Goal: Communication & Community: Answer question/provide support

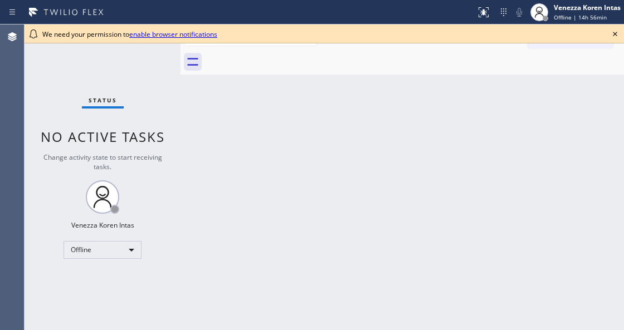
click at [616, 38] on icon at bounding box center [614, 33] width 13 height 13
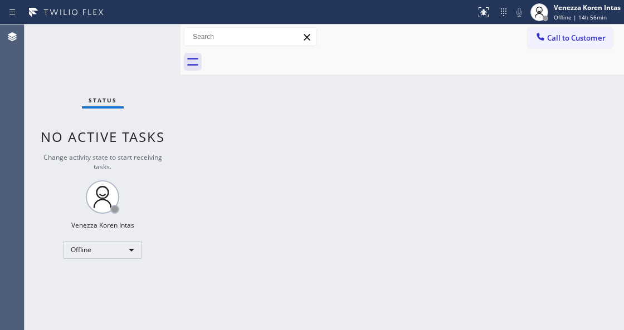
click at [454, 130] on div "Back to Dashboard Change Sender ID Customers Technicians Select a contact Outbo…" at bounding box center [401, 178] width 443 height 306
click at [138, 45] on div "Status No active tasks Change activity state to start receiving tasks. Venezza …" at bounding box center [103, 178] width 156 height 306
click at [159, 50] on div "Status No active tasks Change activity state to start receiving tasks. Venezza …" at bounding box center [103, 178] width 156 height 306
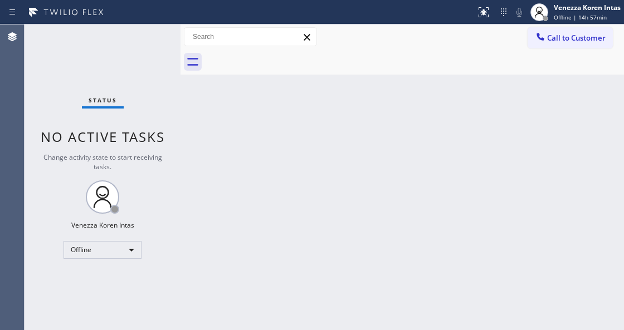
click at [166, 168] on div "Change activity state to start receiving tasks." at bounding box center [103, 162] width 134 height 19
drag, startPoint x: 135, startPoint y: 202, endPoint x: 163, endPoint y: 255, distance: 59.5
click at [135, 202] on div "Status No active tasks Change activity state to start receiving tasks. Venezza …" at bounding box center [103, 178] width 156 height 306
click at [119, 243] on div "Offline" at bounding box center [103, 250] width 78 height 18
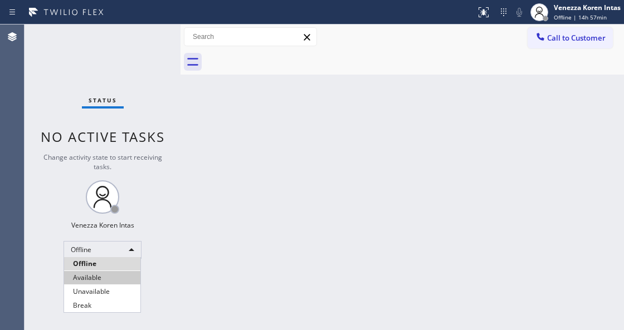
click at [106, 279] on li "Available" at bounding box center [102, 277] width 76 height 13
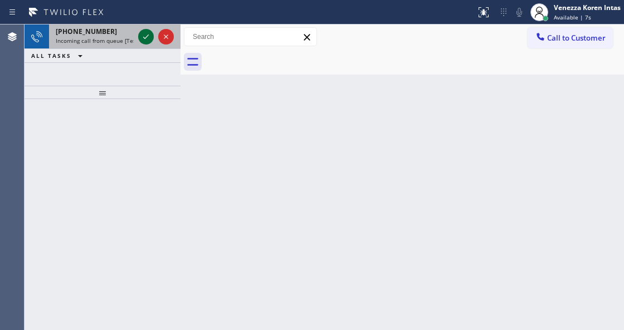
click at [146, 38] on icon at bounding box center [145, 36] width 13 height 13
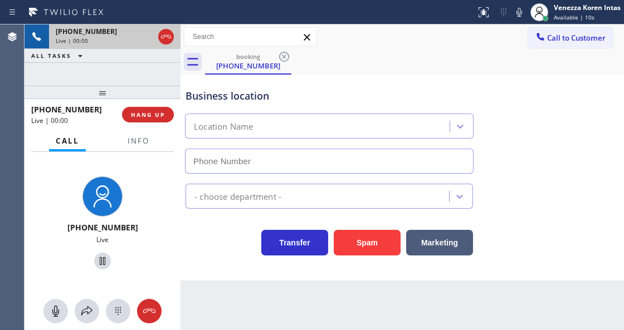
type input "(551) 354-0944"
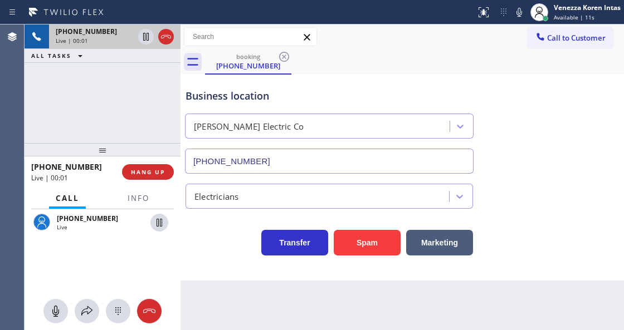
drag, startPoint x: 110, startPoint y: 95, endPoint x: 116, endPoint y: 153, distance: 57.7
click at [116, 153] on div at bounding box center [103, 149] width 156 height 13
click at [138, 203] on span "Info" at bounding box center [139, 198] width 22 height 10
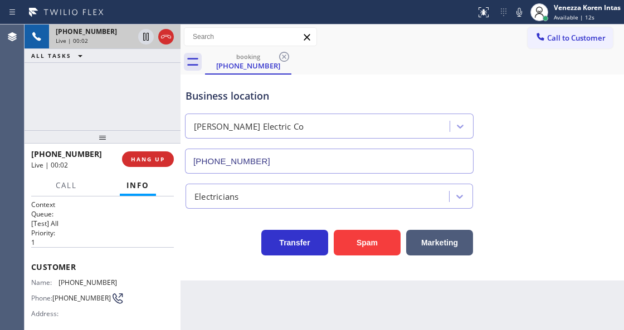
drag, startPoint x: 106, startPoint y: 151, endPoint x: 106, endPoint y: 138, distance: 12.8
click at [106, 138] on div at bounding box center [103, 136] width 156 height 13
click at [168, 93] on div "+12027142700 Live | 00:03 ALL TASKS ALL TASKS ACTIVE TASKS TASKS IN WRAP UP" at bounding box center [103, 78] width 156 height 106
click at [402, 84] on div "Business location Barnett Electric Co (551) 354-0944" at bounding box center [329, 125] width 292 height 96
click at [384, 60] on div "booking (202) 714-2700" at bounding box center [414, 62] width 419 height 25
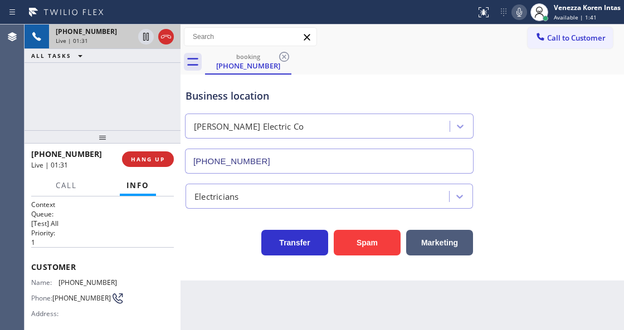
click at [516, 12] on icon at bounding box center [519, 12] width 6 height 9
click at [521, 16] on icon at bounding box center [518, 12] width 13 height 13
click at [145, 35] on icon at bounding box center [146, 37] width 6 height 8
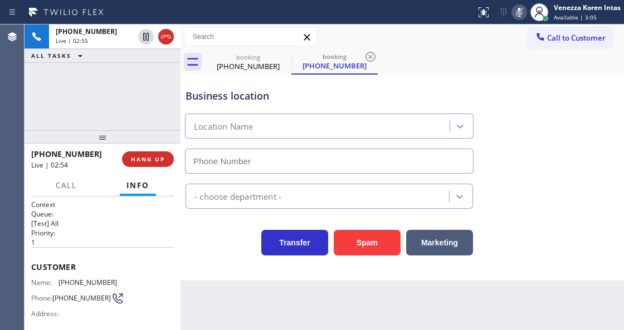
type input "(551) 354-0944"
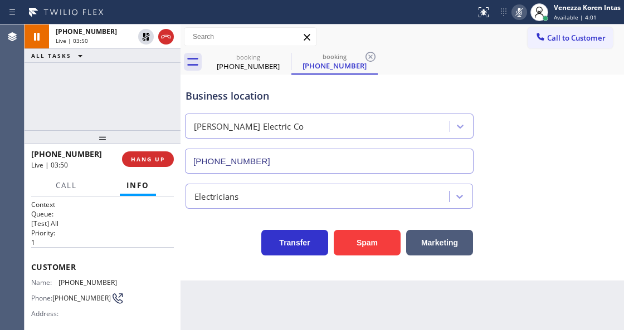
scroll to position [111, 0]
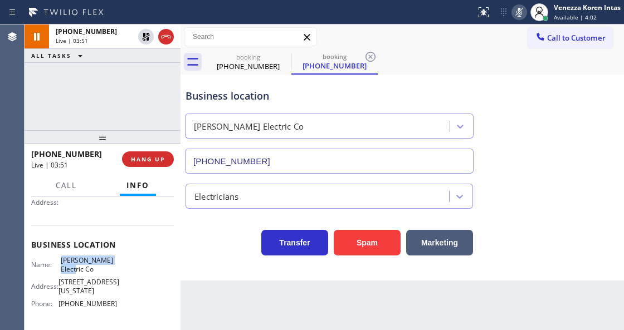
drag, startPoint x: 58, startPoint y: 255, endPoint x: 82, endPoint y: 268, distance: 28.2
click at [82, 268] on div "Business location Name: Barnett Electric Co Address: 131 N Wyoming Ave, South O…" at bounding box center [102, 275] width 143 height 101
copy span "Barnett Electric Co"
click at [520, 6] on icon at bounding box center [518, 12] width 13 height 13
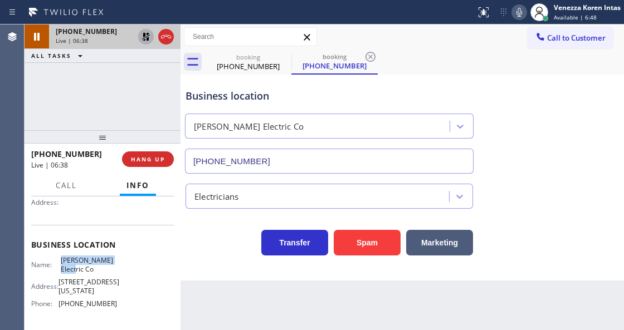
click at [147, 39] on icon at bounding box center [146, 37] width 8 height 8
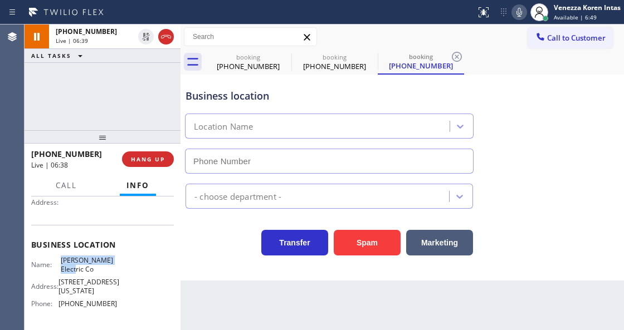
type input "(551) 354-0944"
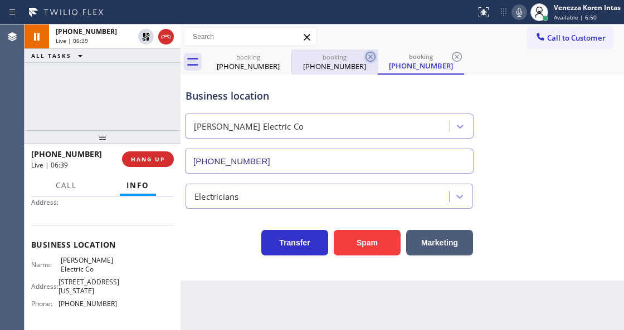
click at [365, 58] on icon at bounding box center [370, 57] width 10 height 10
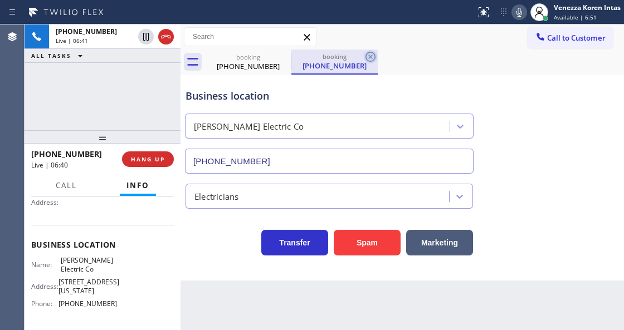
click at [372, 57] on icon at bounding box center [370, 56] width 13 height 13
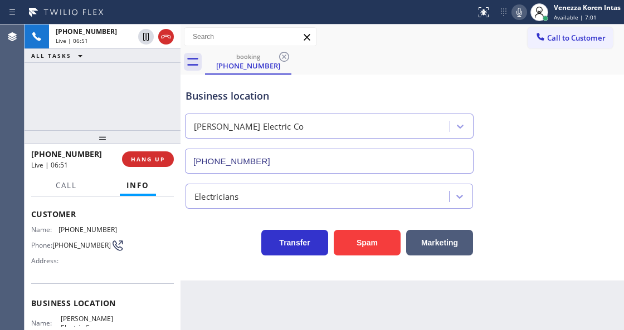
scroll to position [0, 0]
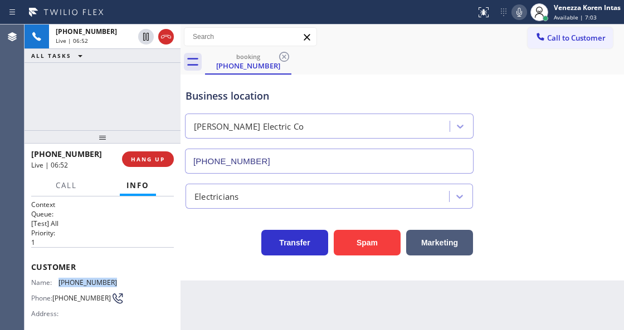
drag, startPoint x: 115, startPoint y: 282, endPoint x: 58, endPoint y: 285, distance: 56.9
click at [58, 285] on div "Name: (202) 714-2700 Phone: (202) 714-2700 Address:" at bounding box center [102, 301] width 143 height 44
copy div "(202) 714-2700"
click at [515, 12] on icon at bounding box center [518, 12] width 13 height 13
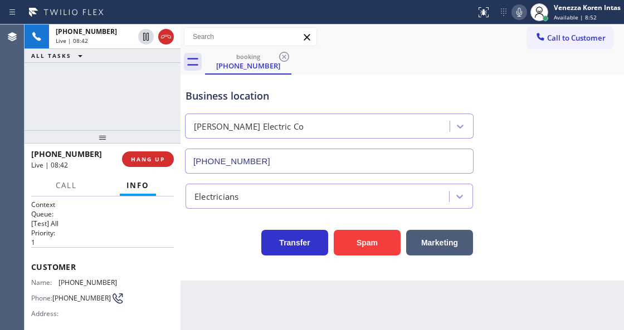
click at [365, 84] on div "Business location Barnett Electric Co (551) 354-0944" at bounding box center [329, 125] width 292 height 96
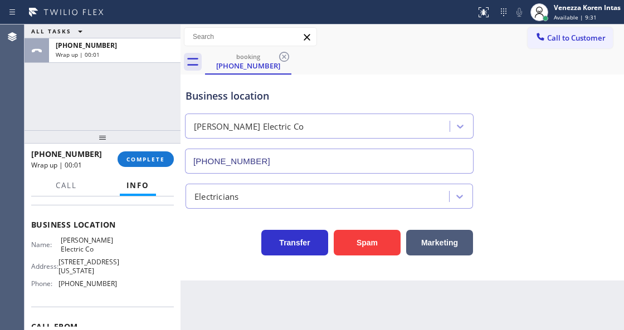
scroll to position [148, 0]
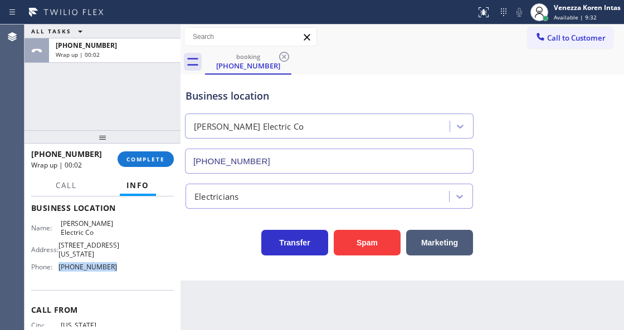
drag, startPoint x: 113, startPoint y: 287, endPoint x: 60, endPoint y: 286, distance: 52.9
click at [60, 271] on span "(551) 354-0944" at bounding box center [87, 267] width 58 height 8
copy span "(551) 354-0944"
click at [152, 156] on span "COMPLETE" at bounding box center [145, 159] width 38 height 8
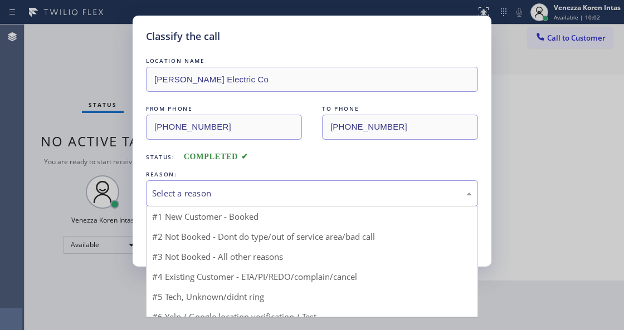
click at [238, 182] on div "Select a reason" at bounding box center [312, 193] width 332 height 26
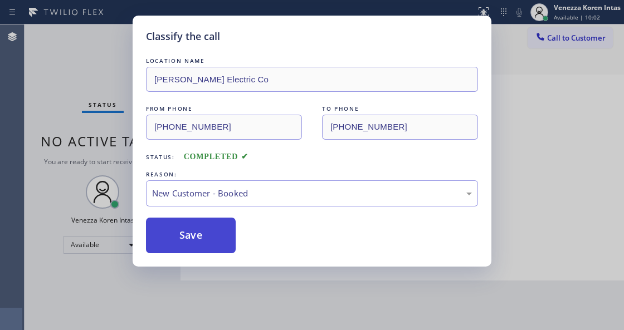
click at [214, 218] on button "Save" at bounding box center [191, 236] width 90 height 36
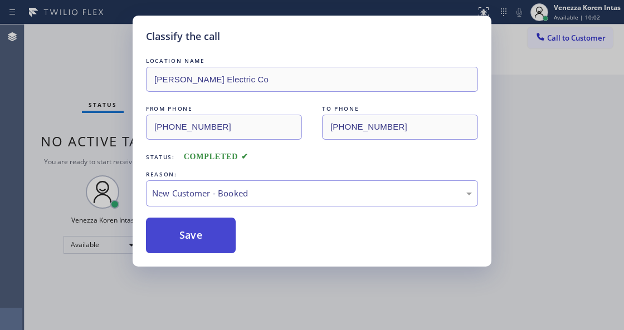
click at [214, 232] on button "Save" at bounding box center [191, 236] width 90 height 36
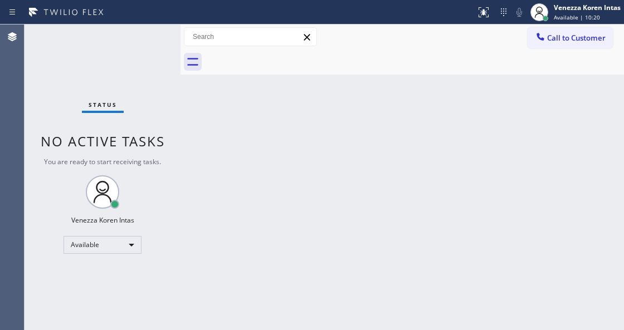
click at [276, 153] on div "Back to Dashboard Change Sender ID Customers Technicians Select a contact Outbo…" at bounding box center [401, 178] width 443 height 306
click at [256, 65] on div at bounding box center [414, 62] width 419 height 25
click at [155, 32] on div "Status No active tasks You are ready to start receiving tasks. Venezza Koren In…" at bounding box center [103, 178] width 156 height 306
click at [465, 126] on div "Back to Dashboard Change Sender ID Customers Technicians Select a contact Outbo…" at bounding box center [401, 178] width 443 height 306
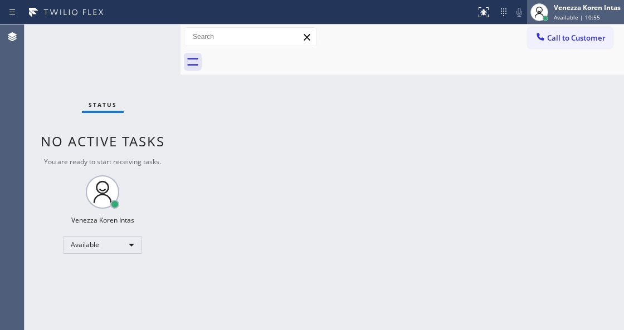
click at [589, 17] on span "Available | 10:55" at bounding box center [577, 17] width 46 height 8
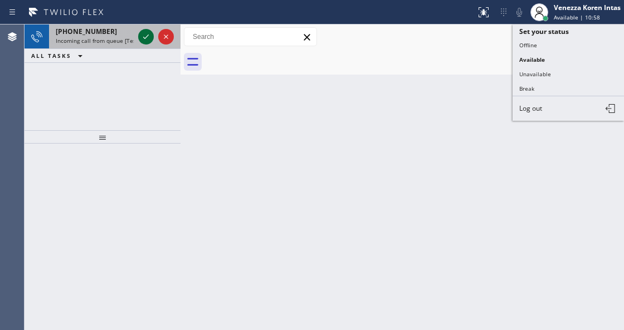
click at [146, 33] on icon at bounding box center [145, 36] width 13 height 13
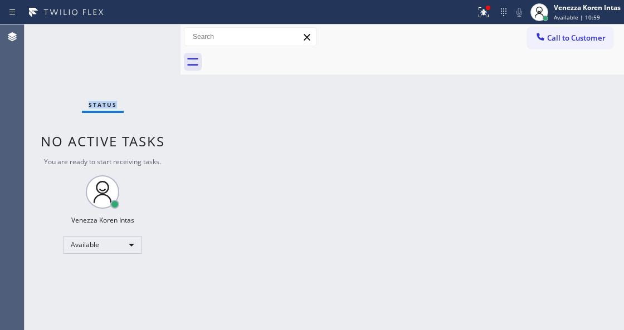
click at [146, 33] on div "Status No active tasks You are ready to start receiving tasks. Venezza Koren In…" at bounding box center [103, 178] width 156 height 306
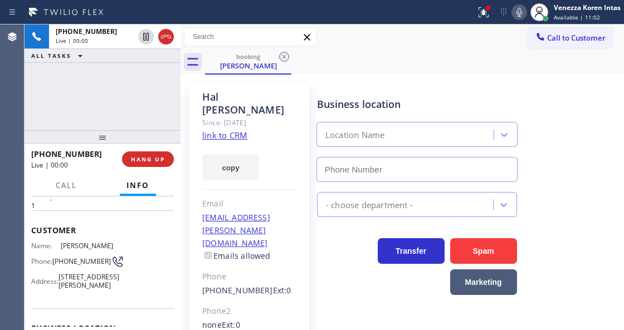
type input "(551) 354-0944"
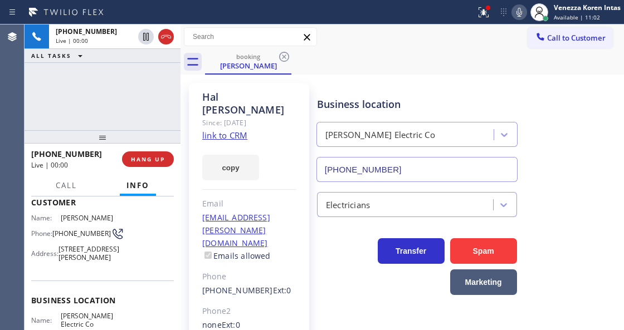
scroll to position [111, 0]
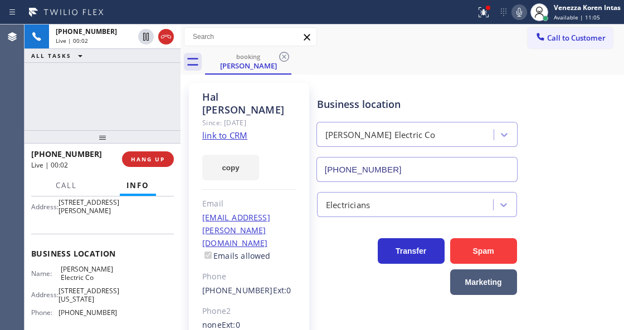
click at [244, 130] on link "link to CRM" at bounding box center [224, 135] width 45 height 11
click at [519, 14] on icon at bounding box center [519, 12] width 6 height 9
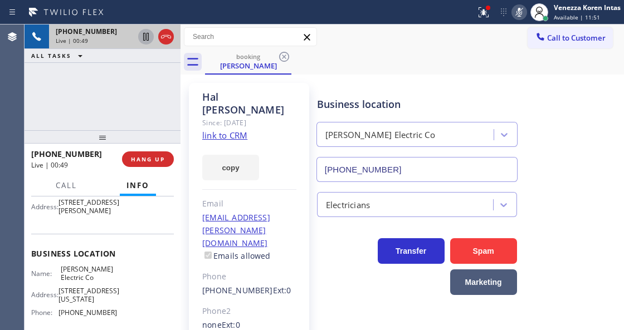
click at [148, 38] on icon at bounding box center [146, 37] width 6 height 8
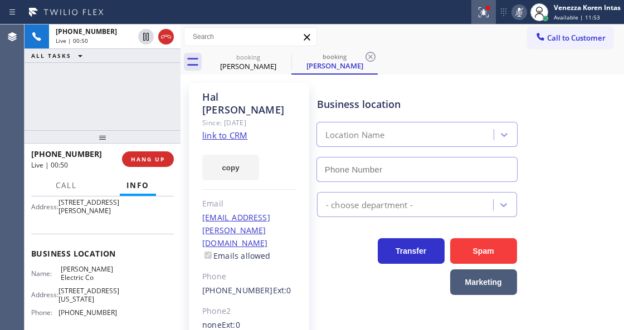
type input "(551) 354-0944"
click at [484, 21] on button at bounding box center [483, 12] width 25 height 25
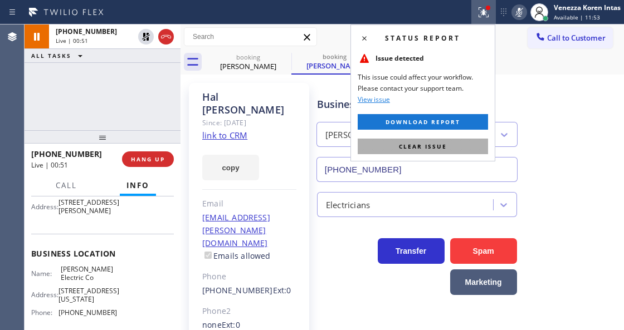
click at [457, 144] on button "Clear issue" at bounding box center [423, 147] width 130 height 16
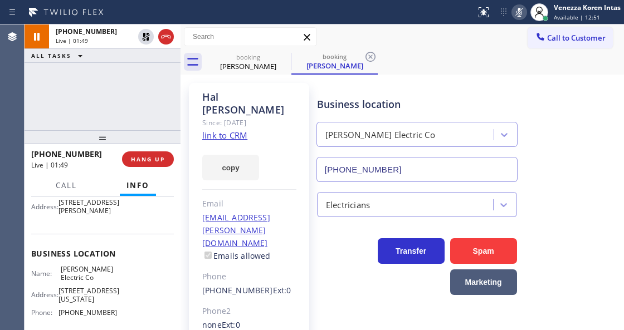
click at [180, 108] on div at bounding box center [180, 178] width 0 height 306
click at [516, 14] on rect at bounding box center [519, 11] width 8 height 8
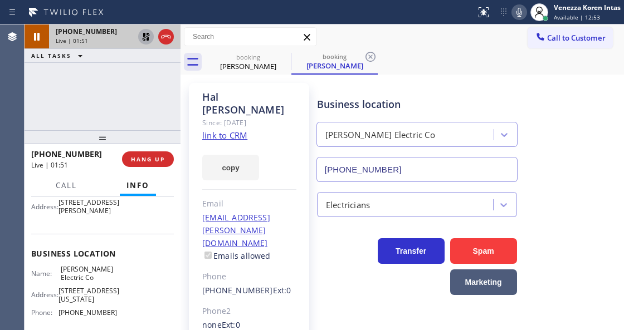
click at [147, 42] on icon at bounding box center [145, 36] width 13 height 13
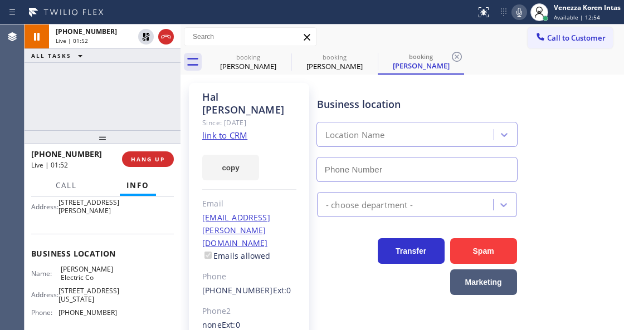
type input "(551) 354-0944"
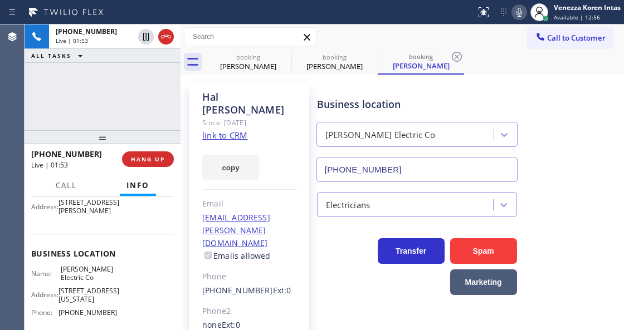
click at [515, 18] on button at bounding box center [519, 12] width 16 height 16
click at [515, 18] on icon at bounding box center [518, 12] width 13 height 13
click at [174, 104] on div "+12027142700 Live | 02:45 ALL TASKS ALL TASKS ACTIVE TASKS TASKS IN WRAP UP" at bounding box center [103, 78] width 156 height 106
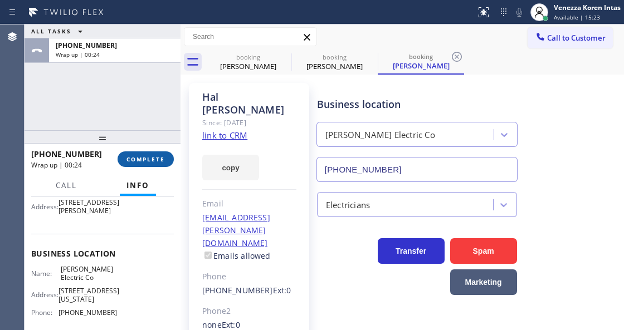
click at [139, 163] on button "COMPLETE" at bounding box center [146, 160] width 56 height 16
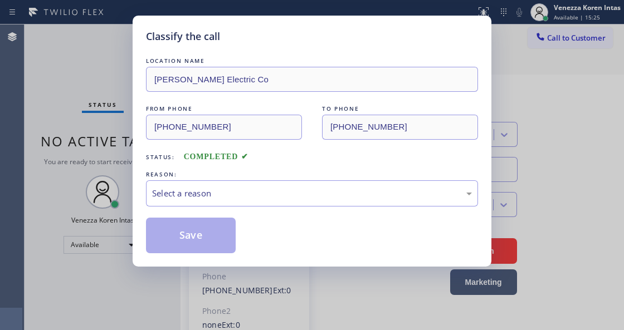
click at [242, 180] on div "REASON:" at bounding box center [312, 175] width 332 height 12
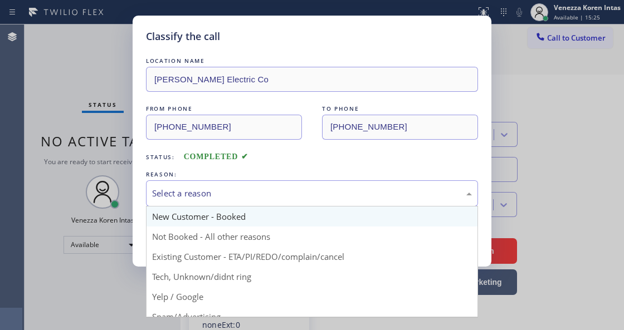
drag, startPoint x: 240, startPoint y: 204, endPoint x: 232, endPoint y: 212, distance: 11.1
click at [238, 204] on div "Select a reason" at bounding box center [312, 193] width 332 height 26
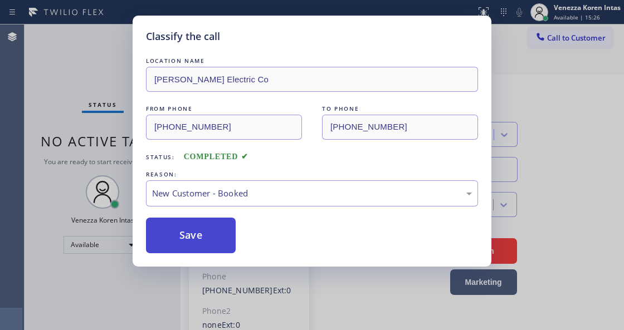
click at [223, 235] on button "Save" at bounding box center [191, 236] width 90 height 36
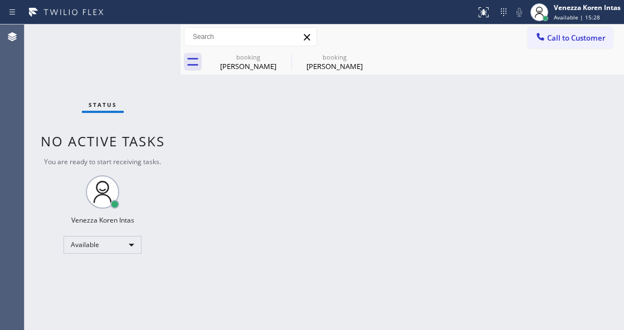
click at [148, 39] on div "Status No active tasks You are ready to start receiving tasks. Venezza Koren In…" at bounding box center [103, 178] width 156 height 306
click at [282, 56] on icon at bounding box center [283, 56] width 13 height 13
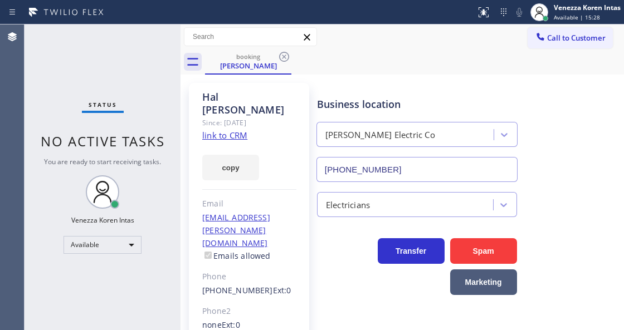
click at [282, 56] on icon at bounding box center [283, 56] width 13 height 13
click at [282, 56] on div "booking Hal Maring" at bounding box center [414, 62] width 419 height 25
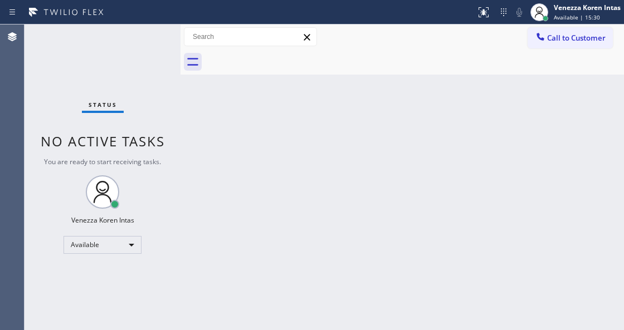
click at [367, 70] on div at bounding box center [414, 62] width 419 height 25
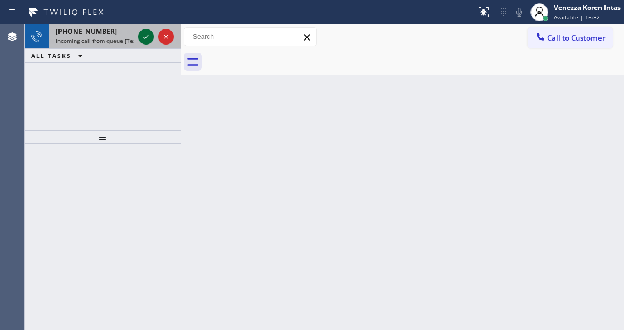
click at [141, 33] on icon at bounding box center [145, 36] width 13 height 13
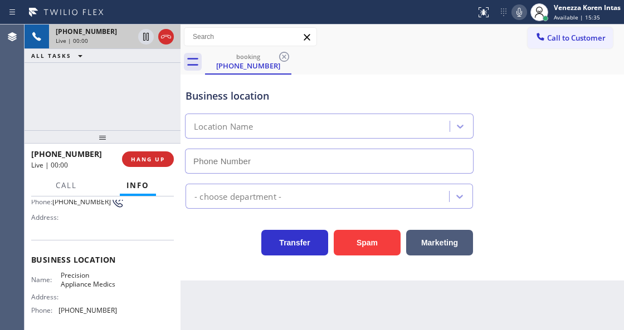
scroll to position [111, 0]
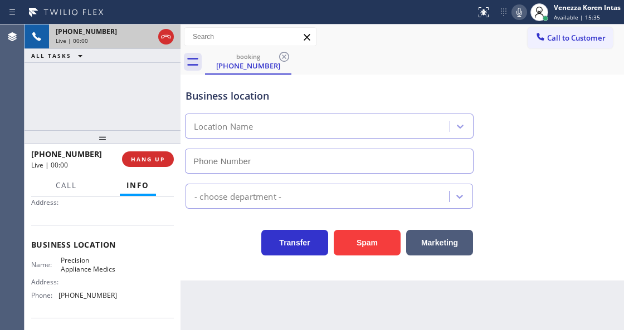
type input "(480) 613-3312"
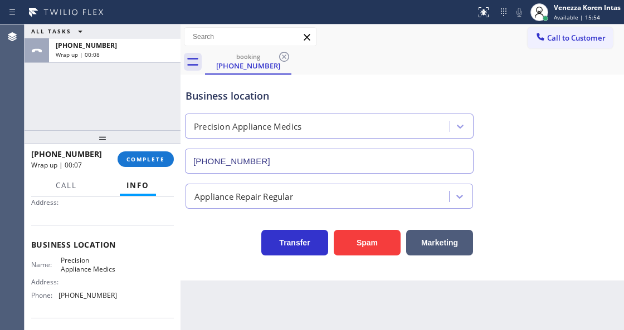
click at [332, 157] on input "(480) 613-3312" at bounding box center [329, 161] width 289 height 25
click at [162, 152] on button "COMPLETE" at bounding box center [146, 160] width 56 height 16
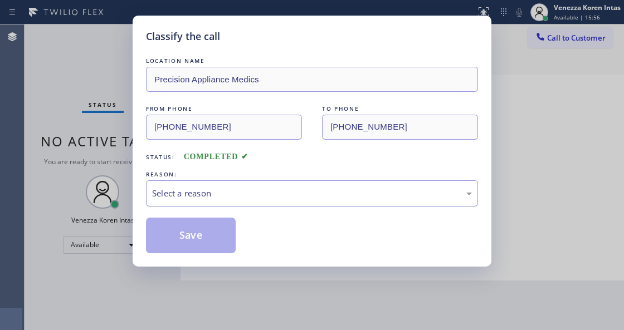
click at [228, 194] on div "Select a reason" at bounding box center [312, 193] width 320 height 13
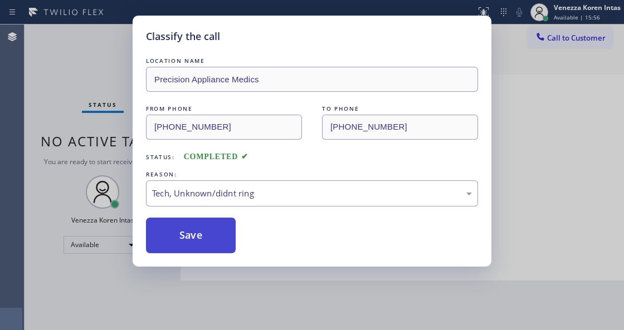
click at [200, 247] on button "Save" at bounding box center [191, 236] width 90 height 36
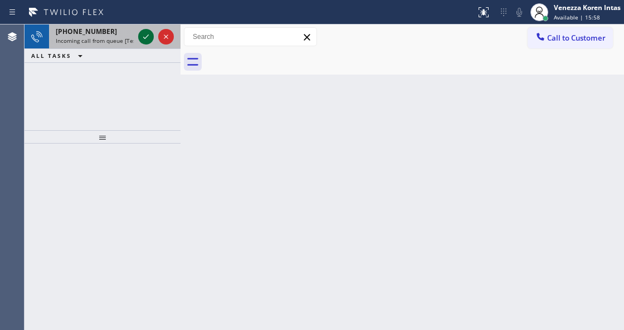
click at [144, 42] on icon at bounding box center [145, 36] width 13 height 13
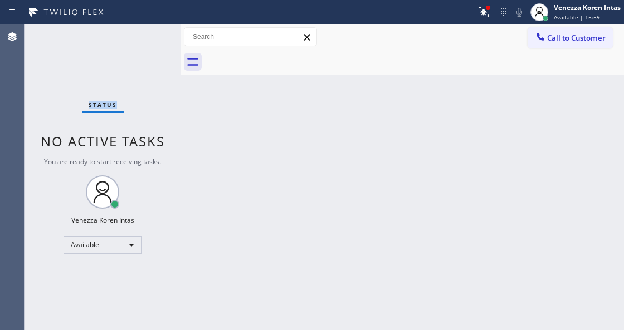
click at [144, 41] on div "Status No active tasks You are ready to start receiving tasks. Venezza Koren In…" at bounding box center [103, 178] width 156 height 306
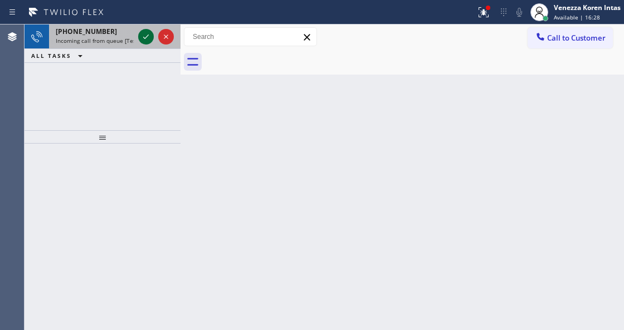
click at [145, 39] on icon at bounding box center [145, 36] width 13 height 13
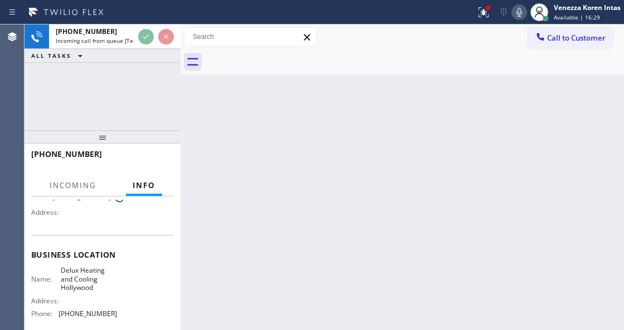
scroll to position [148, 0]
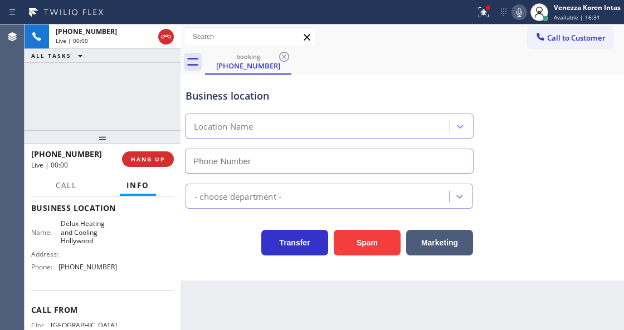
type input "(954) 417-1748"
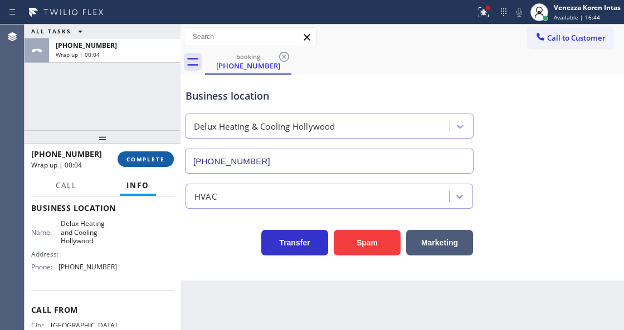
click at [164, 165] on button "COMPLETE" at bounding box center [146, 160] width 56 height 16
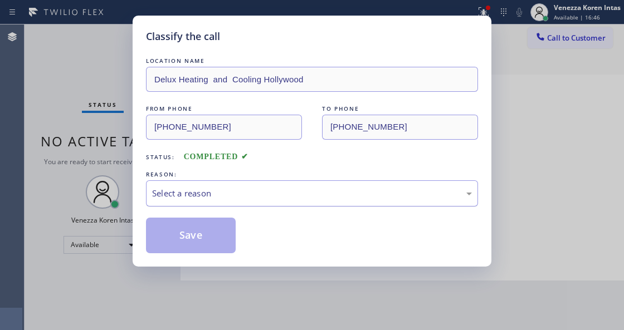
click at [272, 204] on div "Select a reason" at bounding box center [312, 193] width 332 height 26
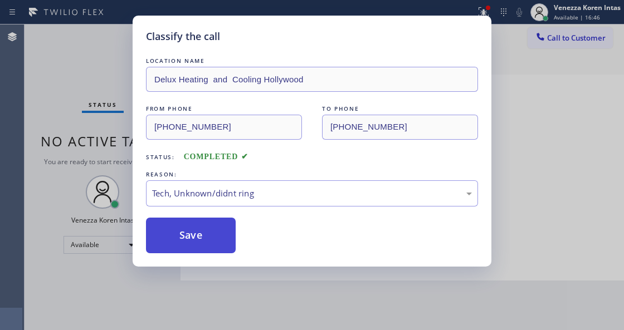
click at [223, 243] on button "Save" at bounding box center [191, 236] width 90 height 36
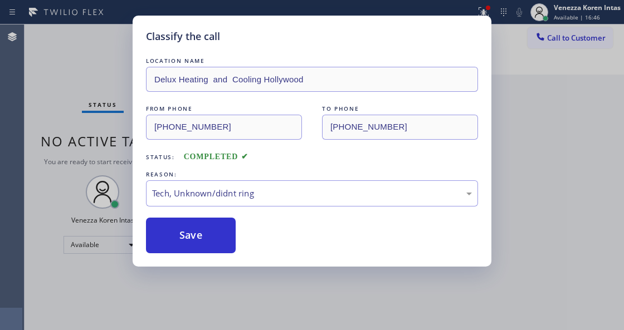
drag, startPoint x: 251, startPoint y: 327, endPoint x: 249, endPoint y: 333, distance: 6.0
click at [249, 330] on html "Status report Issue detected This issue could affect your workflow. Please cont…" at bounding box center [312, 165] width 624 height 330
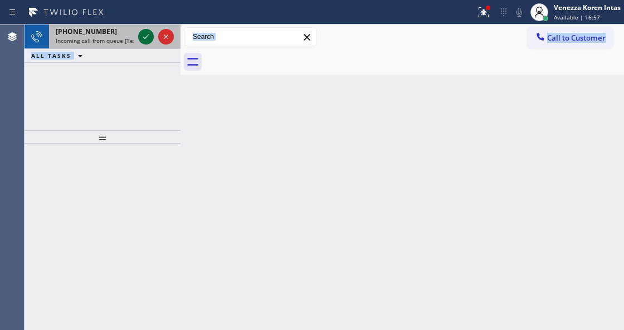
click at [145, 42] on icon at bounding box center [145, 36] width 13 height 13
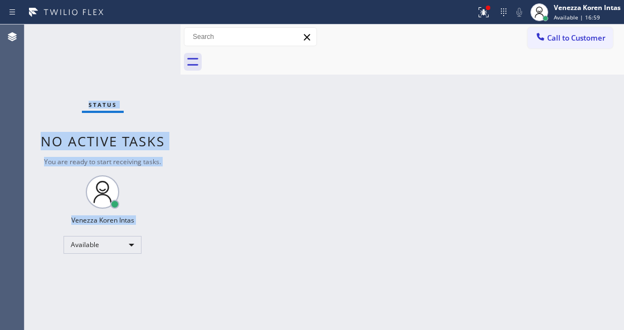
click at [145, 42] on div "Status No active tasks You are ready to start receiving tasks. Venezza Koren In…" at bounding box center [103, 178] width 156 height 306
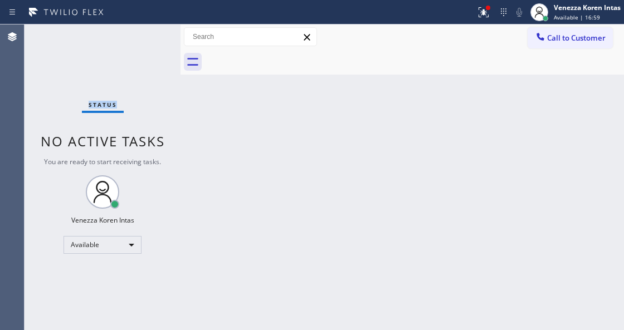
click at [145, 42] on div "Status No active tasks You are ready to start receiving tasks. Venezza Koren In…" at bounding box center [103, 178] width 156 height 306
click at [280, 227] on div "Back to Dashboard Change Sender ID Customers Technicians Select a contact Outbo…" at bounding box center [401, 178] width 443 height 306
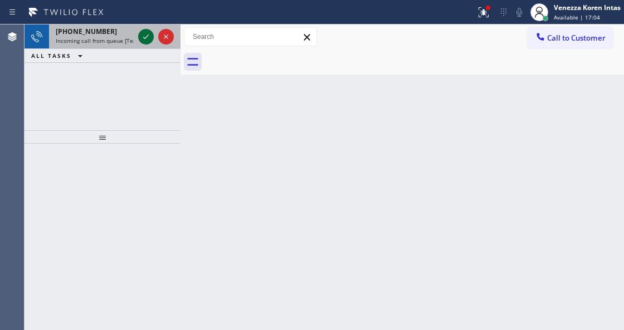
click at [143, 36] on icon at bounding box center [145, 36] width 13 height 13
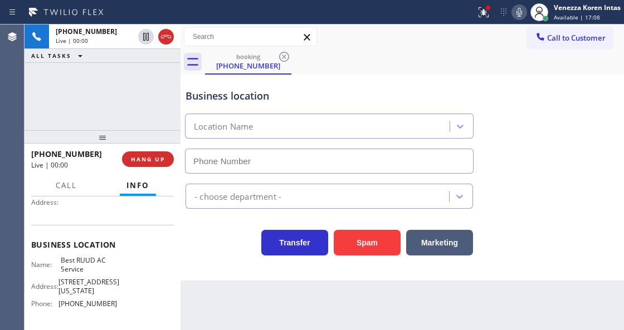
type input "(626) 964-3413"
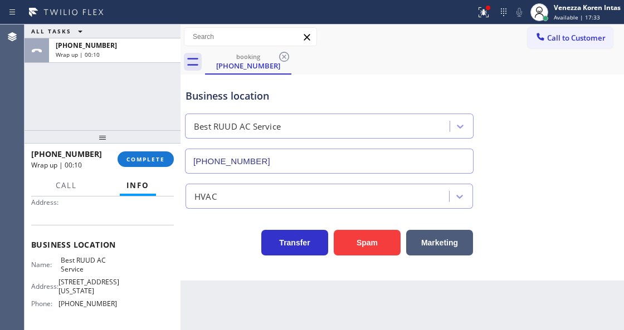
click at [111, 157] on div "+13253103104 Wrap up | 00:10" at bounding box center [74, 159] width 86 height 29
click at [125, 158] on button "COMPLETE" at bounding box center [146, 160] width 56 height 16
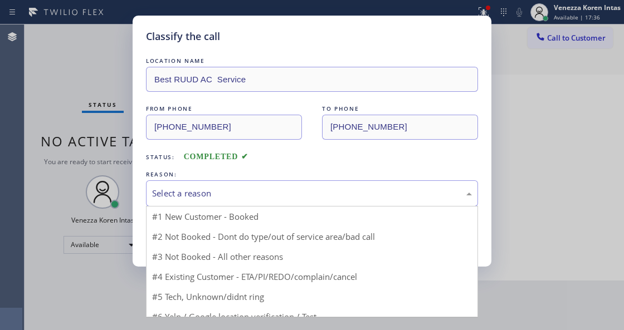
click at [257, 187] on div "Select a reason" at bounding box center [312, 193] width 332 height 26
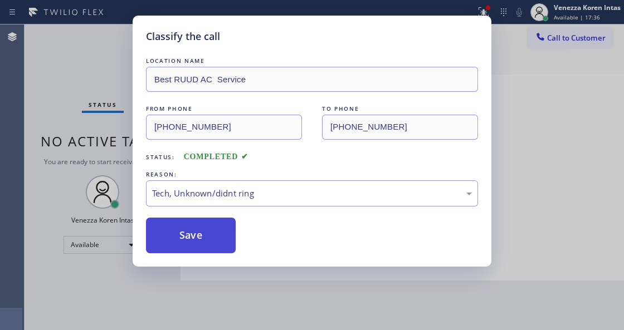
click at [223, 244] on button "Save" at bounding box center [191, 236] width 90 height 36
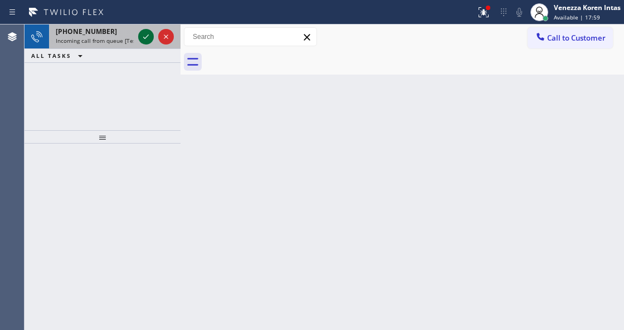
click at [147, 40] on icon at bounding box center [145, 36] width 13 height 13
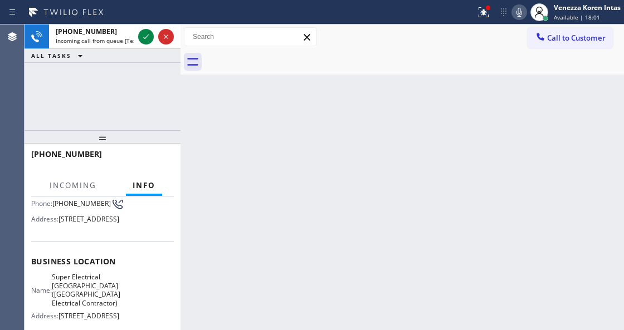
scroll to position [185, 0]
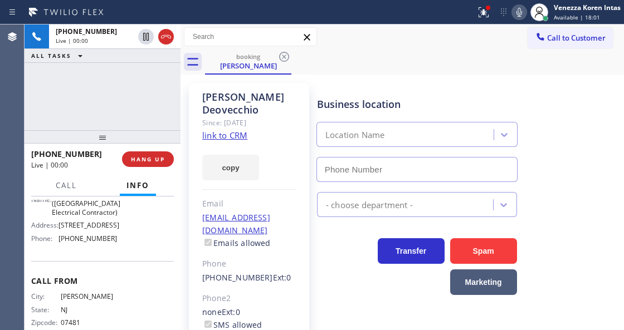
type input "(640) 356-2700"
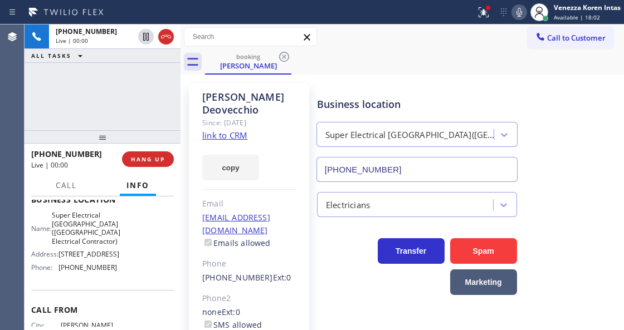
scroll to position [148, 0]
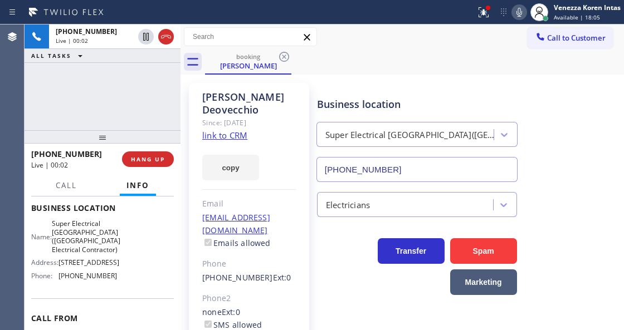
click at [236, 130] on link "link to CRM" at bounding box center [224, 135] width 45 height 11
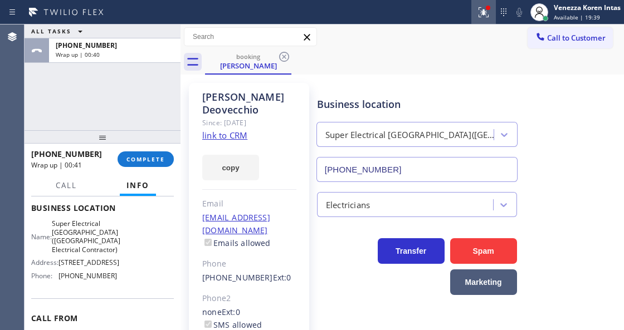
drag, startPoint x: 473, startPoint y: 13, endPoint x: 480, endPoint y: 9, distance: 8.0
click at [473, 13] on div at bounding box center [483, 12] width 25 height 13
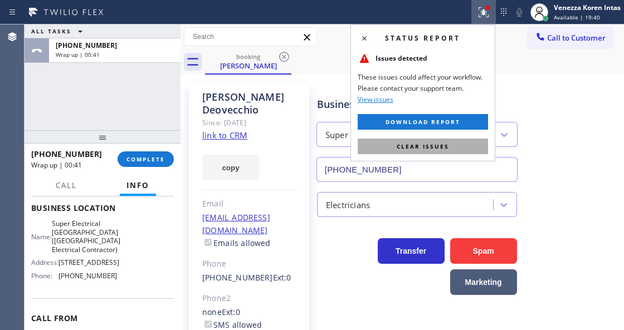
click at [462, 143] on button "Clear issues" at bounding box center [423, 147] width 130 height 16
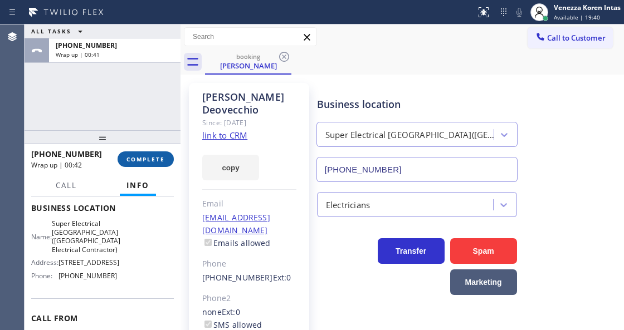
click at [152, 154] on button "COMPLETE" at bounding box center [146, 160] width 56 height 16
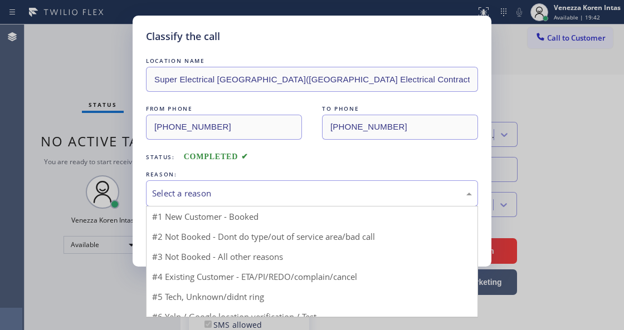
click at [264, 196] on div "Select a reason" at bounding box center [312, 193] width 320 height 13
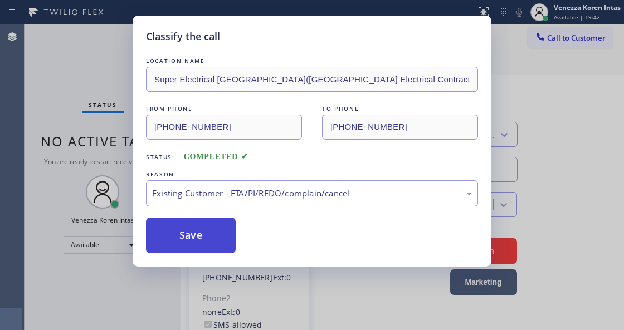
click at [230, 239] on button "Save" at bounding box center [191, 236] width 90 height 36
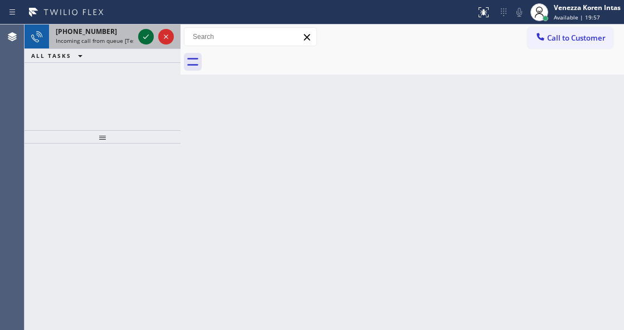
click at [147, 35] on icon at bounding box center [145, 36] width 13 height 13
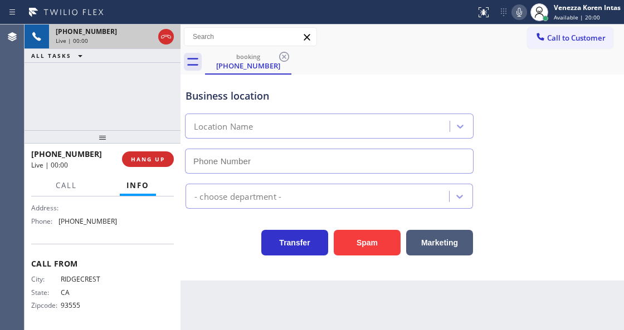
type input "(760) 239-5696"
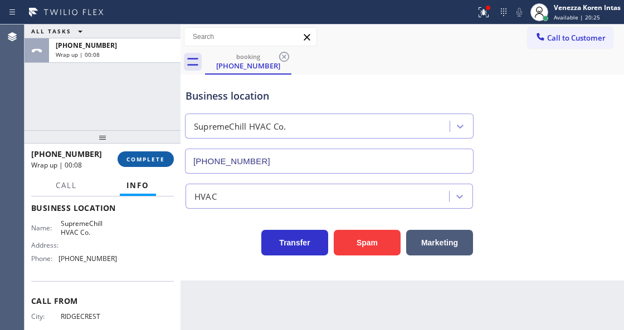
click at [157, 165] on button "COMPLETE" at bounding box center [146, 160] width 56 height 16
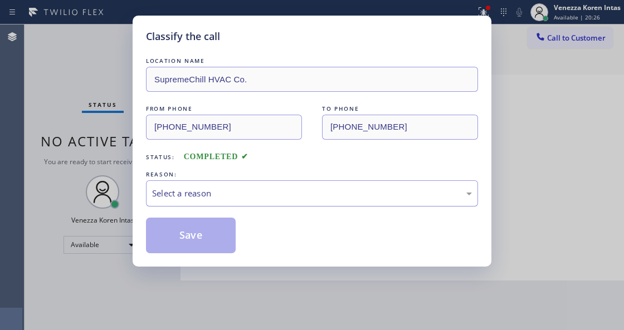
click at [250, 194] on div "Select a reason" at bounding box center [312, 193] width 320 height 13
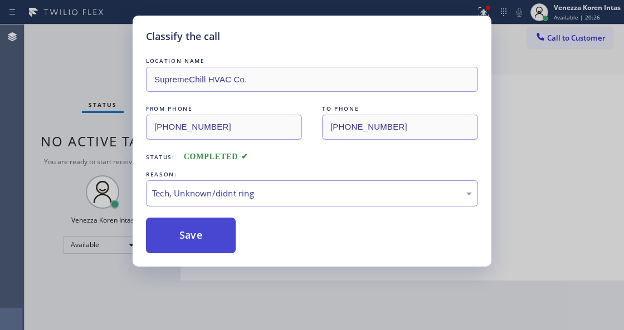
click at [217, 251] on button "Save" at bounding box center [191, 236] width 90 height 36
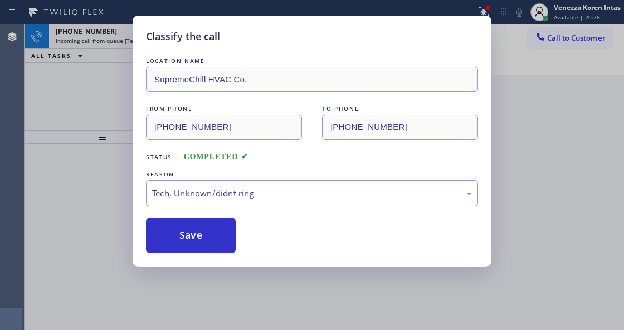
click at [214, 324] on div "Classify the call LOCATION NAME SupremeChill HVAC Co. FROM PHONE (760) 608-5562…" at bounding box center [312, 165] width 624 height 330
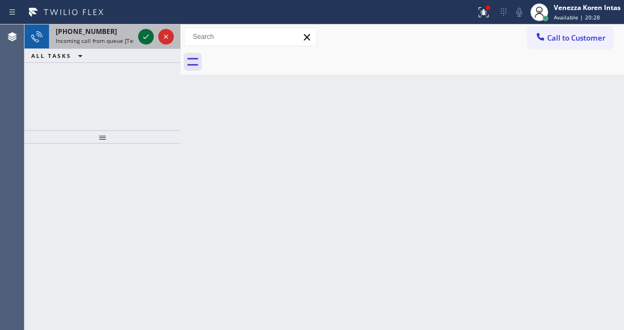
click at [141, 41] on icon at bounding box center [145, 36] width 13 height 13
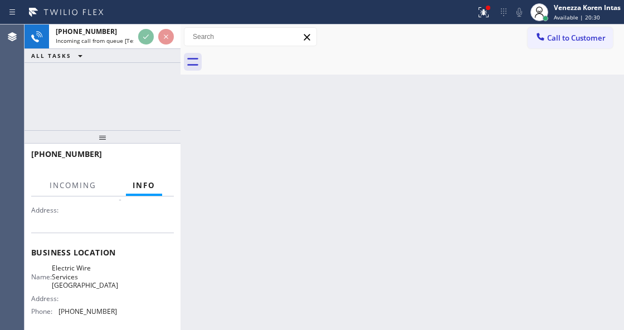
scroll to position [148, 0]
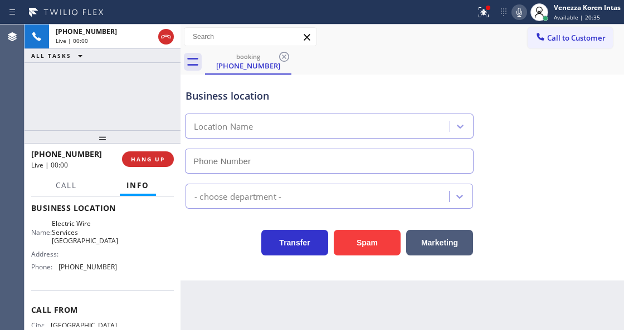
type input "(805) 624-4880"
click at [196, 275] on div "Business location Location Name (805) 624-4880 - choose department - Transfer S…" at bounding box center [401, 178] width 443 height 206
click at [519, 10] on icon at bounding box center [519, 12] width 6 height 9
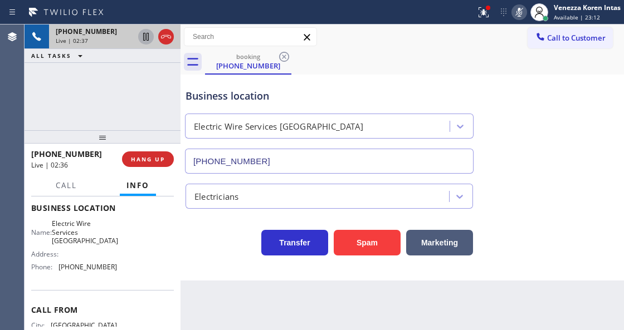
click at [147, 38] on icon at bounding box center [146, 37] width 6 height 8
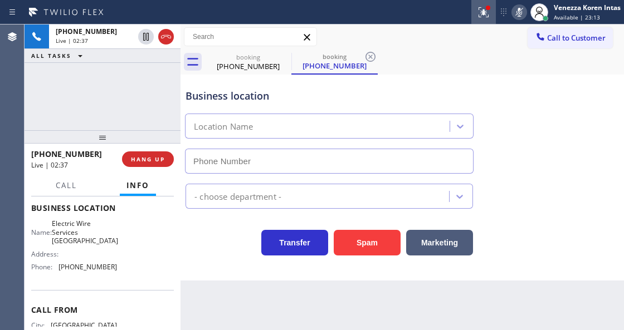
type input "(805) 624-4880"
click at [484, 21] on button at bounding box center [483, 12] width 25 height 25
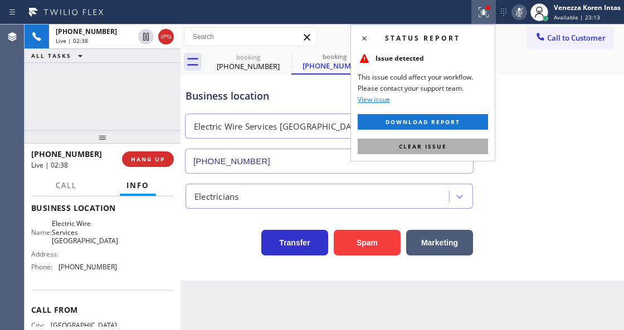
click at [455, 152] on button "Clear issue" at bounding box center [423, 147] width 130 height 16
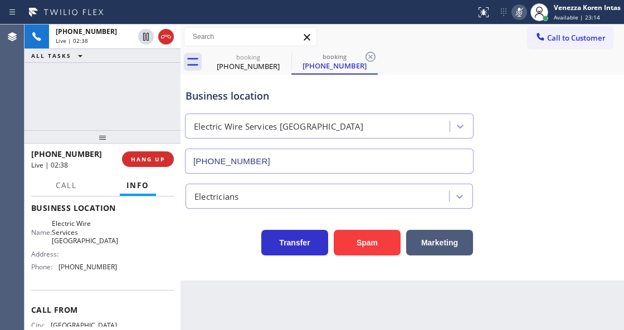
click at [509, 152] on div "Business location Electric Wire Services Thousand Oaks (805) 624-4880" at bounding box center [402, 123] width 438 height 101
click at [520, 13] on icon at bounding box center [518, 12] width 13 height 13
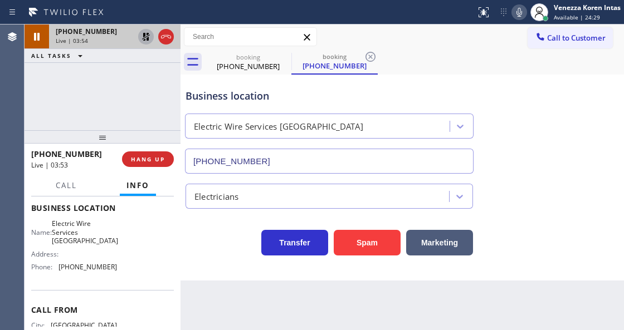
click at [143, 37] on icon at bounding box center [145, 36] width 13 height 13
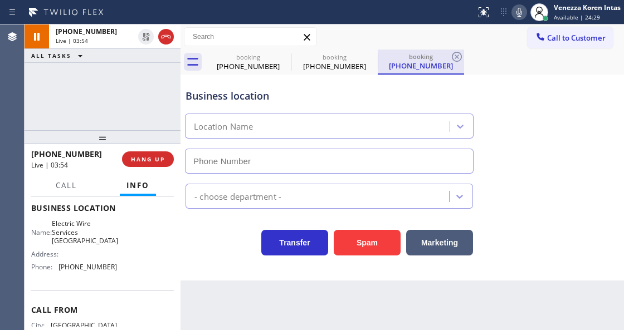
type input "(805) 624-4880"
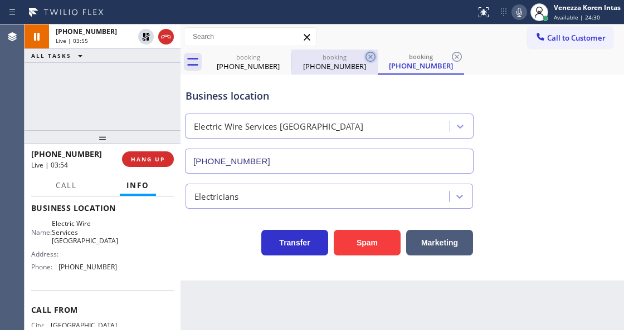
click at [367, 53] on icon at bounding box center [370, 57] width 10 height 10
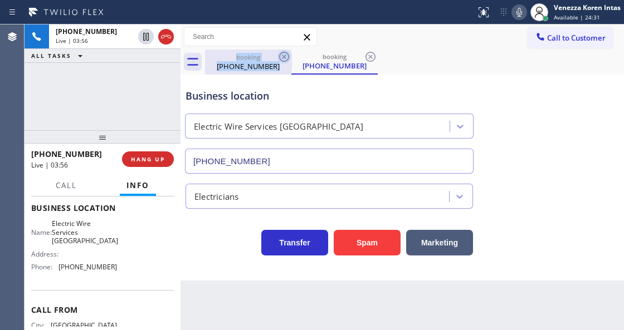
click at [284, 57] on icon at bounding box center [284, 57] width 10 height 10
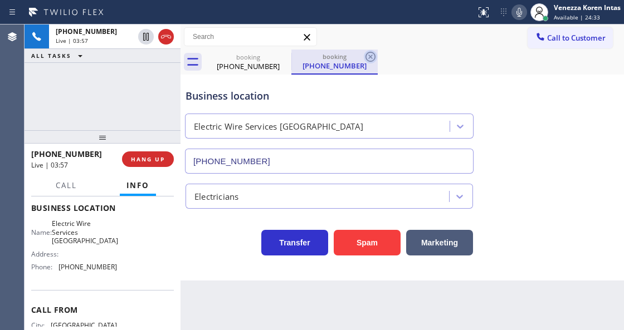
click at [372, 57] on icon at bounding box center [370, 56] width 13 height 13
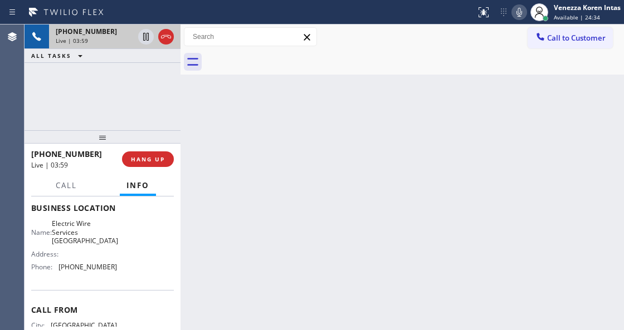
click at [72, 38] on span "Live | 03:59" at bounding box center [72, 41] width 32 height 8
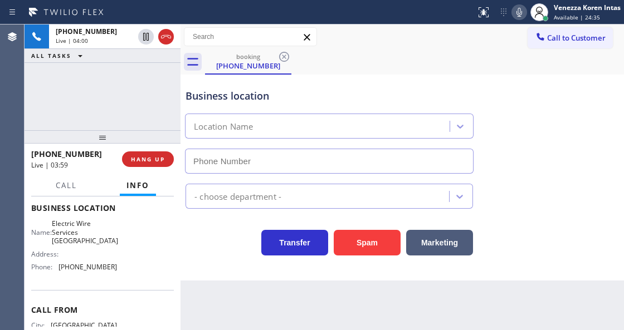
type input "(805) 624-4880"
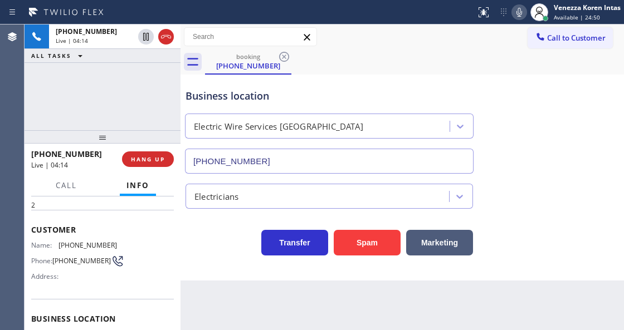
scroll to position [37, 0]
drag, startPoint x: 119, startPoint y: 241, endPoint x: 59, endPoint y: 240, distance: 60.2
click at [59, 242] on div "Name: (805) 410-0565 Phone: (805) 410-0565 Address:" at bounding box center [102, 264] width 143 height 44
copy div "(805) 410-0565"
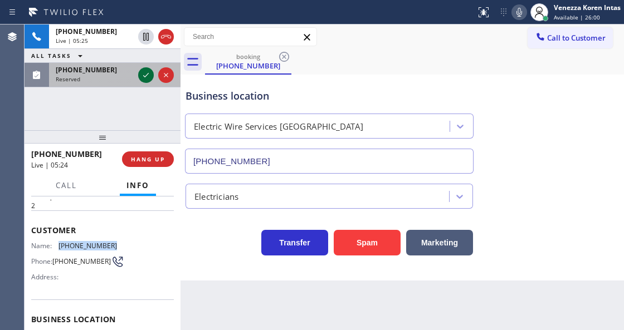
click at [148, 75] on icon at bounding box center [145, 75] width 13 height 13
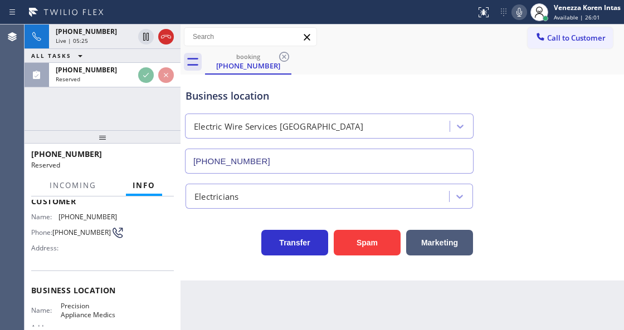
scroll to position [111, 0]
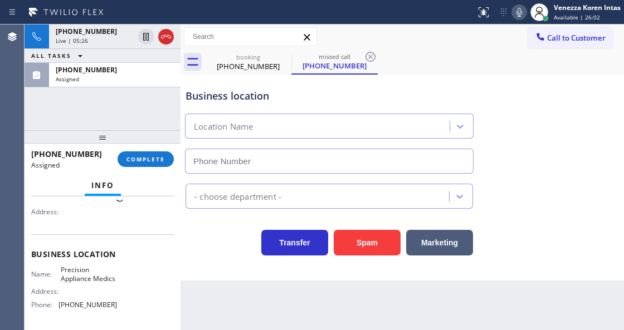
type input "(480) 613-3312"
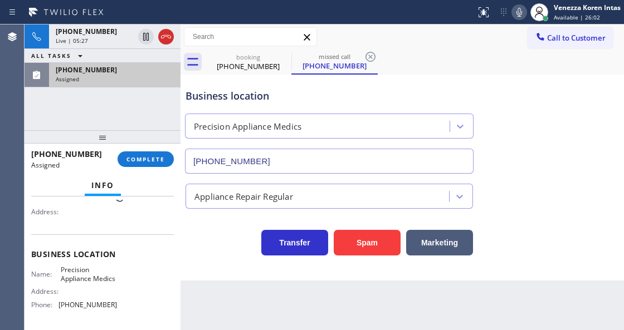
click at [126, 84] on div "(480) 914-1595 Assigned" at bounding box center [112, 75] width 127 height 25
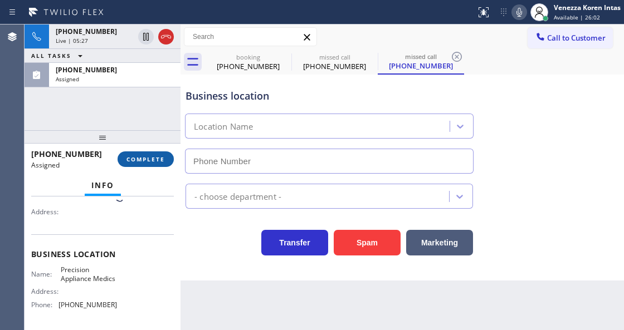
type input "(480) 613-3312"
click at [155, 160] on span "COMPLETE" at bounding box center [145, 159] width 38 height 8
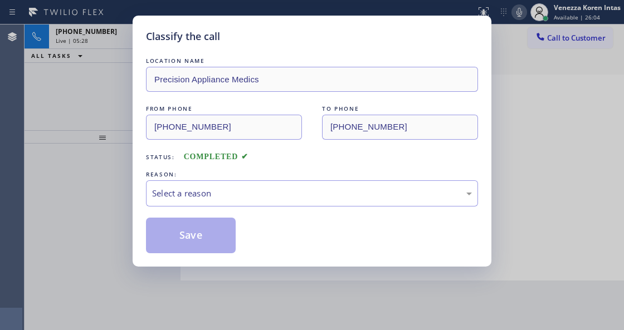
click at [228, 192] on div "Select a reason" at bounding box center [312, 193] width 320 height 13
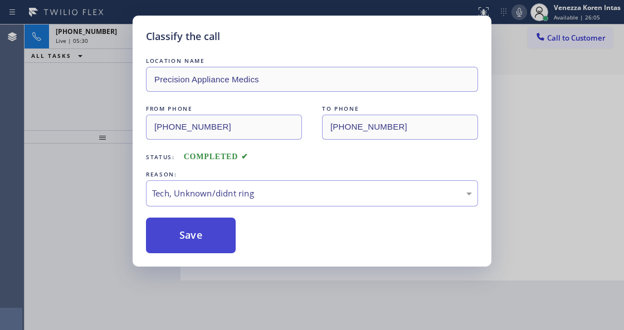
click at [204, 239] on button "Save" at bounding box center [191, 236] width 90 height 36
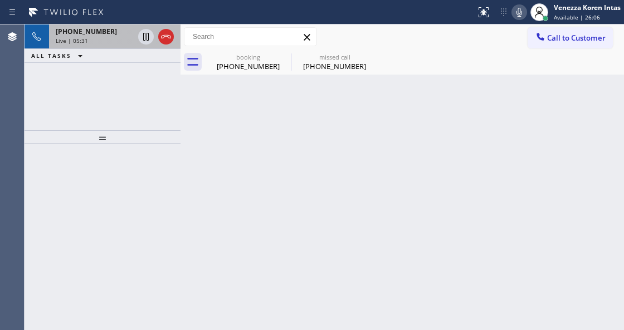
click at [99, 47] on div "+18054100565 Live | 05:31" at bounding box center [92, 37] width 87 height 25
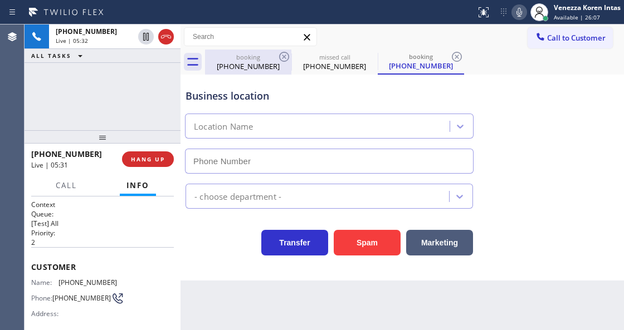
click at [262, 64] on div "(805) 410-0565" at bounding box center [248, 66] width 84 height 10
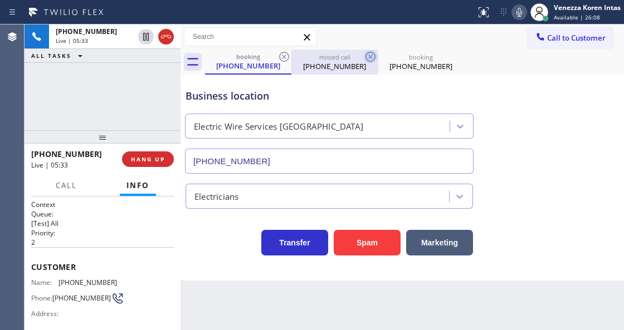
click at [369, 57] on icon at bounding box center [370, 56] width 13 height 13
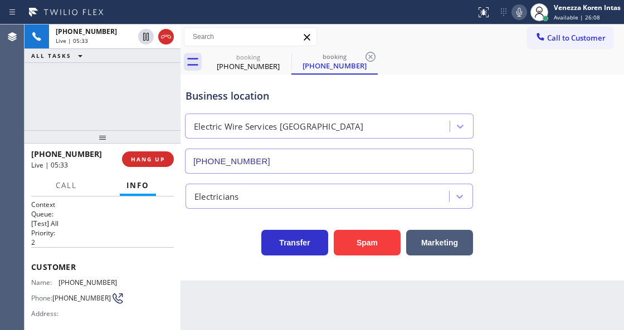
click at [369, 57] on icon at bounding box center [370, 56] width 13 height 13
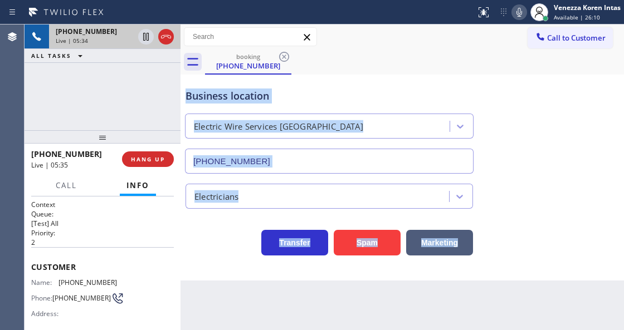
click at [71, 33] on span "+18054100565" at bounding box center [86, 31] width 61 height 9
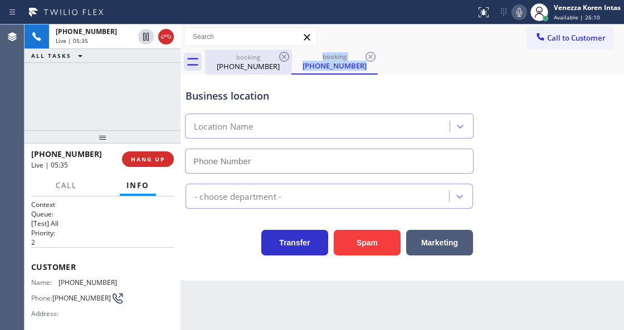
type input "(805) 624-4880"
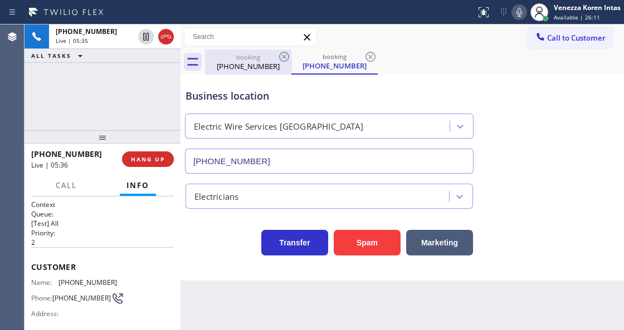
click at [250, 60] on div "booking" at bounding box center [248, 57] width 84 height 8
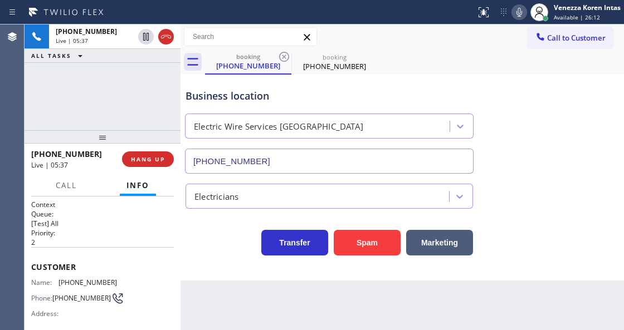
scroll to position [148, 0]
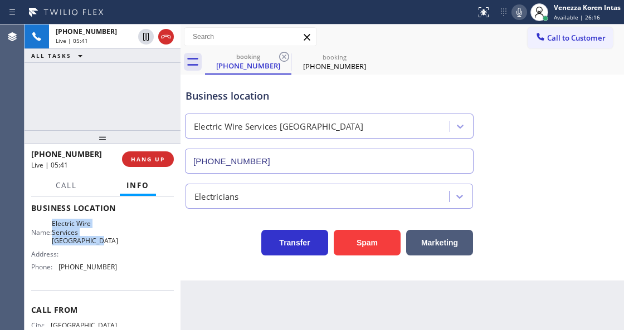
drag, startPoint x: 59, startPoint y: 222, endPoint x: 113, endPoint y: 243, distance: 57.5
click at [113, 243] on div "Name: Electric Wire Services Thousand Oaks" at bounding box center [74, 232] width 86 height 26
copy span "Electric Wire Services Thousand Oaks"
click at [516, 18] on icon at bounding box center [518, 12] width 13 height 13
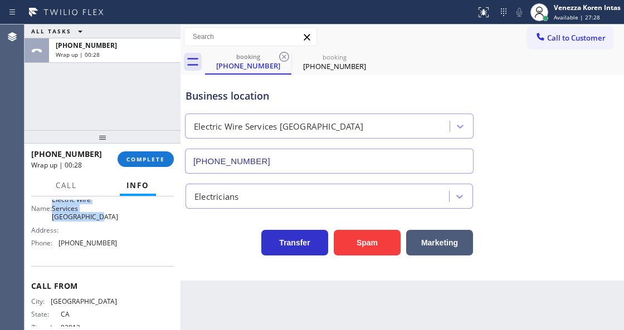
scroll to position [196, 0]
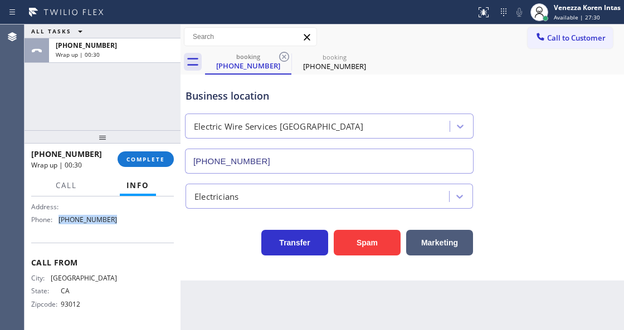
drag, startPoint x: 128, startPoint y: 226, endPoint x: 58, endPoint y: 219, distance: 70.5
click at [58, 219] on div "Name: Electric Wire Services Thousand Oaks Address: Phone: (805) 624-4880" at bounding box center [102, 200] width 143 height 56
copy div "(805) 624-4880"
drag, startPoint x: 121, startPoint y: 159, endPoint x: 194, endPoint y: 170, distance: 73.4
click at [123, 159] on button "COMPLETE" at bounding box center [146, 160] width 56 height 16
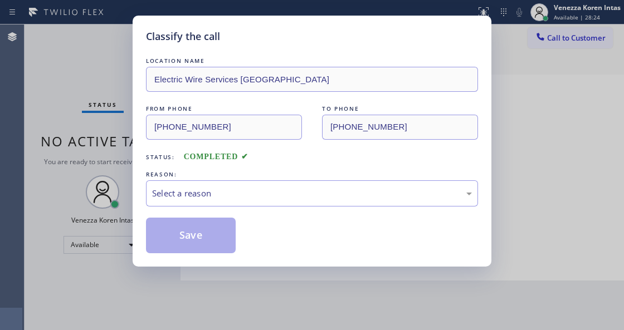
click at [242, 189] on div "Select a reason" at bounding box center [312, 193] width 320 height 13
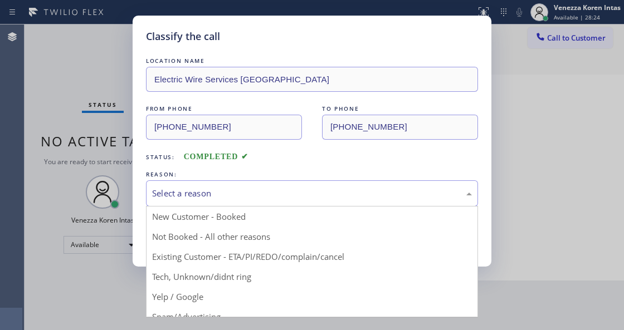
click at [240, 207] on div "New Customer - Booked Not Booked - All other reasons Existing Customer - ETA/PI…" at bounding box center [312, 261] width 332 height 111
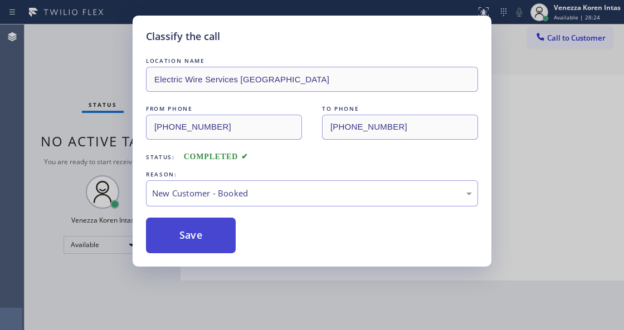
click at [213, 227] on button "Save" at bounding box center [191, 236] width 90 height 36
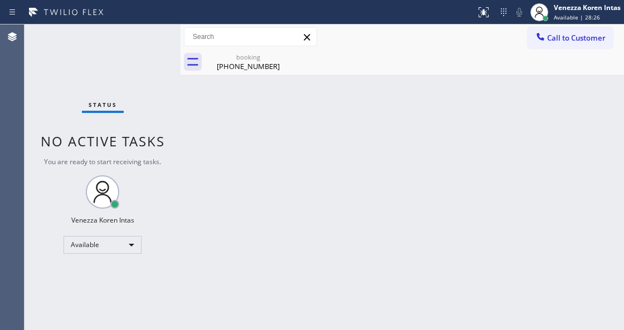
click at [283, 225] on div "Back to Dashboard Change Sender ID Customers Technicians Select a contact Outbo…" at bounding box center [401, 178] width 443 height 306
click at [285, 57] on icon at bounding box center [283, 56] width 13 height 13
click at [296, 136] on div "Back to Dashboard Change Sender ID Customers Technicians Select a contact Outbo…" at bounding box center [401, 178] width 443 height 306
click at [288, 50] on icon at bounding box center [283, 56] width 13 height 13
click at [286, 54] on icon at bounding box center [283, 56] width 13 height 13
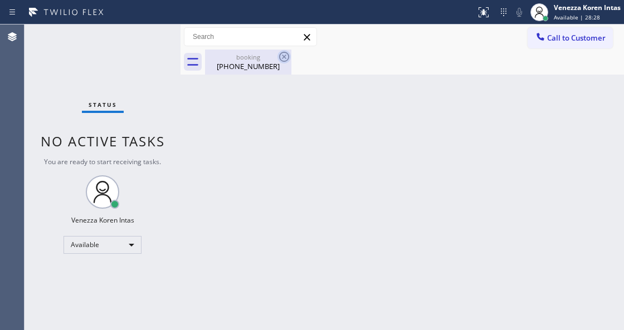
click at [285, 55] on icon at bounding box center [284, 57] width 10 height 10
drag, startPoint x: 239, startPoint y: 57, endPoint x: 325, endPoint y: 113, distance: 102.3
click at [239, 57] on div "booking" at bounding box center [248, 57] width 84 height 8
drag, startPoint x: 356, startPoint y: 111, endPoint x: 372, endPoint y: 14, distance: 97.7
click at [356, 108] on div "Back to Dashboard Change Sender ID Customers Technicians Select a contact Outbo…" at bounding box center [401, 178] width 443 height 306
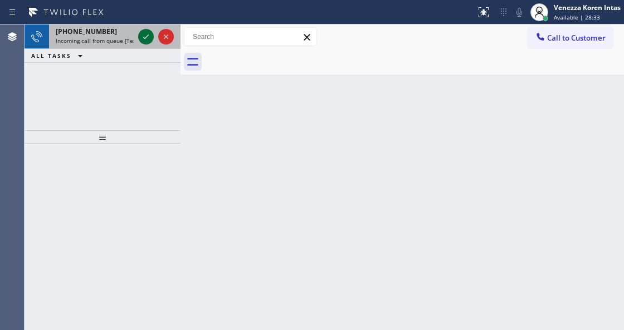
click at [146, 38] on icon at bounding box center [145, 36] width 13 height 13
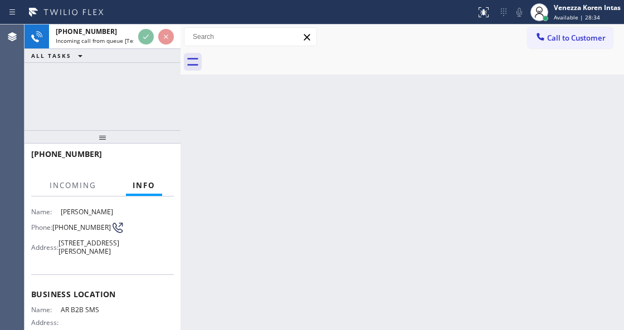
scroll to position [111, 0]
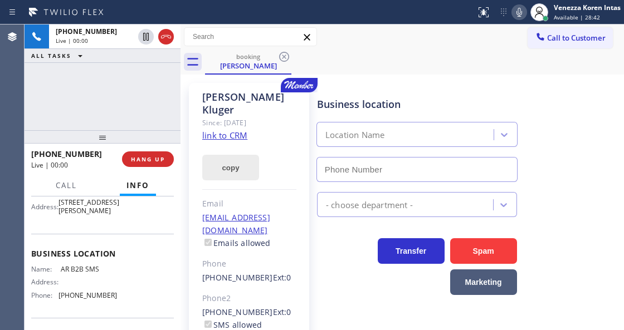
type input "(833) 692-2271"
click at [66, 89] on div "+16507995755 Live | 00:02 ALL TASKS ALL TASKS ACTIVE TASKS TASKS IN WRAP UP" at bounding box center [103, 78] width 156 height 106
click at [226, 130] on link "link to CRM" at bounding box center [224, 135] width 45 height 11
click at [518, 18] on icon at bounding box center [518, 12] width 13 height 13
click at [521, 16] on icon at bounding box center [518, 12] width 13 height 13
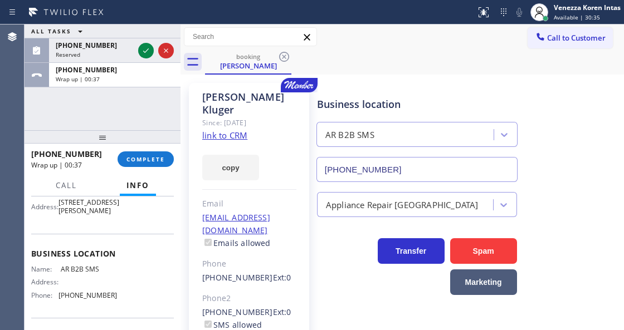
drag, startPoint x: 141, startPoint y: 156, endPoint x: 236, endPoint y: 198, distance: 103.7
click at [141, 156] on span "COMPLETE" at bounding box center [145, 159] width 38 height 8
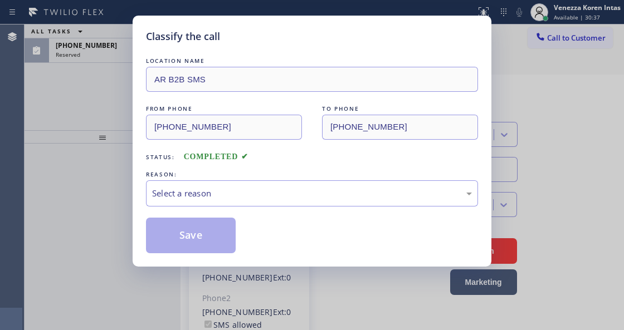
click at [256, 189] on div "Select a reason" at bounding box center [312, 193] width 320 height 13
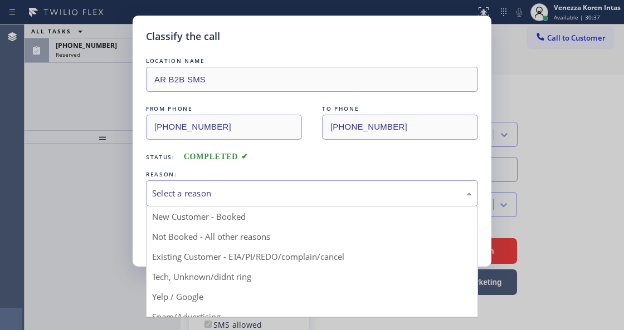
drag, startPoint x: 276, startPoint y: 257, endPoint x: 247, endPoint y: 247, distance: 31.0
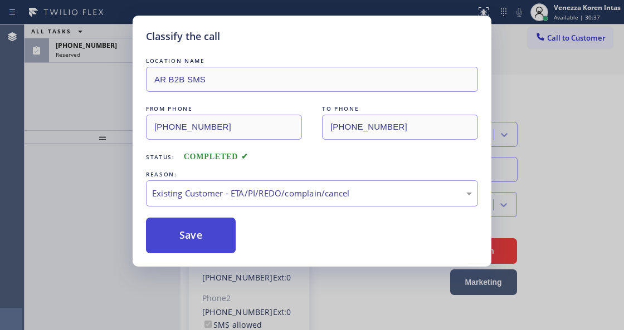
click at [208, 241] on button "Save" at bounding box center [191, 236] width 90 height 36
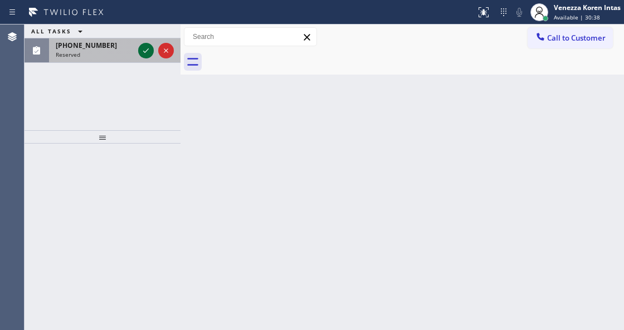
click at [145, 47] on icon at bounding box center [145, 50] width 13 height 13
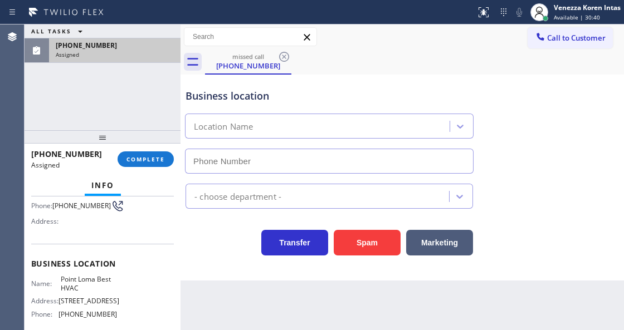
type input "(858) 203-0190"
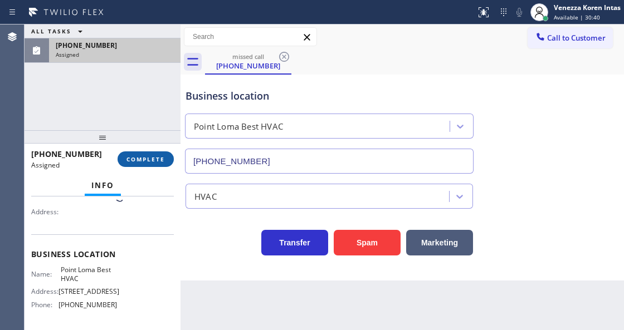
scroll to position [102, 0]
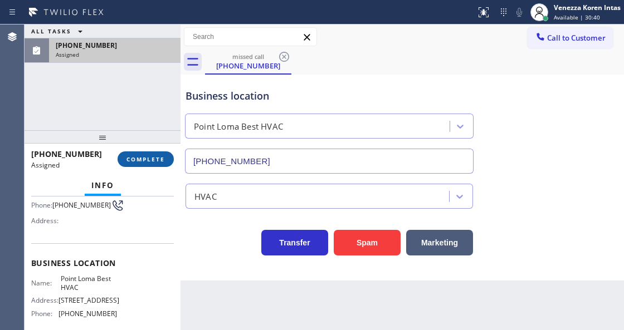
click at [141, 156] on span "COMPLETE" at bounding box center [145, 159] width 38 height 8
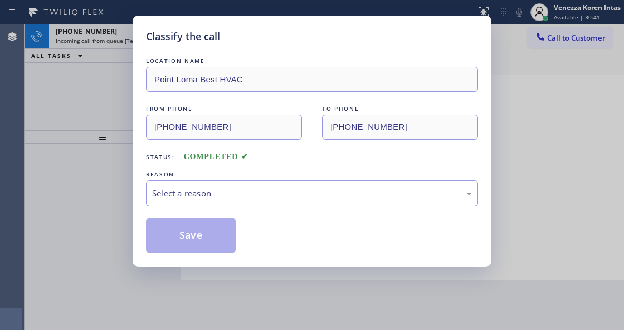
click at [265, 198] on div "Select a reason" at bounding box center [312, 193] width 320 height 13
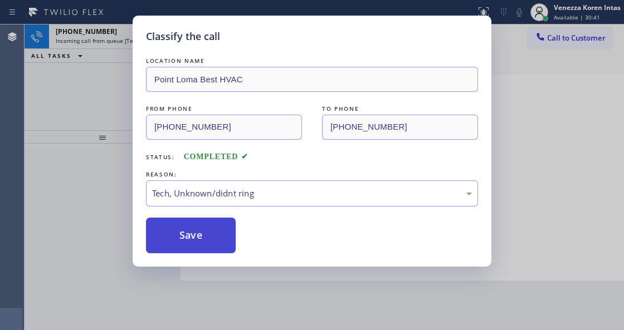
click at [208, 240] on button "Save" at bounding box center [191, 236] width 90 height 36
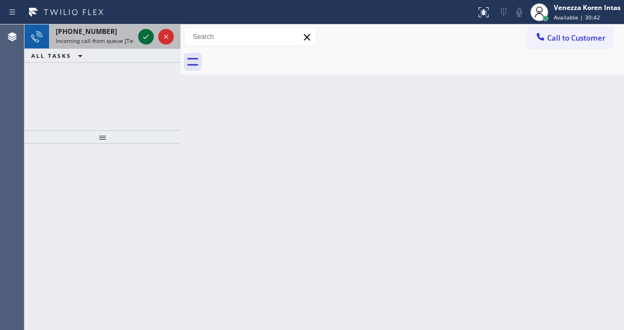
click at [145, 39] on icon at bounding box center [145, 36] width 13 height 13
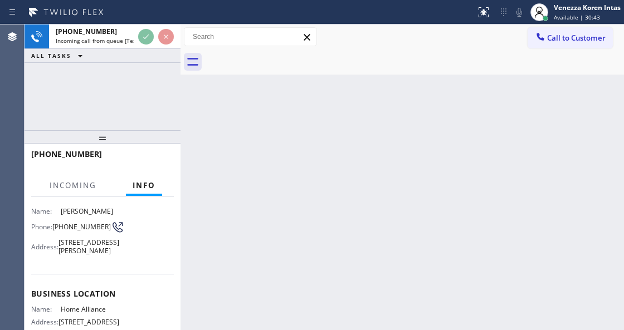
scroll to position [148, 0]
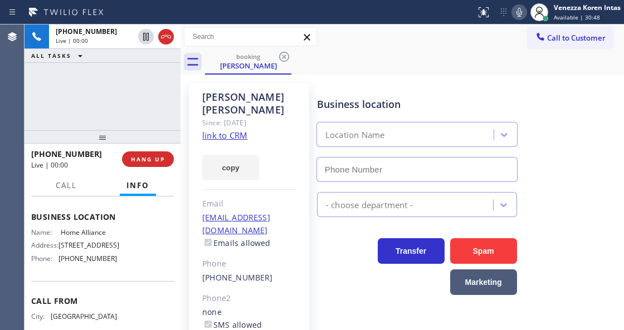
type input "(877) 777-0796"
click at [236, 130] on link "link to CRM" at bounding box center [224, 135] width 45 height 11
click at [517, 15] on icon at bounding box center [518, 12] width 13 height 13
click at [517, 11] on icon at bounding box center [518, 12] width 13 height 13
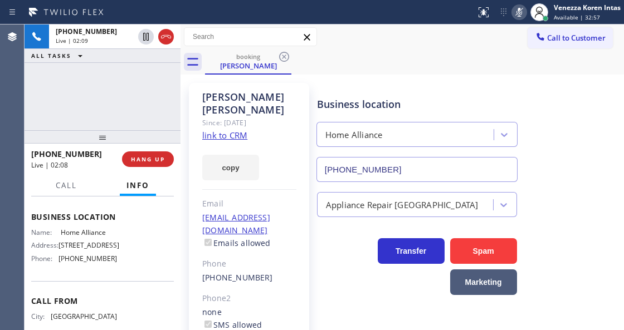
click at [517, 11] on icon at bounding box center [518, 12] width 13 height 13
click at [369, 78] on div "Avelino Cruz Since: 20 may 2020 link to CRM copy Email a19812014@gmail.com Emai…" at bounding box center [402, 261] width 438 height 368
click at [514, 16] on icon at bounding box center [518, 12] width 13 height 13
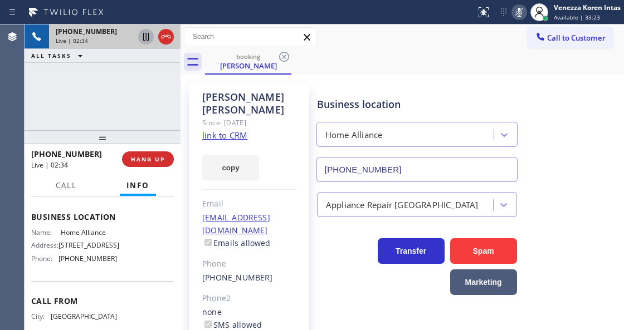
click at [145, 34] on icon at bounding box center [145, 36] width 13 height 13
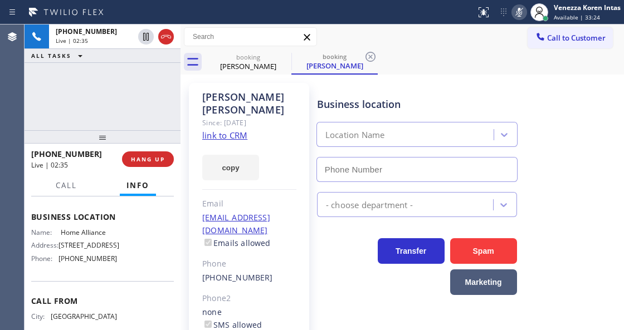
type input "(877) 777-0796"
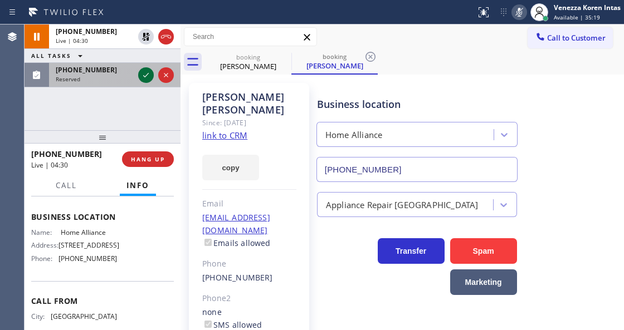
click at [148, 77] on icon at bounding box center [145, 75] width 13 height 13
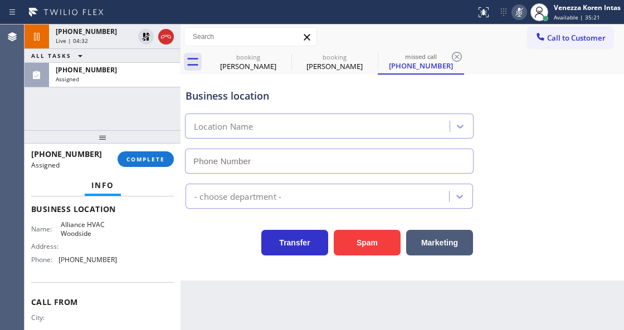
type input "(718) 550-2824"
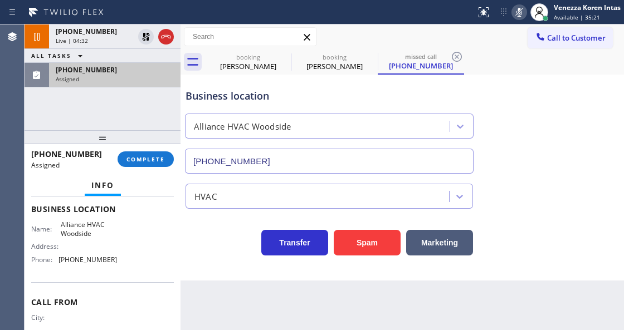
click at [132, 79] on div "Assigned" at bounding box center [115, 79] width 118 height 8
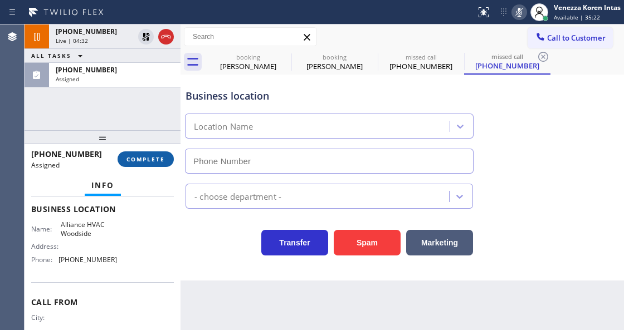
type input "(718) 550-2824"
click at [160, 167] on button "COMPLETE" at bounding box center [146, 160] width 56 height 16
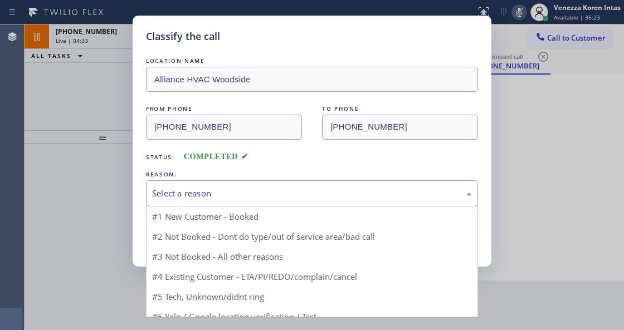
drag, startPoint x: 252, startPoint y: 186, endPoint x: 252, endPoint y: 214, distance: 27.9
click at [252, 187] on div "Select a reason" at bounding box center [312, 193] width 332 height 26
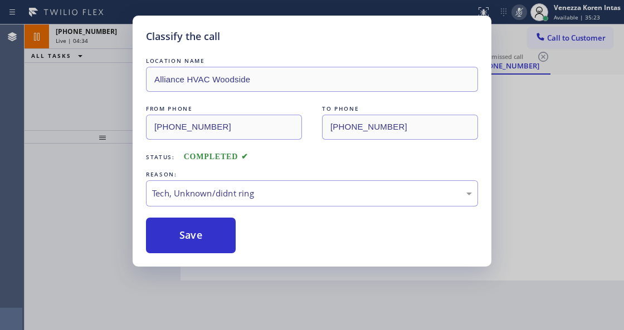
click at [208, 242] on button "Save" at bounding box center [191, 236] width 90 height 36
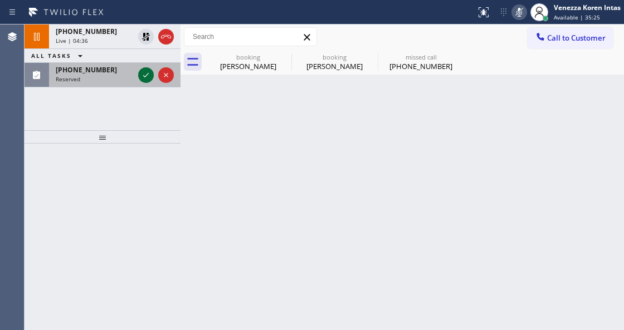
click at [144, 79] on icon at bounding box center [145, 75] width 13 height 13
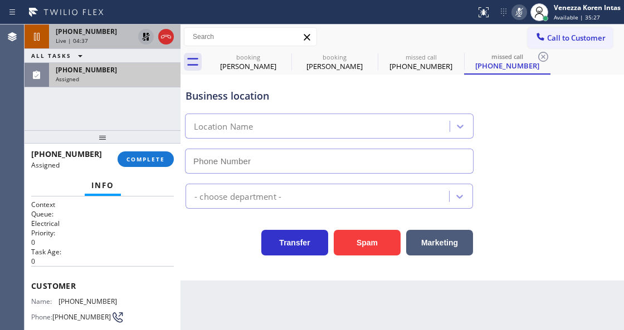
type input "(714) 455-3772"
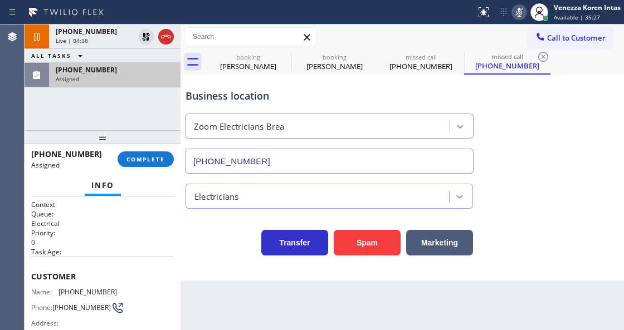
click at [152, 150] on div "(310) 901-7797 Assigned COMPLETE" at bounding box center [102, 159] width 143 height 29
click at [125, 148] on div "(310) 901-7797 Assigned COMPLETE" at bounding box center [102, 159] width 143 height 29
click at [146, 154] on button "COMPLETE" at bounding box center [146, 160] width 56 height 16
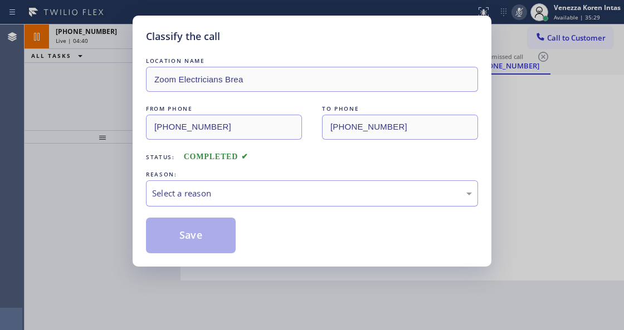
click at [263, 194] on div "Select a reason" at bounding box center [312, 193] width 320 height 13
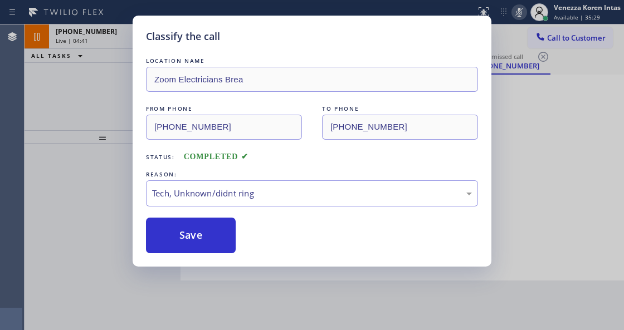
click at [208, 254] on div "Classify the call LOCATION NAME Zoom Electricians Brea FROM PHONE (310) 901-779…" at bounding box center [312, 141] width 359 height 251
click at [207, 252] on button "Save" at bounding box center [191, 236] width 90 height 36
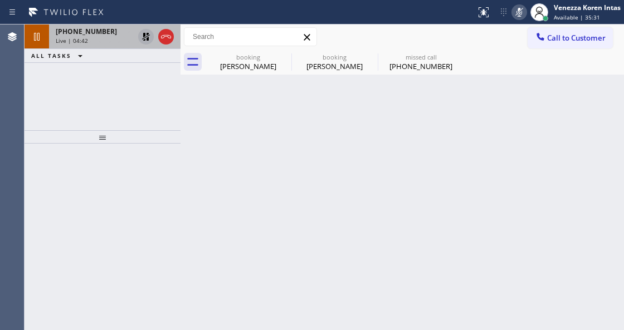
click at [140, 38] on icon at bounding box center [145, 36] width 13 height 13
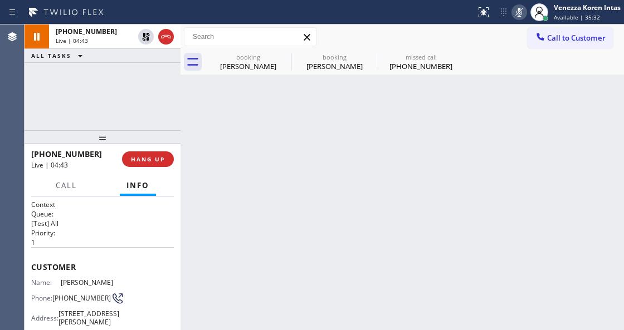
type input "(877) 777-0796"
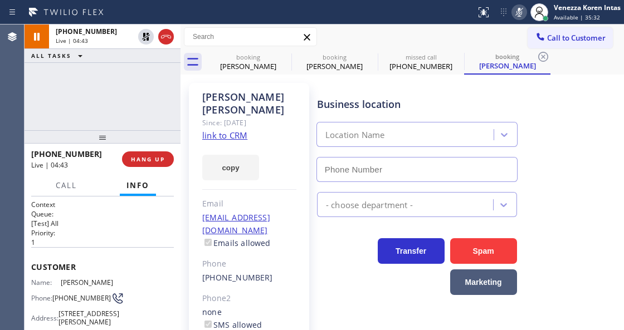
drag, startPoint x: 517, startPoint y: 12, endPoint x: 481, endPoint y: 62, distance: 61.8
click at [517, 15] on icon at bounding box center [518, 12] width 13 height 13
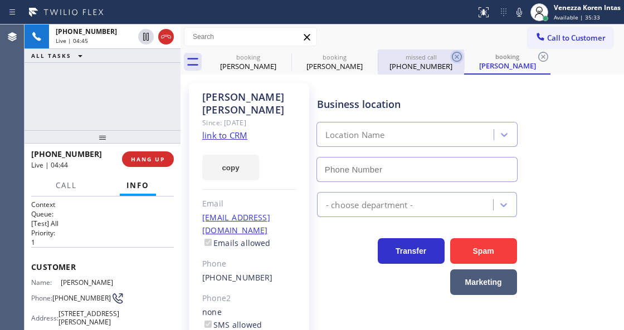
type input "(877) 777-0796"
click at [451, 57] on icon at bounding box center [456, 56] width 13 height 13
click at [453, 58] on icon at bounding box center [456, 56] width 13 height 13
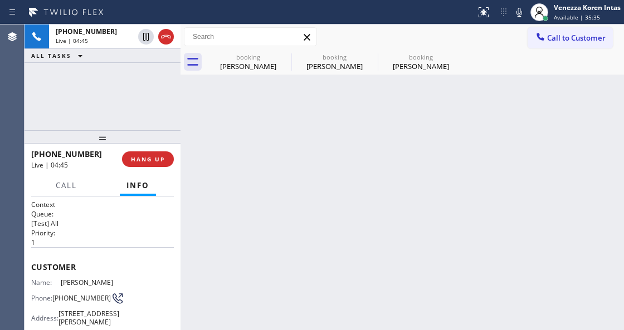
click at [453, 58] on div "booking Avelino Cruz" at bounding box center [421, 62] width 86 height 25
click at [0, 0] on icon at bounding box center [0, 0] width 0 height 0
click at [453, 58] on div "booking Avelino Cruz booking Avelino Cruz booking Avelino Cruz" at bounding box center [414, 62] width 419 height 25
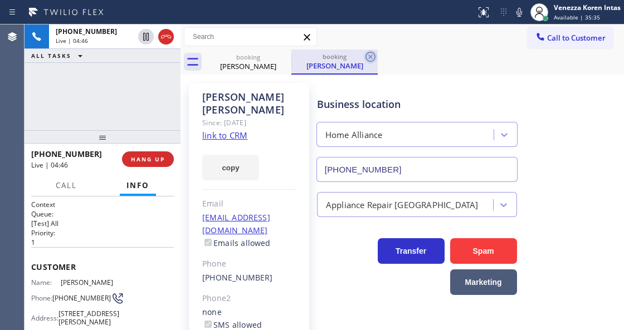
click at [370, 56] on icon at bounding box center [370, 57] width 10 height 10
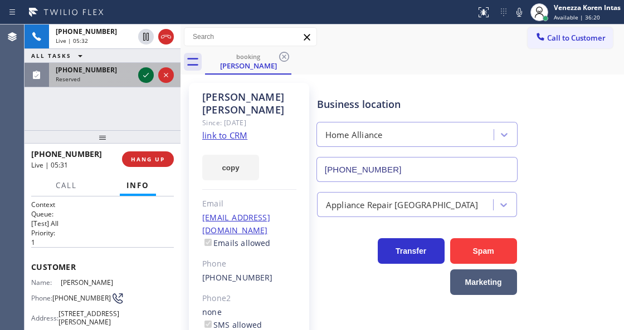
click at [148, 72] on icon at bounding box center [145, 75] width 13 height 13
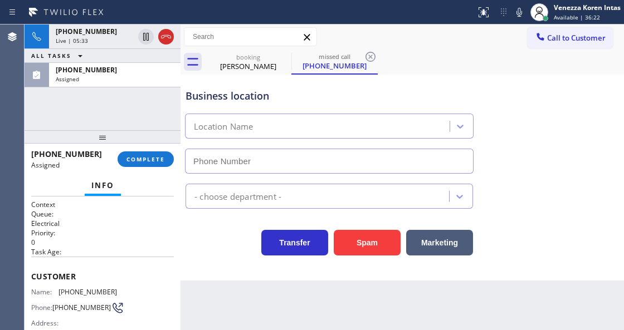
scroll to position [148, 0]
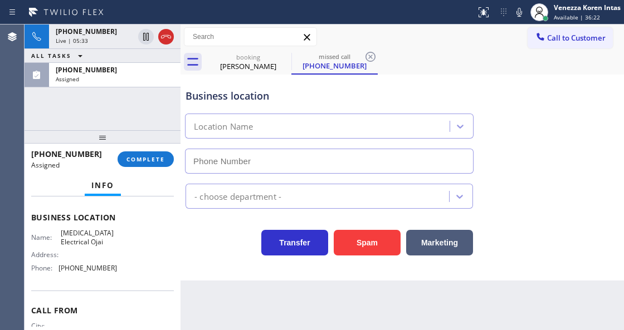
type input "(805) 222-7808"
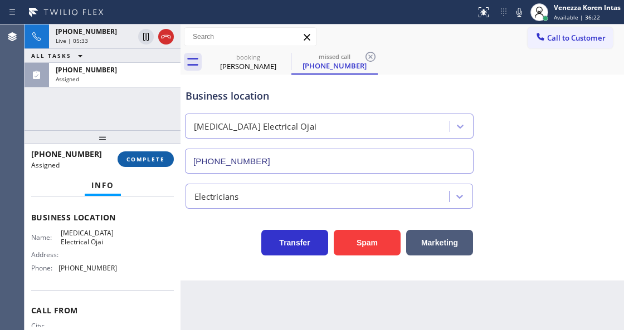
click at [142, 155] on span "COMPLETE" at bounding box center [145, 159] width 38 height 8
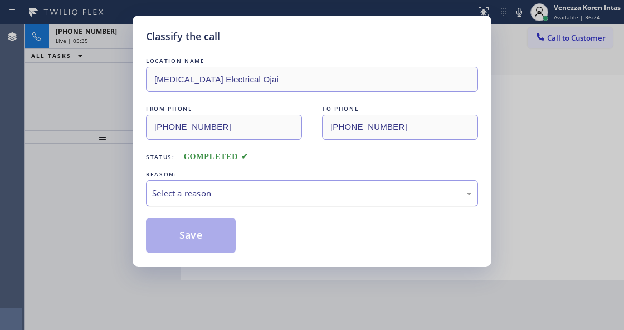
click at [273, 191] on div "Select a reason" at bounding box center [312, 193] width 320 height 13
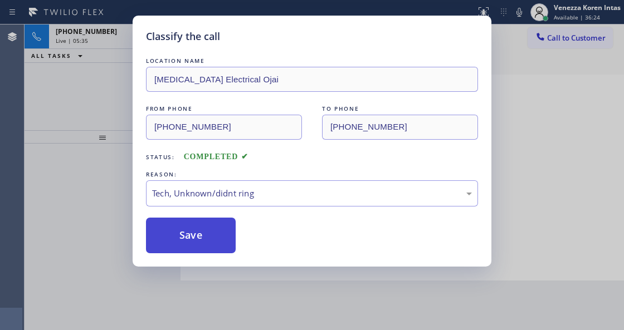
click at [210, 236] on button "Save" at bounding box center [191, 236] width 90 height 36
type input "(877) 777-0796"
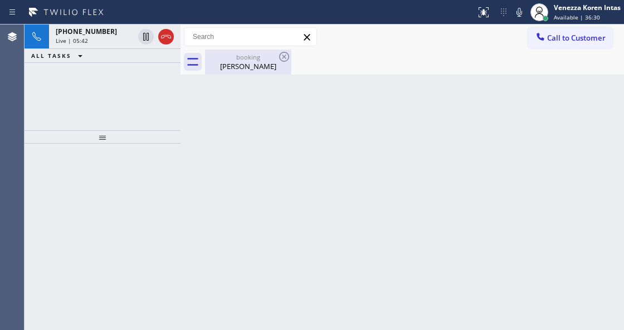
click at [227, 65] on div "Avelino Cruz" at bounding box center [248, 66] width 84 height 10
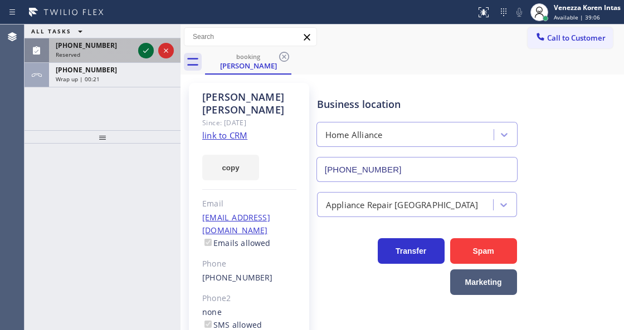
click at [148, 47] on icon at bounding box center [145, 50] width 13 height 13
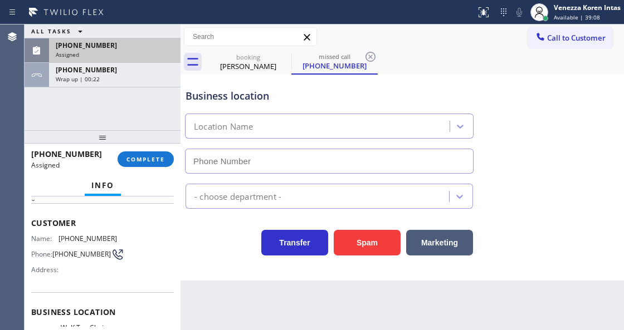
scroll to position [74, 0]
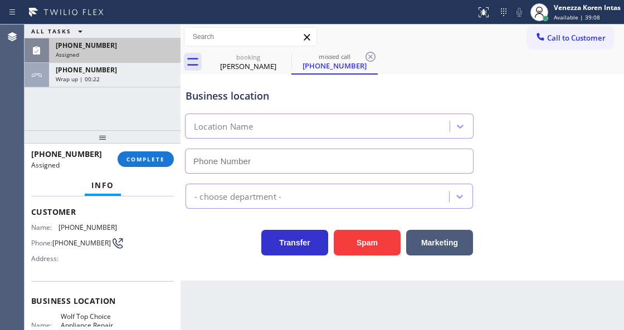
type input "(442) 276-2021"
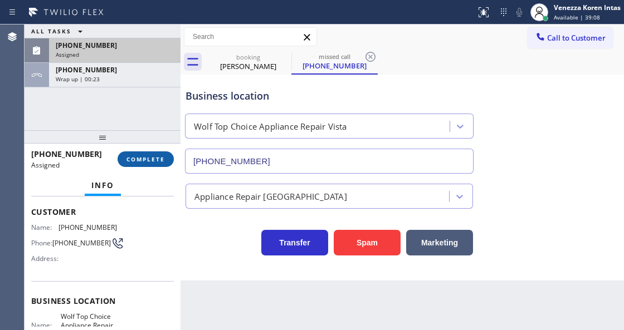
click at [150, 158] on span "COMPLETE" at bounding box center [145, 159] width 38 height 8
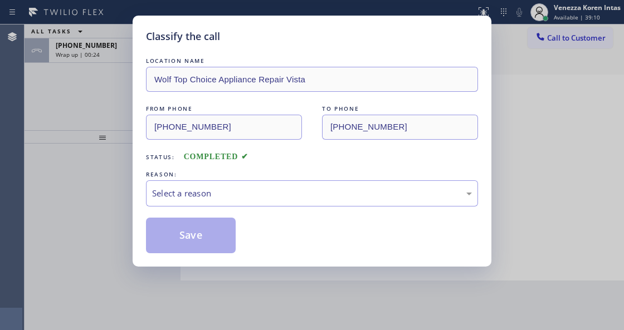
click at [247, 192] on div "Select a reason" at bounding box center [312, 193] width 320 height 13
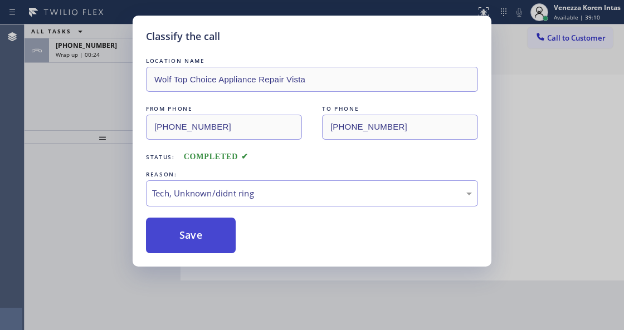
click at [212, 226] on button "Save" at bounding box center [191, 236] width 90 height 36
type input "(877) 777-0796"
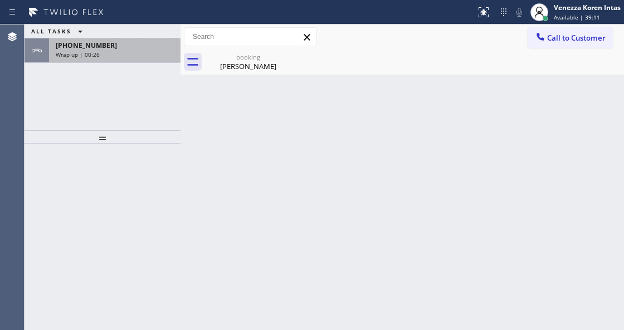
click at [129, 57] on div "Wrap up | 00:26" at bounding box center [115, 55] width 118 height 8
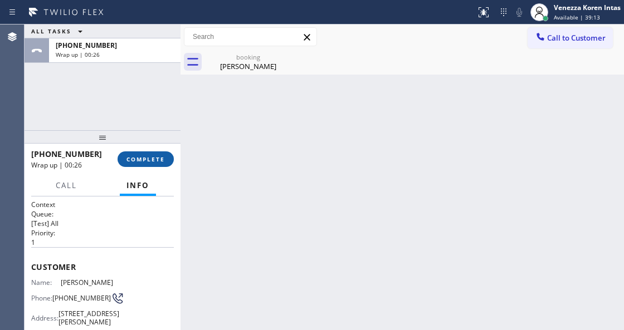
click at [153, 153] on button "COMPLETE" at bounding box center [146, 160] width 56 height 16
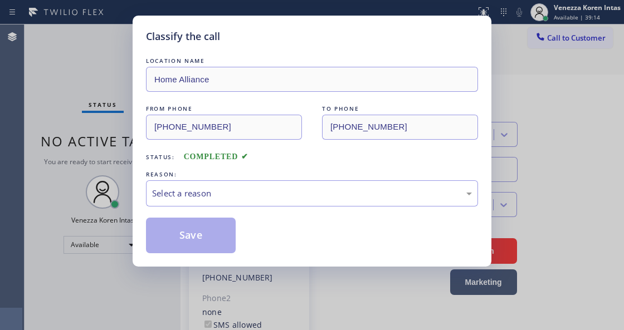
type input "(877) 777-0796"
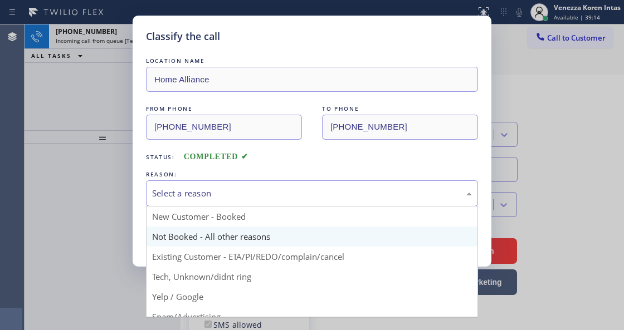
drag, startPoint x: 243, startPoint y: 187, endPoint x: 258, endPoint y: 247, distance: 61.6
click at [243, 188] on div "Select a reason" at bounding box center [312, 193] width 332 height 26
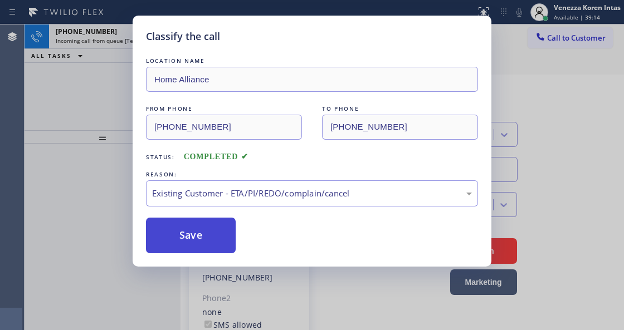
click at [170, 224] on button "Save" at bounding box center [191, 236] width 90 height 36
click at [176, 238] on button "Save" at bounding box center [191, 236] width 90 height 36
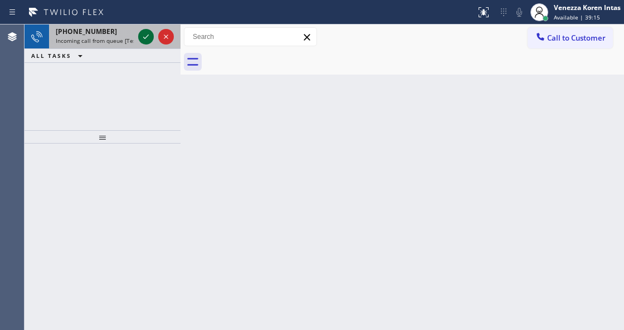
click at [145, 37] on icon at bounding box center [145, 36] width 13 height 13
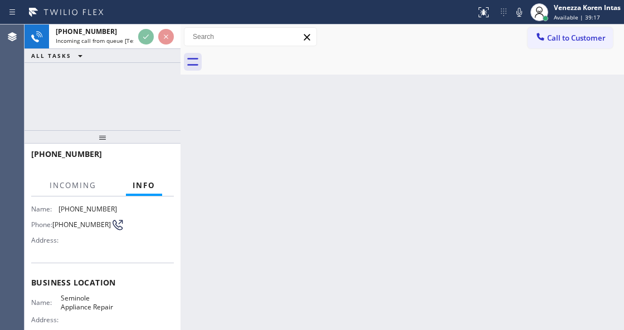
scroll to position [148, 0]
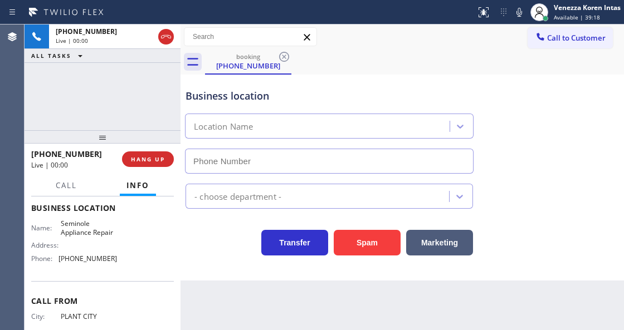
type input "(727) 947-1320"
click at [206, 255] on div "Transfer Spam Marketing" at bounding box center [329, 239] width 292 height 31
click at [340, 89] on div "Business location" at bounding box center [328, 96] width 287 height 15
click at [194, 73] on div "Business location Seminole Appliance Repair (727) 947-1320" at bounding box center [402, 123] width 438 height 101
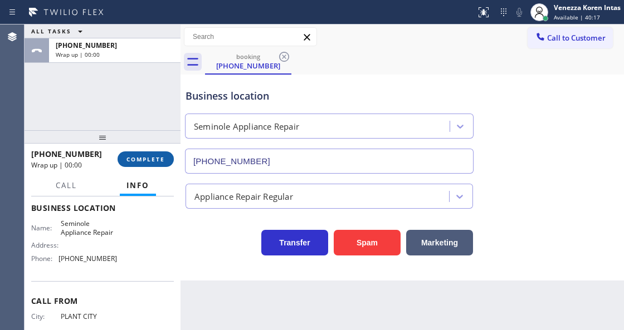
click at [148, 155] on button "COMPLETE" at bounding box center [146, 160] width 56 height 16
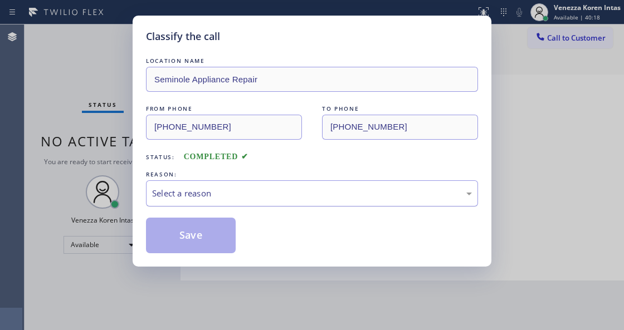
click at [227, 183] on div "Select a reason" at bounding box center [312, 193] width 332 height 26
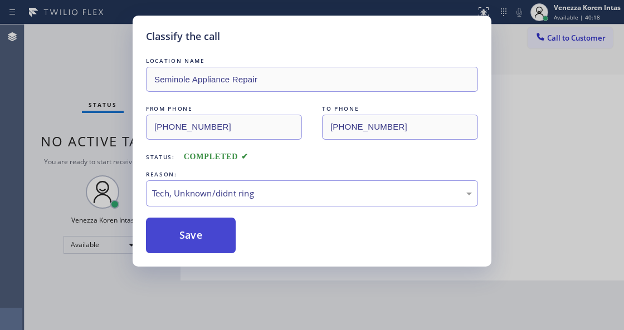
click at [196, 247] on button "Save" at bounding box center [191, 236] width 90 height 36
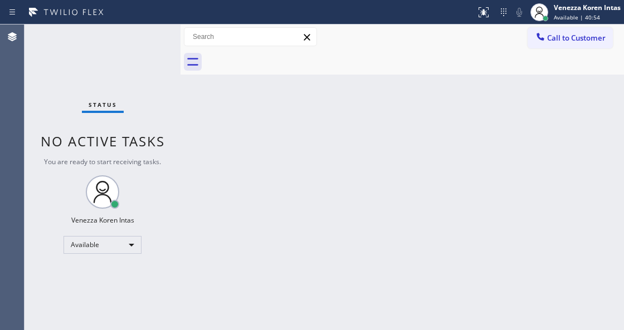
click at [185, 139] on div "Back to Dashboard Change Sender ID Customers Technicians Select a contact Outbo…" at bounding box center [401, 178] width 443 height 306
click at [140, 56] on div "Status No active tasks You are ready to start receiving tasks. Venezza Koren In…" at bounding box center [103, 178] width 156 height 306
click at [146, 41] on div "Status No active tasks You are ready to start receiving tasks. Venezza Koren In…" at bounding box center [103, 178] width 156 height 306
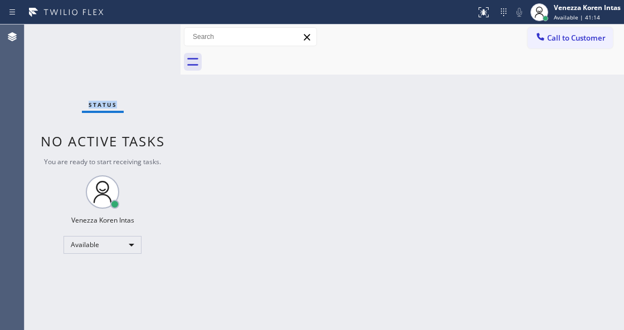
click at [146, 41] on div "Status No active tasks You are ready to start receiving tasks. Venezza Koren In…" at bounding box center [103, 178] width 156 height 306
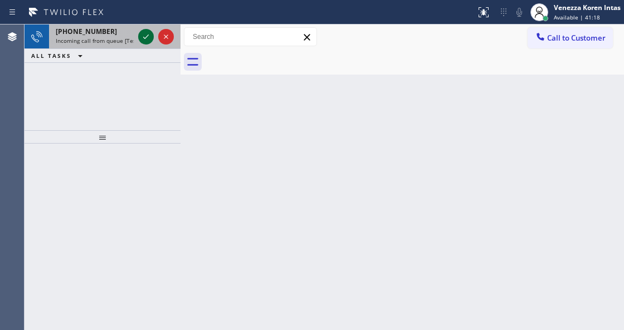
click at [146, 41] on icon at bounding box center [145, 36] width 13 height 13
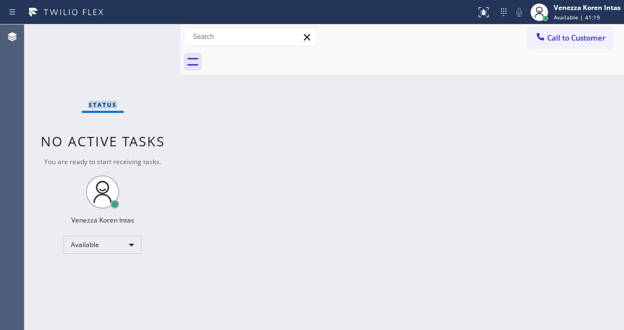
click at [146, 41] on div "Status No active tasks You are ready to start receiving tasks. Venezza Koren In…" at bounding box center [103, 178] width 156 height 306
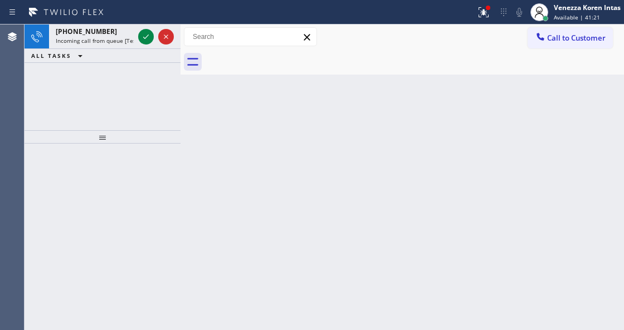
click at [150, 173] on div at bounding box center [103, 237] width 156 height 187
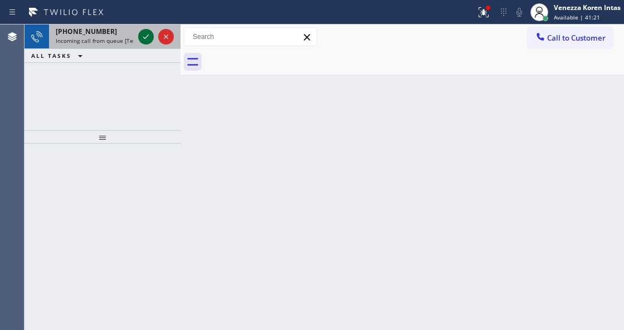
click at [146, 40] on icon at bounding box center [145, 36] width 13 height 13
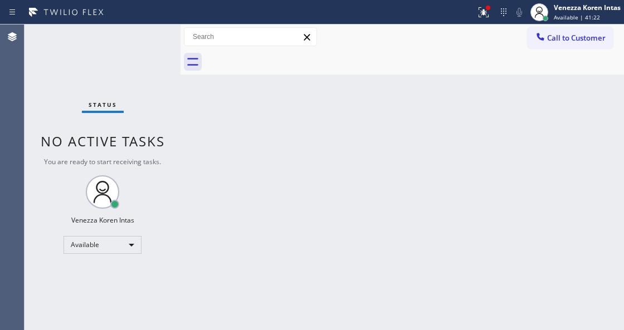
click at [146, 40] on div "Status No active tasks You are ready to start receiving tasks. Venezza Koren In…" at bounding box center [103, 178] width 156 height 306
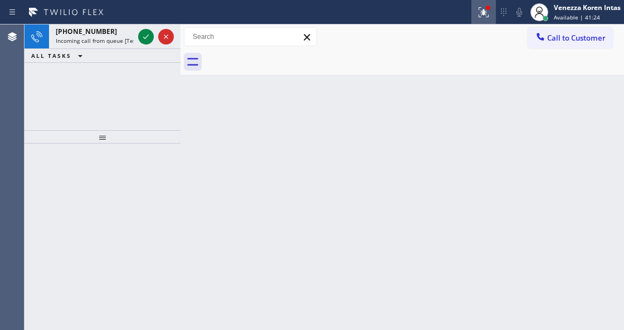
click at [482, 8] on icon at bounding box center [483, 12] width 13 height 13
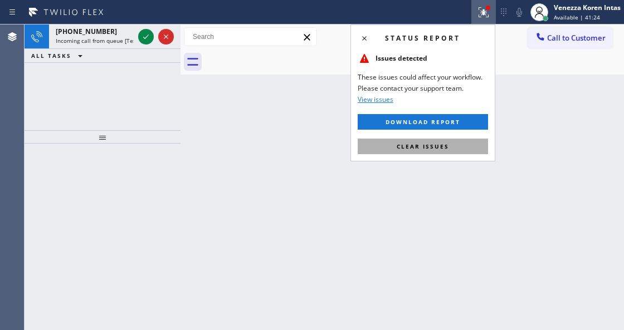
drag, startPoint x: 439, startPoint y: 148, endPoint x: 221, endPoint y: 108, distance: 222.0
click at [439, 148] on span "Clear issues" at bounding box center [423, 147] width 52 height 8
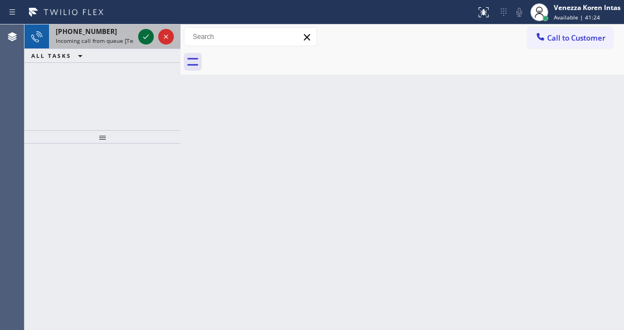
click at [141, 30] on icon at bounding box center [145, 36] width 13 height 13
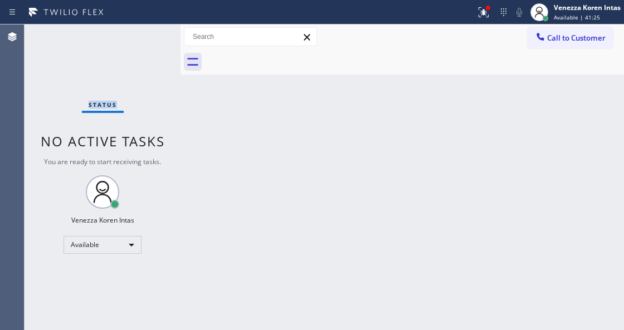
click at [143, 36] on div "Status No active tasks You are ready to start receiving tasks. Venezza Koren In…" at bounding box center [103, 178] width 156 height 306
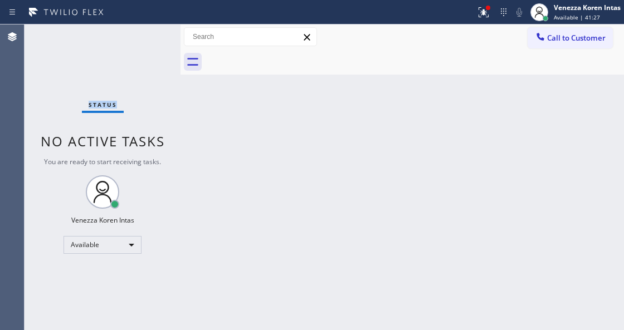
click at [143, 36] on div "Status No active tasks You are ready to start receiving tasks. Venezza Koren In…" at bounding box center [103, 178] width 156 height 306
click at [148, 36] on div "Status No active tasks You are ready to start receiving tasks. Venezza Koren In…" at bounding box center [103, 178] width 156 height 306
click at [147, 34] on div "Status No active tasks You are ready to start receiving tasks. Venezza Koren In…" at bounding box center [103, 178] width 156 height 306
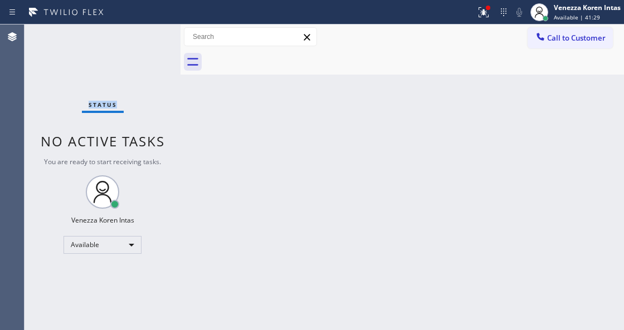
click at [147, 34] on div "Status No active tasks You are ready to start receiving tasks. Venezza Koren In…" at bounding box center [103, 178] width 156 height 306
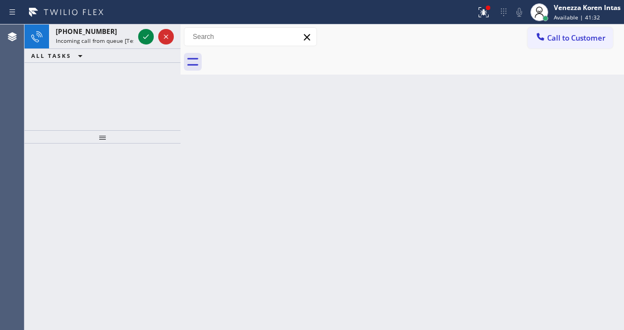
click at [144, 36] on icon at bounding box center [145, 36] width 13 height 13
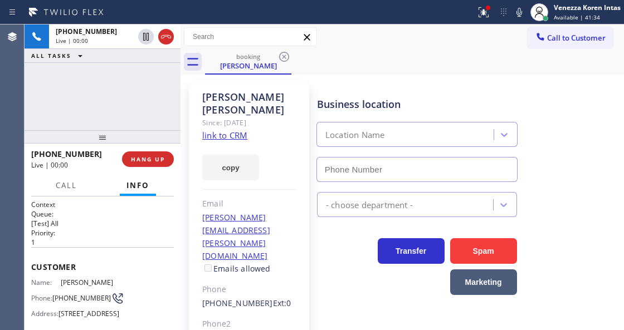
type input "(855) 731-4952"
click at [232, 130] on link "link to CRM" at bounding box center [224, 135] width 45 height 11
click at [484, 15] on icon at bounding box center [483, 12] width 13 height 13
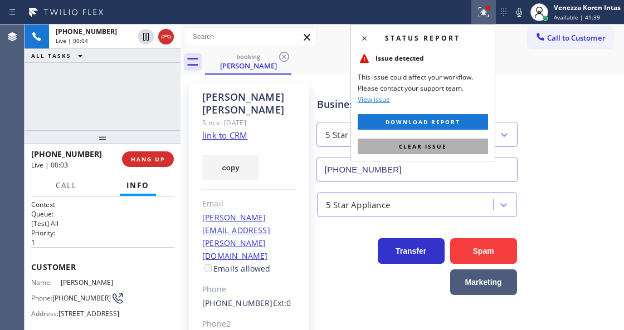
drag, startPoint x: 465, startPoint y: 154, endPoint x: 463, endPoint y: 147, distance: 7.9
click at [463, 150] on div "Status report Issue detected This issue could affect your workflow. Please cont…" at bounding box center [422, 93] width 145 height 137
click at [463, 147] on button "Clear issue" at bounding box center [423, 147] width 130 height 16
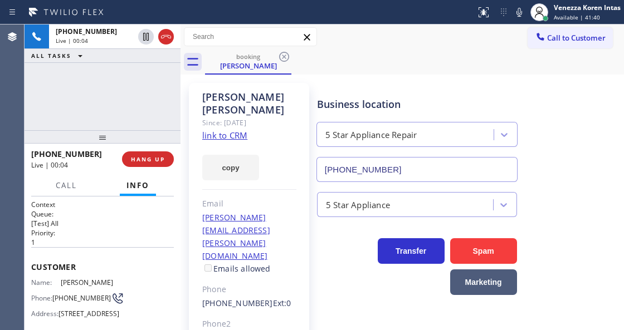
click at [485, 81] on div "Martha Christie Since: 20 may 2020 link to CRM copy Email martha.l.christie@gma…" at bounding box center [402, 267] width 438 height 381
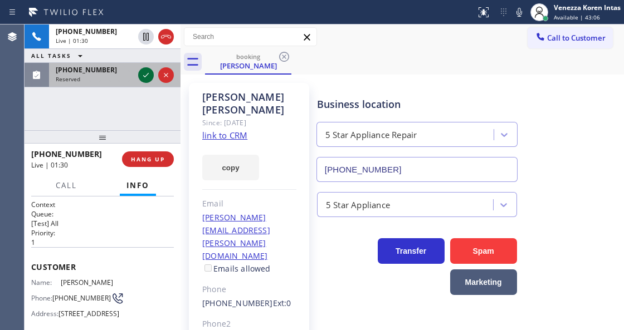
click at [147, 75] on icon at bounding box center [145, 75] width 13 height 13
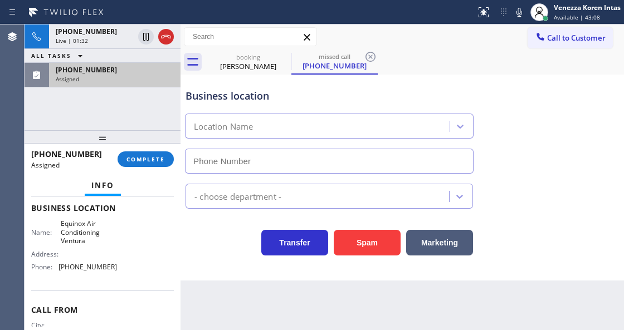
type input "(805) 519-8286"
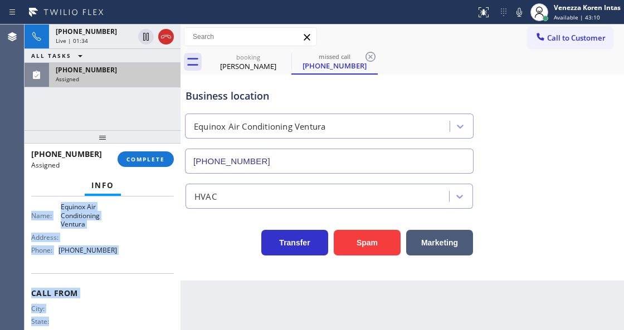
scroll to position [182, 0]
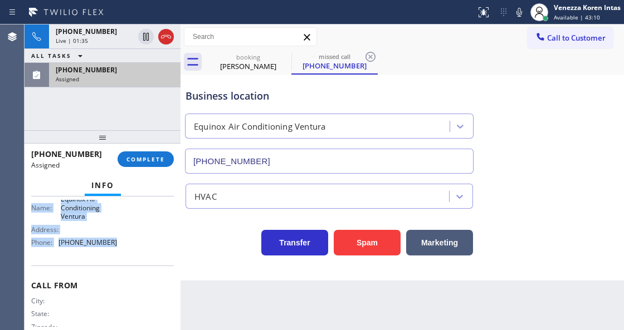
drag, startPoint x: 65, startPoint y: 265, endPoint x: 124, endPoint y: 253, distance: 60.2
click at [124, 253] on div "Context Queue: HVAC Priority: 0 Task Age: Customer Name: (805) 226-6543 Phone: …" at bounding box center [102, 184] width 143 height 332
click at [142, 162] on span "COMPLETE" at bounding box center [145, 159] width 38 height 8
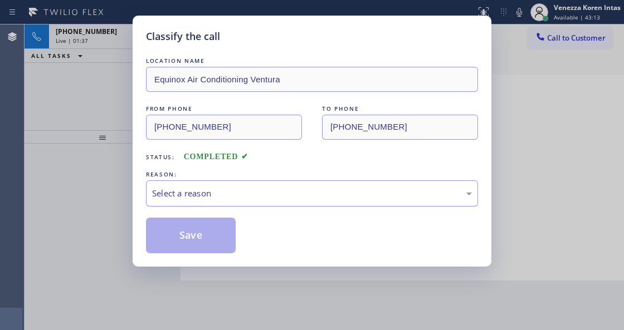
click at [257, 198] on div "Select a reason" at bounding box center [312, 193] width 320 height 13
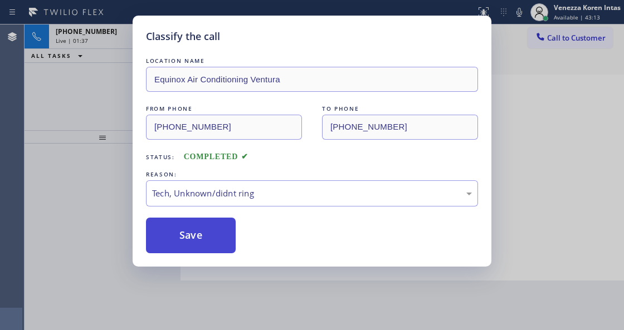
click at [209, 253] on button "Save" at bounding box center [191, 236] width 90 height 36
type input "(855) 731-4952"
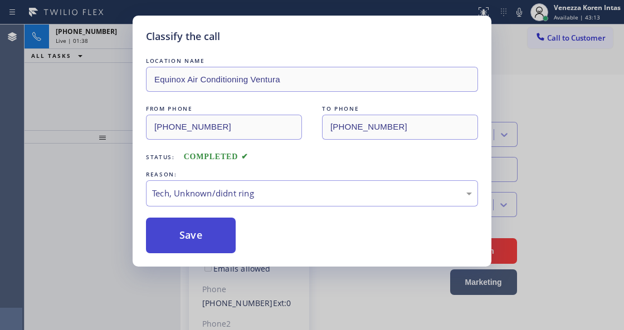
click at [209, 248] on button "Save" at bounding box center [191, 236] width 90 height 36
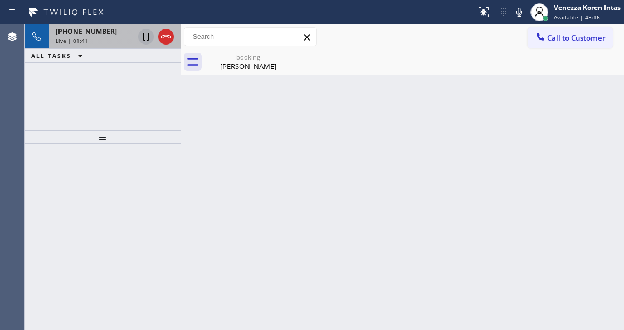
click at [100, 45] on div "+17608027910 Live | 01:41" at bounding box center [92, 37] width 87 height 25
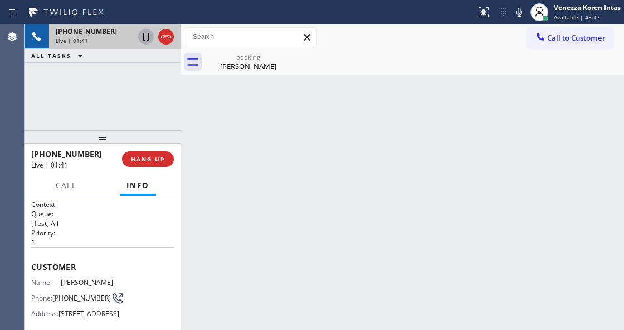
click at [147, 37] on icon at bounding box center [145, 36] width 13 height 13
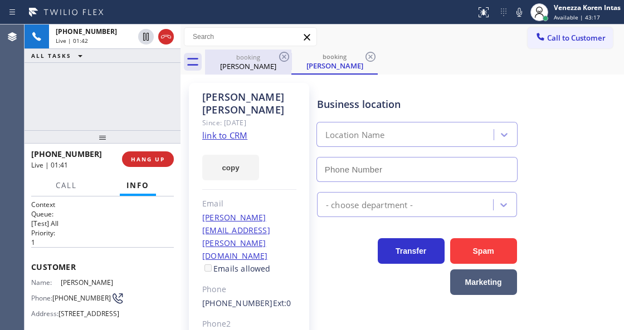
click at [237, 53] on div "booking" at bounding box center [248, 57] width 84 height 8
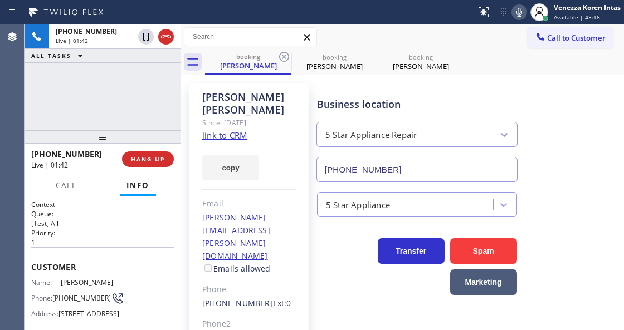
click at [520, 4] on button at bounding box center [519, 12] width 16 height 16
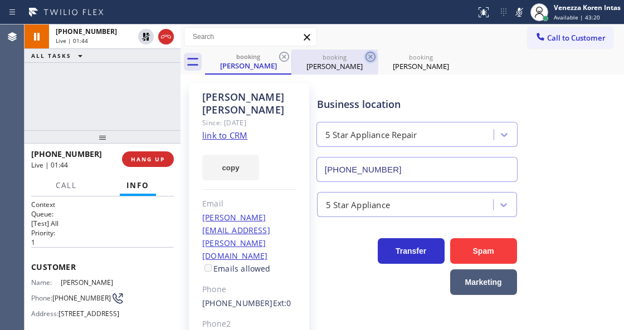
click at [369, 57] on icon at bounding box center [370, 57] width 10 height 10
click at [0, 0] on icon at bounding box center [0, 0] width 0 height 0
click at [369, 57] on div "booking Martha Christie booking Martha Christie booking Martha Christie" at bounding box center [414, 62] width 419 height 25
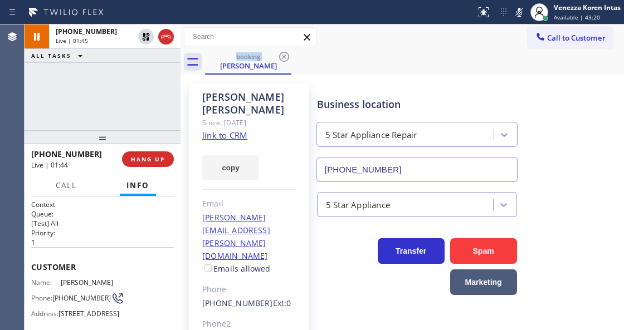
click at [369, 57] on div "booking Martha Christie" at bounding box center [414, 62] width 419 height 25
click at [268, 60] on div "booking" at bounding box center [248, 56] width 84 height 8
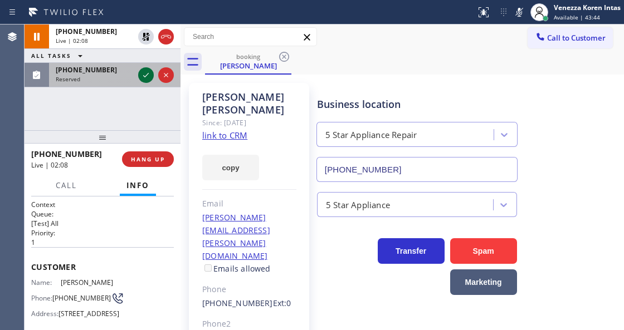
click at [150, 79] on icon at bounding box center [145, 75] width 13 height 13
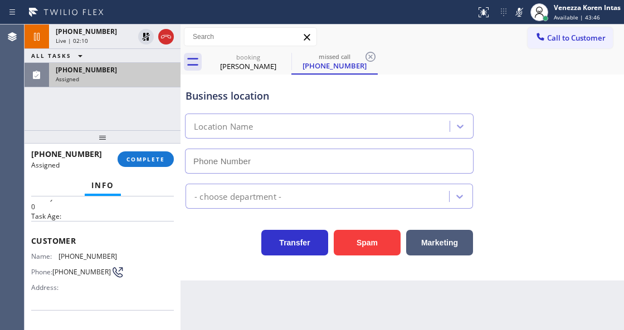
scroll to position [74, 0]
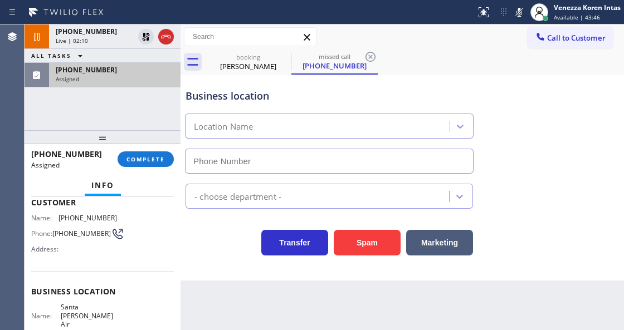
type input "(424) 772-3921"
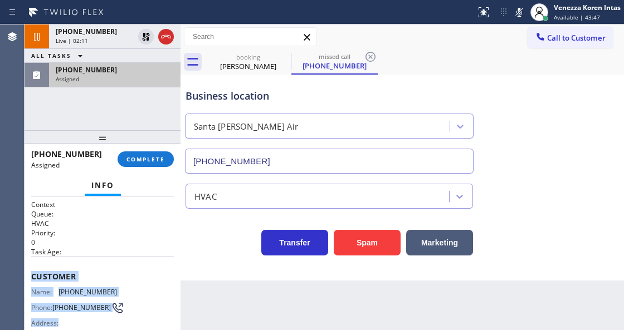
scroll to position [204, 0]
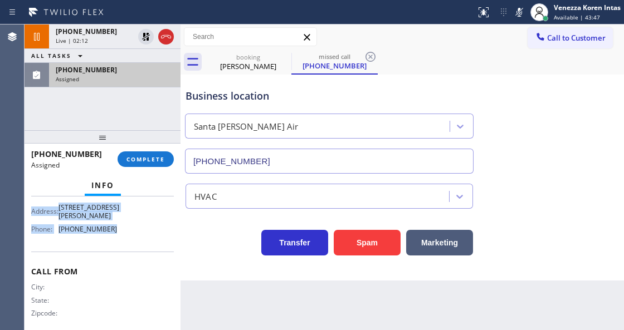
drag, startPoint x: 31, startPoint y: 270, endPoint x: 127, endPoint y: 214, distance: 110.8
click at [127, 214] on div "Context Queue: HVAC Priority: 0 Task Age: Customer Name: (325) 310-3104 Phone: …" at bounding box center [103, 263] width 156 height 133
drag, startPoint x: 139, startPoint y: 157, endPoint x: 227, endPoint y: 177, distance: 90.8
click at [139, 157] on span "COMPLETE" at bounding box center [145, 159] width 38 height 8
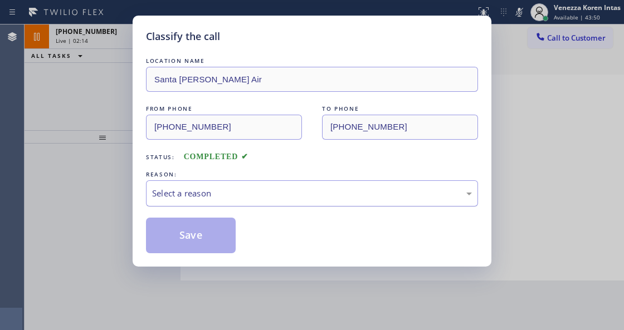
click at [237, 197] on div "Select a reason" at bounding box center [312, 193] width 320 height 13
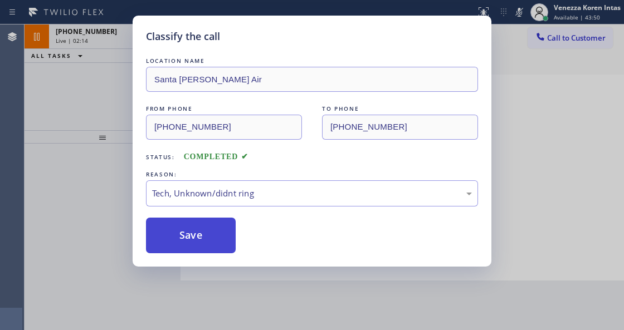
click at [204, 246] on button "Save" at bounding box center [191, 236] width 90 height 36
type input "(855) 731-4952"
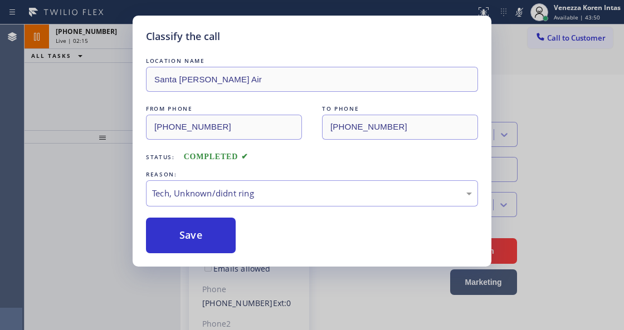
click at [213, 327] on div "Classify the call LOCATION NAME Santa Monica Golden Air FROM PHONE (325) 310-31…" at bounding box center [312, 165] width 624 height 330
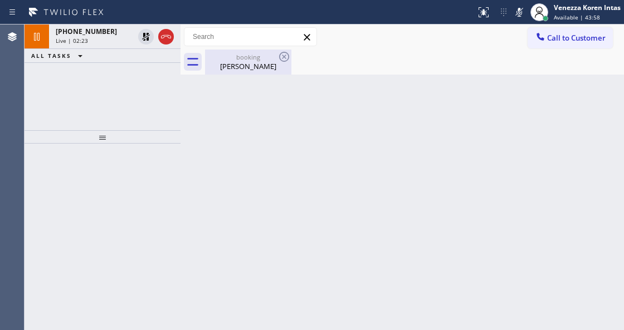
click at [215, 56] on div "booking" at bounding box center [248, 57] width 84 height 8
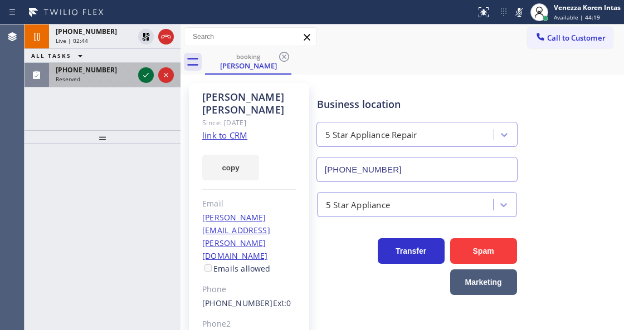
click at [146, 80] on icon at bounding box center [145, 75] width 13 height 13
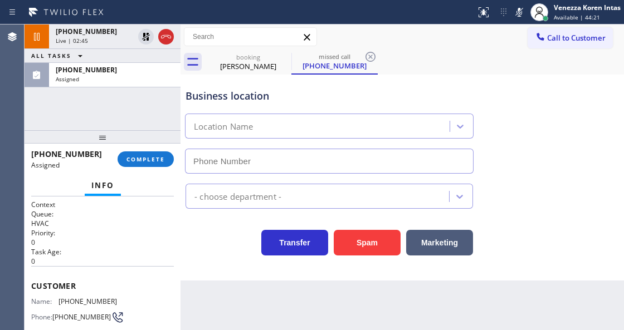
type input "(657) 312-4080"
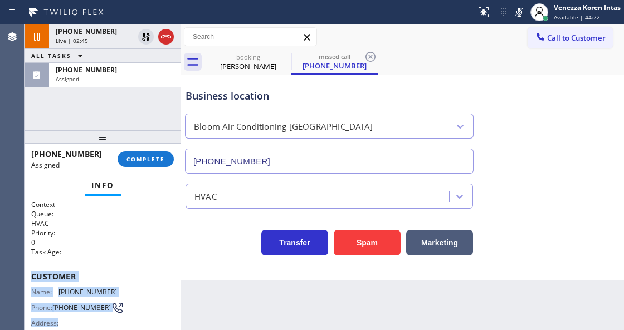
scroll to position [204, 0]
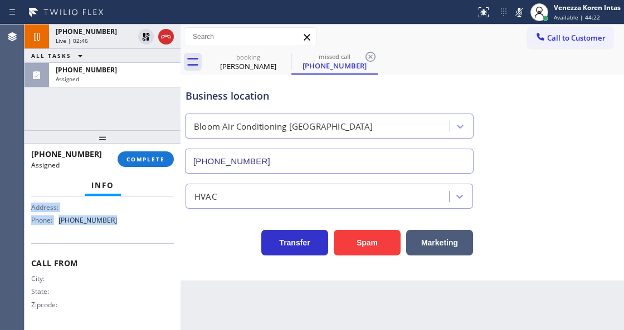
drag, startPoint x: 30, startPoint y: 279, endPoint x: 128, endPoint y: 240, distance: 105.5
click at [128, 240] on div "Context Queue: HVAC Priority: 0 Task Age: Customer Name: (606) 650-2986 Phone: …" at bounding box center [103, 263] width 156 height 133
click at [143, 159] on span "COMPLETE" at bounding box center [145, 159] width 38 height 8
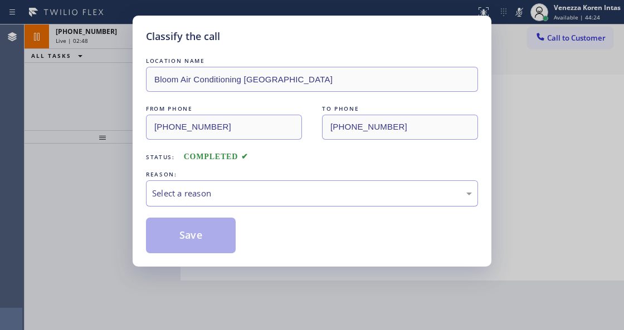
click at [238, 204] on div "Select a reason" at bounding box center [312, 193] width 332 height 26
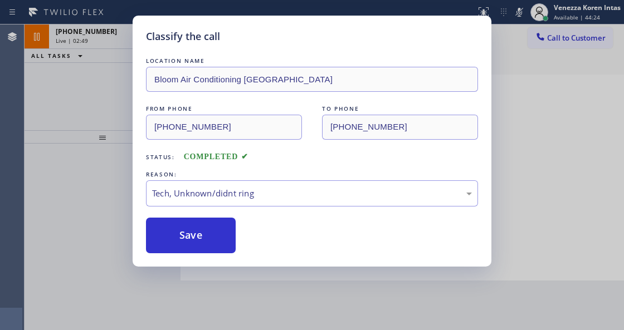
drag, startPoint x: 213, startPoint y: 246, endPoint x: 230, endPoint y: 329, distance: 84.0
click at [213, 246] on button "Save" at bounding box center [191, 236] width 90 height 36
type input "(855) 731-4952"
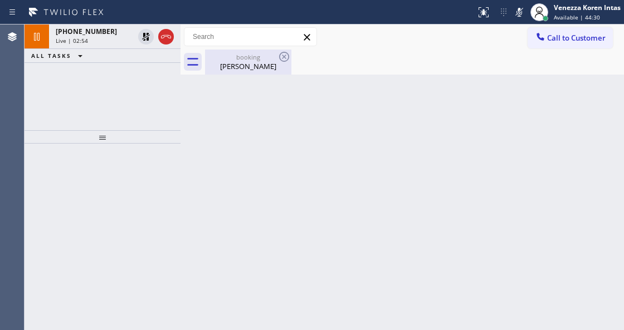
click at [232, 65] on div "Martha Christie" at bounding box center [248, 66] width 84 height 10
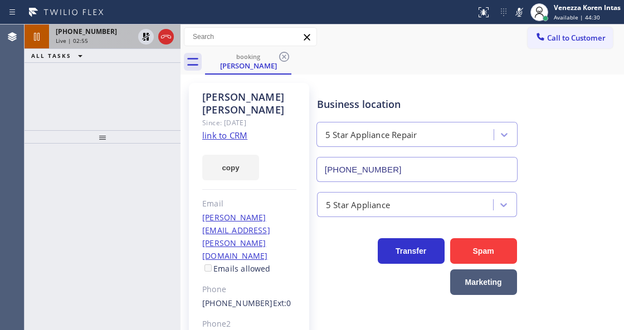
click at [82, 33] on span "+17608027910" at bounding box center [86, 31] width 61 height 9
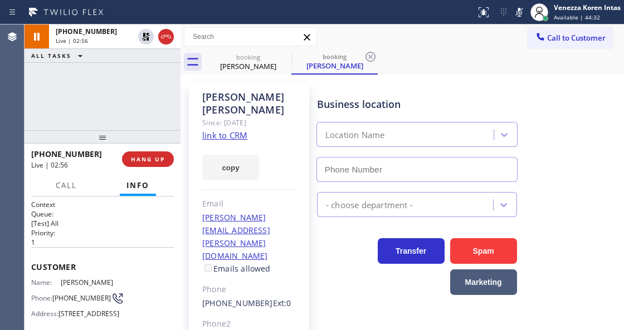
type input "(855) 731-4952"
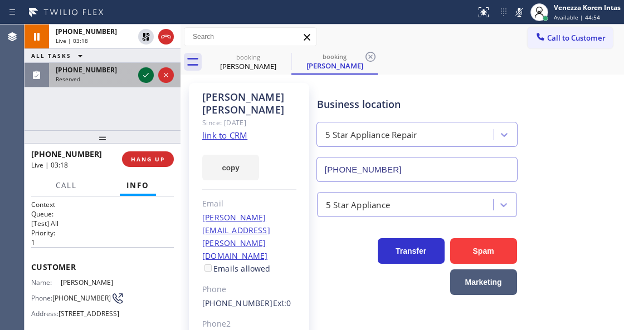
click at [148, 74] on icon at bounding box center [145, 75] width 13 height 13
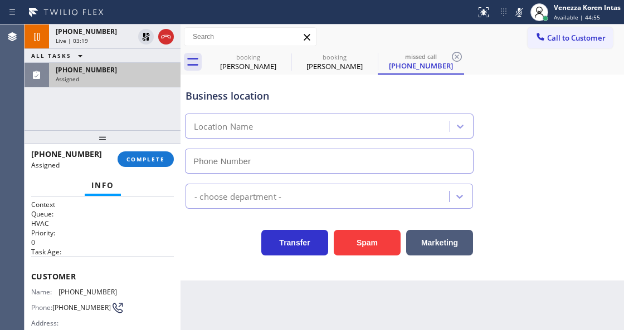
type input "(714) 613-8390"
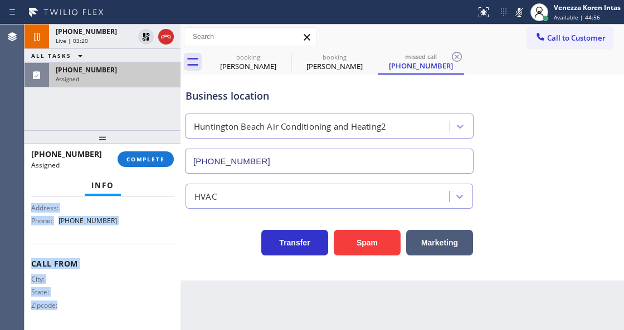
scroll to position [213, 0]
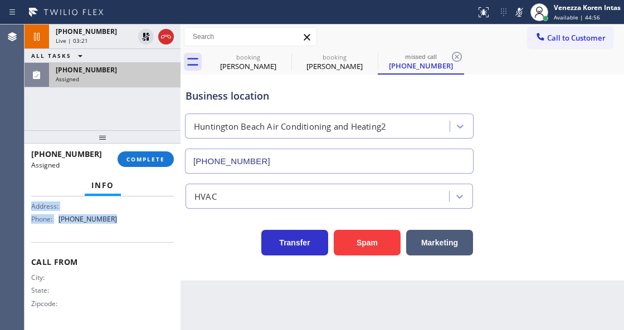
drag, startPoint x: 35, startPoint y: 270, endPoint x: 128, endPoint y: 240, distance: 97.6
click at [128, 240] on div "Context Queue: HVAC Priority: 0 Task Age: Customer Name: (323) 417-7047 Phone: …" at bounding box center [102, 160] width 143 height 332
click at [152, 161] on span "COMPLETE" at bounding box center [145, 159] width 38 height 8
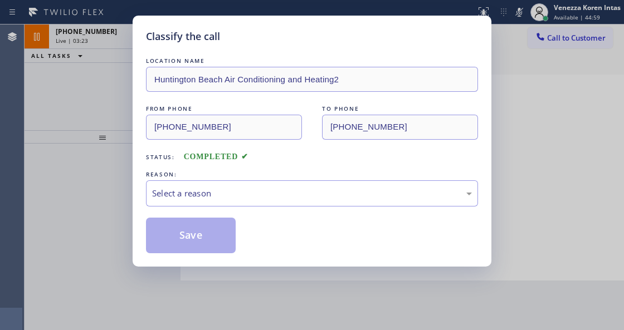
click at [245, 195] on div "Select a reason" at bounding box center [312, 193] width 320 height 13
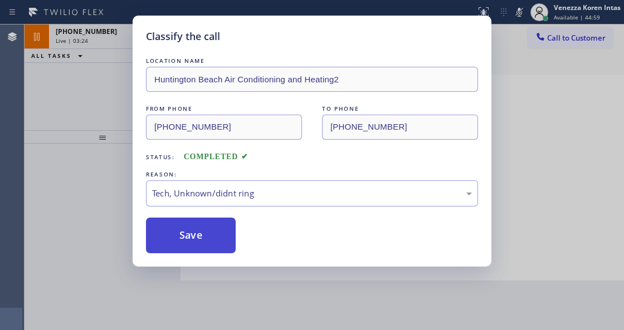
click at [203, 247] on button "Save" at bounding box center [191, 236] width 90 height 36
type input "(855) 731-4952"
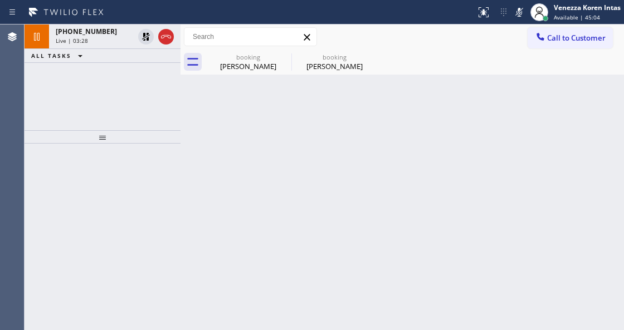
click at [145, 130] on div at bounding box center [103, 136] width 156 height 13
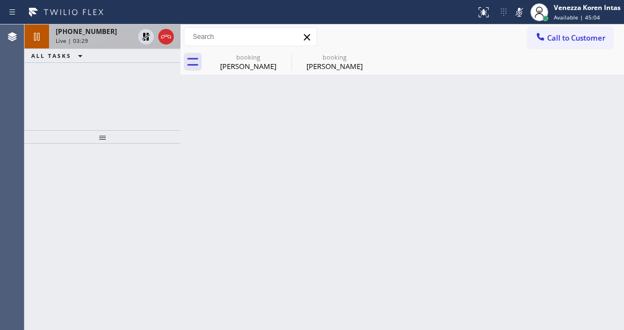
click at [118, 46] on div "+17608027910 Live | 03:29" at bounding box center [92, 37] width 87 height 25
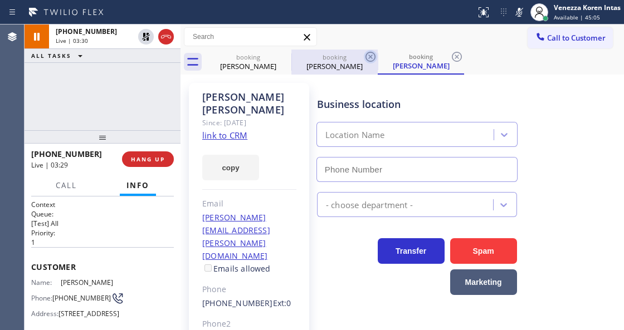
type input "(855) 731-4952"
click at [367, 55] on icon at bounding box center [370, 57] width 10 height 10
click at [378, 55] on div "booking Martha Christie" at bounding box center [421, 62] width 86 height 25
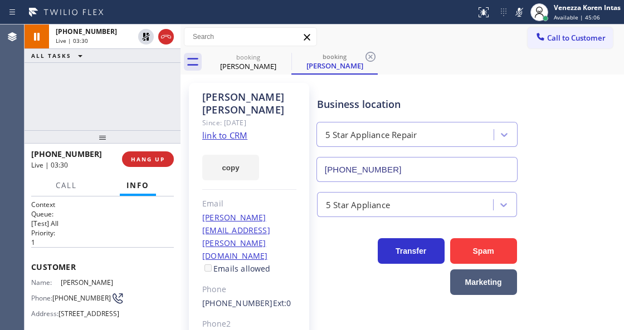
click at [367, 55] on icon at bounding box center [370, 57] width 10 height 10
click at [314, 163] on div "(855) 731-4952" at bounding box center [417, 169] width 206 height 25
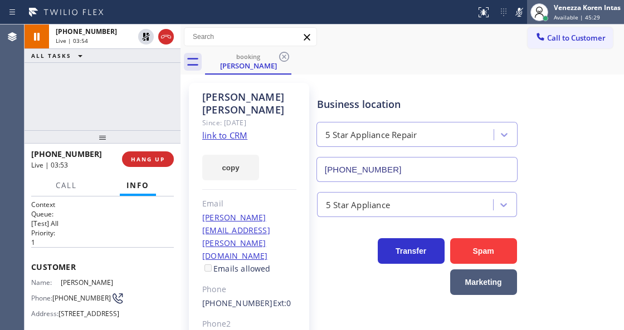
click at [527, 11] on div at bounding box center [539, 12] width 25 height 25
click at [521, 18] on icon at bounding box center [518, 12] width 13 height 13
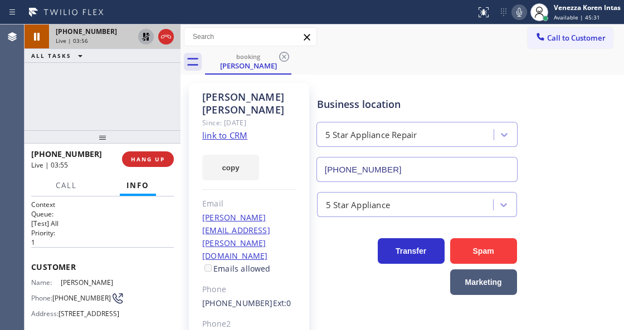
click at [143, 38] on icon at bounding box center [145, 36] width 13 height 13
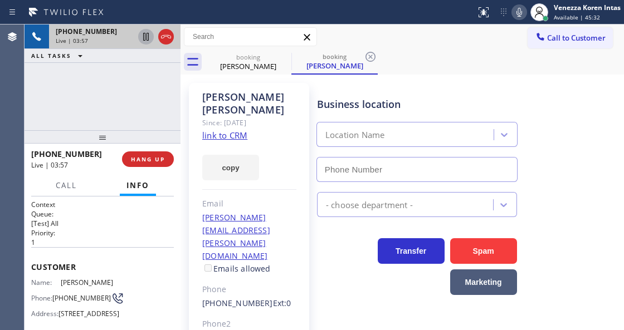
type input "(855) 731-4952"
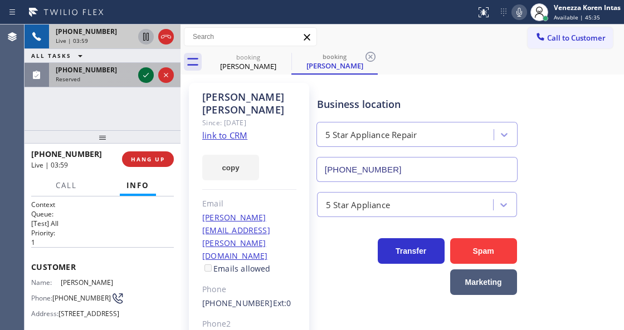
click at [147, 77] on icon at bounding box center [145, 75] width 13 height 13
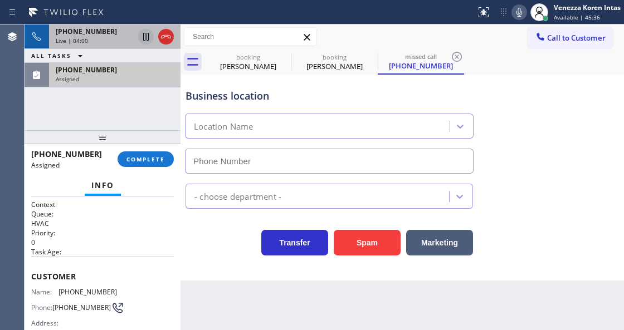
type input "(516) 494-7828"
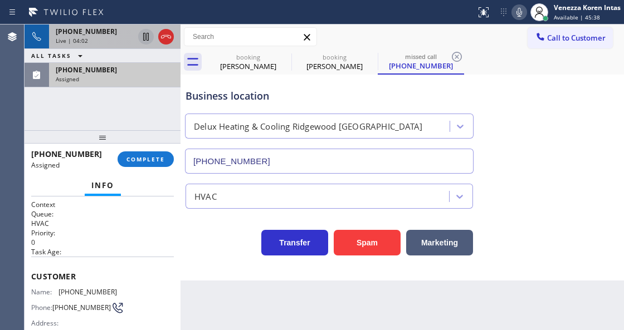
click at [126, 64] on div "(315) 222-9845 Assigned" at bounding box center [112, 75] width 127 height 25
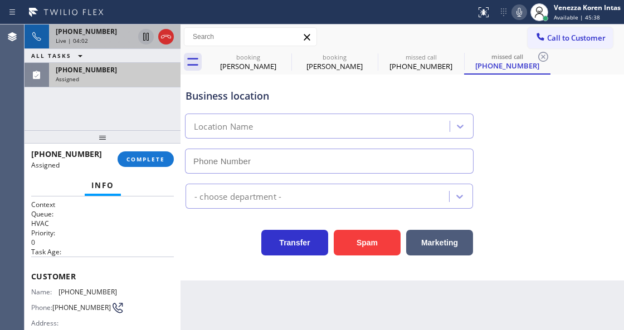
click at [131, 80] on div "Assigned" at bounding box center [115, 79] width 118 height 8
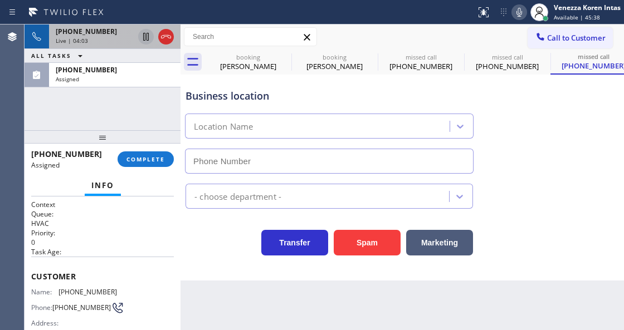
type input "(516) 494-7828"
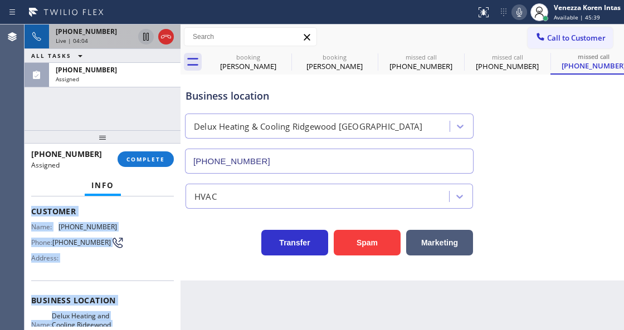
scroll to position [213, 0]
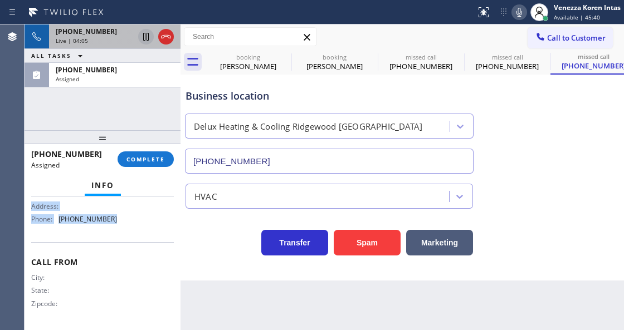
drag, startPoint x: 33, startPoint y: 270, endPoint x: 128, endPoint y: 233, distance: 101.3
click at [128, 233] on div "Context Queue: HVAC Priority: 0 Task Age: Customer Name: (315) 222-9845 Phone: …" at bounding box center [102, 160] width 143 height 332
copy div "Customer Name: (315) 222-9845 Phone: (315) 222-9845 Address: Business location …"
click at [154, 159] on span "COMPLETE" at bounding box center [145, 159] width 38 height 8
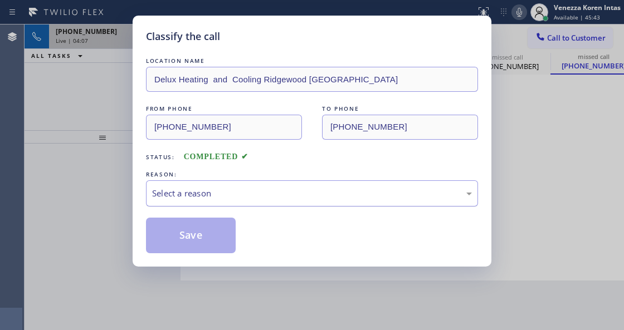
click at [244, 198] on div "Select a reason" at bounding box center [312, 193] width 320 height 13
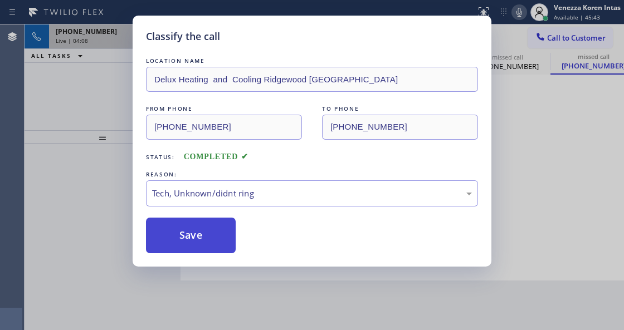
click at [223, 247] on button "Save" at bounding box center [191, 236] width 90 height 36
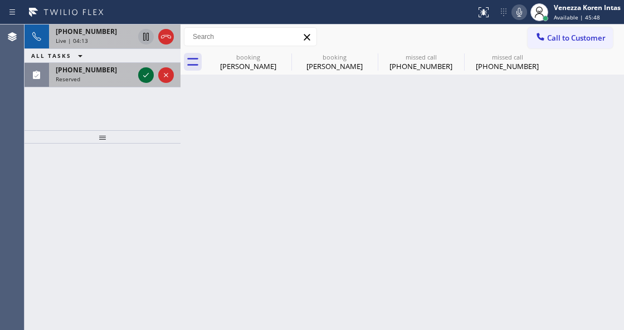
click at [143, 74] on icon at bounding box center [145, 75] width 13 height 13
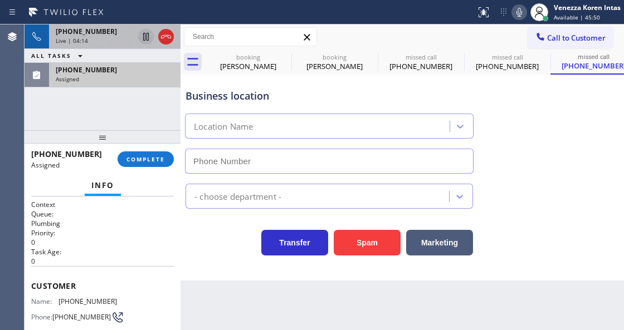
type input "(650) 881-3530"
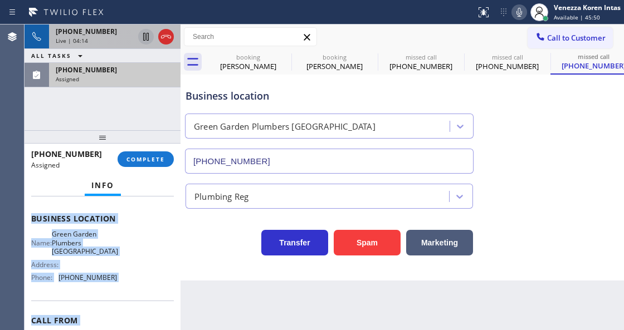
scroll to position [204, 0]
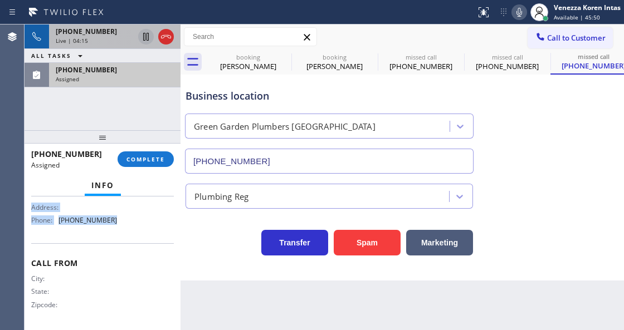
drag, startPoint x: 30, startPoint y: 280, endPoint x: 124, endPoint y: 236, distance: 103.7
click at [124, 236] on div "Context Queue: Plumbing Priority: 0 Task Age: Customer Name: (209) 253-3773 Pho…" at bounding box center [103, 263] width 156 height 133
copy div "Customer Name: (209) 253-3773 Phone: (209) 253-3773 Address: Business location …"
drag, startPoint x: 125, startPoint y: 85, endPoint x: 136, endPoint y: 127, distance: 43.6
click at [126, 85] on div "(209) 253-3773 Assigned" at bounding box center [112, 75] width 127 height 25
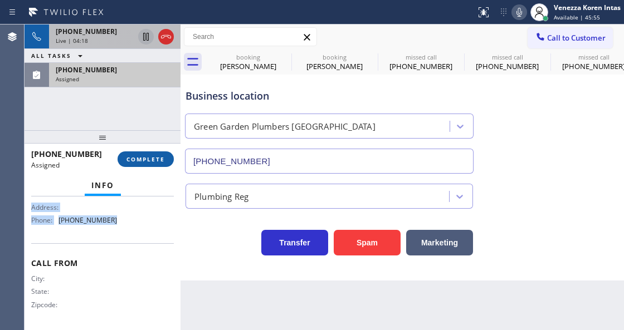
type input "(650) 881-3530"
click at [143, 162] on span "COMPLETE" at bounding box center [145, 159] width 38 height 8
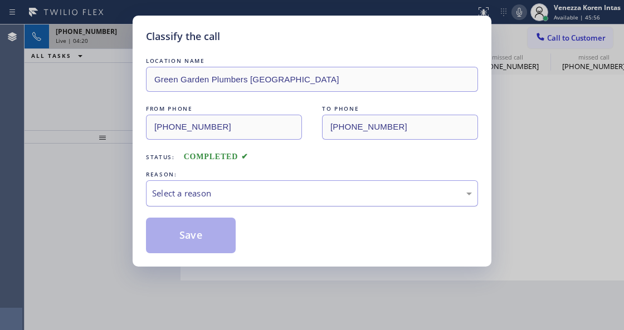
click at [251, 201] on div "Select a reason" at bounding box center [312, 193] width 332 height 26
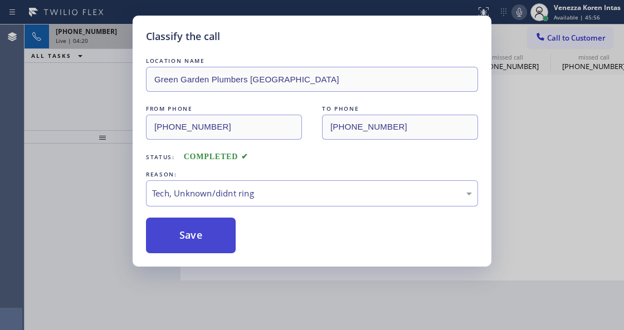
click at [223, 243] on button "Save" at bounding box center [191, 236] width 90 height 36
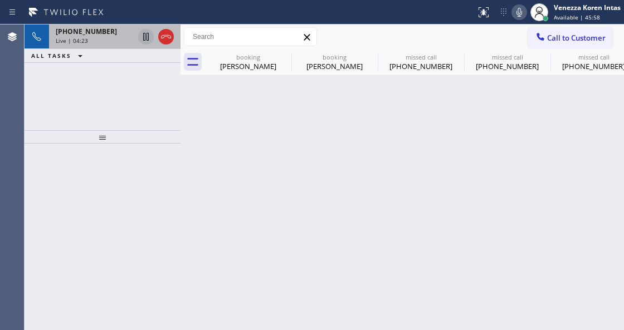
drag, startPoint x: 218, startPoint y: 58, endPoint x: 241, endPoint y: 113, distance: 59.5
click at [218, 58] on div "booking" at bounding box center [248, 57] width 84 height 8
type input "(855) 731-4952"
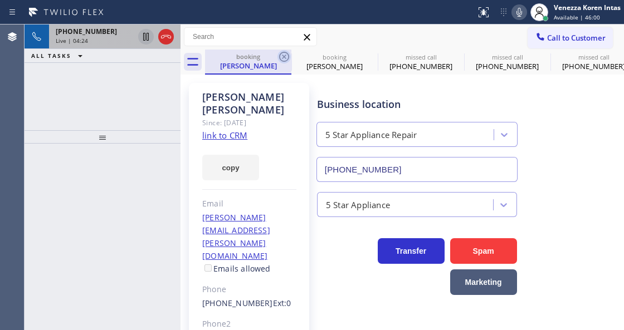
click at [284, 58] on icon at bounding box center [283, 56] width 13 height 13
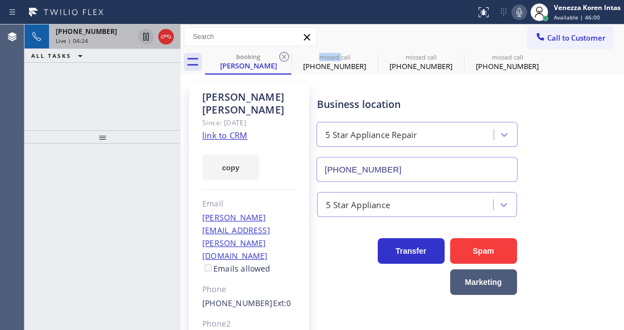
click at [284, 58] on icon at bounding box center [283, 56] width 13 height 13
click at [0, 0] on icon at bounding box center [0, 0] width 0 height 0
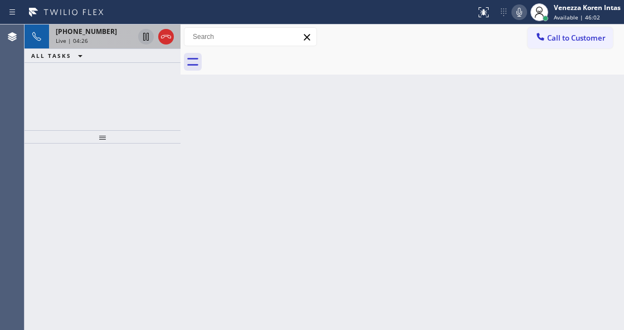
click at [110, 33] on div "+17608027910" at bounding box center [95, 31] width 78 height 9
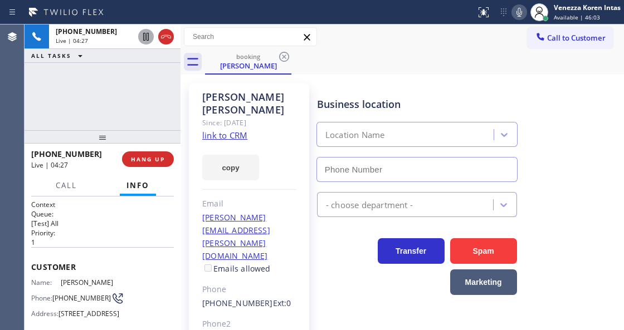
type input "(855) 731-4952"
click at [130, 77] on div "+17608027910 Live | 04:34 ALL TASKS ALL TASKS ACTIVE TASKS TASKS IN WRAP UP" at bounding box center [103, 78] width 156 height 106
click at [515, 14] on icon at bounding box center [518, 12] width 13 height 13
click at [145, 37] on icon at bounding box center [145, 36] width 13 height 13
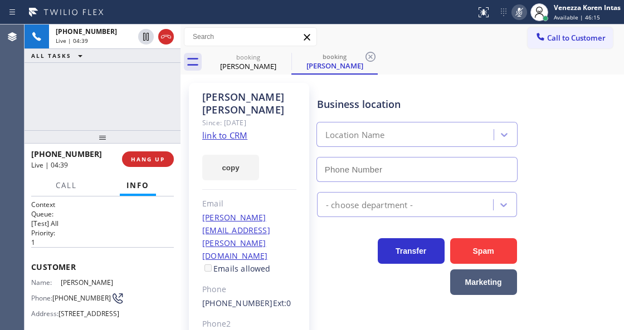
type input "(855) 731-4952"
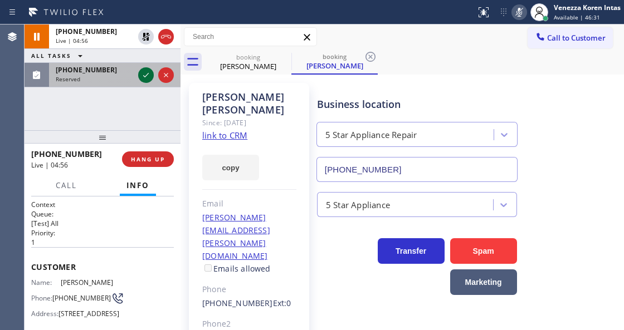
click at [148, 75] on icon at bounding box center [145, 75] width 13 height 13
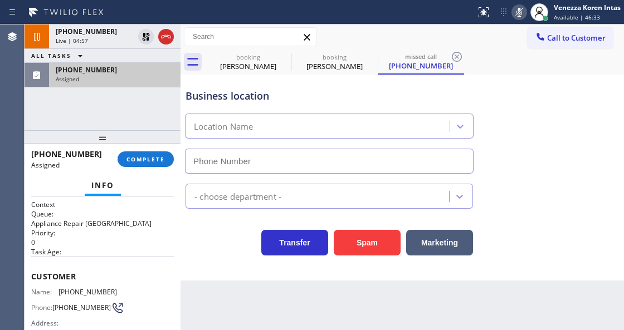
type input "(360) 205-1831"
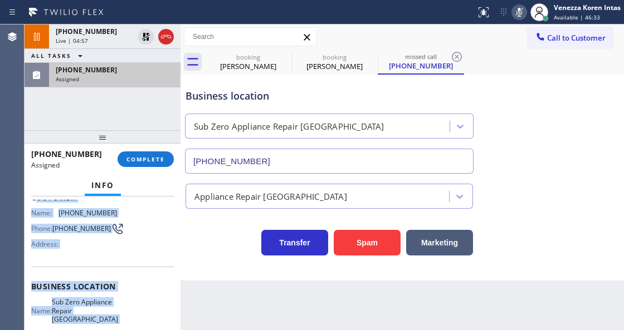
scroll to position [204, 0]
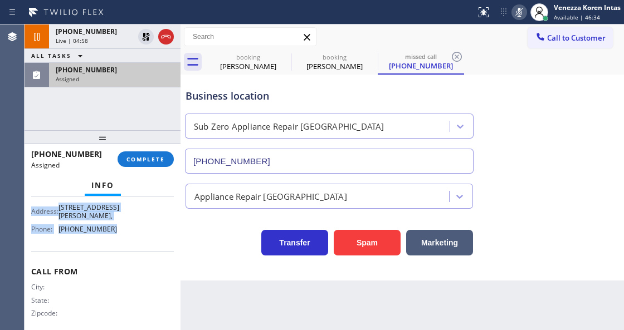
drag, startPoint x: 35, startPoint y: 266, endPoint x: 136, endPoint y: 232, distance: 107.1
click at [136, 232] on div "Context Queue: Appliance Repair High End Priority: 0 Task Age: Customer Name: (…" at bounding box center [102, 166] width 143 height 340
copy div "ustomer Name: (503) 498-0925 Phone: (503) 498-0925 Address: Business location N…"
click at [125, 64] on div "(503) 498-0925 Assigned" at bounding box center [112, 75] width 127 height 25
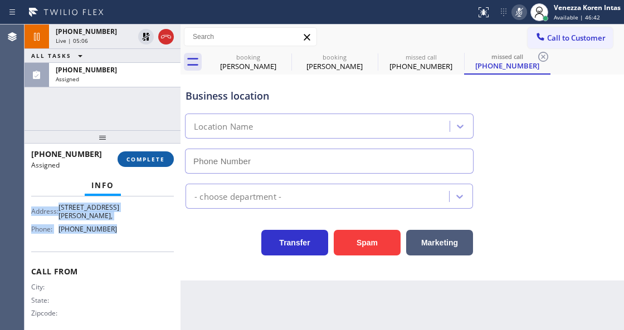
click at [162, 163] on span "COMPLETE" at bounding box center [145, 159] width 38 height 8
type input "(360) 205-1831"
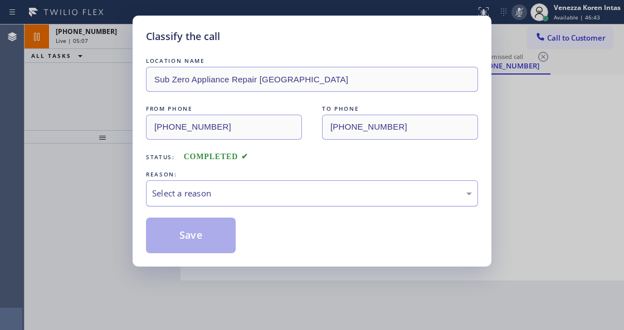
click at [219, 196] on div "Select a reason" at bounding box center [312, 193] width 320 height 13
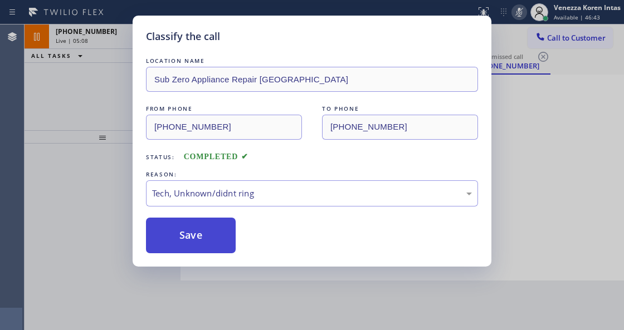
click at [205, 247] on button "Save" at bounding box center [191, 236] width 90 height 36
click at [219, 323] on div "Classify the call LOCATION NAME Sub Zero Appliance Repair Bellingham FROM PHONE…" at bounding box center [312, 165] width 624 height 330
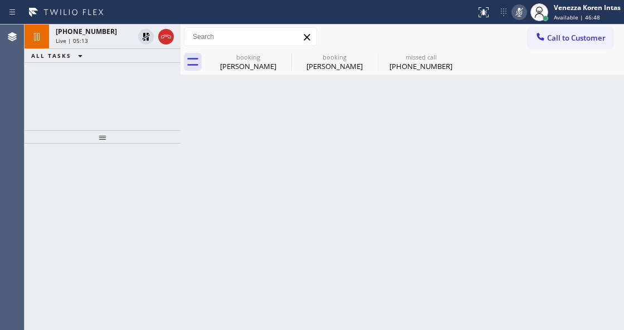
drag, startPoint x: 227, startPoint y: 67, endPoint x: 230, endPoint y: 97, distance: 29.7
click at [227, 67] on div "Martha Christie" at bounding box center [248, 66] width 84 height 10
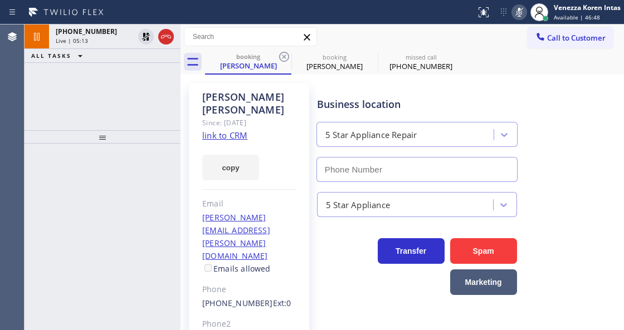
type input "(855) 731-4952"
click at [0, 0] on icon at bounding box center [0, 0] width 0 height 0
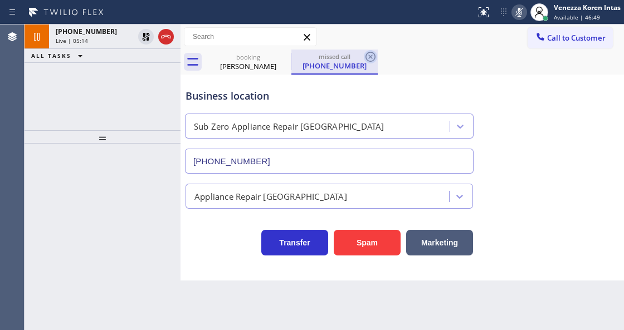
click at [370, 59] on icon at bounding box center [370, 56] width 13 height 13
click at [370, 59] on div "booking Martha Christie missed call (503) 498-0925" at bounding box center [414, 62] width 419 height 25
type input "(855) 731-4952"
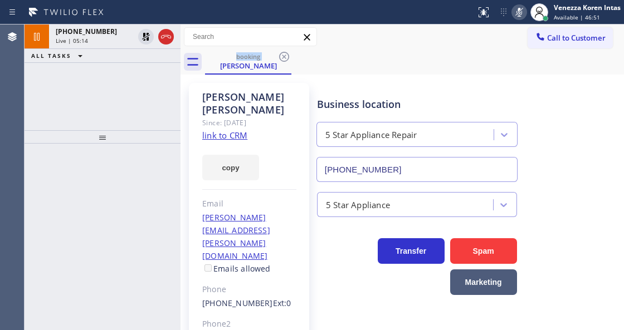
click at [369, 59] on div "booking Martha Christie" at bounding box center [414, 62] width 419 height 25
click at [245, 48] on div "Call to Customer Outbound call Location Search location Your caller id phone nu…" at bounding box center [401, 37] width 443 height 25
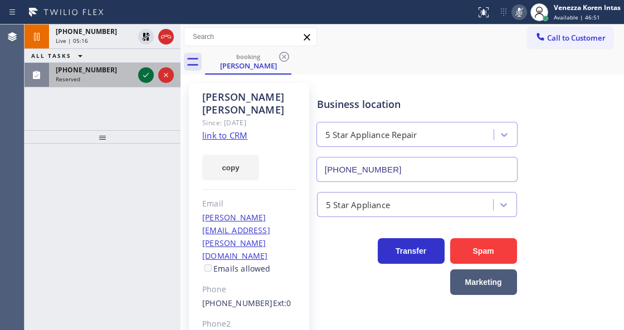
click at [145, 77] on icon at bounding box center [145, 75] width 13 height 13
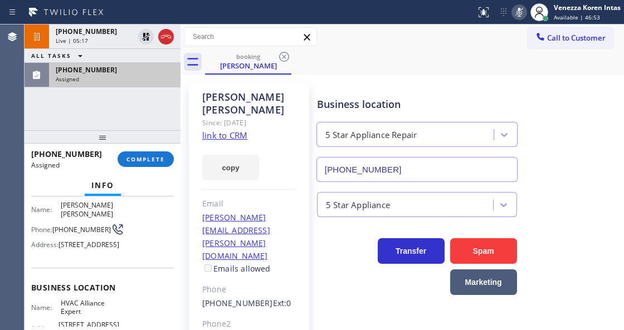
scroll to position [65, 0]
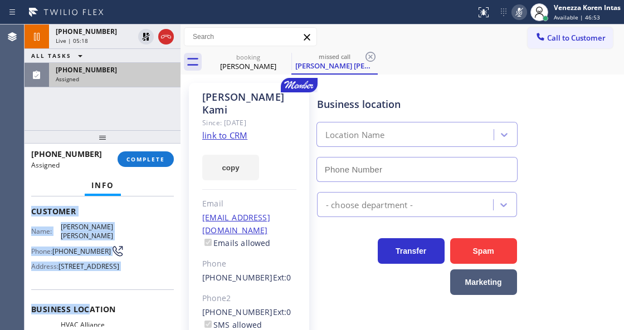
type input "(323) 991-9198"
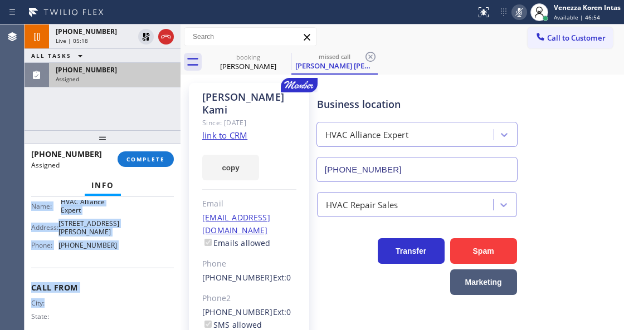
scroll to position [193, 0]
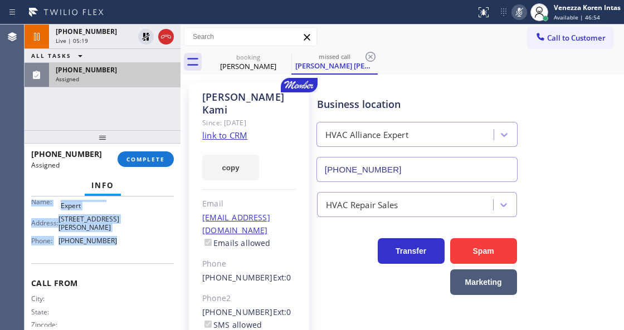
drag, startPoint x: 30, startPoint y: 207, endPoint x: 135, endPoint y: 241, distance: 109.9
click at [135, 241] on div "Context Queue: Everybody Priority: 0 Task Age: Customer Name: Diane Kami Phone:…" at bounding box center [103, 263] width 156 height 133
click at [144, 79] on div "Assigned" at bounding box center [115, 79] width 118 height 8
click at [155, 160] on span "COMPLETE" at bounding box center [145, 159] width 38 height 8
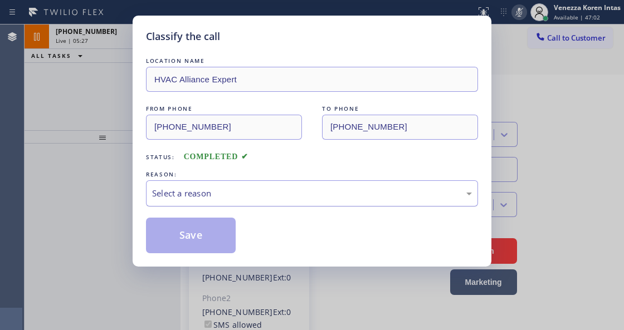
type input "(323) 991-9198"
click at [244, 198] on div "Select a reason" at bounding box center [312, 193] width 320 height 13
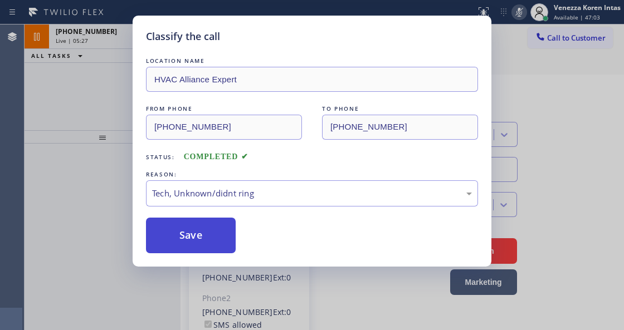
click at [213, 244] on button "Save" at bounding box center [191, 236] width 90 height 36
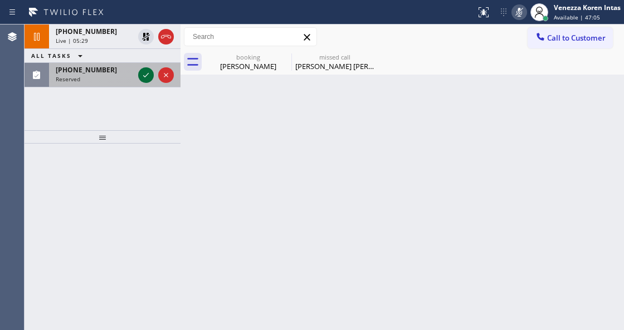
drag, startPoint x: 141, startPoint y: 75, endPoint x: 138, endPoint y: 102, distance: 28.1
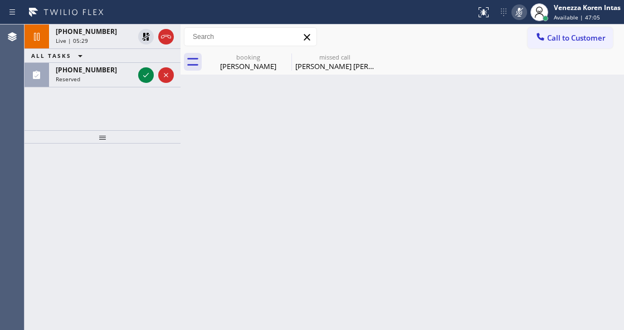
click at [141, 75] on icon at bounding box center [145, 75] width 13 height 13
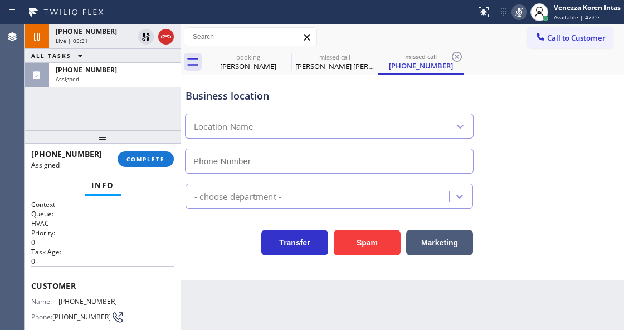
type input "(323) 287-2367"
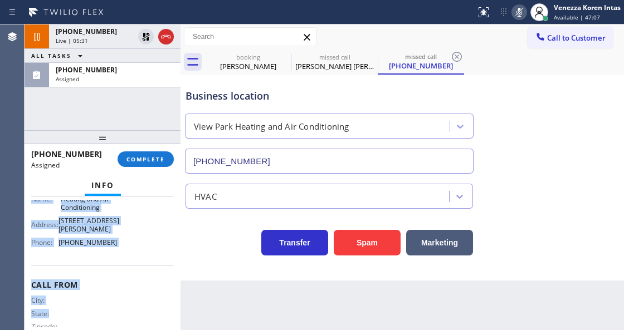
scroll to position [213, 0]
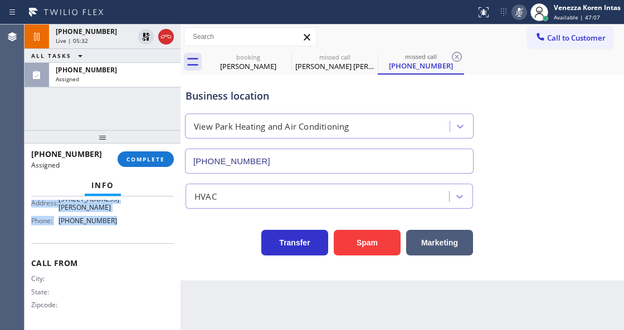
drag, startPoint x: 30, startPoint y: 275, endPoint x: 118, endPoint y: 236, distance: 96.6
click at [118, 236] on div "Context Queue: HVAC Priority: 0 Task Age: Customer Name: (325) 310-3104 Phone: …" at bounding box center [103, 263] width 156 height 133
copy div "Customer Name: (325) 310-3104 Phone: (325) 310-3104 Address: Business location …"
click at [132, 162] on span "COMPLETE" at bounding box center [145, 159] width 38 height 8
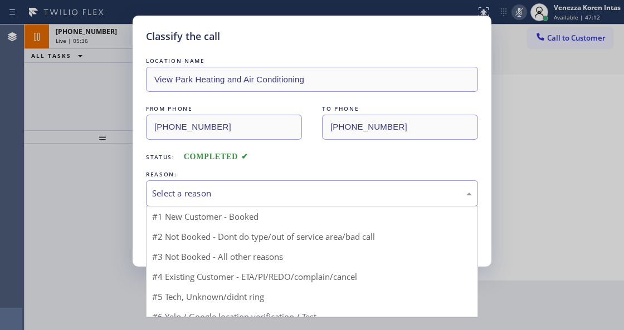
click at [267, 205] on div "Select a reason" at bounding box center [312, 193] width 332 height 26
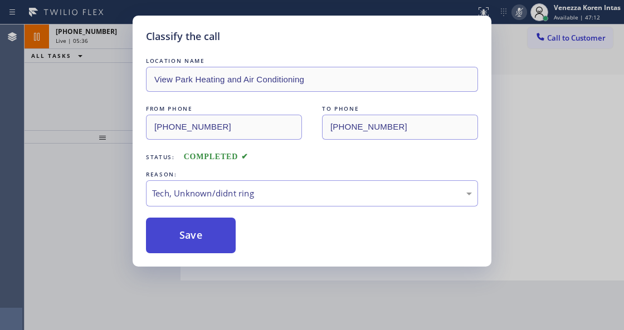
click at [186, 222] on button "Save" at bounding box center [191, 236] width 90 height 36
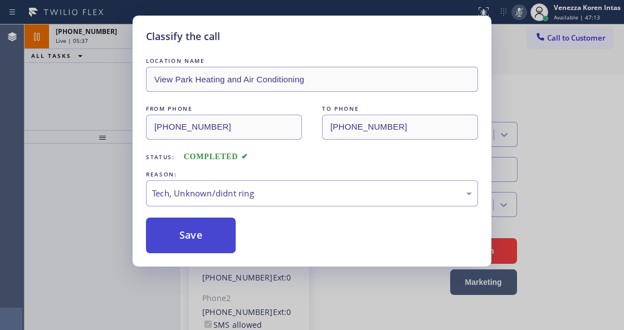
drag, startPoint x: 212, startPoint y: 238, endPoint x: 213, endPoint y: 245, distance: 6.2
click at [212, 240] on button "Save" at bounding box center [191, 236] width 90 height 36
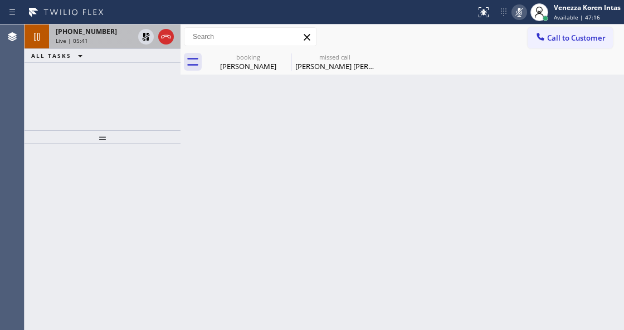
click at [104, 46] on div "+17608027910 Live | 05:41" at bounding box center [92, 37] width 87 height 25
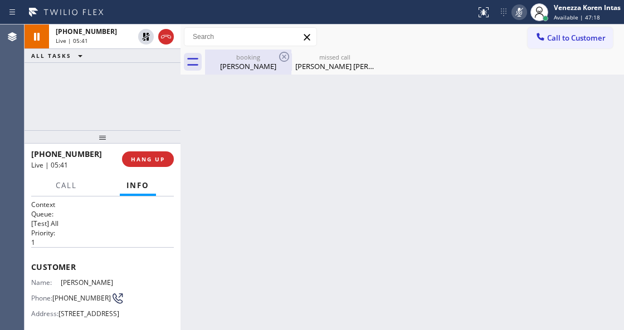
click at [236, 60] on div "booking" at bounding box center [248, 57] width 84 height 8
type input "(855) 731-4952"
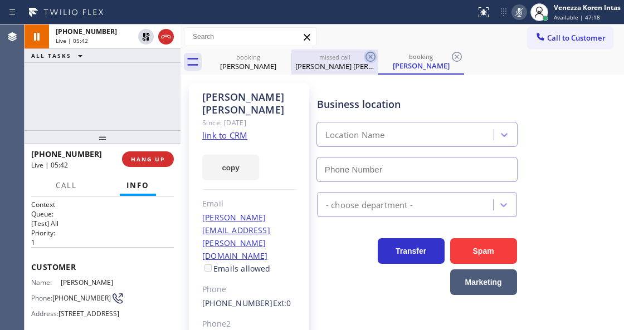
type input "(855) 731-4952"
click at [369, 56] on icon at bounding box center [370, 56] width 13 height 13
click at [378, 56] on div "booking Martha Christie" at bounding box center [421, 62] width 86 height 25
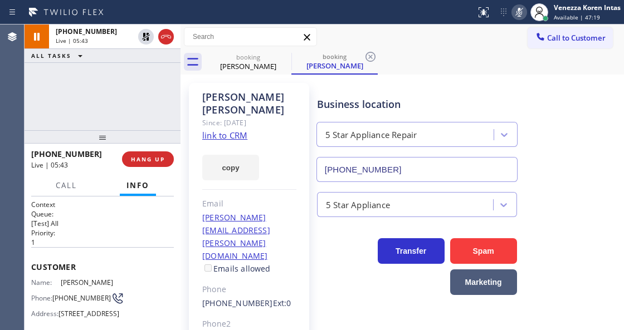
click at [369, 56] on icon at bounding box center [370, 56] width 13 height 13
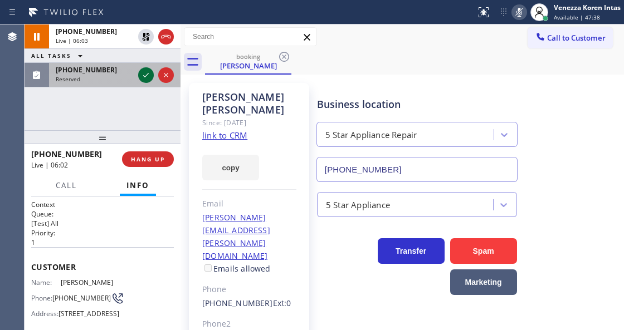
click at [143, 77] on icon at bounding box center [145, 75] width 13 height 13
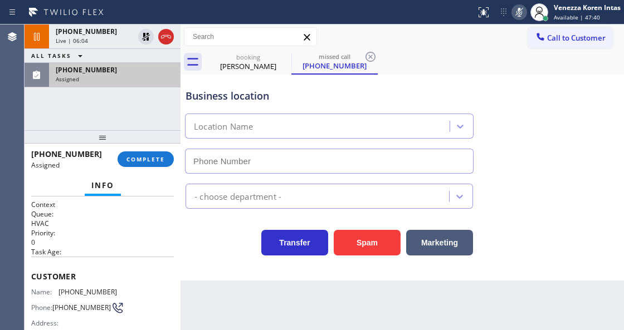
type input "(341) 888-6626"
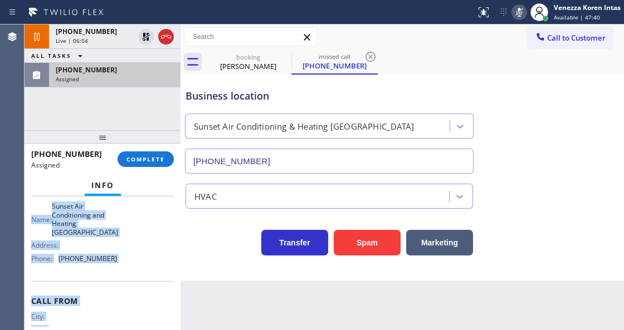
scroll to position [204, 0]
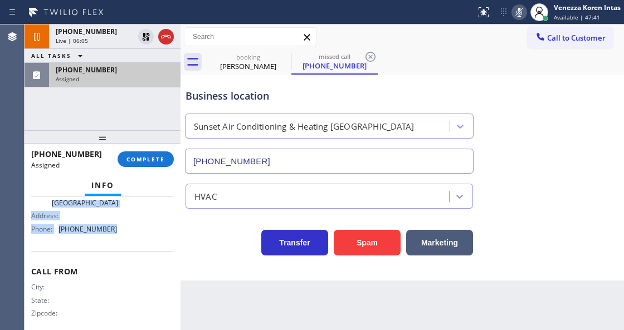
drag, startPoint x: 32, startPoint y: 271, endPoint x: 141, endPoint y: 232, distance: 115.7
click at [141, 232] on div "Context Queue: HVAC Priority: 0 Task Age: Customer Name: (747) 234-4725 Phone: …" at bounding box center [102, 166] width 143 height 340
click at [139, 85] on div "(747) 234-4725 Assigned" at bounding box center [112, 75] width 127 height 25
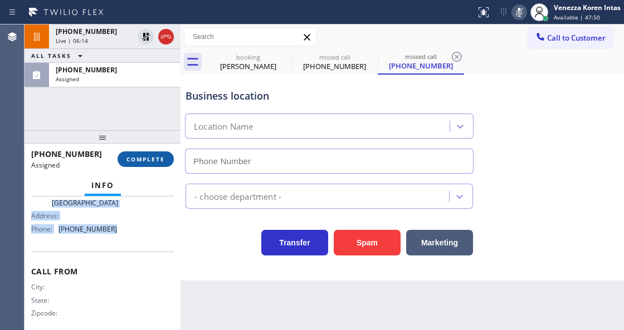
click at [148, 152] on button "COMPLETE" at bounding box center [146, 160] width 56 height 16
type input "(341) 888-6626"
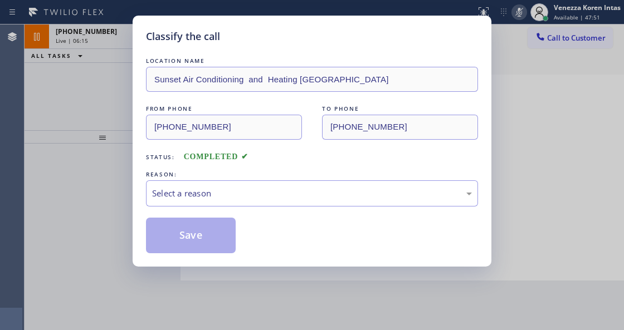
click at [233, 207] on div "Select a reason" at bounding box center [312, 193] width 332 height 26
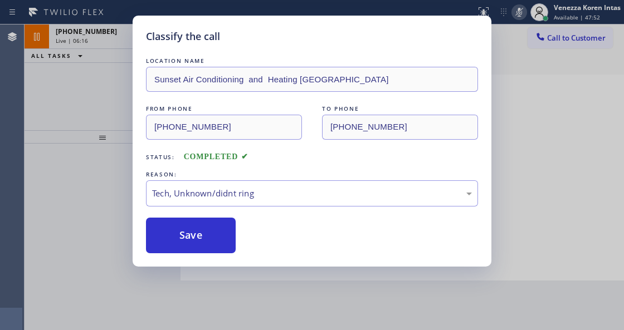
click at [224, 255] on div "Classify the call LOCATION NAME Sunset Air Conditioning and Heating Berkeley FR…" at bounding box center [312, 141] width 359 height 251
click at [216, 235] on button "Save" at bounding box center [191, 236] width 90 height 36
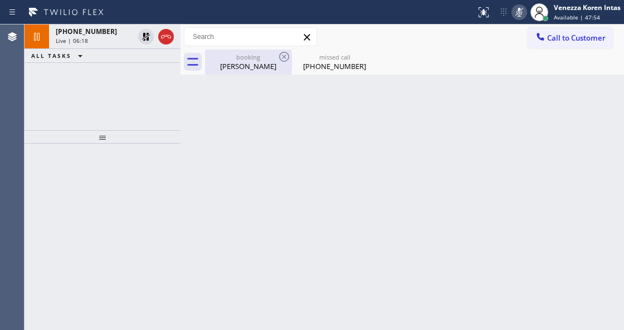
click at [238, 69] on div "Martha Christie" at bounding box center [248, 66] width 84 height 10
type input "(855) 731-4952"
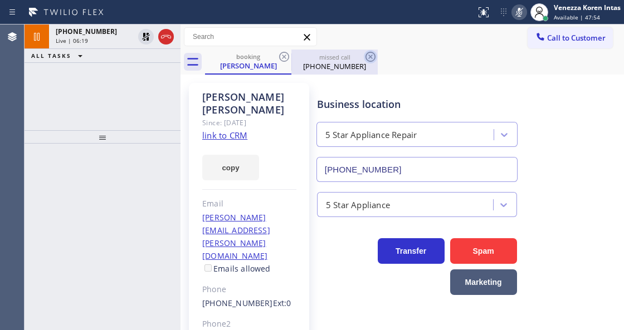
click at [367, 57] on icon at bounding box center [370, 56] width 13 height 13
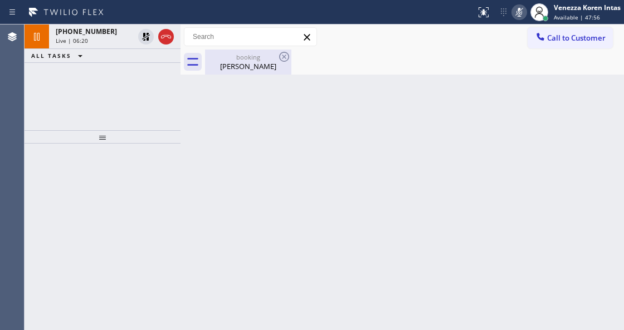
click at [246, 64] on div "Martha Christie" at bounding box center [248, 66] width 84 height 10
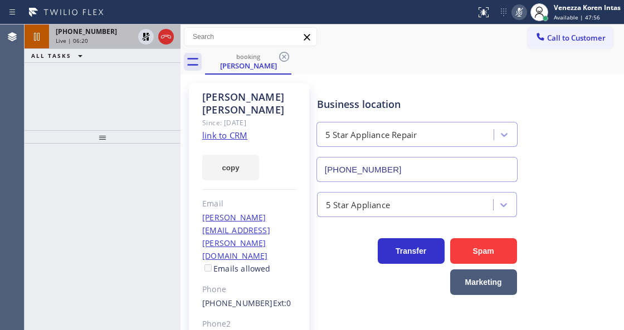
click at [107, 37] on div "Live | 06:20" at bounding box center [95, 41] width 78 height 8
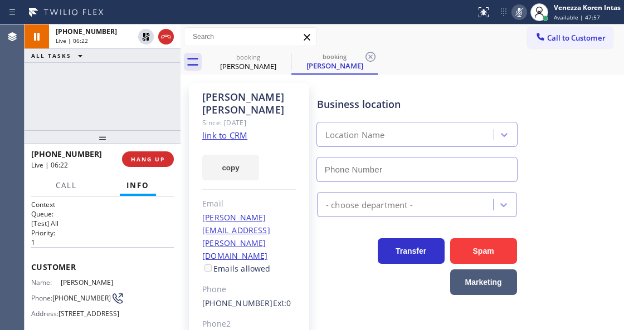
type input "(855) 731-4952"
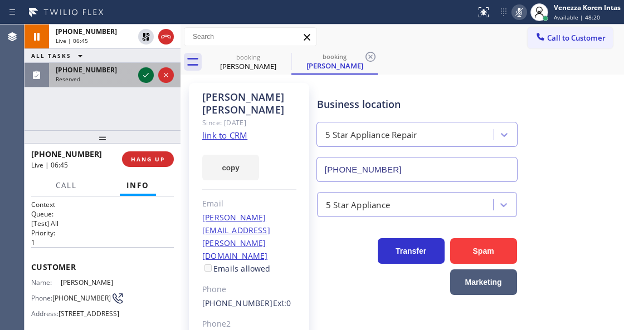
click at [145, 72] on icon at bounding box center [145, 75] width 13 height 13
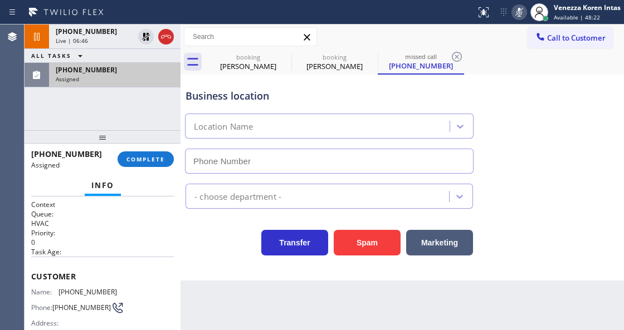
type input "(323) 287-2367"
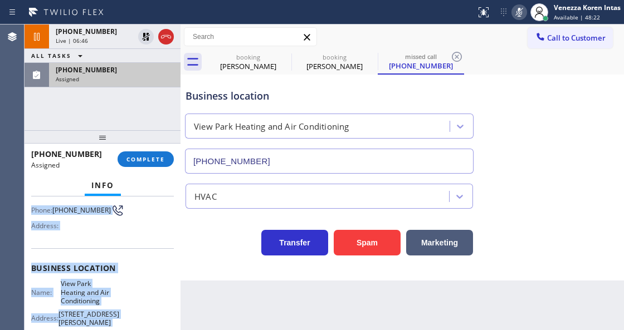
scroll to position [213, 0]
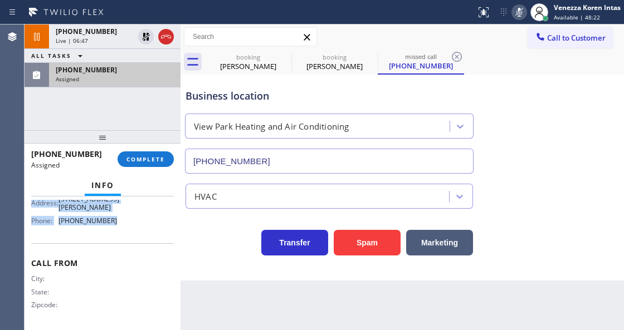
drag, startPoint x: 30, startPoint y: 268, endPoint x: 126, endPoint y: 227, distance: 104.5
click at [126, 227] on div "Context Queue: HVAC Priority: 0 Task Age: Customer Name: (325) 310-3104 Phone: …" at bounding box center [103, 263] width 156 height 133
click at [150, 159] on span "COMPLETE" at bounding box center [145, 159] width 38 height 8
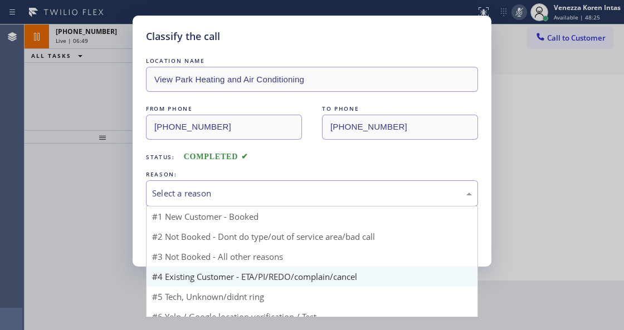
drag, startPoint x: 244, startPoint y: 187, endPoint x: 232, endPoint y: 250, distance: 63.6
click at [241, 191] on div "Select a reason" at bounding box center [312, 193] width 332 height 26
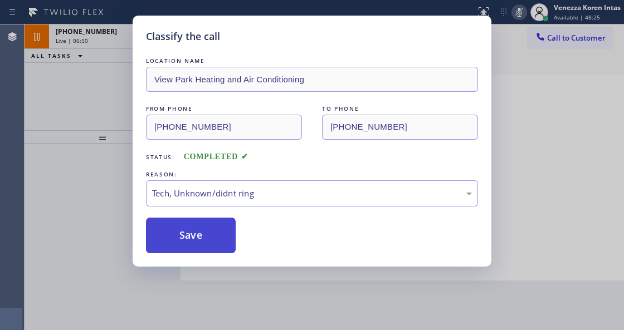
click at [196, 246] on button "Save" at bounding box center [191, 236] width 90 height 36
type input "(855) 731-4952"
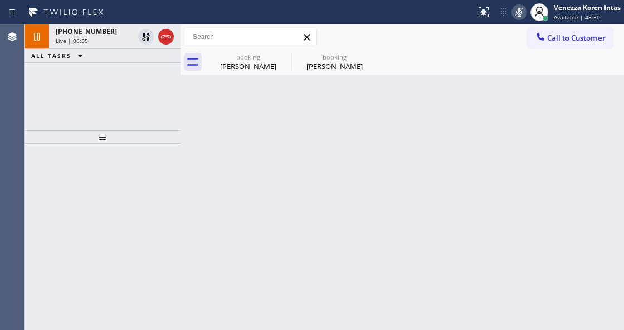
click at [193, 143] on div "Back to Dashboard Change Sender ID Customers Technicians Select a contact Outbo…" at bounding box center [401, 178] width 443 height 306
click at [223, 69] on div "Martha Christie" at bounding box center [248, 66] width 84 height 10
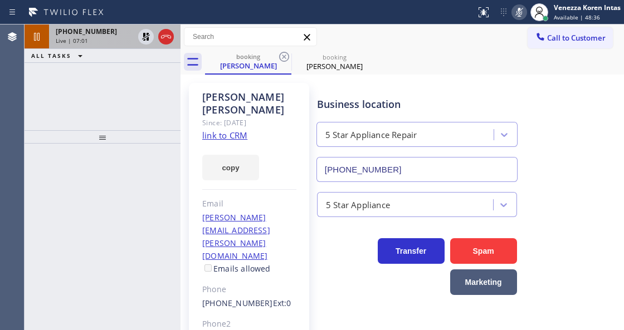
click at [101, 41] on div "Live | 07:01" at bounding box center [95, 41] width 78 height 8
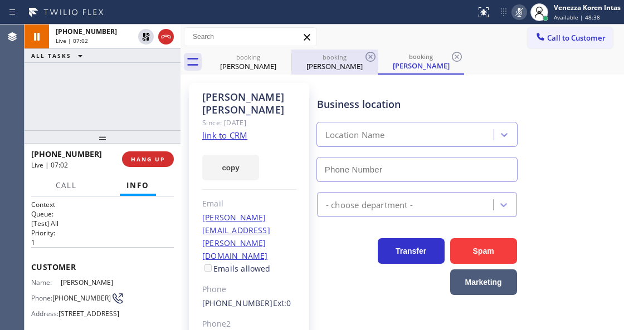
click at [362, 57] on div "booking" at bounding box center [334, 57] width 84 height 8
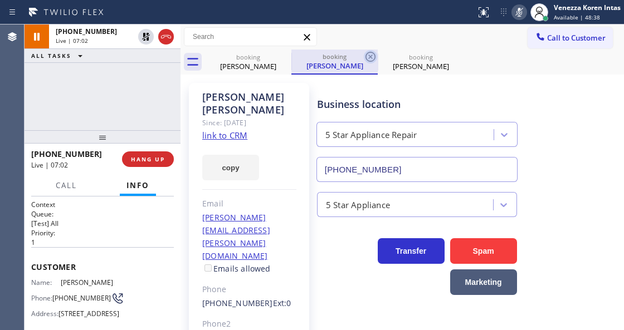
click at [368, 57] on icon at bounding box center [370, 56] width 13 height 13
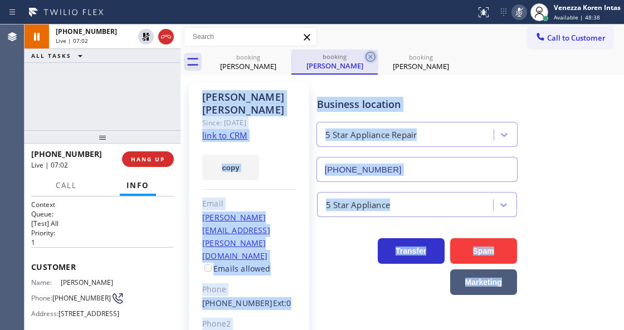
click at [0, 0] on icon at bounding box center [0, 0] width 0 height 0
click at [368, 57] on div "booking Martha Christie booking Martha Christie booking Martha Christie" at bounding box center [414, 62] width 419 height 25
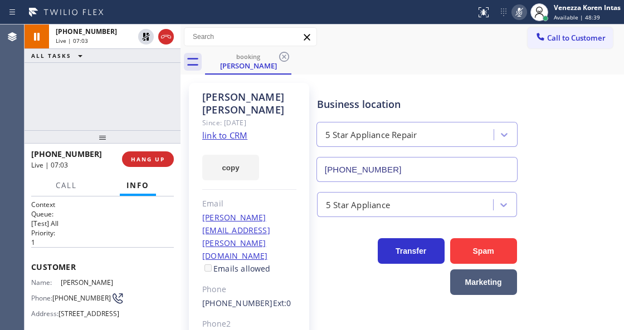
click at [344, 75] on div "Martha Christie Since: 20 may 2020 link to CRM copy Email martha.l.christie@gma…" at bounding box center [401, 268] width 443 height 387
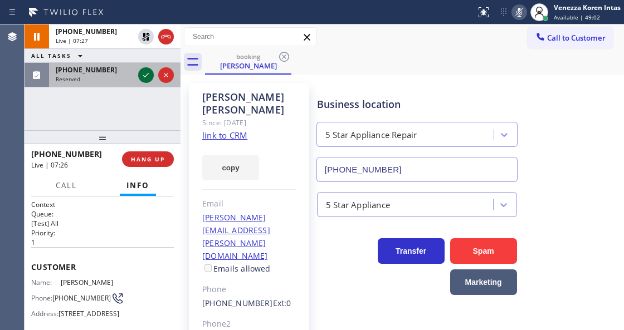
click at [147, 76] on icon at bounding box center [145, 75] width 13 height 13
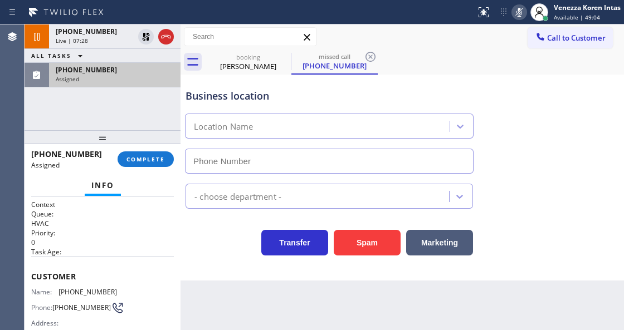
type input "(424) 329-2198"
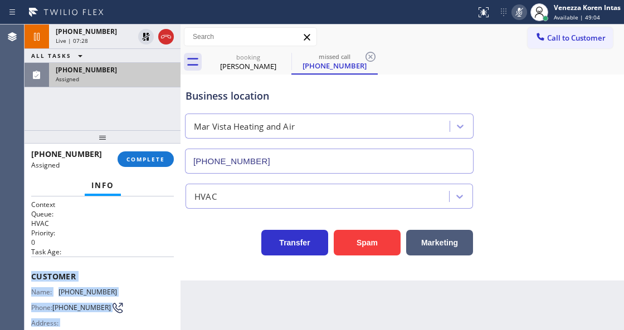
scroll to position [204, 0]
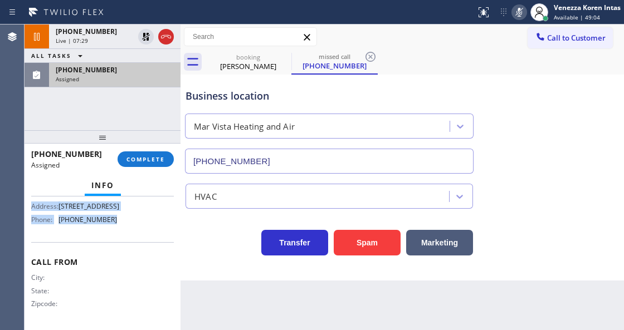
drag, startPoint x: 28, startPoint y: 265, endPoint x: 129, endPoint y: 228, distance: 107.5
click at [129, 228] on div "Context Queue: HVAC Priority: 0 Task Age: Customer Name: (325) 310-3104 Phone: …" at bounding box center [103, 263] width 156 height 133
click at [138, 156] on span "COMPLETE" at bounding box center [145, 159] width 38 height 8
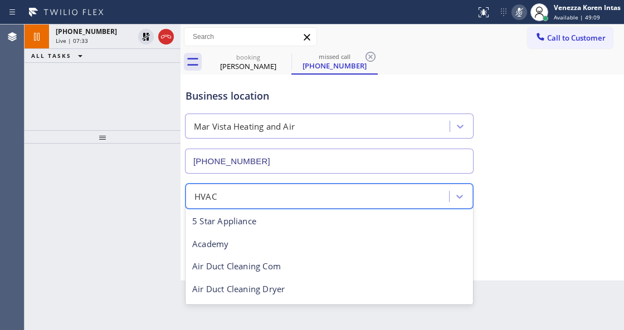
click at [258, 185] on div "HVAC" at bounding box center [328, 196] width 287 height 25
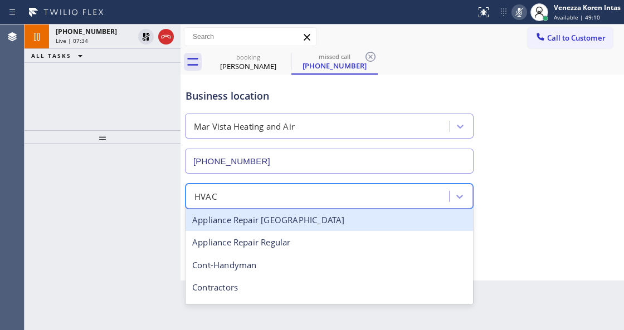
click at [373, 58] on icon at bounding box center [370, 56] width 13 height 13
type input "(855) 731-4952"
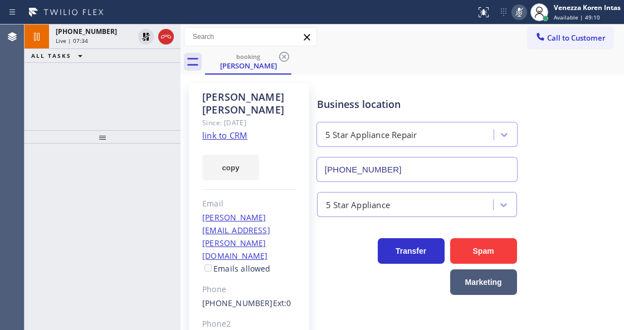
click at [370, 58] on div "booking Martha Christie" at bounding box center [414, 62] width 419 height 25
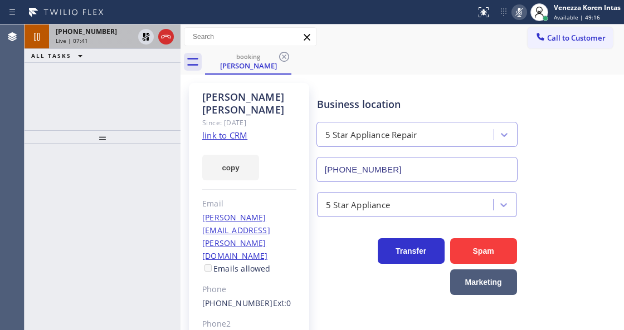
click at [96, 37] on div "Live | 07:41" at bounding box center [95, 41] width 78 height 8
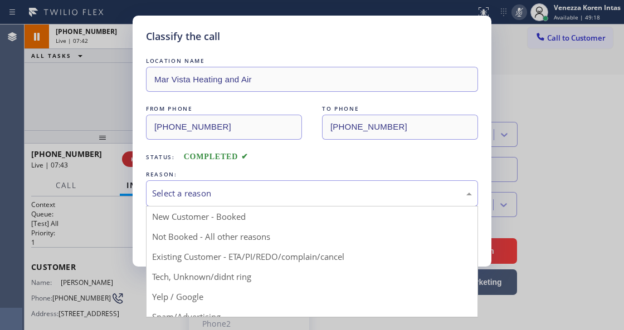
drag, startPoint x: 252, startPoint y: 192, endPoint x: 257, endPoint y: 202, distance: 11.0
click at [254, 194] on div "Select a reason" at bounding box center [312, 193] width 320 height 13
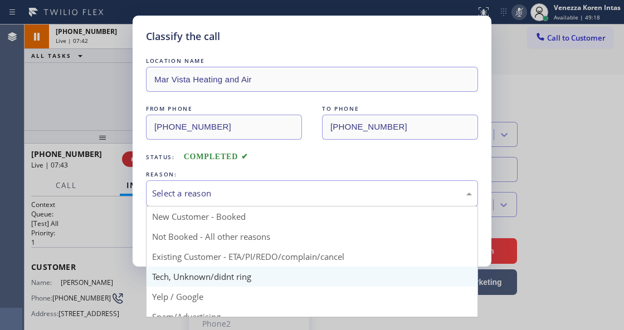
type input "(855) 731-4952"
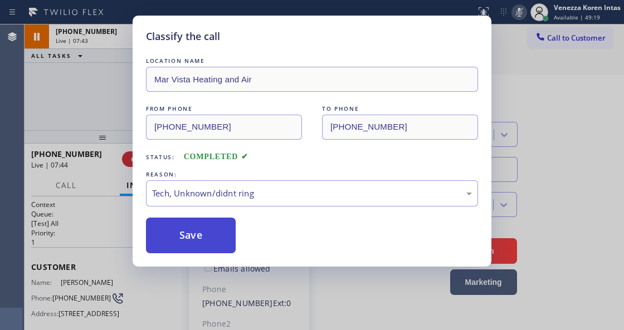
click at [211, 234] on button "Save" at bounding box center [191, 236] width 90 height 36
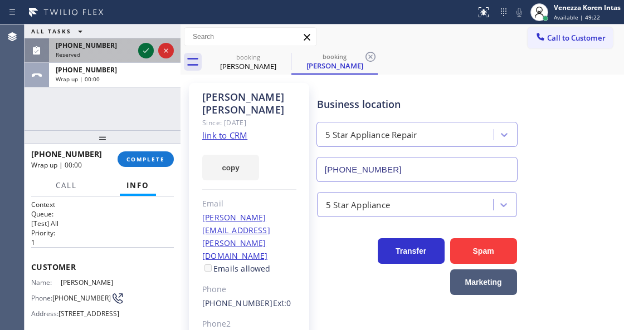
click at [146, 52] on icon at bounding box center [145, 50] width 13 height 13
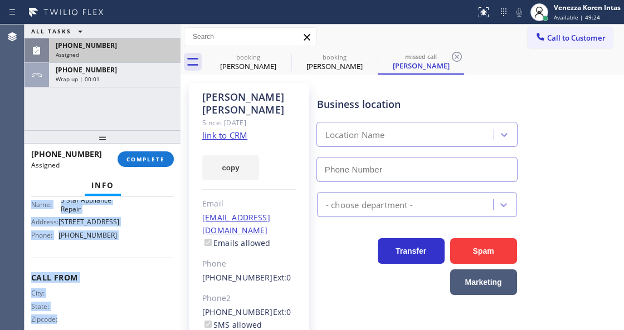
type input "(855) 731-4952"
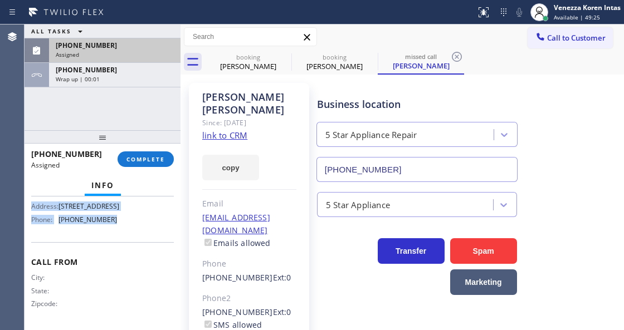
drag, startPoint x: 33, startPoint y: 268, endPoint x: 120, endPoint y: 236, distance: 92.7
click at [120, 236] on div "Context Queue: 5 Star Appliance Priority: 0 Task Age: Customer Name: Amy Alcorn…" at bounding box center [102, 164] width 143 height 323
click at [116, 53] on div "Assigned" at bounding box center [115, 55] width 118 height 8
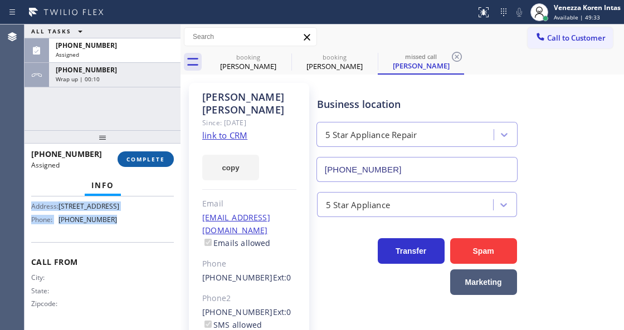
click at [138, 163] on button "COMPLETE" at bounding box center [146, 160] width 56 height 16
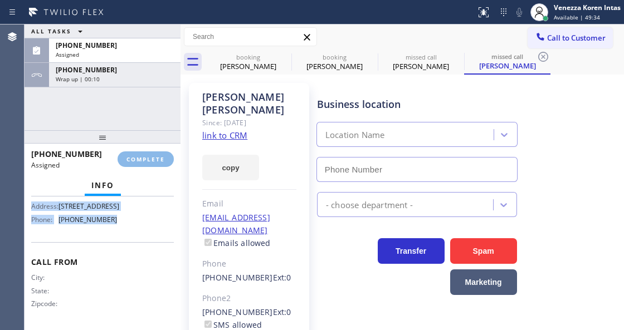
type input "(855) 731-4952"
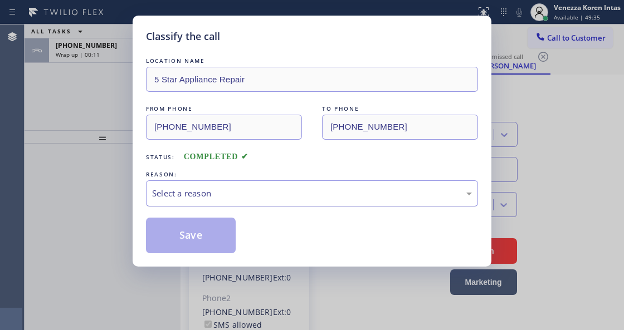
click at [242, 202] on div "Select a reason" at bounding box center [312, 193] width 332 height 26
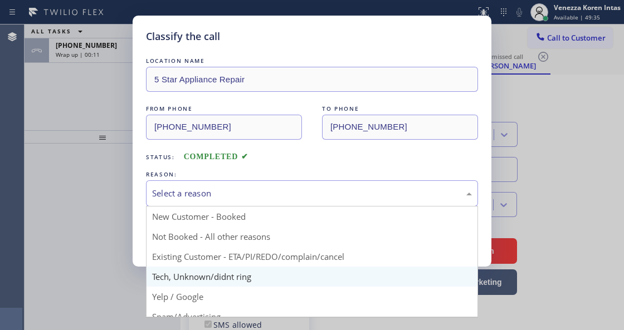
drag, startPoint x: 247, startPoint y: 280, endPoint x: 232, endPoint y: 265, distance: 22.1
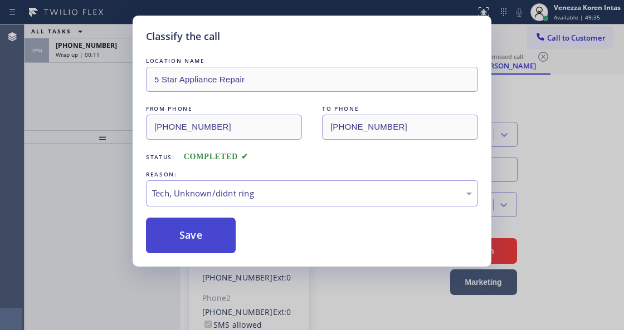
click at [211, 250] on button "Save" at bounding box center [191, 236] width 90 height 36
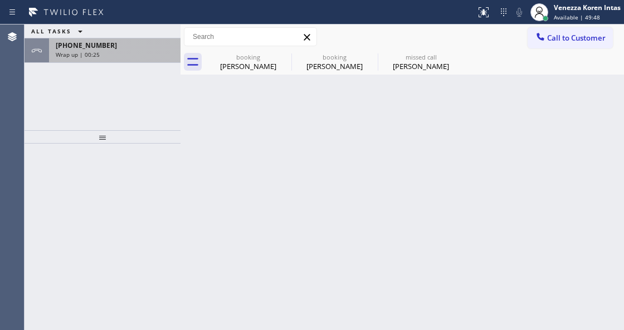
click at [128, 57] on div "Wrap up | 00:25" at bounding box center [115, 55] width 118 height 8
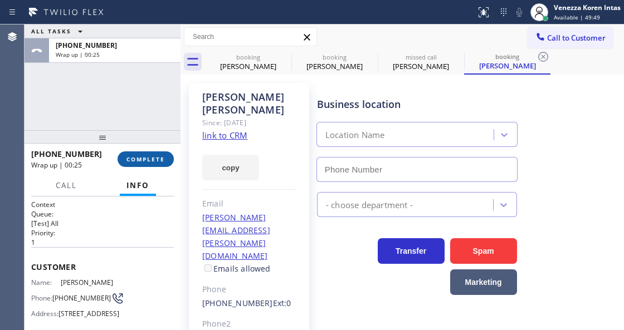
click at [134, 162] on span "COMPLETE" at bounding box center [145, 159] width 38 height 8
type input "(855) 731-4952"
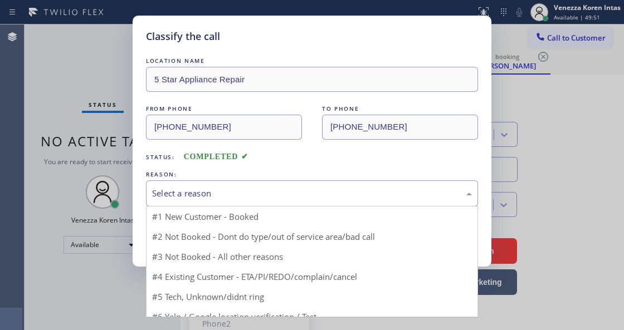
click at [248, 197] on div "Select a reason" at bounding box center [312, 193] width 320 height 13
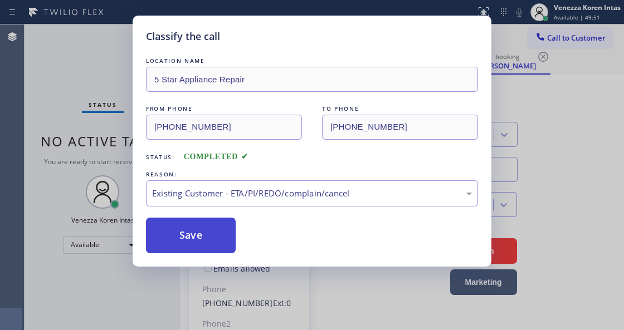
click at [221, 235] on button "Save" at bounding box center [191, 236] width 90 height 36
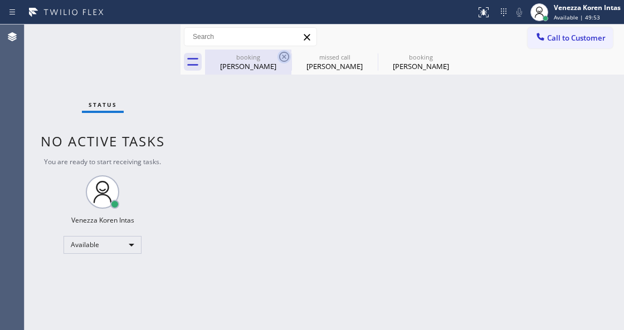
click at [285, 54] on icon at bounding box center [283, 56] width 13 height 13
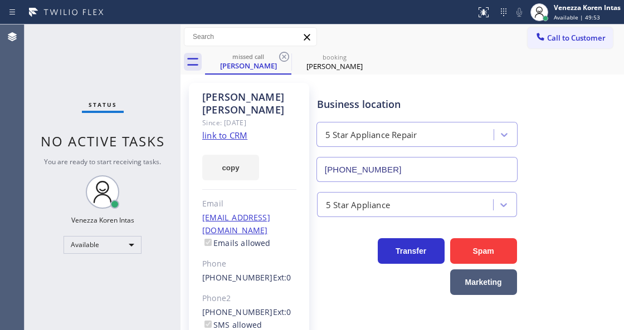
click at [285, 54] on icon at bounding box center [283, 56] width 13 height 13
click at [0, 0] on icon at bounding box center [0, 0] width 0 height 0
click at [284, 55] on div "missed call Amy Alcorn booking Martha Christie" at bounding box center [414, 62] width 419 height 25
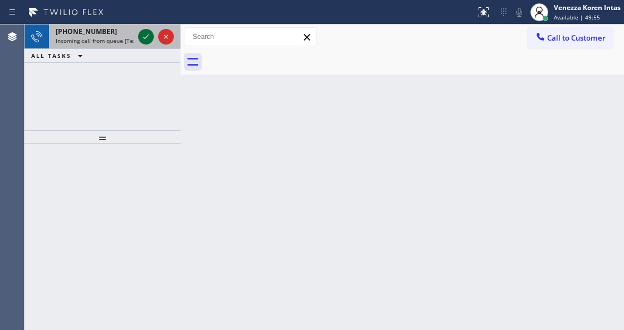
click at [144, 36] on icon at bounding box center [145, 36] width 13 height 13
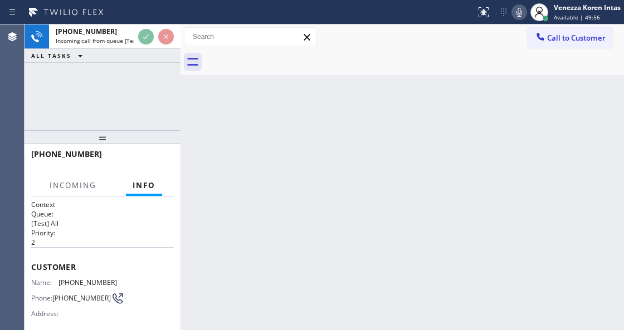
scroll to position [185, 0]
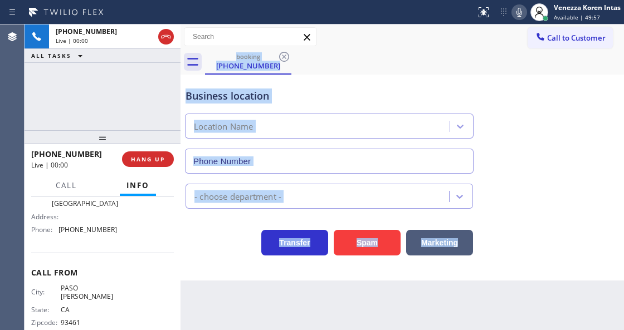
type input "(805) 600-8477"
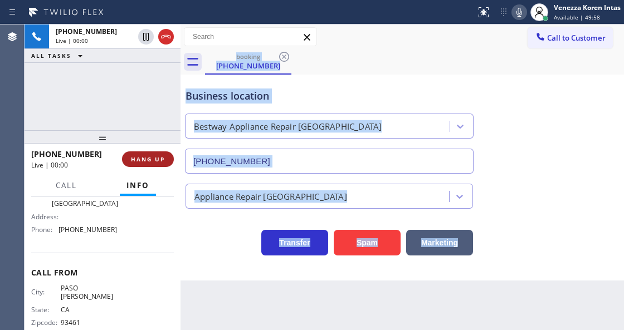
click at [155, 162] on span "HANG UP" at bounding box center [148, 159] width 34 height 8
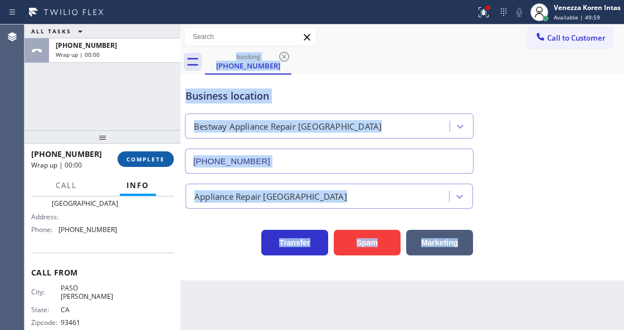
click at [155, 162] on span "COMPLETE" at bounding box center [145, 159] width 38 height 8
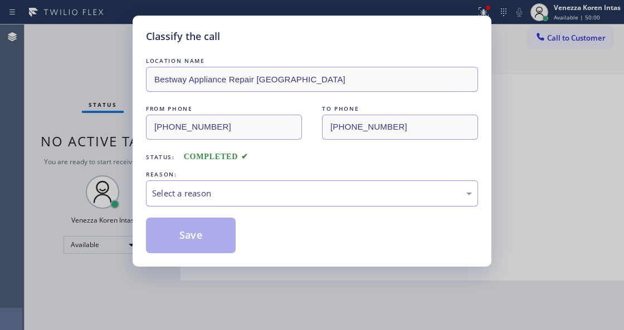
click at [276, 195] on div "Select a reason" at bounding box center [312, 193] width 320 height 13
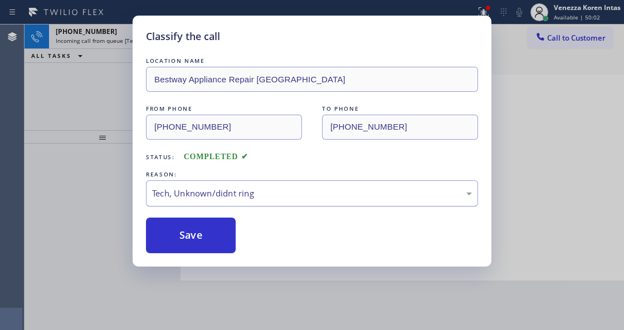
click at [234, 193] on div "Tech, Unknown/didnt ring" at bounding box center [312, 193] width 320 height 13
click at [216, 207] on div "Tech, Unknown/didnt ring" at bounding box center [312, 193] width 332 height 26
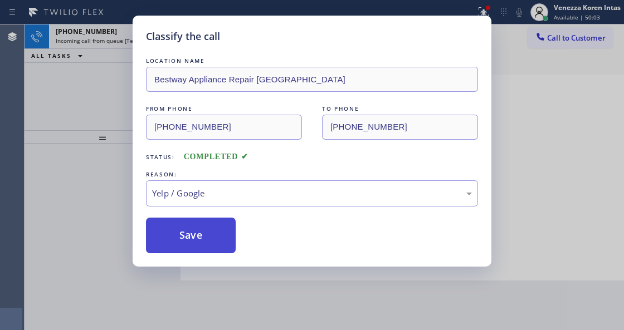
click at [192, 230] on button "Save" at bounding box center [191, 236] width 90 height 36
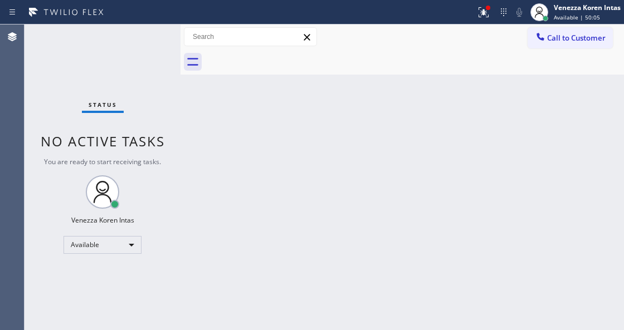
click at [145, 39] on div "Status No active tasks You are ready to start receiving tasks. Venezza Koren In…" at bounding box center [103, 178] width 156 height 306
click at [474, 2] on button at bounding box center [483, 12] width 25 height 25
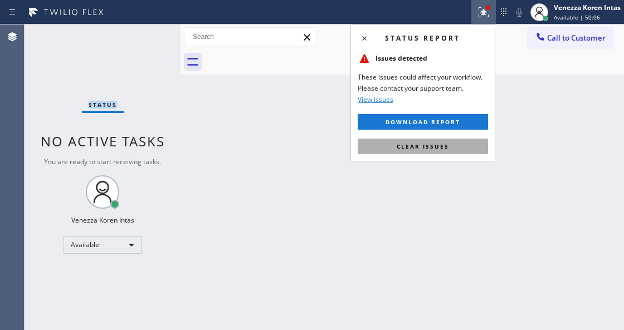
click at [447, 148] on span "Clear issues" at bounding box center [423, 147] width 52 height 8
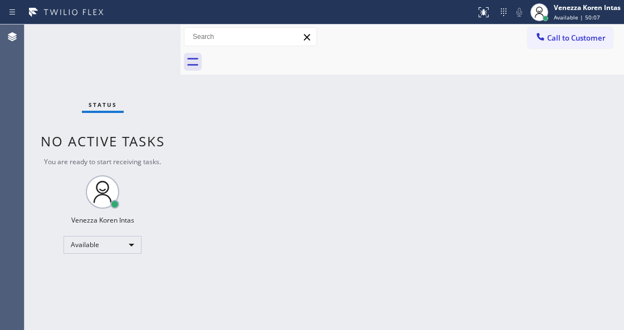
drag, startPoint x: 377, startPoint y: 170, endPoint x: 174, endPoint y: 102, distance: 214.0
click at [362, 173] on div "Back to Dashboard Change Sender ID Customers Technicians Select a contact Outbo…" at bounding box center [401, 178] width 443 height 306
click at [160, 42] on div "Status No active tasks You are ready to start receiving tasks. Venezza Koren In…" at bounding box center [103, 178] width 156 height 306
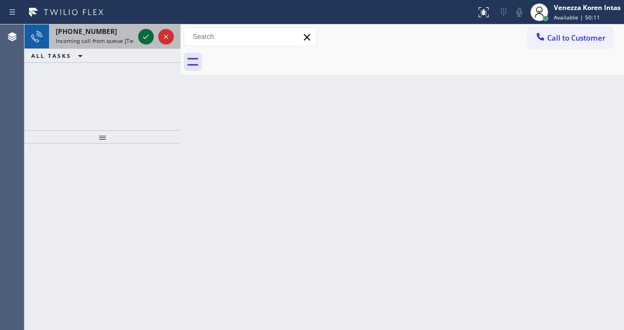
click at [147, 42] on icon at bounding box center [145, 36] width 13 height 13
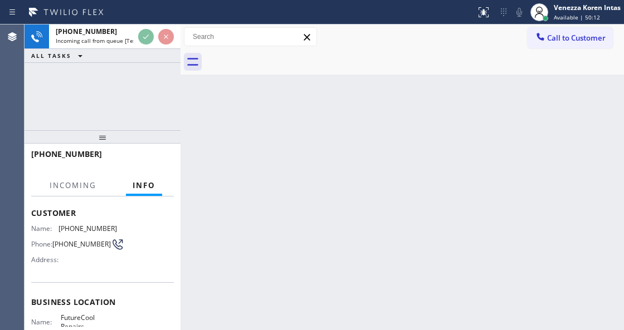
scroll to position [111, 0]
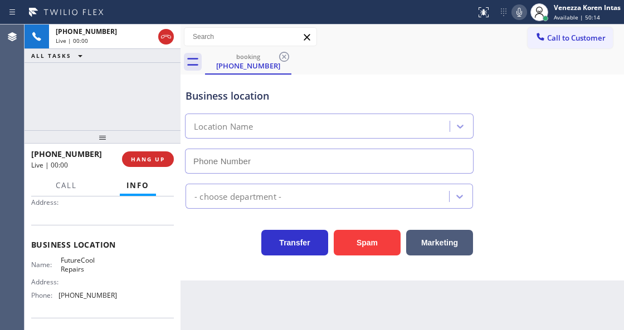
type input "(480) 908-9388"
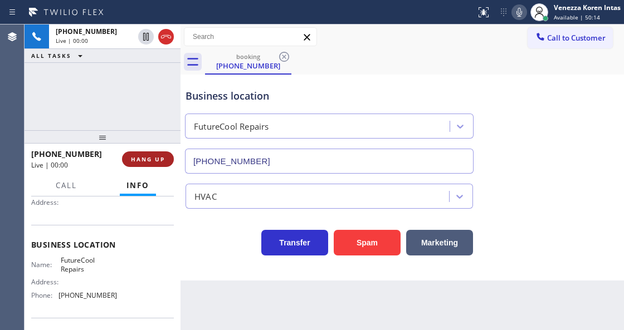
click at [157, 160] on span "HANG UP" at bounding box center [148, 159] width 34 height 8
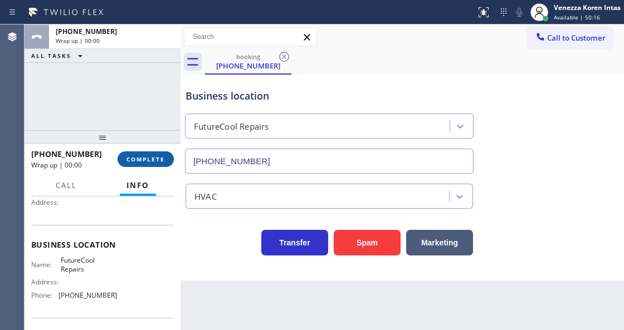
click at [157, 160] on span "COMPLETE" at bounding box center [145, 159] width 38 height 8
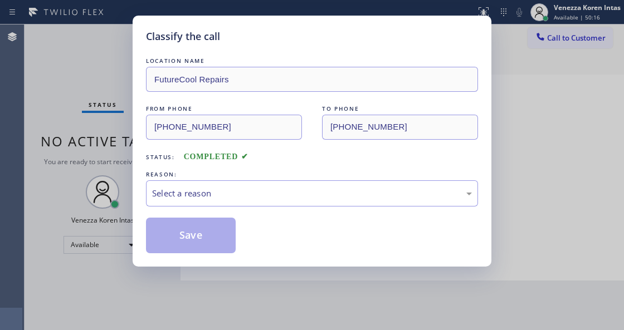
click at [243, 191] on div "Select a reason" at bounding box center [312, 193] width 320 height 13
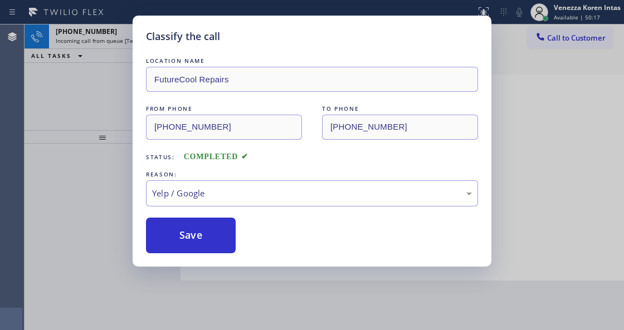
click at [196, 250] on button "Save" at bounding box center [191, 236] width 90 height 36
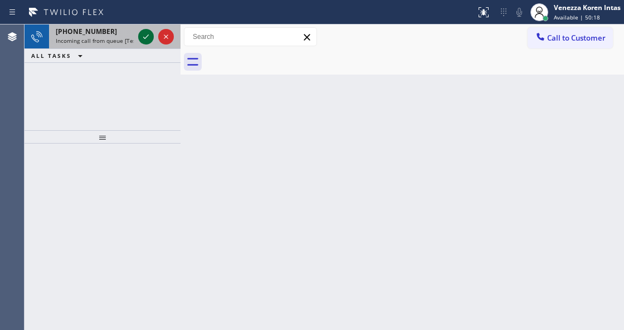
click at [149, 38] on icon at bounding box center [145, 36] width 13 height 13
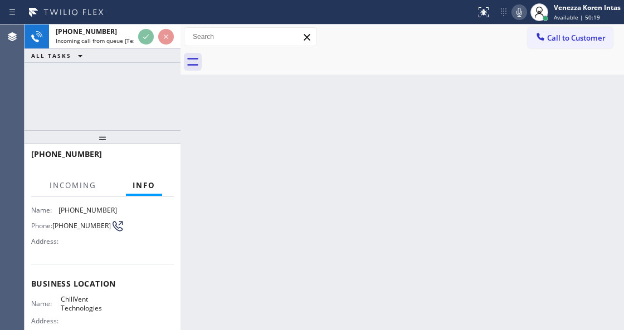
scroll to position [111, 0]
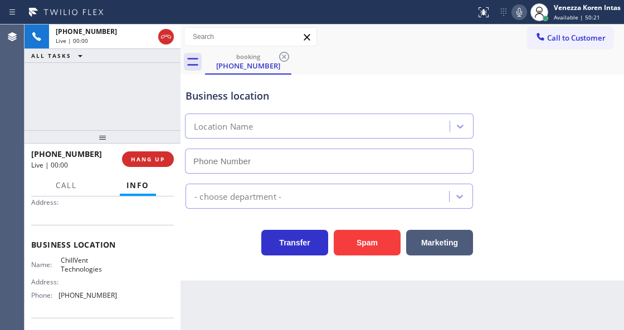
type input "(650) 547-8322"
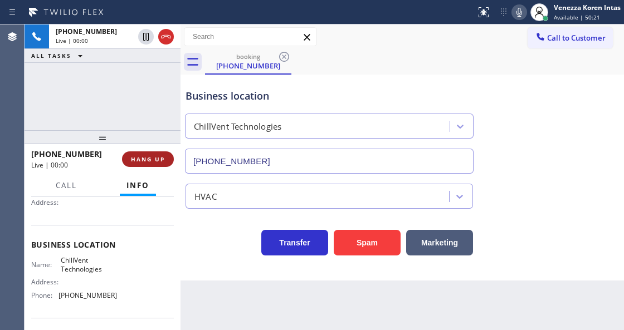
click at [150, 158] on span "HANG UP" at bounding box center [148, 159] width 34 height 8
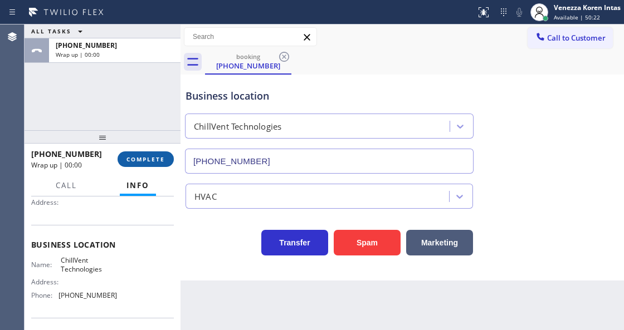
click at [158, 165] on button "COMPLETE" at bounding box center [146, 160] width 56 height 16
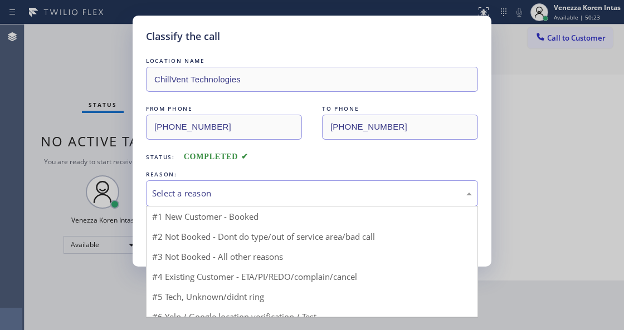
click at [250, 200] on div "Select a reason" at bounding box center [312, 193] width 320 height 13
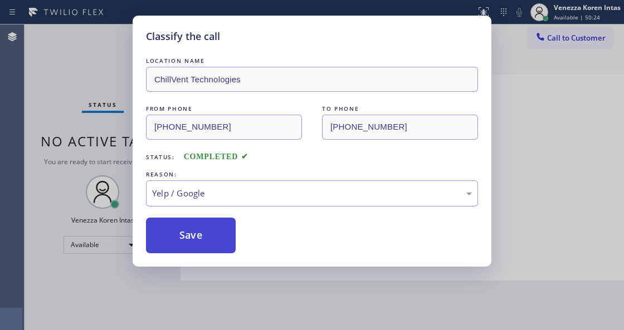
click at [206, 235] on button "Save" at bounding box center [191, 236] width 90 height 36
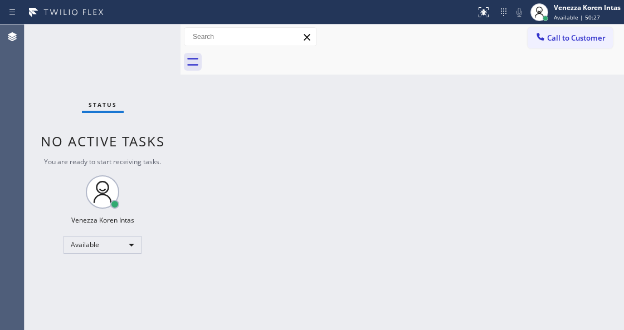
click at [152, 39] on div "Status No active tasks You are ready to start receiving tasks. Venezza Koren In…" at bounding box center [103, 178] width 156 height 306
click at [144, 36] on div "Status No active tasks You are ready to start receiving tasks. Venezza Koren In…" at bounding box center [103, 178] width 156 height 306
click at [144, 37] on div "Status No active tasks You are ready to start receiving tasks. Venezza Koren In…" at bounding box center [103, 178] width 156 height 306
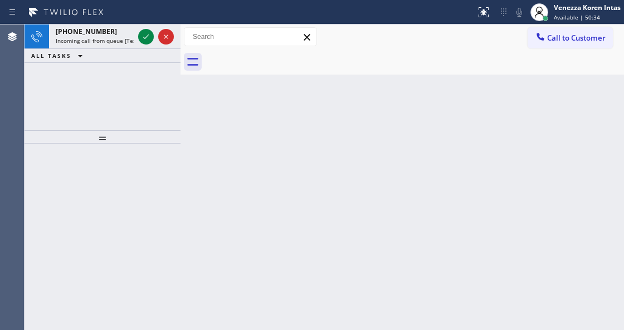
click at [146, 37] on icon at bounding box center [146, 37] width 6 height 4
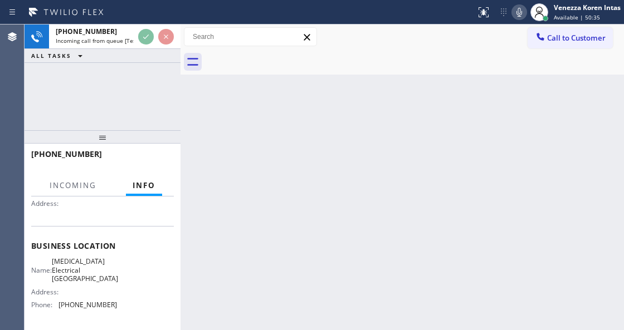
scroll to position [111, 0]
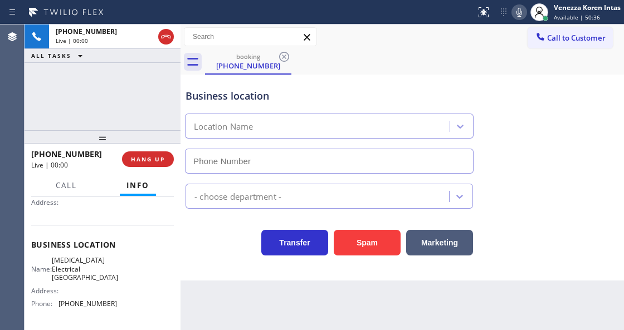
type input "(818) 918-2383"
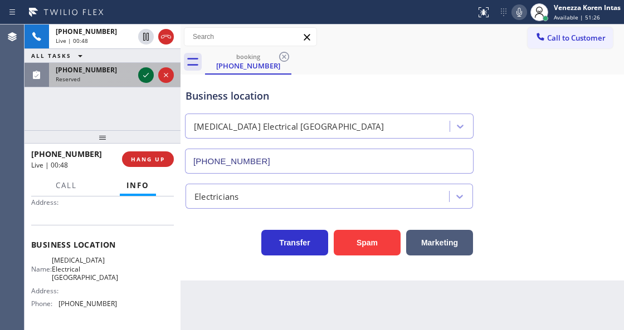
click at [145, 76] on icon at bounding box center [146, 75] width 6 height 4
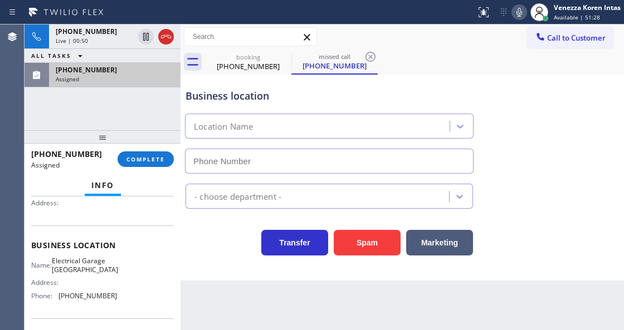
scroll to position [46, 0]
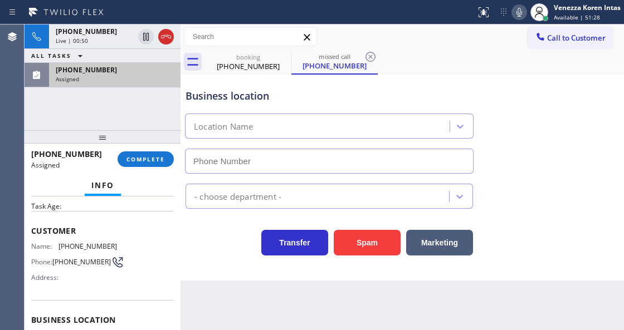
type input "(323) 403-0320"
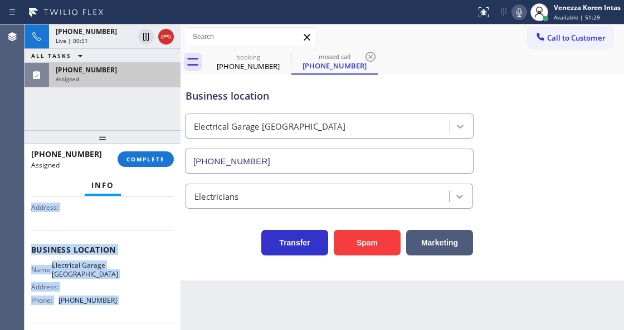
scroll to position [127, 0]
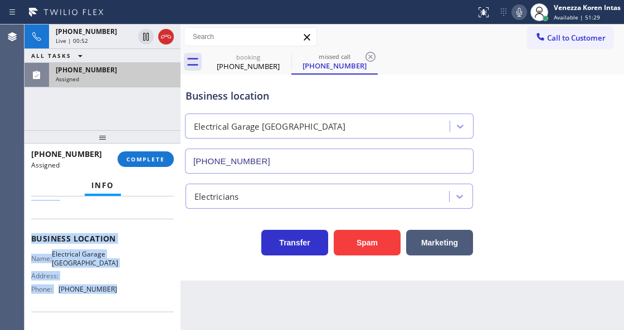
drag, startPoint x: 31, startPoint y: 222, endPoint x: 134, endPoint y: 289, distance: 122.8
click at [134, 289] on div "Context Queue: Electrical Priority: 0 Task Age: Customer Name: (213) 720-8618 P…" at bounding box center [103, 263] width 156 height 133
click at [145, 162] on span "COMPLETE" at bounding box center [145, 159] width 38 height 8
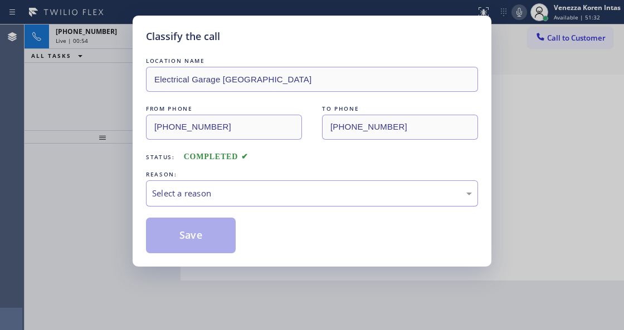
click at [248, 207] on div "Select a reason" at bounding box center [312, 193] width 332 height 26
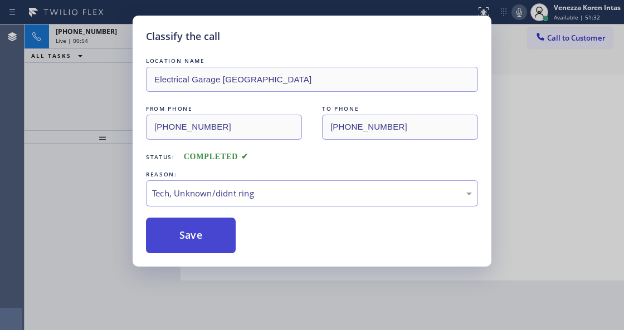
click at [218, 241] on button "Save" at bounding box center [191, 236] width 90 height 36
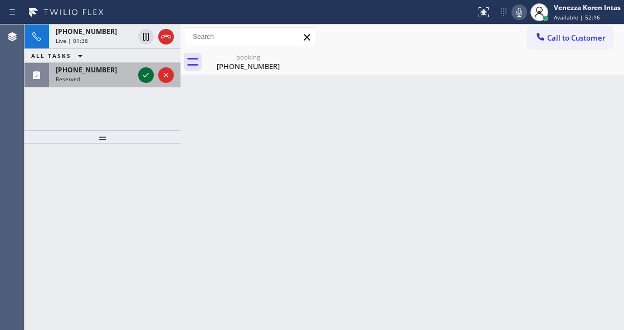
click at [144, 76] on icon at bounding box center [145, 75] width 13 height 13
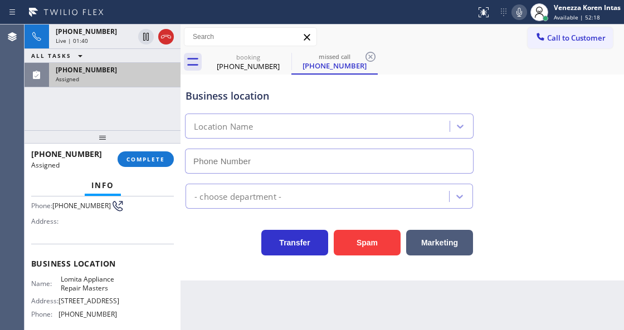
type input "(424) 338-9300"
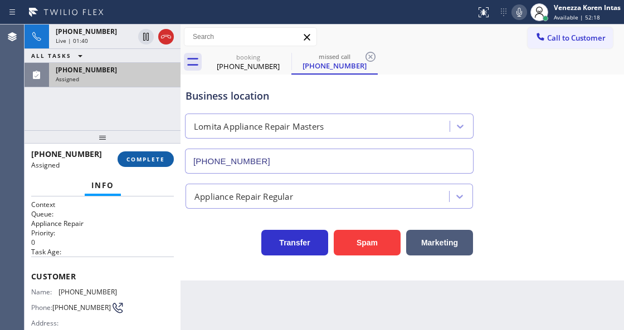
click at [149, 160] on span "COMPLETE" at bounding box center [145, 159] width 38 height 8
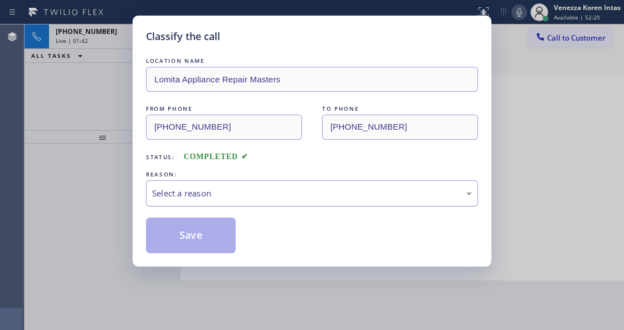
click at [262, 198] on div "Select a reason" at bounding box center [312, 193] width 320 height 13
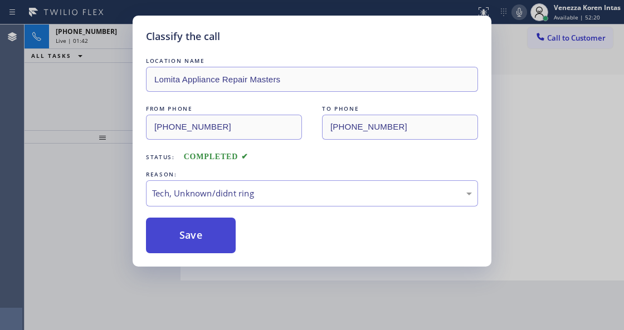
click at [198, 242] on button "Save" at bounding box center [191, 236] width 90 height 36
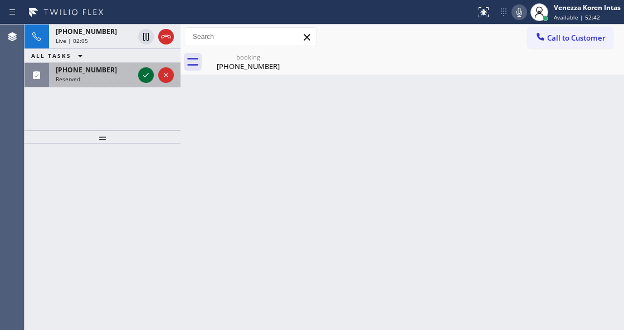
click at [144, 76] on icon at bounding box center [146, 75] width 6 height 4
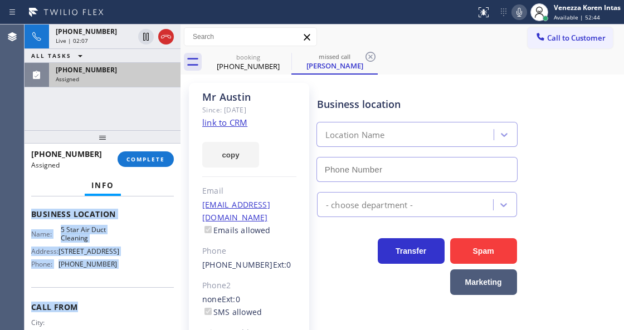
type input "(858) 800-3094"
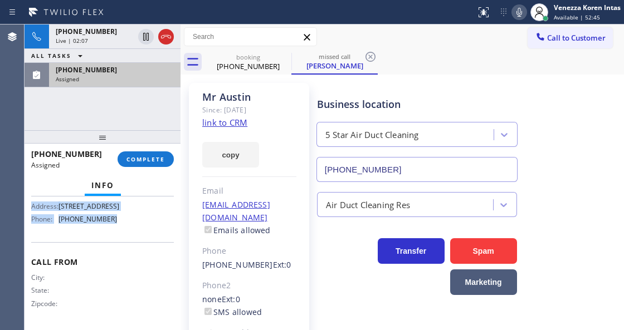
drag, startPoint x: 29, startPoint y: 272, endPoint x: 143, endPoint y: 236, distance: 119.1
click at [143, 236] on div "Context Queue: ADC Priority: 0 Task Age: Customer Name: Mr Austin Phone: (626) …" at bounding box center [103, 263] width 156 height 133
click at [166, 158] on button "COMPLETE" at bounding box center [146, 160] width 56 height 16
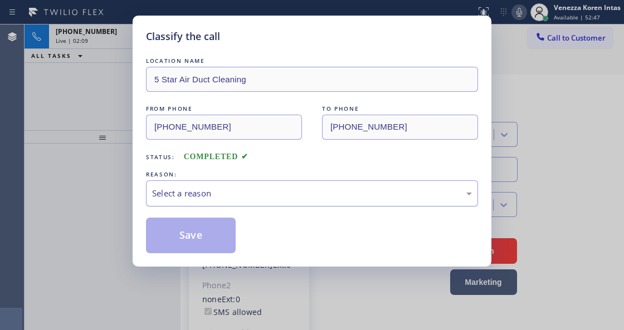
click at [256, 184] on div "Select a reason" at bounding box center [312, 193] width 332 height 26
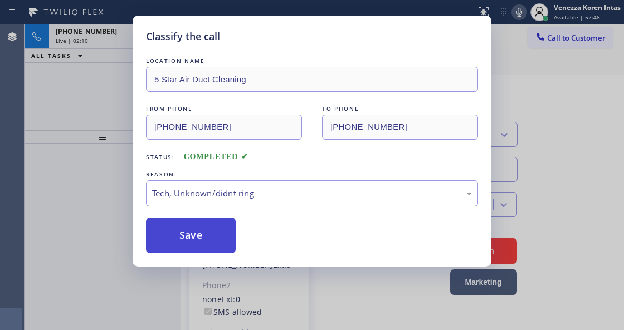
drag, startPoint x: 251, startPoint y: 275, endPoint x: 226, endPoint y: 236, distance: 46.2
click at [226, 236] on button "Save" at bounding box center [191, 236] width 90 height 36
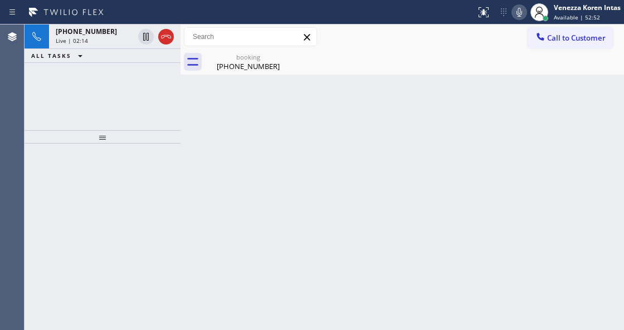
drag, startPoint x: 174, startPoint y: 161, endPoint x: 206, endPoint y: 89, distance: 78.8
click at [174, 160] on div at bounding box center [103, 237] width 156 height 187
click at [227, 61] on div "(661) 643-0506" at bounding box center [248, 66] width 84 height 10
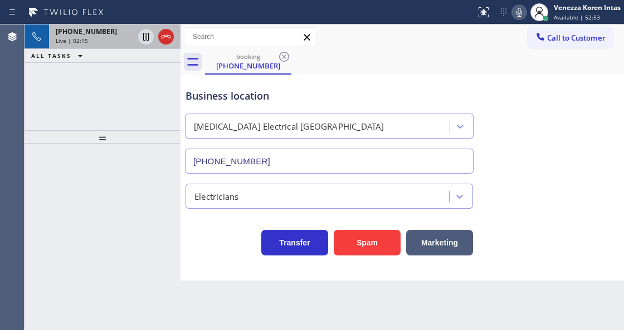
click at [91, 45] on div "+16616430506 Live | 02:15" at bounding box center [92, 37] width 87 height 25
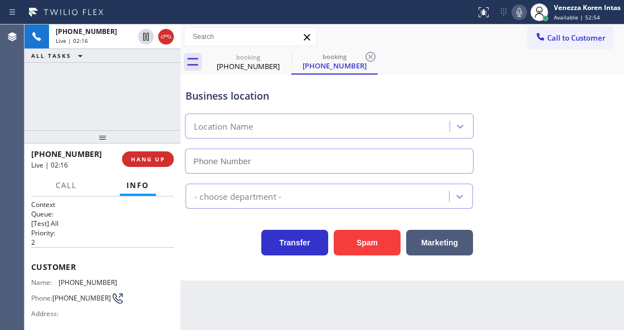
type input "(818) 918-2383"
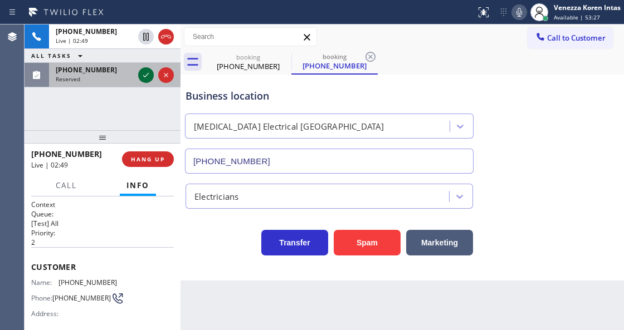
click at [145, 79] on icon at bounding box center [145, 75] width 13 height 13
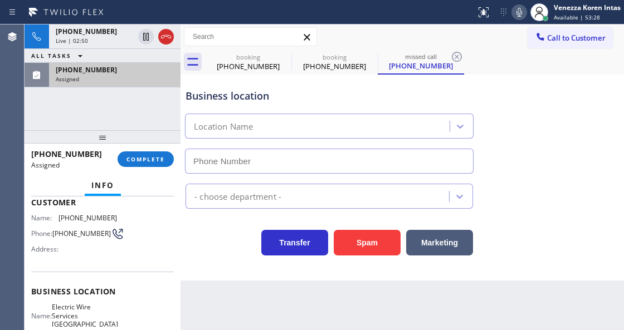
type input "(949) 334-2808"
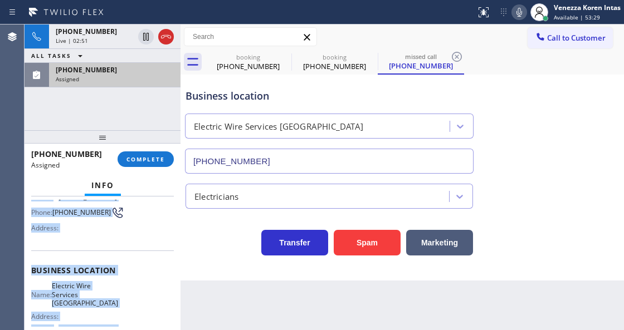
scroll to position [165, 0]
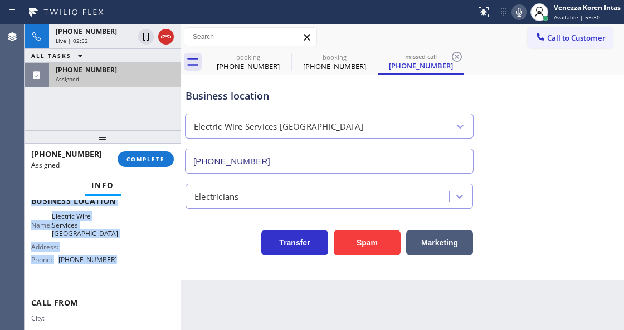
drag, startPoint x: 27, startPoint y: 232, endPoint x: 150, endPoint y: 272, distance: 129.8
click at [150, 272] on div "Context Queue: Electrical Priority: 0 Task Age: Customer Name: (209) 245-1625 P…" at bounding box center [103, 263] width 156 height 133
click at [153, 159] on span "COMPLETE" at bounding box center [145, 159] width 38 height 8
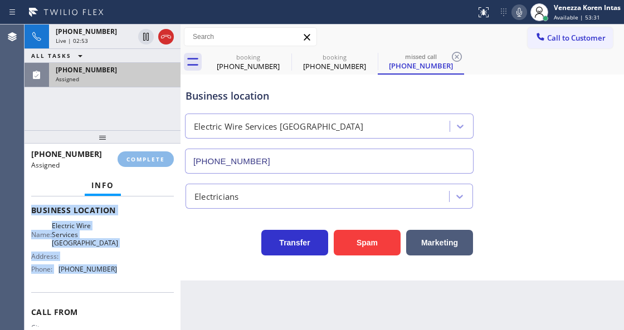
scroll to position [174, 0]
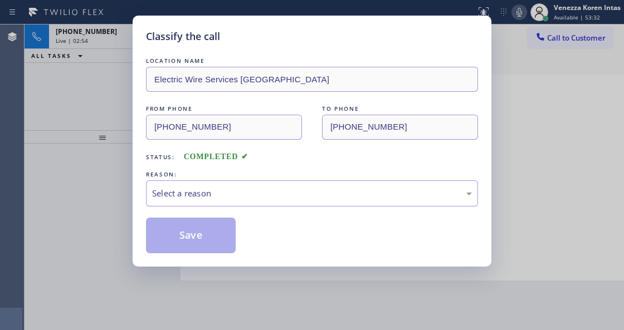
click at [226, 196] on div "Select a reason" at bounding box center [312, 193] width 320 height 13
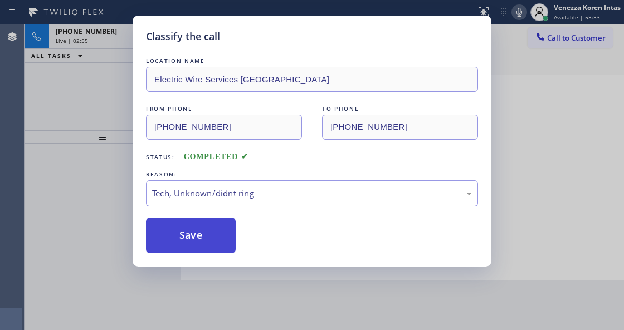
click at [189, 238] on button "Save" at bounding box center [191, 236] width 90 height 36
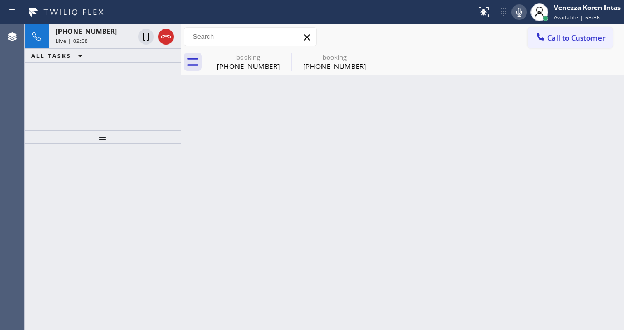
click at [201, 152] on div "Back to Dashboard Change Sender ID Customers Technicians Select a contact Outbo…" at bounding box center [401, 178] width 443 height 306
click at [234, 71] on div "(661) 643-0506" at bounding box center [248, 66] width 84 height 10
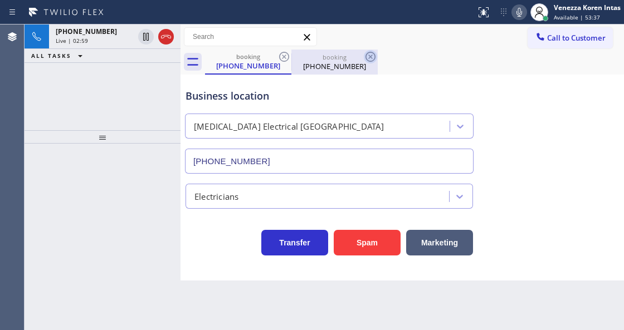
click at [367, 61] on icon at bounding box center [370, 56] width 13 height 13
click at [367, 60] on icon at bounding box center [370, 56] width 13 height 13
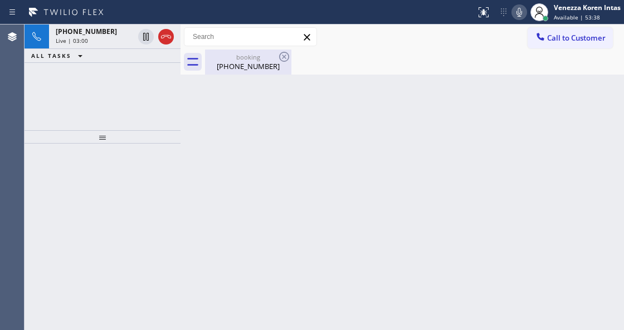
click at [269, 61] on div "(661) 643-0506" at bounding box center [248, 66] width 84 height 10
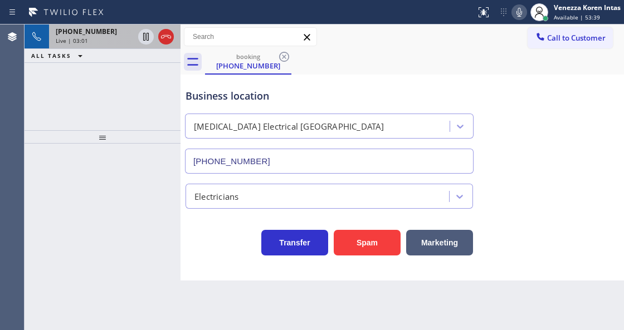
click at [95, 37] on div "Live | 03:01" at bounding box center [95, 41] width 78 height 8
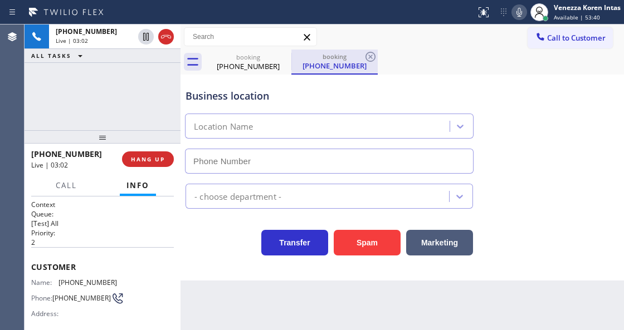
type input "(818) 918-2383"
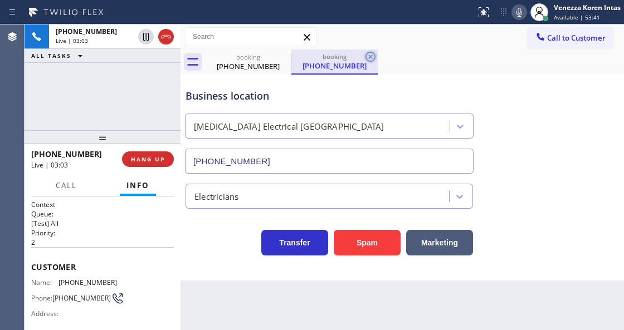
click at [372, 58] on icon at bounding box center [370, 57] width 10 height 10
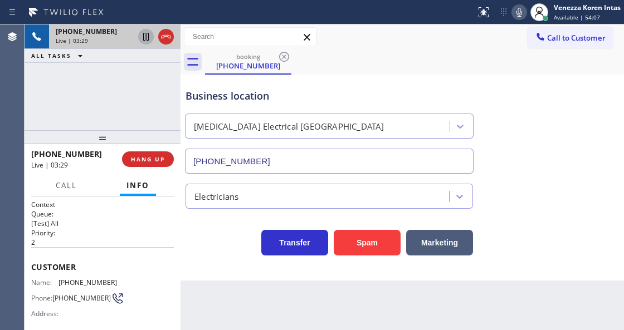
click at [147, 37] on icon at bounding box center [146, 37] width 6 height 8
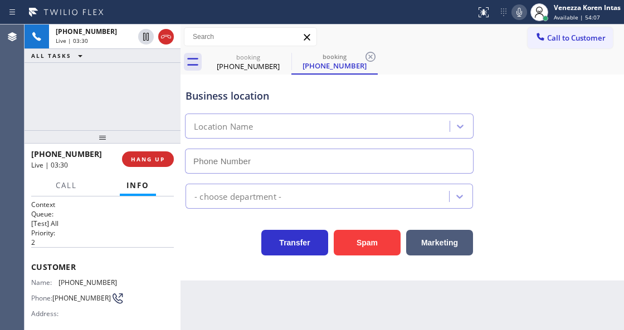
type input "(818) 918-2383"
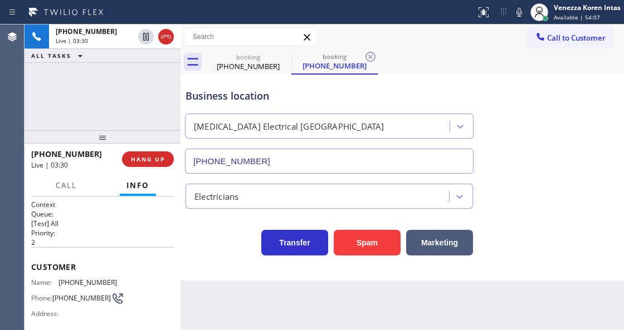
drag, startPoint x: 514, startPoint y: 13, endPoint x: 499, endPoint y: 89, distance: 77.1
click at [514, 13] on icon at bounding box center [518, 12] width 13 height 13
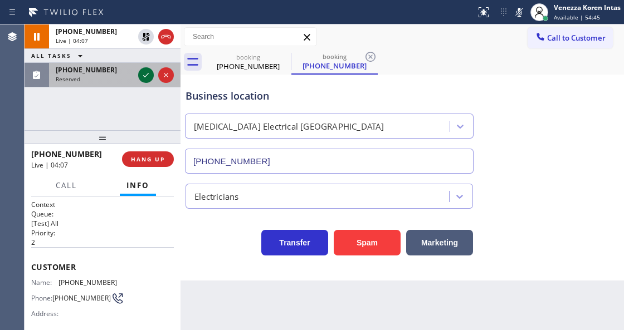
click at [149, 77] on icon at bounding box center [145, 75] width 13 height 13
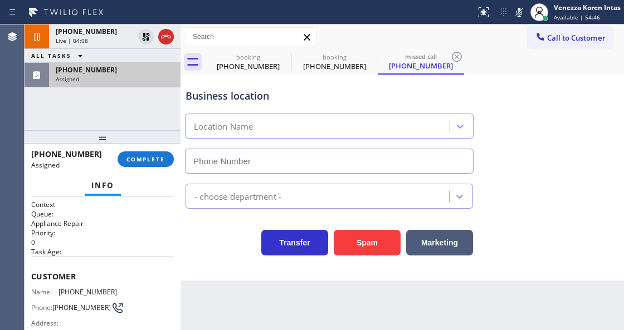
type input "(480) 257-7701"
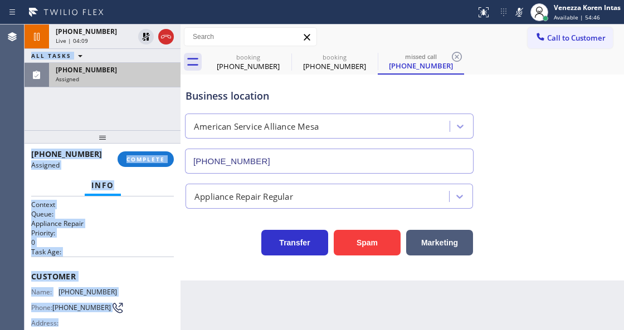
drag, startPoint x: 23, startPoint y: 265, endPoint x: 96, endPoint y: 339, distance: 103.6
click at [96, 330] on html "Status report No issues detected If you experience an issue, please download th…" at bounding box center [312, 165] width 624 height 330
drag, startPoint x: 116, startPoint y: 242, endPoint x: 108, endPoint y: 248, distance: 10.8
click at [116, 243] on p "0" at bounding box center [102, 242] width 143 height 9
click at [40, 273] on span "Customer" at bounding box center [102, 276] width 143 height 11
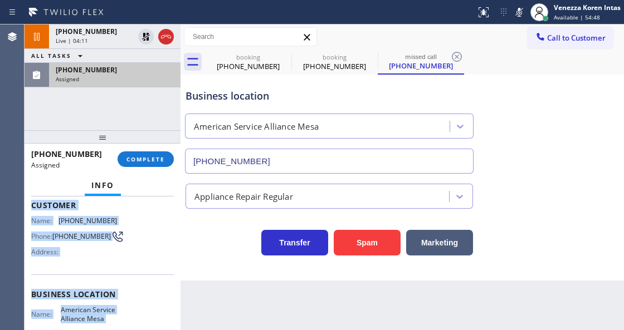
scroll to position [193, 0]
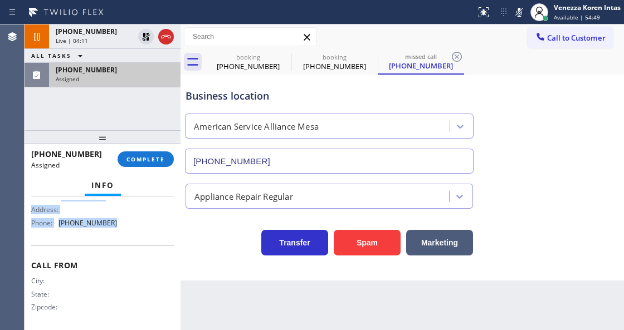
drag, startPoint x: 32, startPoint y: 270, endPoint x: 119, endPoint y: 240, distance: 92.3
click at [119, 240] on div "Context Queue: Appliance Repair Priority: 0 Task Age: Customer Name: (480) 388-…" at bounding box center [102, 168] width 143 height 323
click at [157, 161] on span "COMPLETE" at bounding box center [145, 159] width 38 height 8
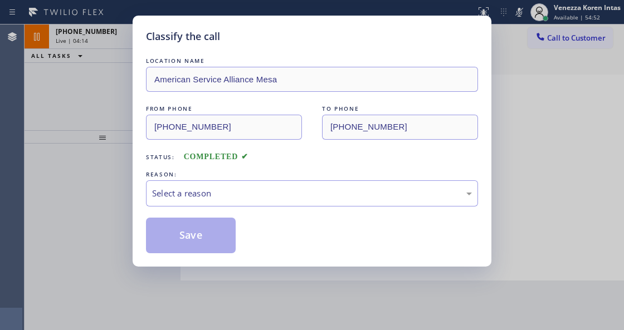
click at [251, 207] on div "Select a reason" at bounding box center [312, 193] width 332 height 26
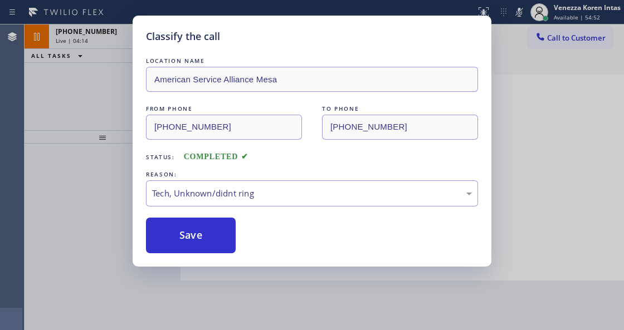
click at [216, 257] on div "Classify the call LOCATION NAME American Service Alliance Mesa FROM PHONE (480)…" at bounding box center [312, 141] width 359 height 251
click at [211, 236] on button "Save" at bounding box center [191, 236] width 90 height 36
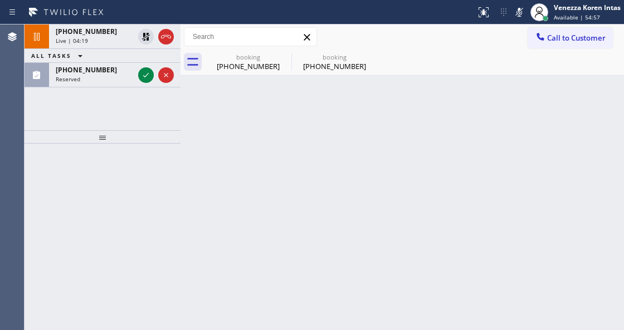
drag, startPoint x: 146, startPoint y: 77, endPoint x: 154, endPoint y: 128, distance: 51.3
click at [146, 77] on icon at bounding box center [145, 75] width 13 height 13
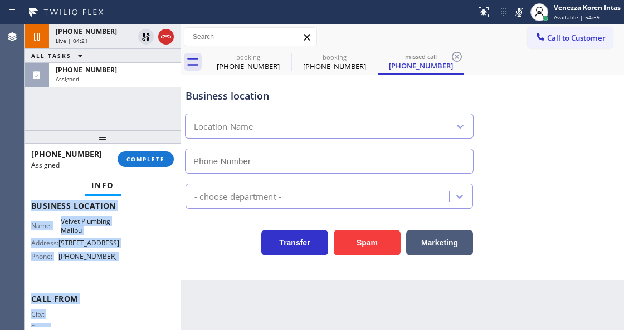
scroll to position [213, 0]
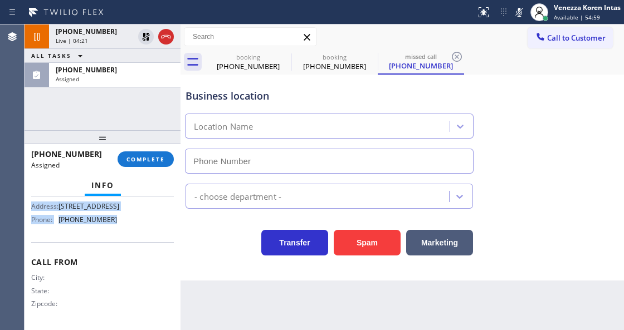
type input "(310) 388-3916"
drag, startPoint x: 33, startPoint y: 273, endPoint x: 130, endPoint y: 240, distance: 102.5
click at [130, 240] on div "Context Queue: Plumbing Priority: 0 Task Age: Customer Name: (771) 244-4257 Pho…" at bounding box center [102, 164] width 143 height 323
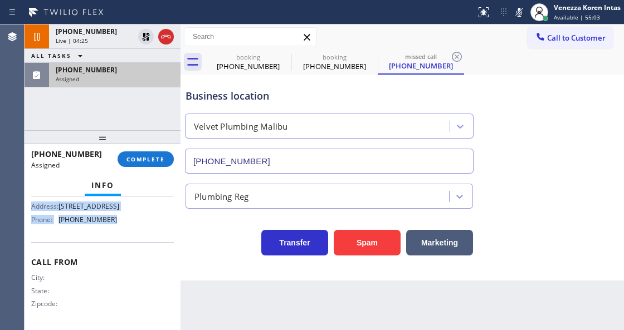
click at [101, 76] on div "Assigned" at bounding box center [115, 79] width 118 height 8
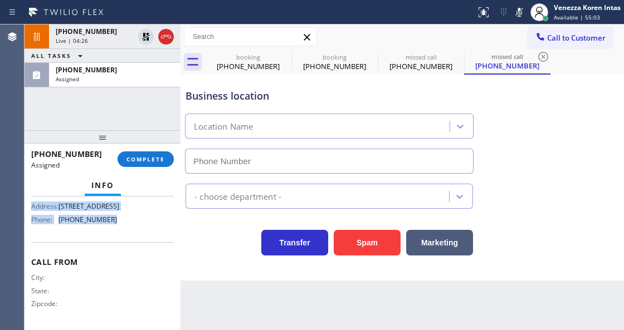
drag, startPoint x: 149, startPoint y: 163, endPoint x: 217, endPoint y: 165, distance: 68.5
click at [149, 164] on button "COMPLETE" at bounding box center [146, 160] width 56 height 16
type input "(310) 388-3916"
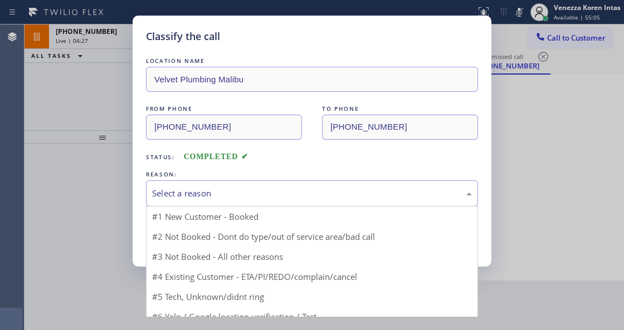
click at [232, 204] on div "Select a reason" at bounding box center [312, 193] width 332 height 26
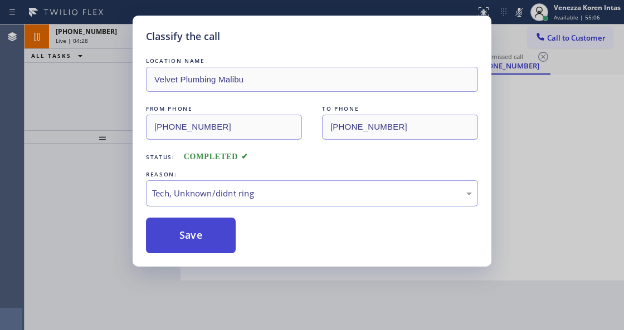
click at [195, 245] on button "Save" at bounding box center [191, 236] width 90 height 36
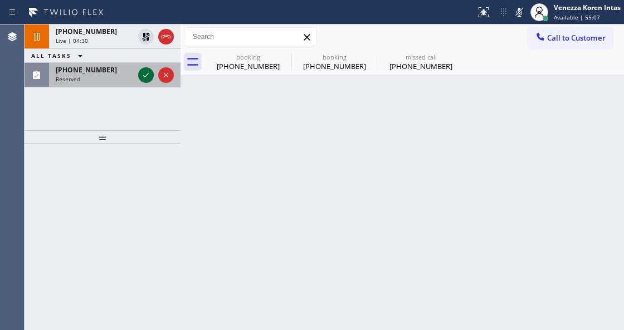
click at [147, 78] on icon at bounding box center [145, 75] width 13 height 13
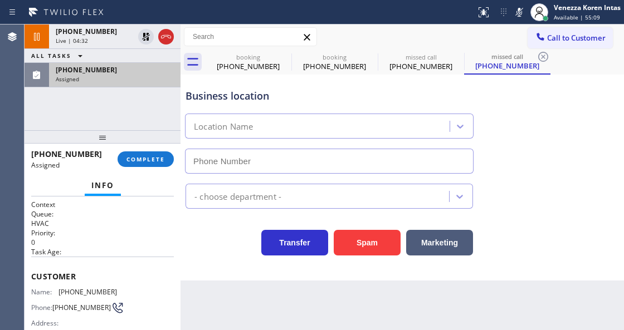
type input "(650) 800-6080"
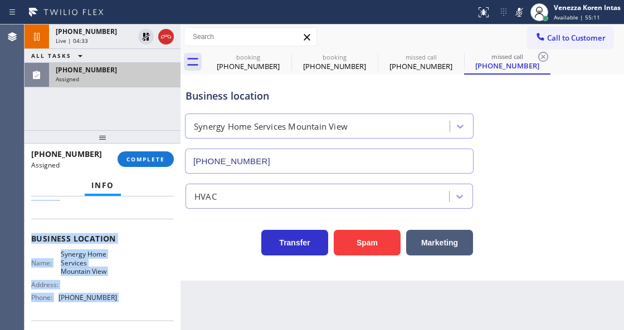
scroll to position [204, 0]
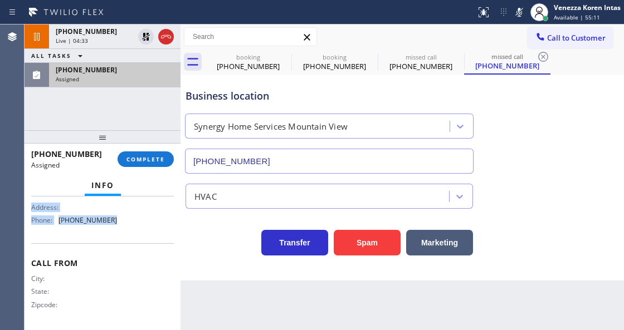
drag, startPoint x: 30, startPoint y: 270, endPoint x: 128, endPoint y: 237, distance: 103.2
click at [128, 237] on div "Context Queue: HVAC Priority: 0 Task Age: Customer Name: (650) 308-3151 Phone: …" at bounding box center [103, 263] width 156 height 133
click at [154, 162] on span "COMPLETE" at bounding box center [145, 159] width 38 height 8
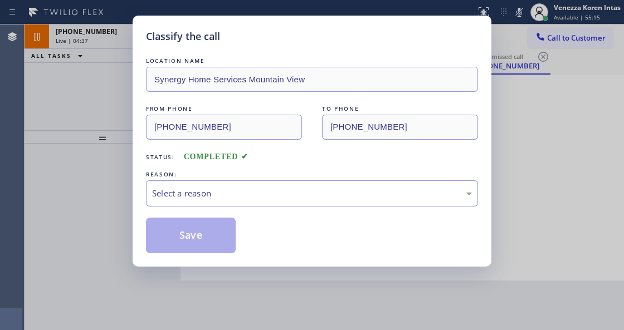
click at [257, 203] on div "Select a reason" at bounding box center [312, 193] width 332 height 26
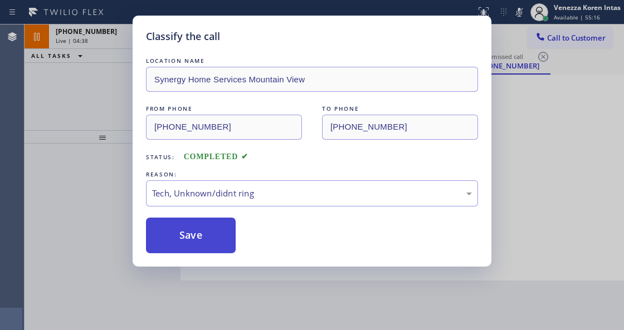
drag, startPoint x: 198, startPoint y: 243, endPoint x: 215, endPoint y: 329, distance: 87.4
click at [198, 243] on button "Save" at bounding box center [191, 236] width 90 height 36
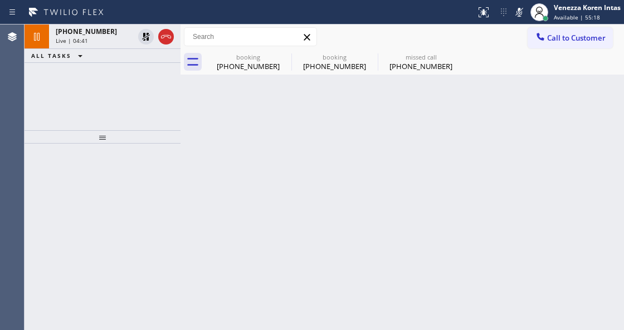
drag, startPoint x: 133, startPoint y: 195, endPoint x: 136, endPoint y: 187, distance: 8.3
click at [134, 194] on div at bounding box center [103, 237] width 156 height 187
click at [232, 70] on div "(661) 643-0506" at bounding box center [248, 66] width 84 height 10
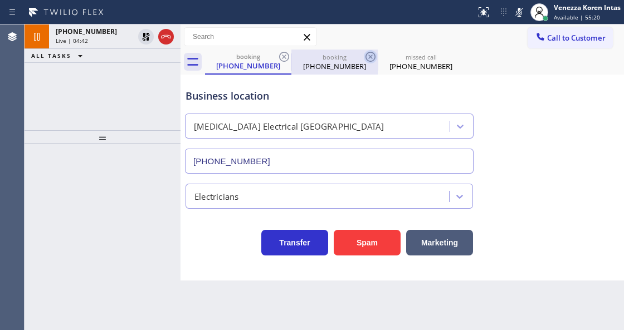
click at [369, 57] on icon at bounding box center [370, 56] width 13 height 13
click at [0, 0] on icon at bounding box center [0, 0] width 0 height 0
click at [369, 57] on div "booking (661) 643-0506 booking (661) 643-0506 missed call (771) 244-4257" at bounding box center [414, 62] width 419 height 25
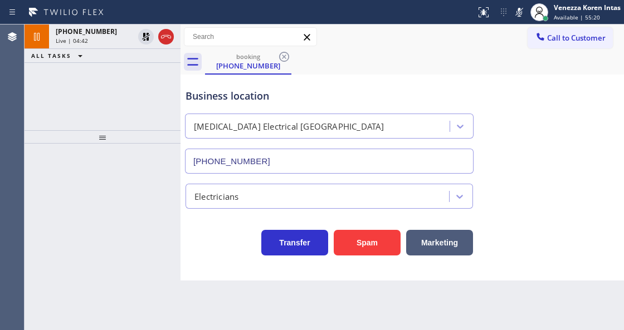
click at [369, 57] on div "booking (661) 643-0506" at bounding box center [414, 62] width 419 height 25
drag, startPoint x: 278, startPoint y: 57, endPoint x: 286, endPoint y: 61, distance: 9.2
click at [280, 57] on icon at bounding box center [283, 56] width 13 height 13
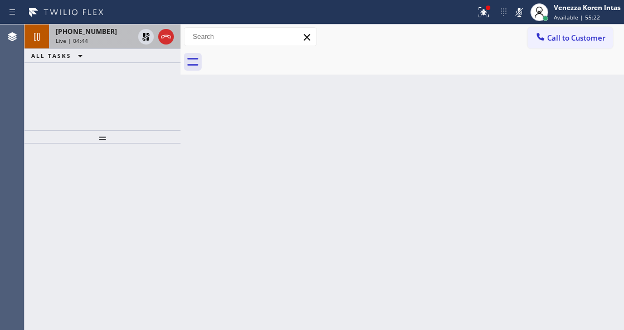
click at [116, 37] on div "Live | 04:44" at bounding box center [95, 41] width 78 height 8
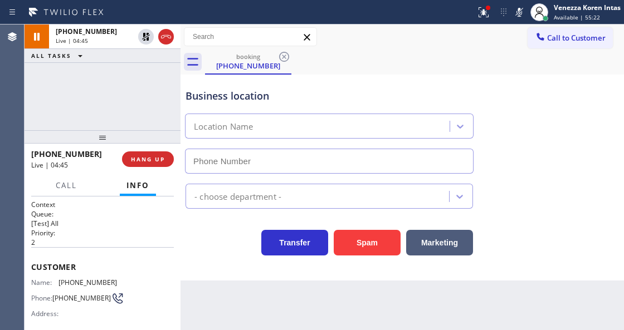
type input "(818) 918-2383"
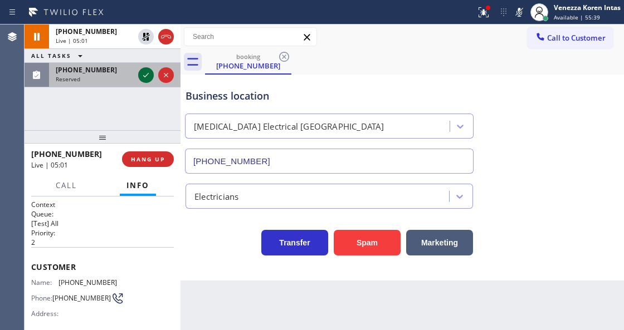
click at [147, 79] on icon at bounding box center [145, 75] width 13 height 13
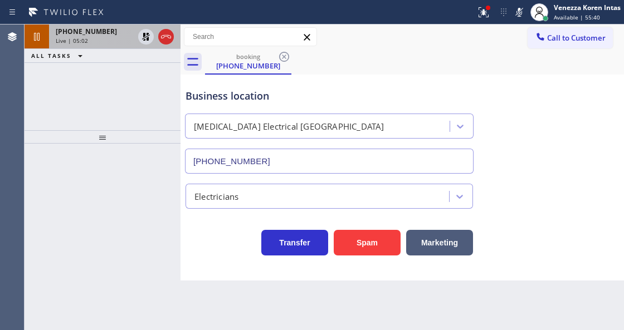
click at [116, 41] on div "Live | 05:02" at bounding box center [95, 41] width 78 height 8
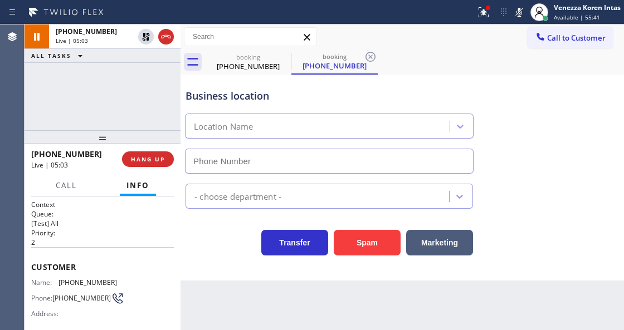
type input "(818) 918-2383"
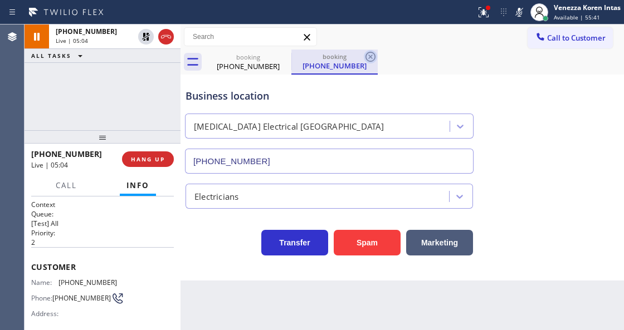
click at [370, 61] on icon at bounding box center [370, 57] width 10 height 10
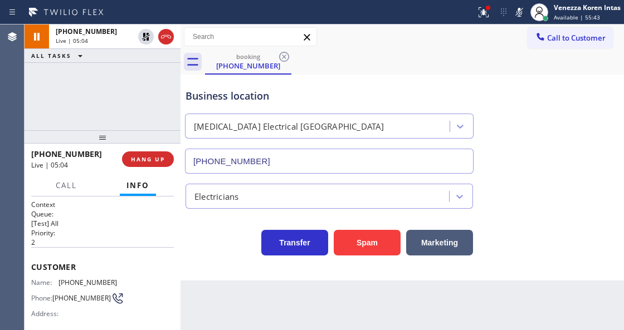
click at [370, 60] on div "booking (661) 643-0506" at bounding box center [414, 62] width 419 height 25
click at [369, 59] on div "booking (661) 643-0506" at bounding box center [414, 62] width 419 height 25
click at [281, 59] on icon at bounding box center [283, 56] width 13 height 13
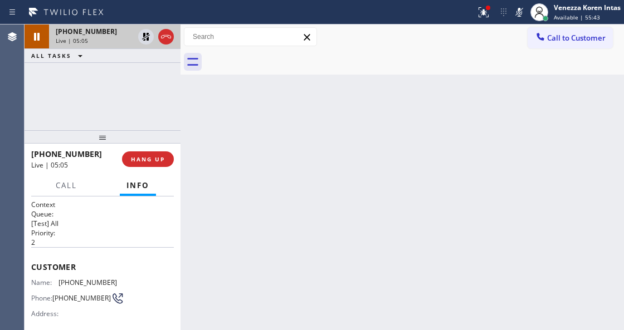
click at [117, 35] on div "+16616430506" at bounding box center [95, 31] width 78 height 9
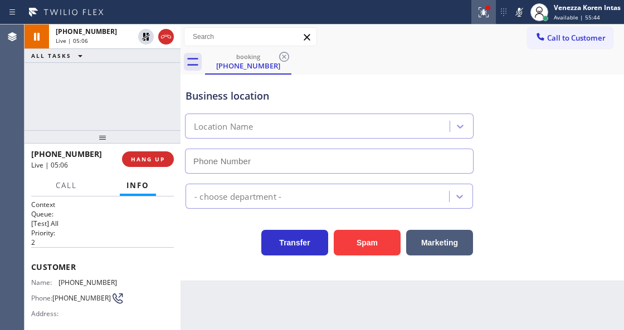
type input "(818) 918-2383"
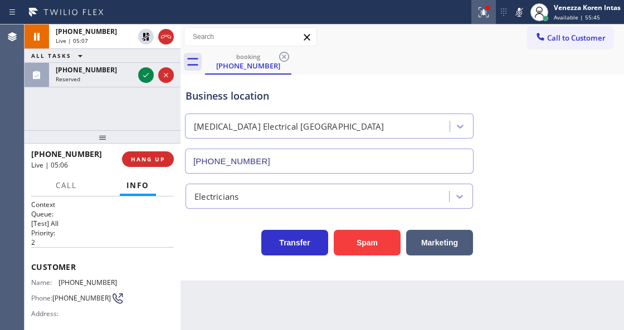
drag, startPoint x: 480, startPoint y: 10, endPoint x: 470, endPoint y: 104, distance: 94.7
click at [480, 10] on icon at bounding box center [483, 12] width 13 height 13
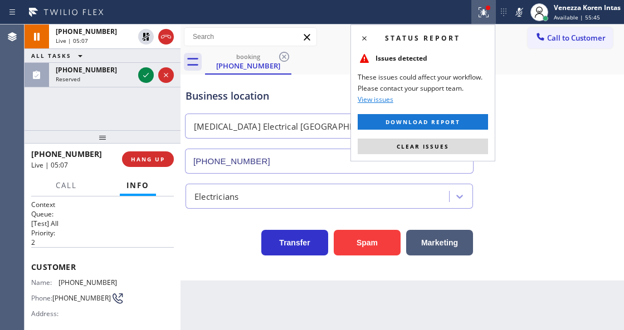
drag, startPoint x: 463, startPoint y: 141, endPoint x: 407, endPoint y: 134, distance: 56.7
click at [461, 141] on button "Clear issues" at bounding box center [423, 147] width 130 height 16
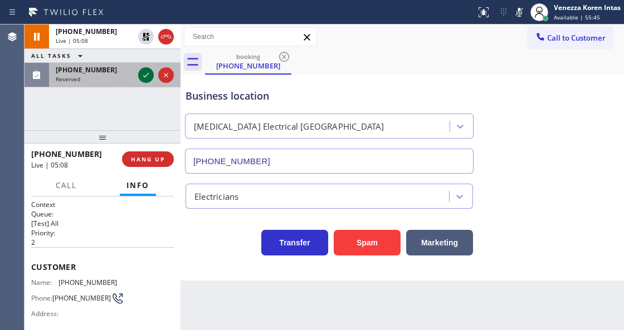
click at [141, 73] on icon at bounding box center [145, 75] width 13 height 13
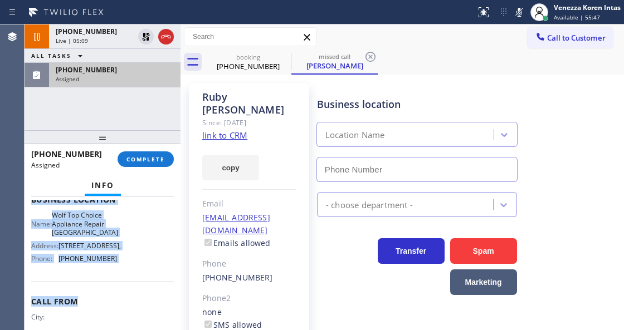
scroll to position [231, 0]
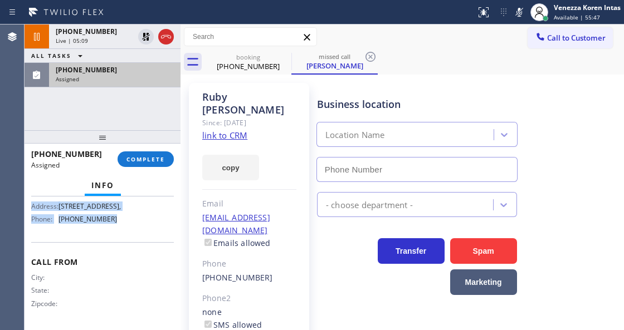
type input "(720) 730-6080"
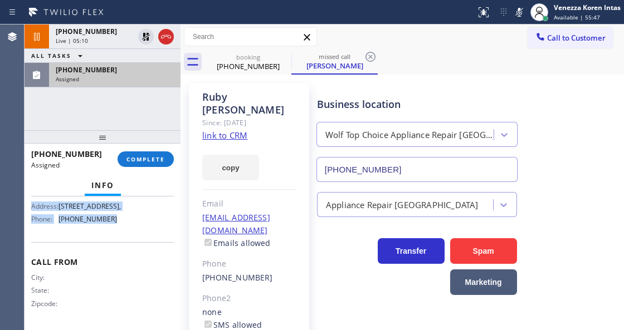
drag, startPoint x: 31, startPoint y: 277, endPoint x: 130, endPoint y: 237, distance: 107.2
click at [130, 237] on div "Context Queue: Appliance Repair High End Priority: 0 Task Age: Customer Name: R…" at bounding box center [102, 160] width 143 height 332
click at [147, 154] on button "COMPLETE" at bounding box center [146, 160] width 56 height 16
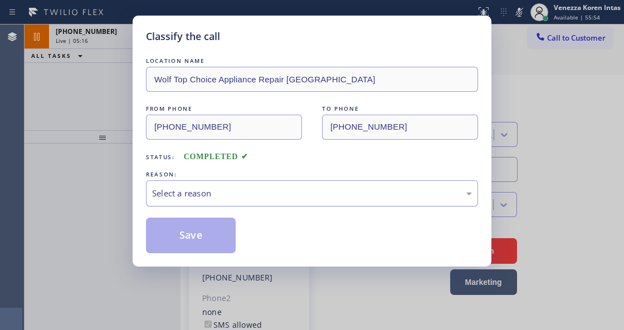
click at [266, 202] on div "Select a reason" at bounding box center [312, 193] width 332 height 26
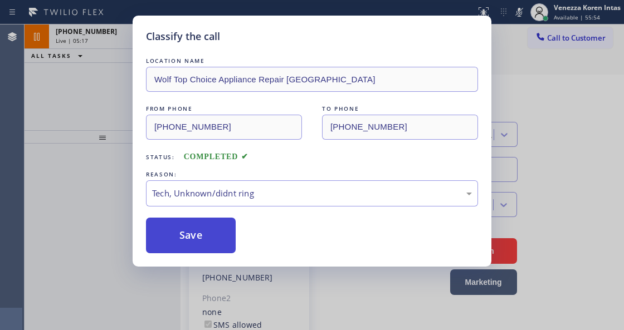
click at [218, 235] on button "Save" at bounding box center [191, 236] width 90 height 36
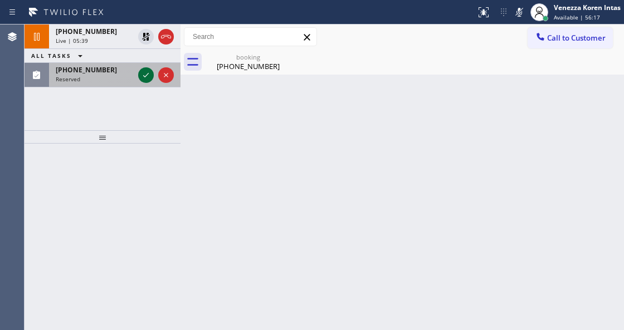
click at [145, 75] on icon at bounding box center [145, 75] width 13 height 13
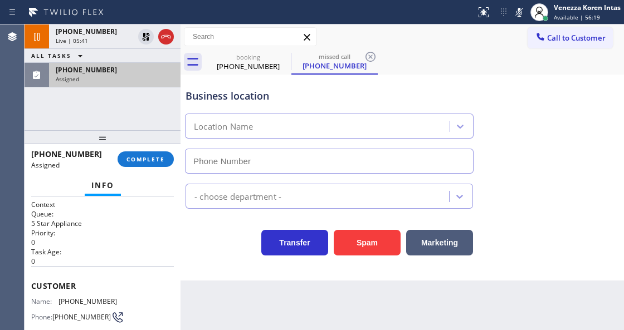
type input "(855) 731-4952"
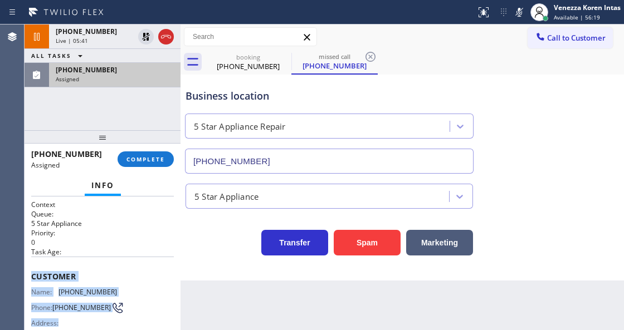
scroll to position [196, 0]
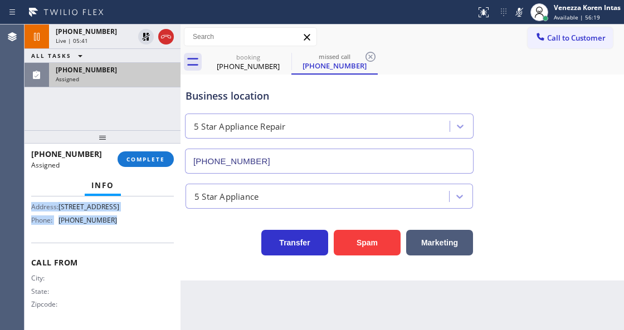
drag, startPoint x: 32, startPoint y: 274, endPoint x: 134, endPoint y: 237, distance: 108.6
click at [134, 237] on div "Context Queue: 5 Star Appliance Priority: 0 Task Age: Customer Name: (661) 644-…" at bounding box center [102, 165] width 143 height 323
click at [154, 158] on span "COMPLETE" at bounding box center [145, 159] width 38 height 8
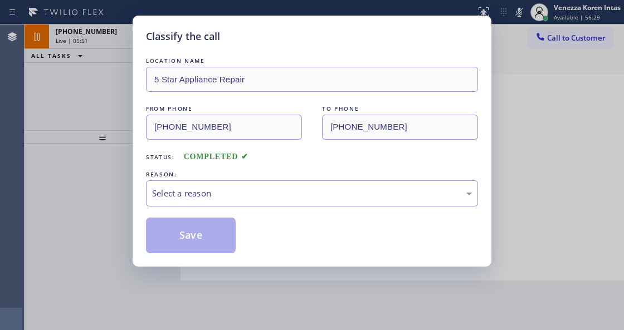
click at [256, 187] on div "Select a reason" at bounding box center [312, 193] width 320 height 13
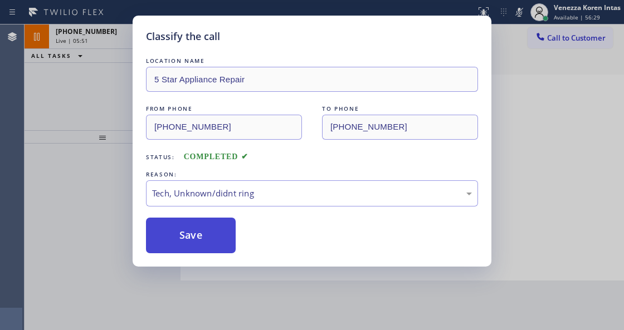
click at [205, 228] on button "Save" at bounding box center [191, 236] width 90 height 36
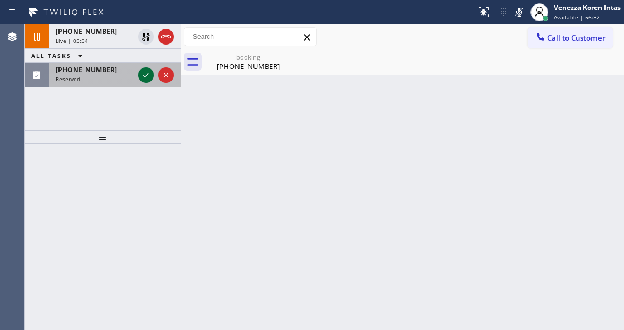
click at [146, 77] on icon at bounding box center [145, 75] width 13 height 13
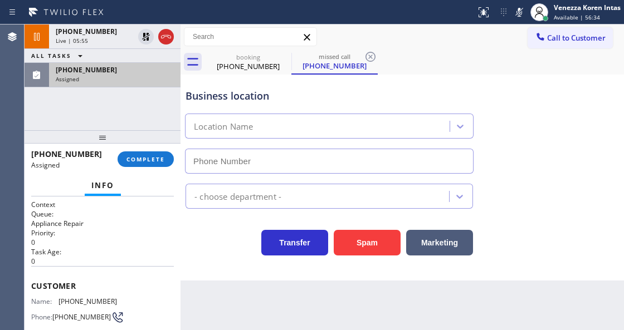
type input "(206) 535-2402"
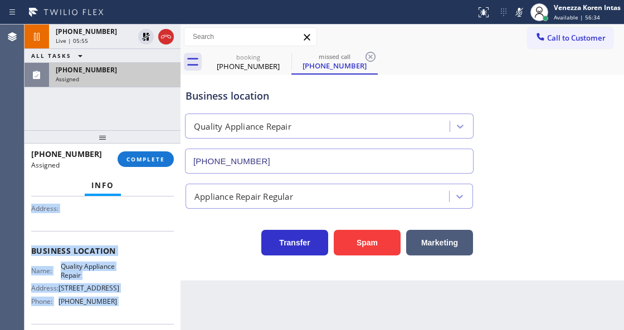
scroll to position [196, 0]
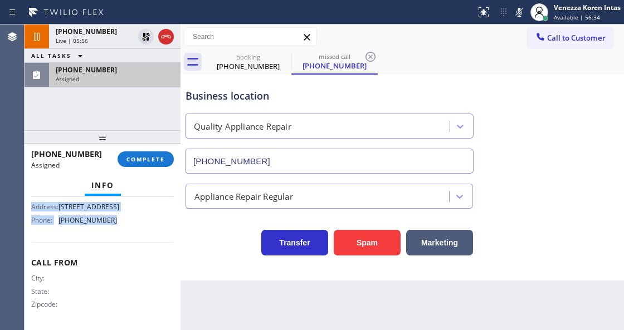
drag, startPoint x: 30, startPoint y: 276, endPoint x: 141, endPoint y: 240, distance: 117.3
click at [141, 240] on div "Context Queue: Appliance Repair Priority: 0 Task Age: Customer Name: (425) 275-…" at bounding box center [103, 263] width 156 height 133
click at [149, 149] on div "(425) 275-8544 Assigned COMPLETE" at bounding box center [102, 159] width 143 height 29
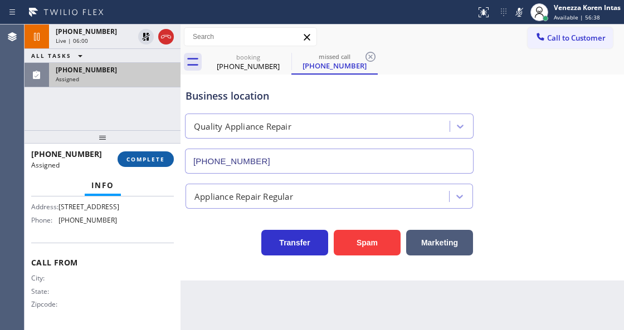
click at [153, 165] on button "COMPLETE" at bounding box center [146, 160] width 56 height 16
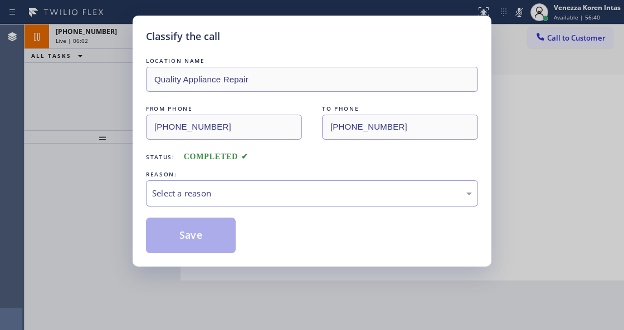
click at [218, 197] on div "Select a reason" at bounding box center [312, 193] width 320 height 13
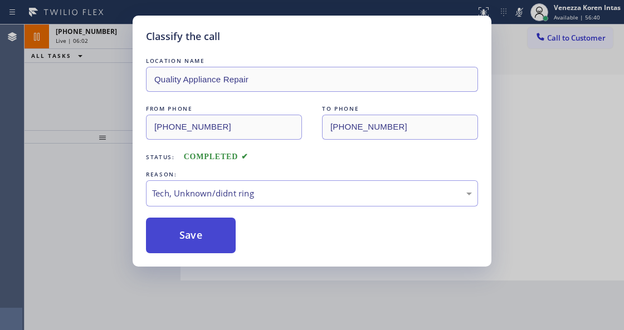
click at [209, 232] on button "Save" at bounding box center [191, 236] width 90 height 36
click at [218, 321] on div "Classify the call LOCATION NAME Quality Appliance Repair FROM PHONE (425) 275-8…" at bounding box center [312, 165] width 624 height 330
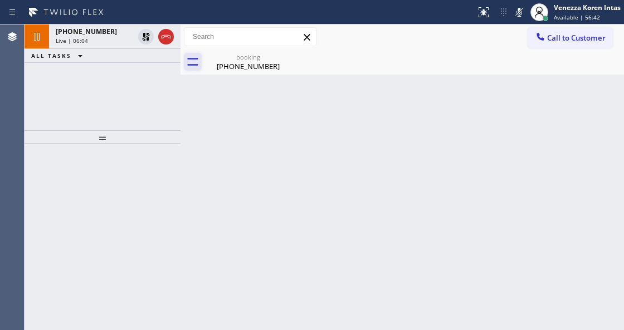
drag, startPoint x: 95, startPoint y: 31, endPoint x: 194, endPoint y: 60, distance: 102.6
click at [95, 31] on span "+16616430506" at bounding box center [86, 31] width 61 height 9
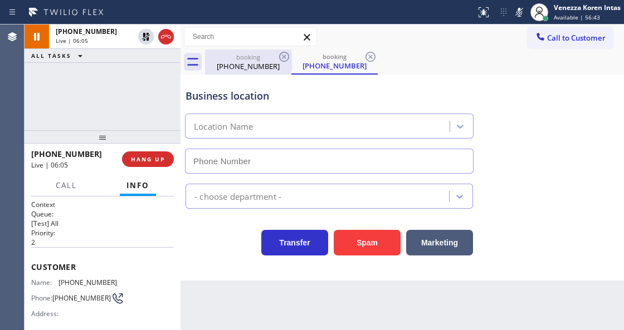
click at [250, 53] on div "booking" at bounding box center [248, 57] width 84 height 8
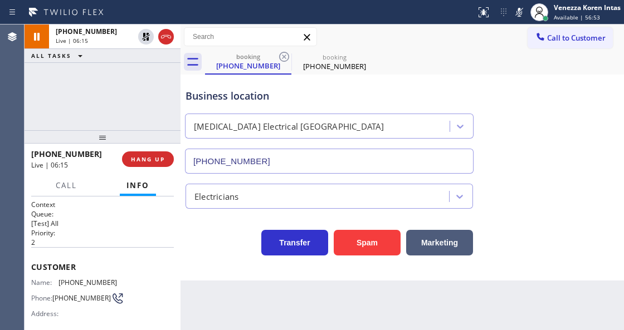
drag, startPoint x: 521, startPoint y: 12, endPoint x: 481, endPoint y: 44, distance: 51.1
click at [521, 12] on icon at bounding box center [519, 12] width 6 height 9
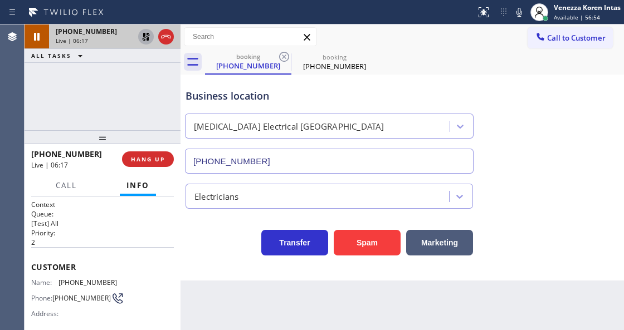
click at [148, 36] on icon at bounding box center [146, 37] width 8 height 8
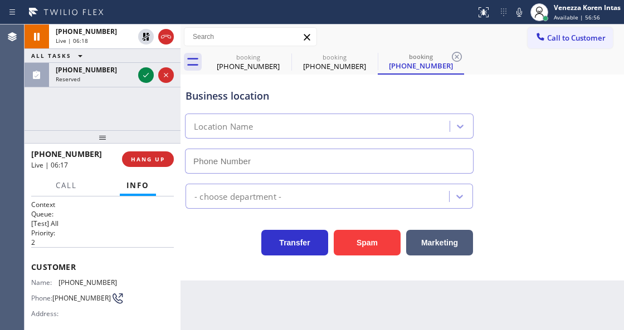
type input "(818) 918-2383"
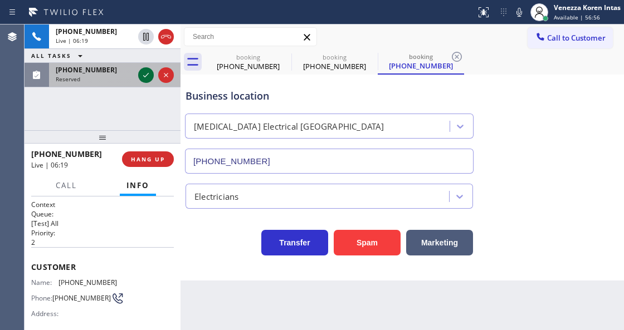
click at [144, 76] on icon at bounding box center [146, 75] width 6 height 4
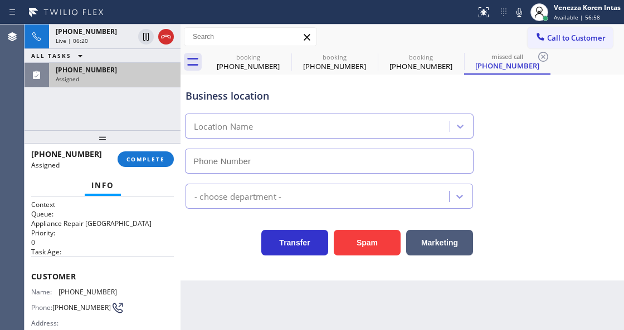
type input "(817) 482-5346"
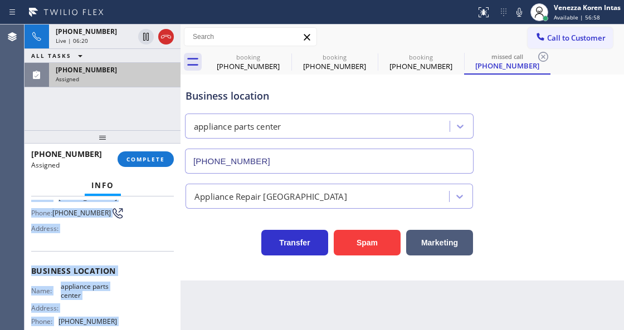
scroll to position [196, 0]
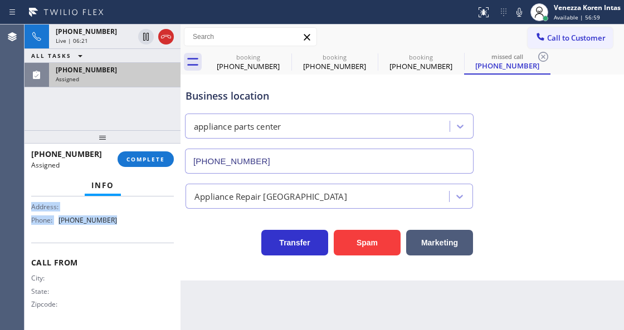
drag, startPoint x: 33, startPoint y: 269, endPoint x: 139, endPoint y: 235, distance: 111.9
click at [139, 235] on div "Context Queue: Appliance Repair High End Priority: 0 Task Age: Customer Name: (…" at bounding box center [102, 165] width 143 height 323
click at [145, 84] on div "(817) 893-0553 Assigned" at bounding box center [112, 75] width 127 height 25
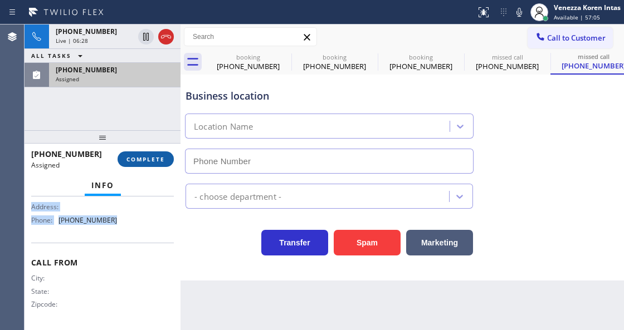
click at [148, 154] on button "COMPLETE" at bounding box center [146, 160] width 56 height 16
type input "(817) 482-5346"
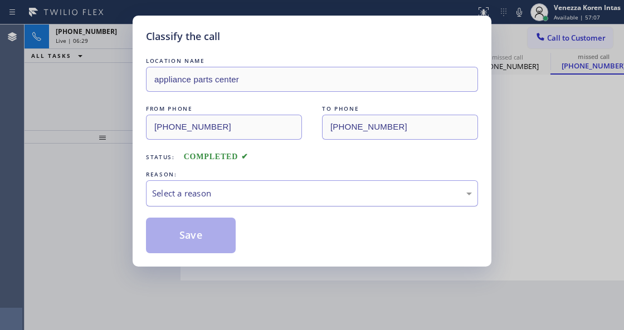
click at [243, 191] on div "Select a reason" at bounding box center [312, 193] width 320 height 13
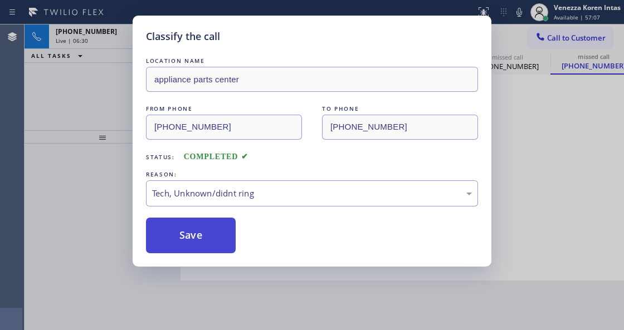
click at [213, 227] on button "Save" at bounding box center [191, 236] width 90 height 36
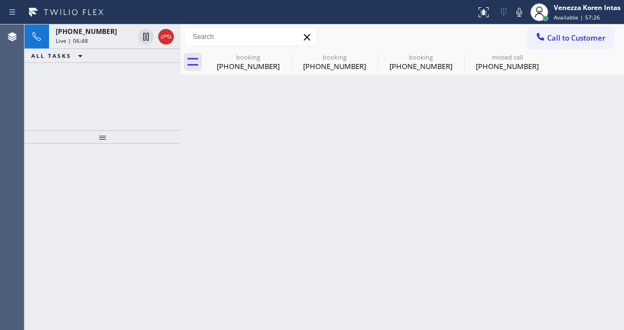
drag, startPoint x: 223, startPoint y: 64, endPoint x: 202, endPoint y: 109, distance: 49.6
click at [223, 64] on div "(661) 643-0506" at bounding box center [248, 66] width 84 height 10
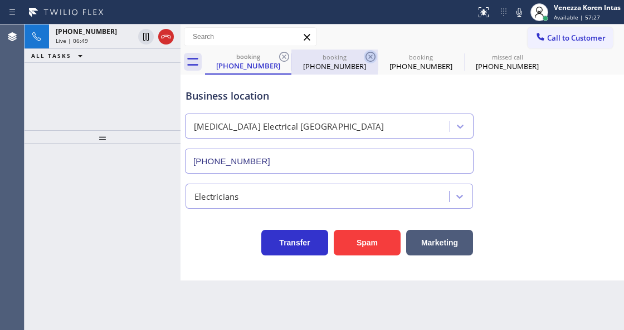
click at [369, 59] on icon at bounding box center [370, 56] width 13 height 13
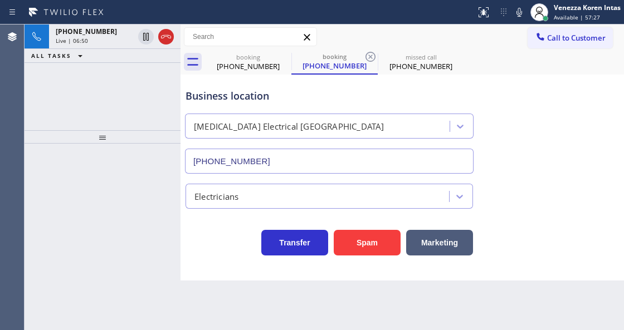
click at [369, 59] on icon at bounding box center [370, 56] width 13 height 13
click at [0, 0] on icon at bounding box center [0, 0] width 0 height 0
click at [369, 59] on div "booking (661) 643-0506 booking (661) 643-0506 missed call (817) 893-0553" at bounding box center [414, 62] width 419 height 25
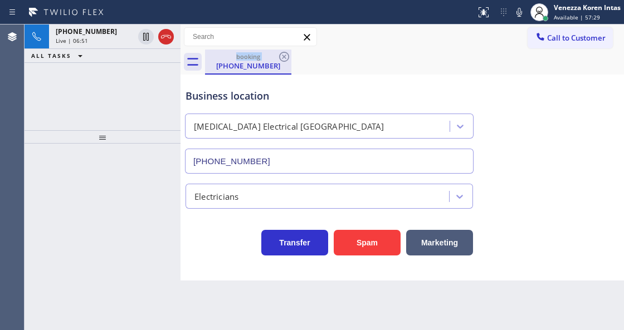
click at [237, 55] on div "booking" at bounding box center [248, 56] width 84 height 8
click at [106, 51] on div "ALL TASKS ALL TASKS ACTIVE TASKS TASKS IN WRAP UP" at bounding box center [103, 56] width 156 height 14
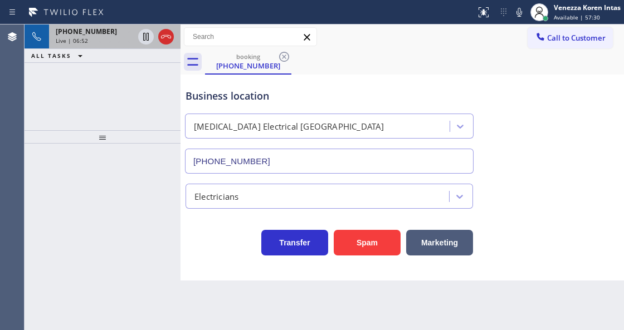
click at [107, 40] on div "Live | 06:52" at bounding box center [95, 41] width 78 height 8
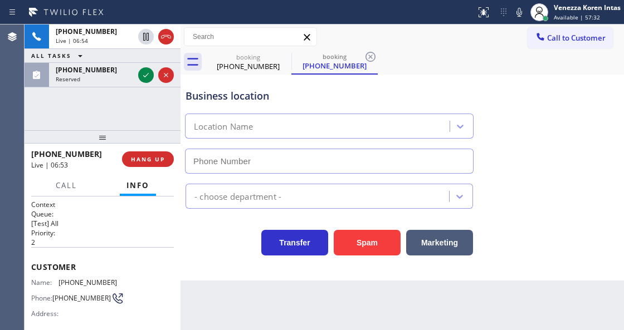
type input "(818) 918-2383"
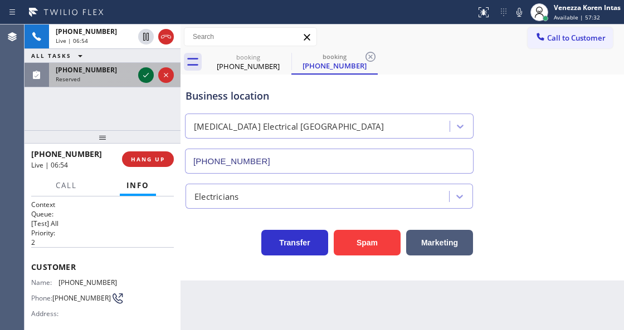
click at [145, 77] on icon at bounding box center [145, 75] width 13 height 13
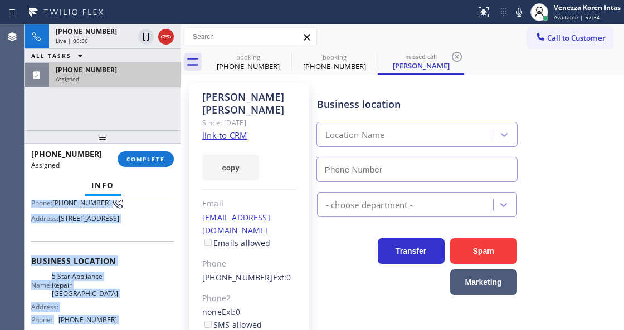
type input "(720) 815-3004"
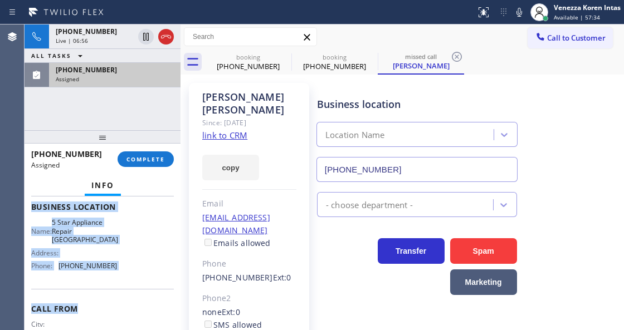
drag, startPoint x: 33, startPoint y: 271, endPoint x: 98, endPoint y: 290, distance: 67.5
click at [95, 324] on div "Context Queue: Appliance Repair High End Priority: 0 Task Age: Customer Name: G…" at bounding box center [102, 207] width 143 height 332
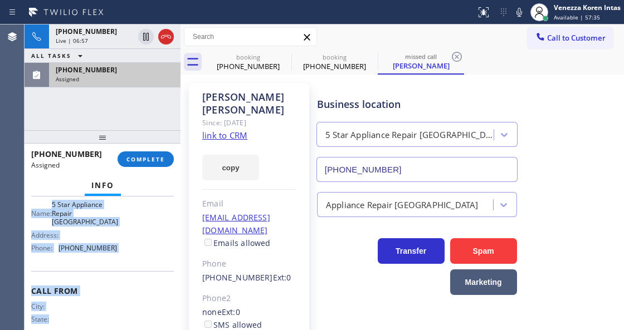
click at [120, 257] on div "Name: 5 Star Appliance Repair Lakewood Address: Phone: (720) 815-3004" at bounding box center [102, 229] width 143 height 56
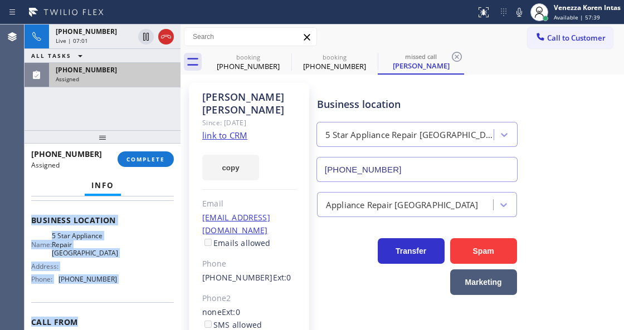
scroll to position [182, 0]
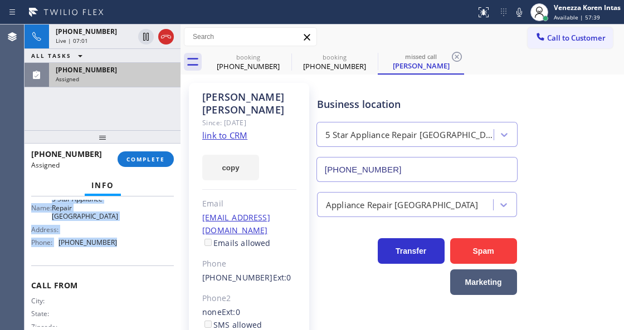
drag, startPoint x: 28, startPoint y: 246, endPoint x: 130, endPoint y: 263, distance: 102.8
click at [130, 263] on div "Context Queue: Appliance Repair High End Priority: 0 Task Age: Customer Name: G…" at bounding box center [103, 263] width 156 height 133
click at [157, 153] on button "COMPLETE" at bounding box center [146, 160] width 56 height 16
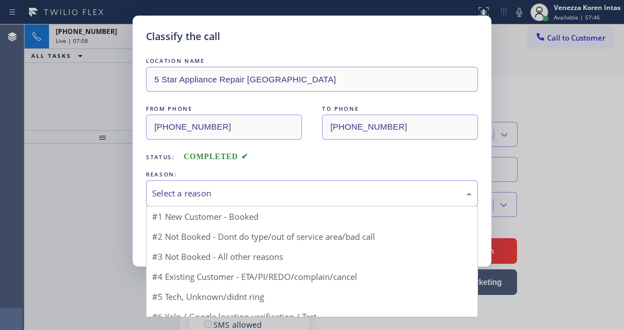
click at [245, 194] on div "Select a reason" at bounding box center [312, 193] width 320 height 13
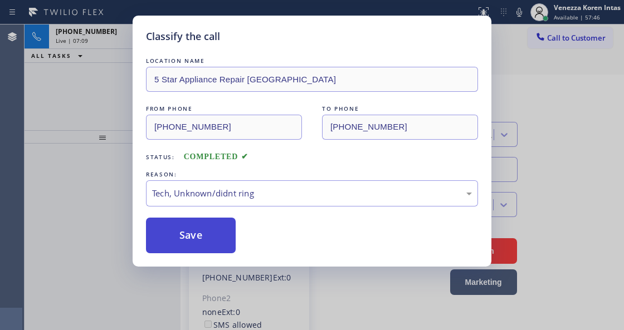
click at [213, 245] on button "Save" at bounding box center [191, 236] width 90 height 36
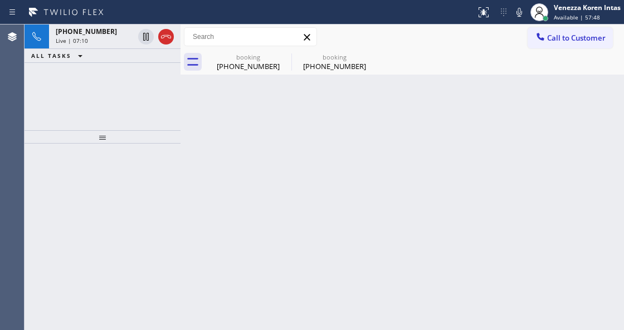
click at [87, 41] on div "Live | 07:10" at bounding box center [95, 41] width 78 height 8
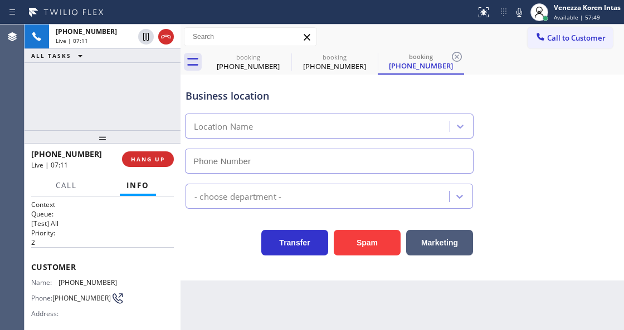
type input "(818) 918-2383"
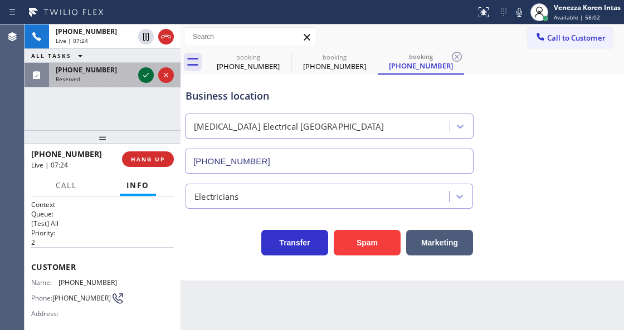
click at [141, 78] on icon at bounding box center [145, 75] width 13 height 13
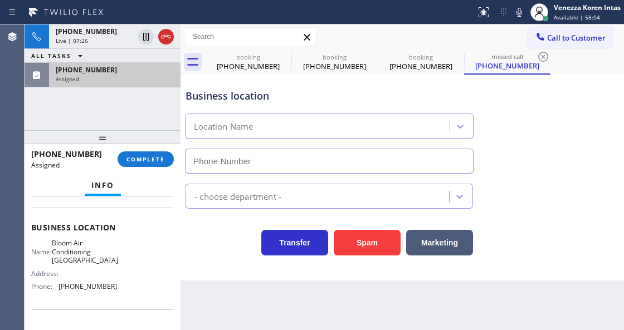
type input "(929) 605-4070"
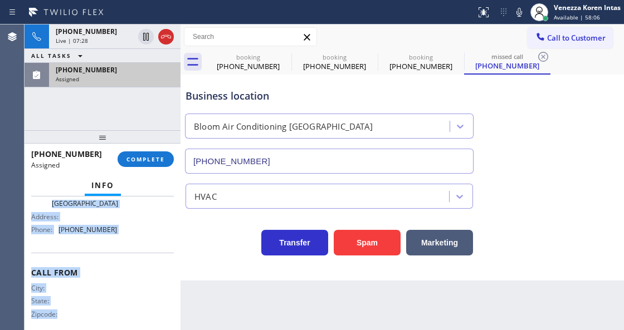
scroll to position [204, 0]
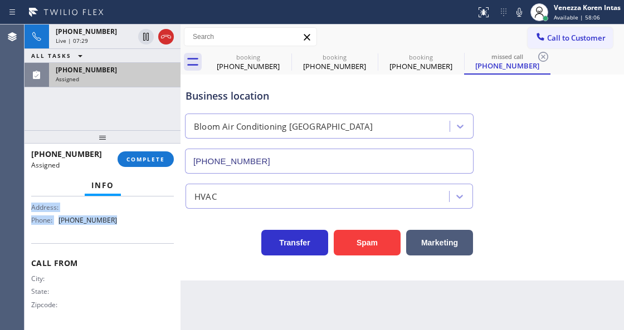
drag, startPoint x: 31, startPoint y: 243, endPoint x: 131, endPoint y: 234, distance: 100.7
click at [131, 234] on div "Context Queue: HVAC Priority: 0 Task Age: Customer Name: (929) 226-9374 Phone: …" at bounding box center [103, 263] width 156 height 133
drag, startPoint x: 139, startPoint y: 153, endPoint x: 231, endPoint y: 208, distance: 107.2
click at [139, 153] on button "COMPLETE" at bounding box center [146, 160] width 56 height 16
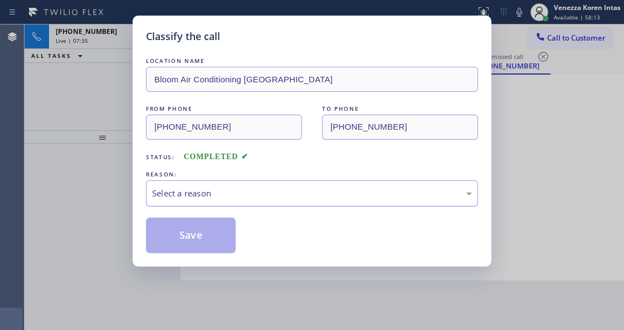
click at [253, 197] on div "Select a reason" at bounding box center [312, 193] width 320 height 13
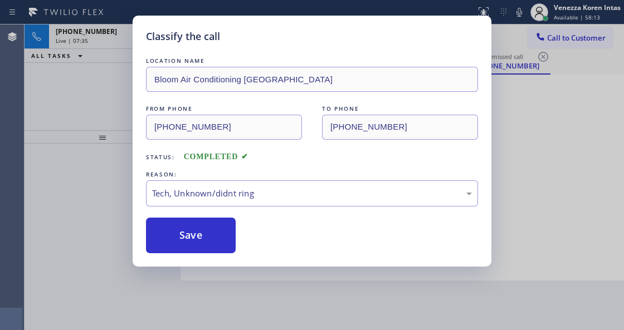
click at [209, 240] on button "Save" at bounding box center [191, 236] width 90 height 36
click at [223, 328] on div "Classify the call LOCATION NAME Bloom Air Conditioning Midwood FROM PHONE (929)…" at bounding box center [312, 165] width 624 height 330
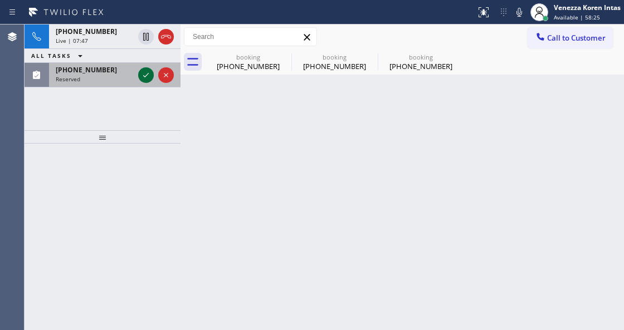
click at [147, 79] on icon at bounding box center [145, 75] width 13 height 13
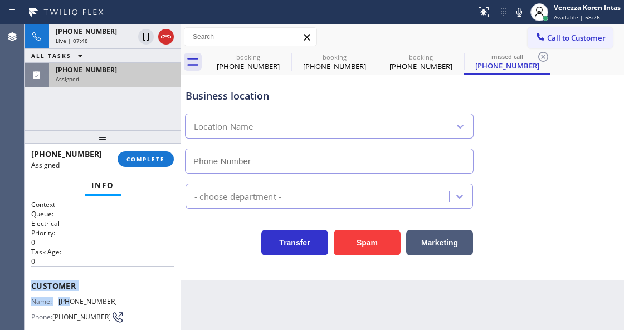
type input "(862) 415-0803"
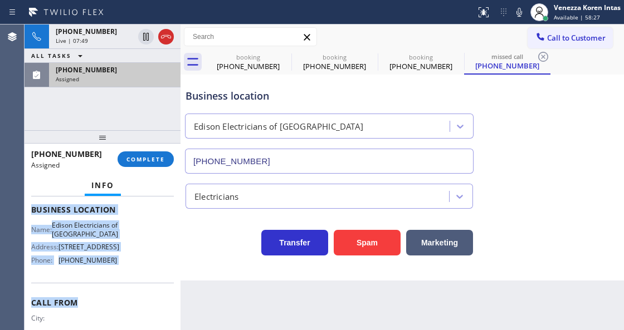
scroll to position [186, 0]
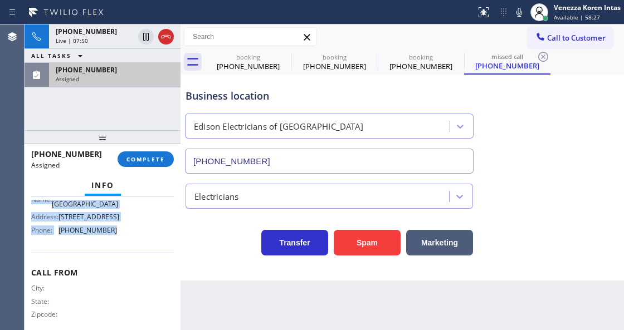
drag, startPoint x: 49, startPoint y: 289, endPoint x: 135, endPoint y: 265, distance: 88.9
click at [135, 265] on div "Context Queue: Electrical Priority: 0 Task Age: Customer Name: (848) 298-9966 P…" at bounding box center [103, 263] width 156 height 133
click at [162, 159] on span "COMPLETE" at bounding box center [145, 159] width 38 height 8
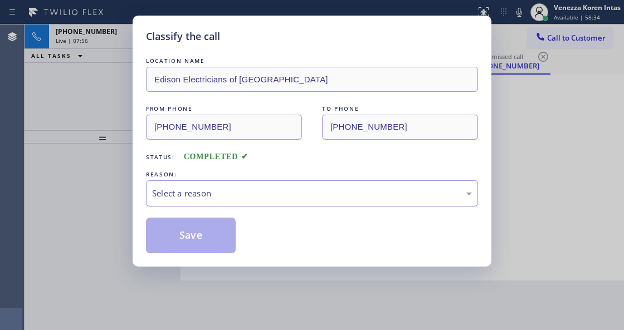
click at [241, 198] on div "Select a reason" at bounding box center [312, 193] width 320 height 13
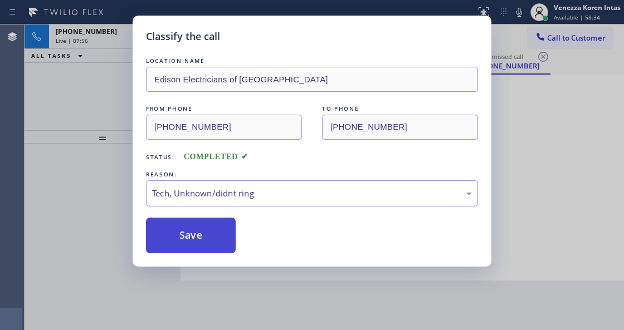
click at [215, 237] on button "Save" at bounding box center [191, 236] width 90 height 36
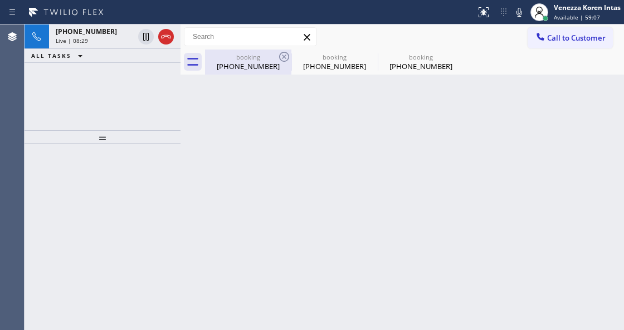
click at [230, 50] on div "booking (661) 643-0506" at bounding box center [248, 62] width 84 height 25
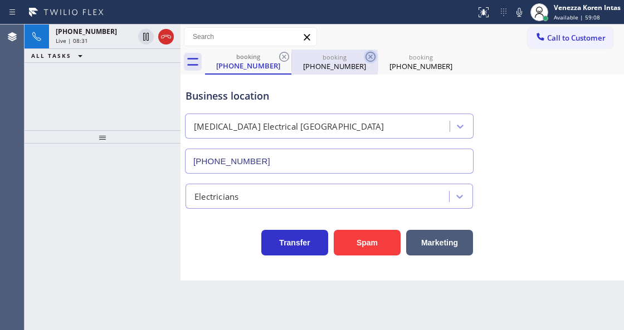
click at [370, 56] on icon at bounding box center [370, 57] width 10 height 10
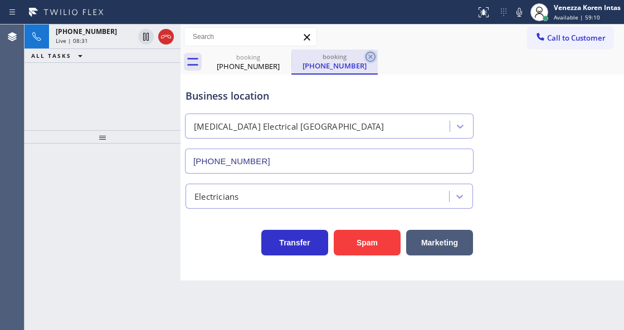
click at [371, 56] on icon at bounding box center [370, 57] width 10 height 10
click at [371, 56] on div "booking (661) 643-0506 booking (661) 643-0506" at bounding box center [414, 62] width 419 height 25
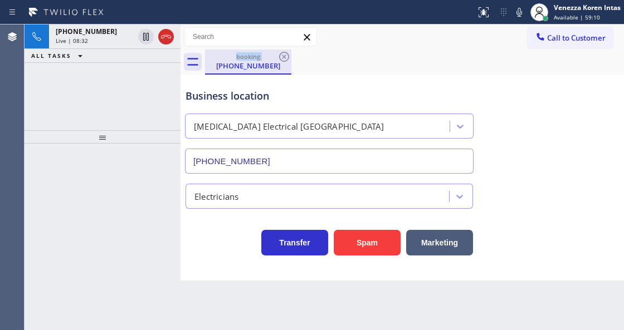
click at [237, 57] on div "booking" at bounding box center [248, 56] width 84 height 8
click at [143, 130] on div at bounding box center [103, 136] width 156 height 13
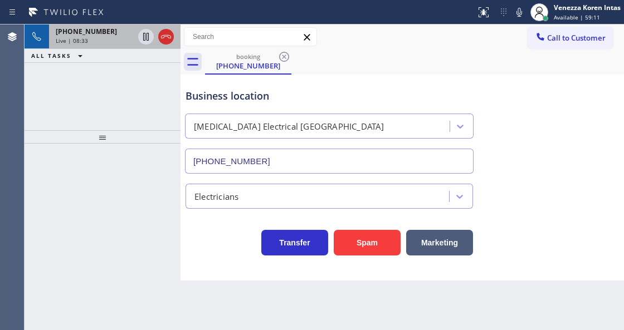
click at [94, 33] on span "+16616430506" at bounding box center [86, 31] width 61 height 9
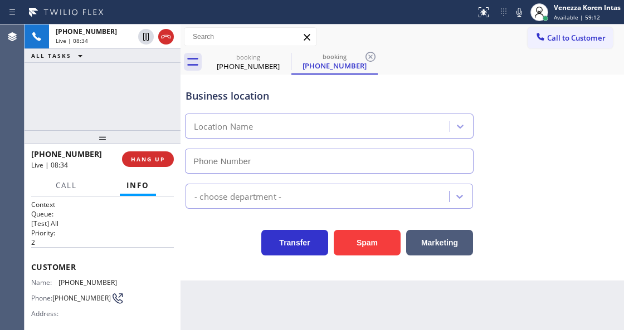
type input "(818) 918-2383"
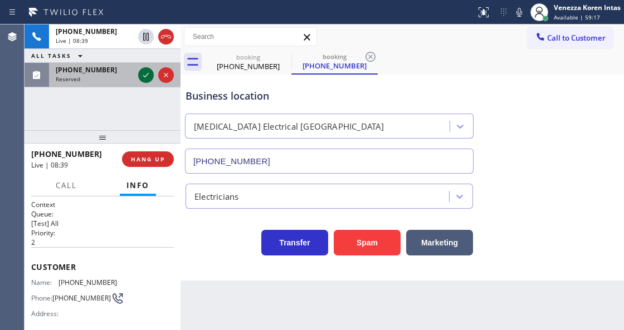
click at [147, 77] on icon at bounding box center [145, 75] width 13 height 13
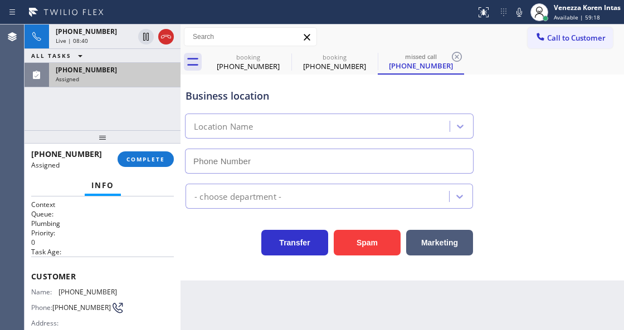
type input "(866) 264-8065"
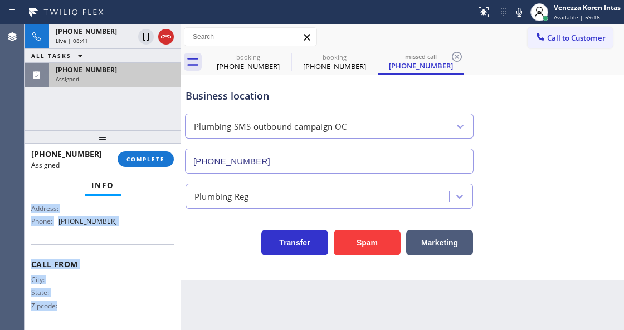
scroll to position [204, 0]
drag, startPoint x: 31, startPoint y: 271, endPoint x: 139, endPoint y: 238, distance: 113.0
click at [139, 238] on div "Context Queue: Plumbing Priority: 0 Task Age: Customer Name: (716) 474-4566 Pho…" at bounding box center [102, 162] width 143 height 332
drag, startPoint x: 148, startPoint y: 158, endPoint x: 195, endPoint y: 178, distance: 50.9
click at [148, 158] on span "COMPLETE" at bounding box center [145, 159] width 38 height 8
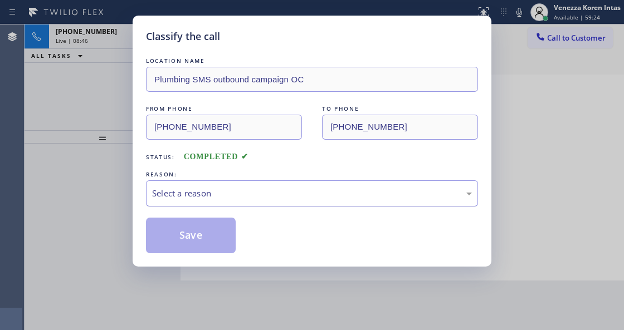
click at [246, 198] on div "Select a reason" at bounding box center [312, 193] width 320 height 13
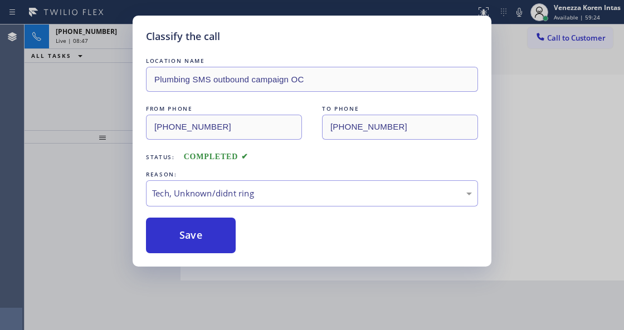
click at [222, 245] on button "Save" at bounding box center [191, 236] width 90 height 36
click at [236, 326] on div "Classify the call LOCATION NAME Plumbing SMS outbound campaign OC FROM PHONE (7…" at bounding box center [312, 165] width 624 height 330
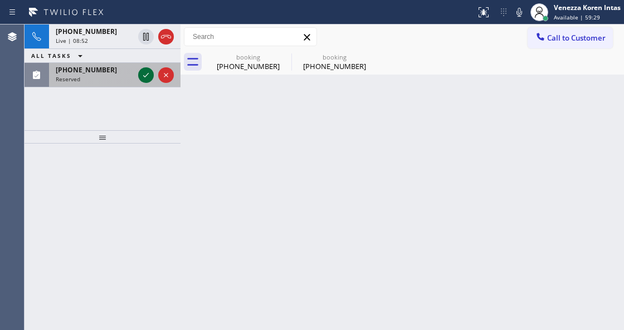
click at [145, 75] on icon at bounding box center [145, 75] width 13 height 13
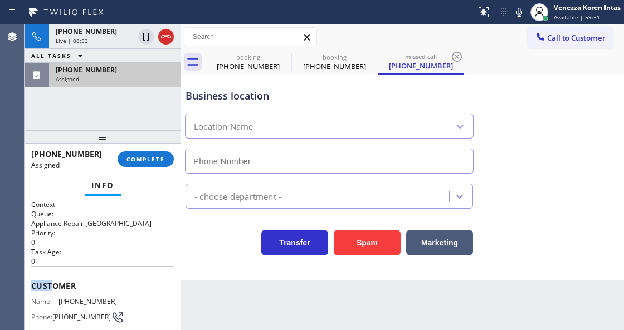
type input "(503) 694-4818"
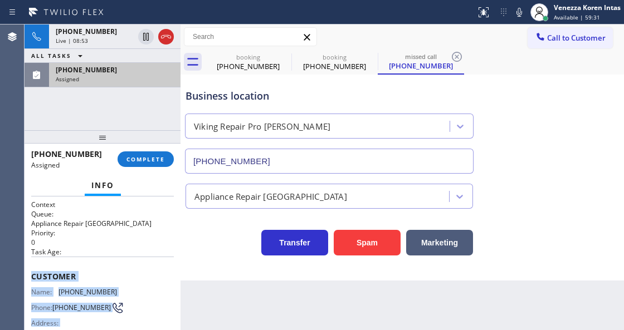
scroll to position [196, 0]
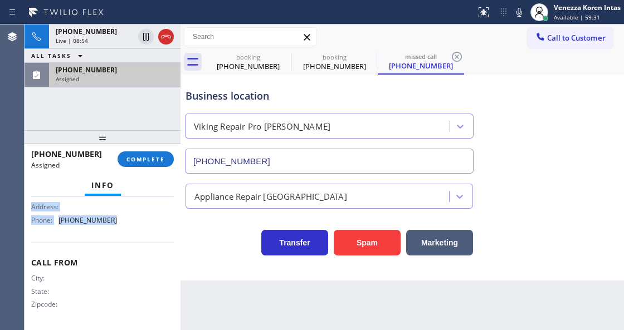
drag, startPoint x: 30, startPoint y: 282, endPoint x: 133, endPoint y: 239, distance: 111.1
click at [133, 239] on div "Context Queue: Appliance Repair High End Priority: 0 Task Age: Customer Name: (…" at bounding box center [103, 263] width 156 height 133
click at [166, 163] on button "COMPLETE" at bounding box center [146, 160] width 56 height 16
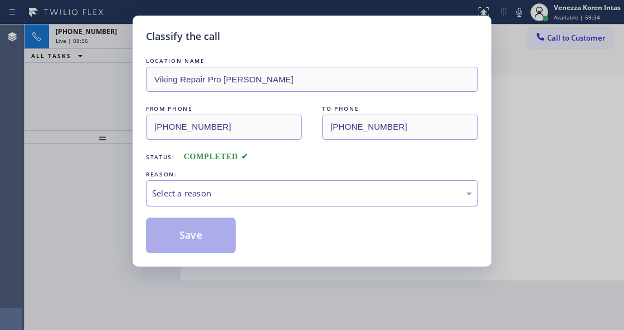
click at [263, 197] on div "Select a reason" at bounding box center [312, 193] width 320 height 13
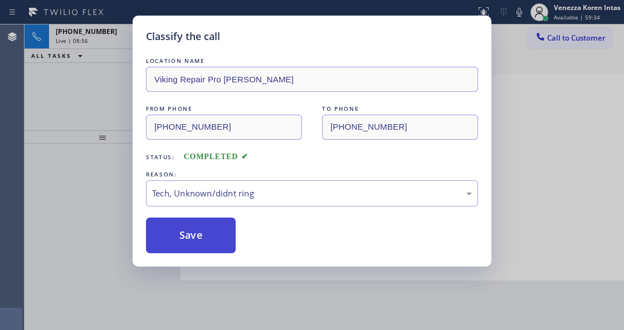
click at [209, 246] on button "Save" at bounding box center [191, 236] width 90 height 36
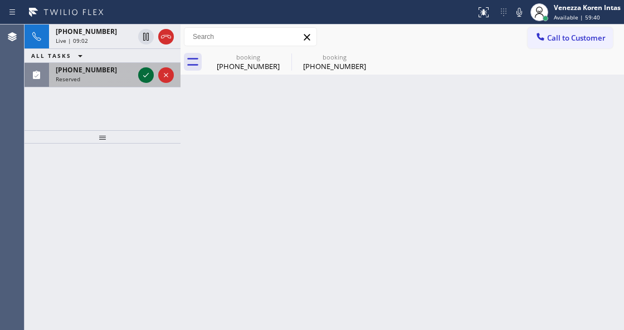
click at [148, 78] on icon at bounding box center [145, 75] width 13 height 13
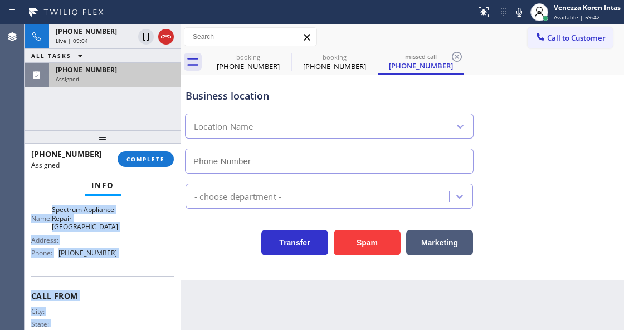
scroll to position [204, 0]
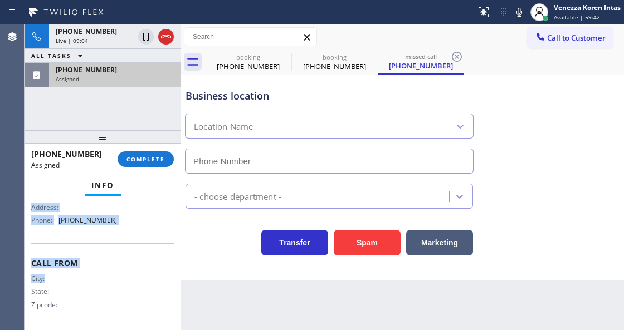
type input "(213) 855-1866"
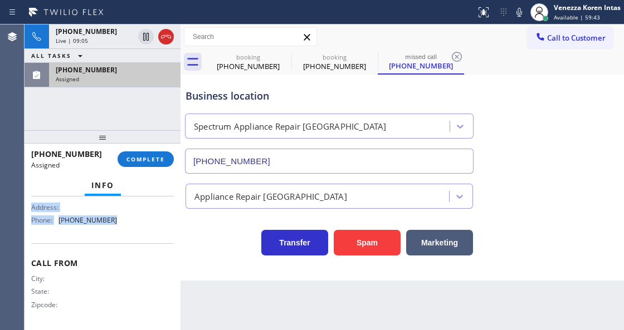
drag, startPoint x: 31, startPoint y: 280, endPoint x: 129, endPoint y: 236, distance: 107.5
click at [129, 236] on div "Context Queue: Appliance Repair High End Priority: 0 Task Age: Customer Name: (…" at bounding box center [102, 162] width 143 height 332
click at [217, 326] on div "Back to Dashboard Change Sender ID Customers Technicians Select a contact Outbo…" at bounding box center [401, 178] width 443 height 306
click at [145, 162] on span "COMPLETE" at bounding box center [145, 159] width 38 height 8
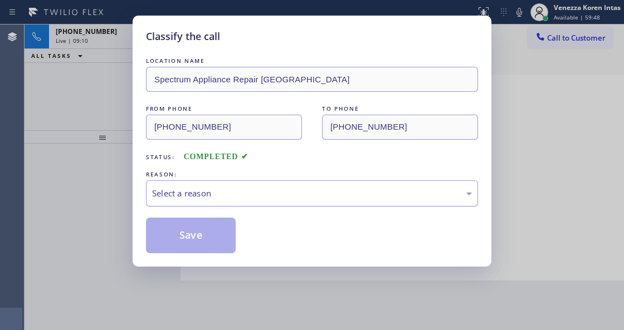
click at [261, 194] on div "Select a reason" at bounding box center [312, 193] width 320 height 13
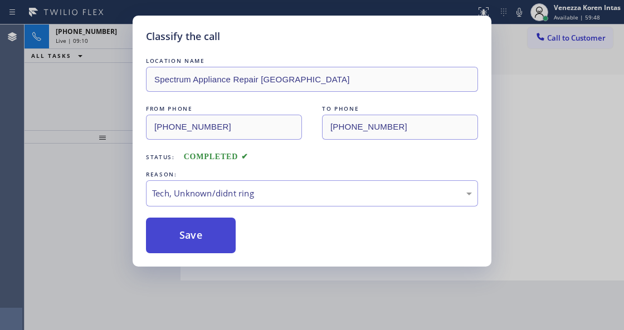
click at [215, 245] on button "Save" at bounding box center [191, 236] width 90 height 36
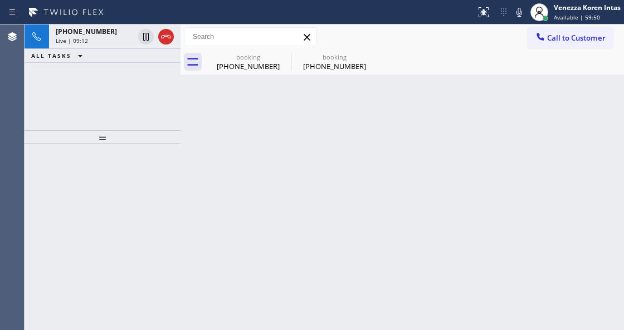
click at [99, 38] on div "Live | 09:12" at bounding box center [95, 41] width 78 height 8
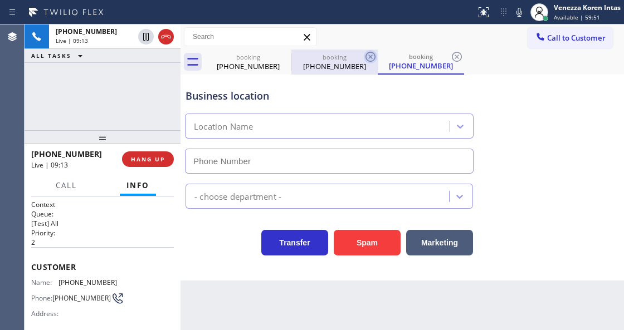
type input "(818) 918-2383"
click at [373, 57] on icon at bounding box center [370, 56] width 13 height 13
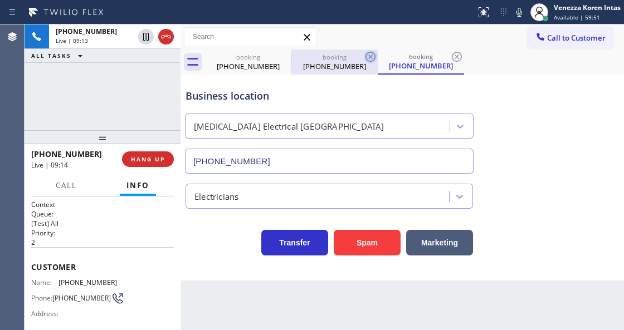
click at [373, 57] on icon at bounding box center [370, 56] width 13 height 13
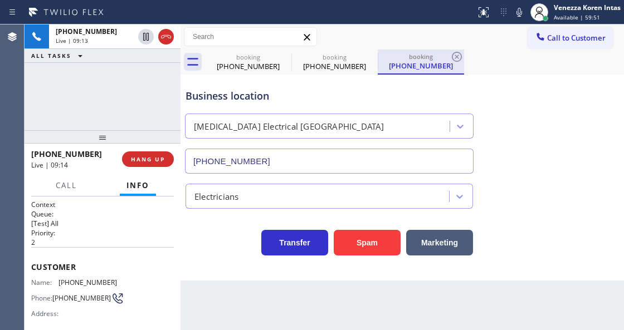
click at [452, 57] on icon at bounding box center [457, 57] width 10 height 10
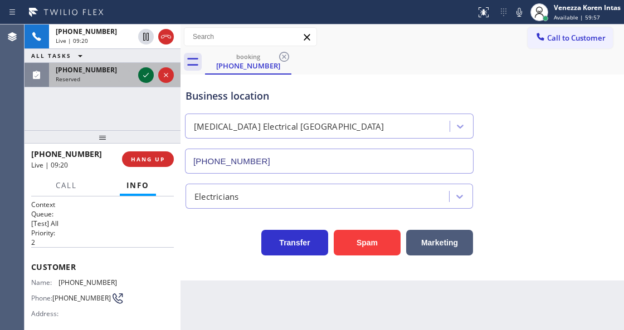
click at [145, 76] on icon at bounding box center [146, 75] width 6 height 4
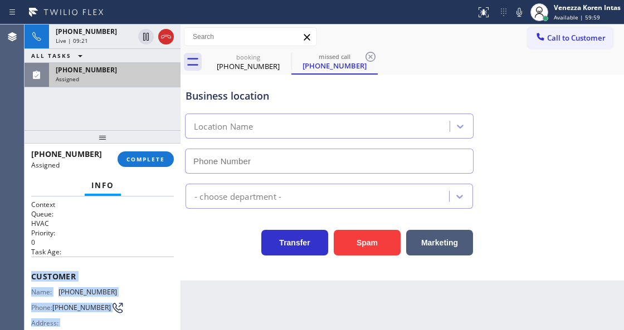
type input "(347) 836-6461"
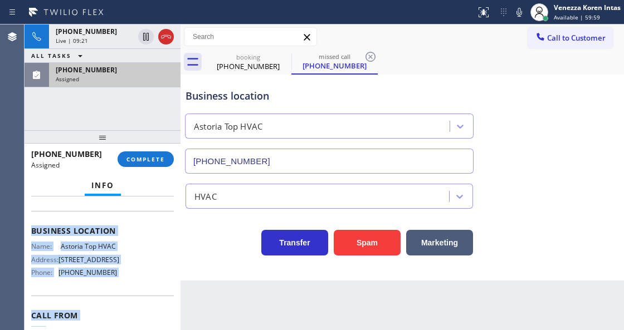
scroll to position [204, 0]
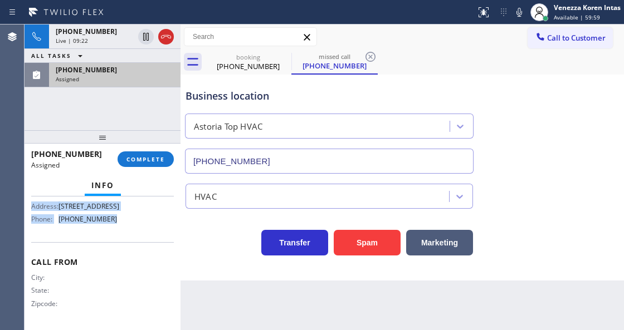
drag, startPoint x: 29, startPoint y: 267, endPoint x: 150, endPoint y: 232, distance: 126.4
click at [150, 232] on div "Context Queue: HVAC Priority: 0 Task Age: Customer Name: (646) 309-0646 Phone: …" at bounding box center [103, 263] width 156 height 133
click at [152, 162] on span "COMPLETE" at bounding box center [145, 159] width 38 height 8
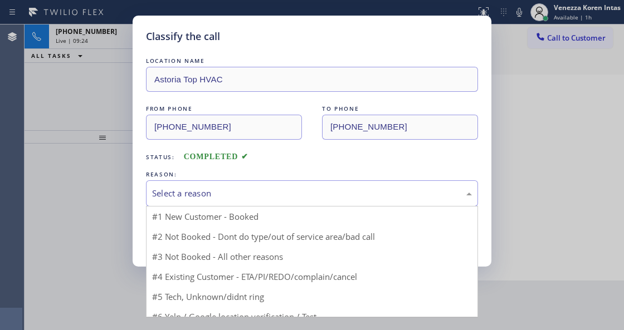
click at [276, 194] on div "Select a reason" at bounding box center [312, 193] width 320 height 13
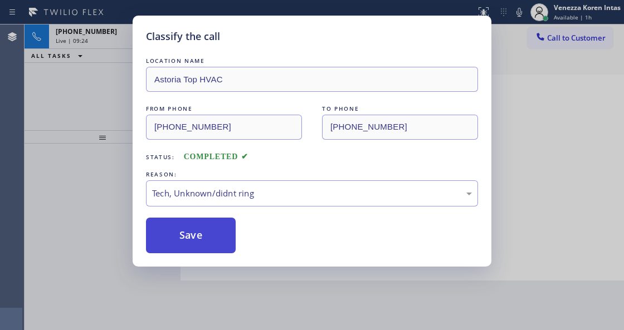
drag, startPoint x: 241, startPoint y: 281, endPoint x: 199, endPoint y: 245, distance: 55.3
click at [199, 241] on button "Save" at bounding box center [191, 236] width 90 height 36
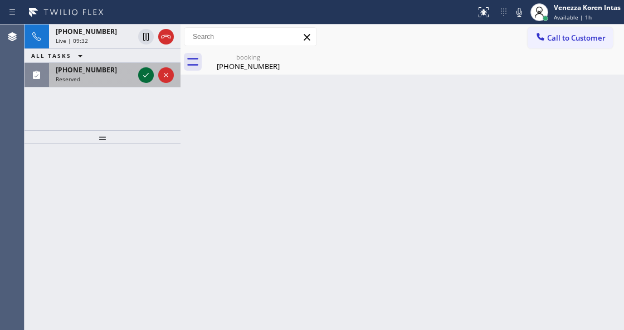
click at [143, 71] on icon at bounding box center [145, 75] width 13 height 13
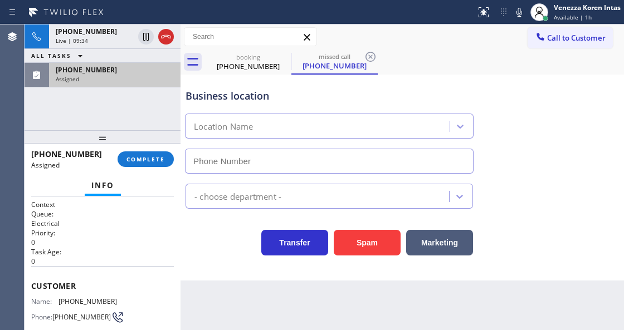
type input "(805) 222-7573"
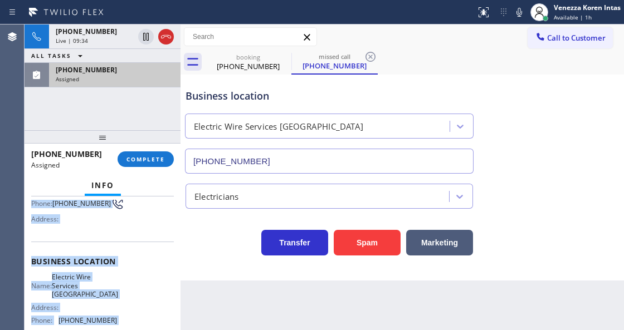
scroll to position [196, 0]
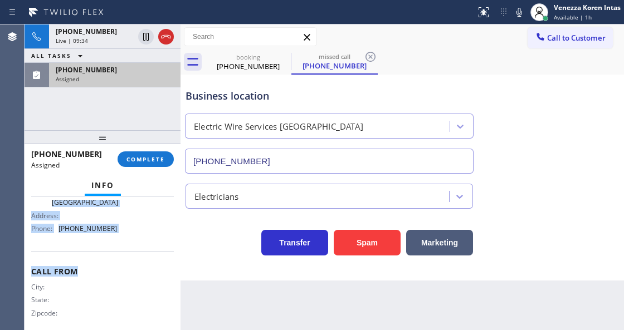
drag, startPoint x: 32, startPoint y: 277, endPoint x: 123, endPoint y: 242, distance: 97.7
click at [123, 242] on div "Context Queue: Electrical Priority: 0 Task Age: Customer Name: (805) 438-5279 P…" at bounding box center [102, 170] width 143 height 332
click at [129, 230] on div "Business location Name: Electric Wire Services Goleta Address: Phone: (805) 222…" at bounding box center [102, 200] width 143 height 101
drag, startPoint x: 32, startPoint y: 260, endPoint x: 126, endPoint y: 232, distance: 98.2
click at [126, 232] on div "Context Queue: Electrical Priority: 0 Task Age: Customer Name: (805) 438-5279 P…" at bounding box center [103, 263] width 156 height 133
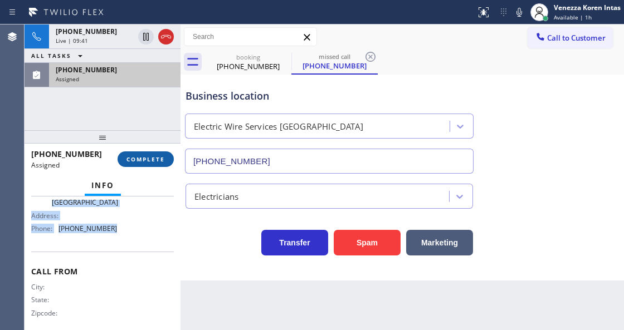
click at [134, 157] on span "COMPLETE" at bounding box center [145, 159] width 38 height 8
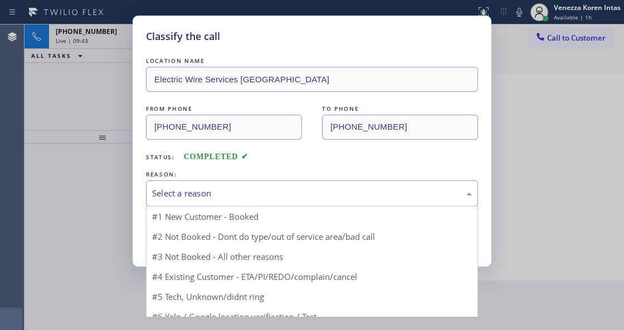
drag, startPoint x: 243, startPoint y: 199, endPoint x: 234, endPoint y: 285, distance: 86.2
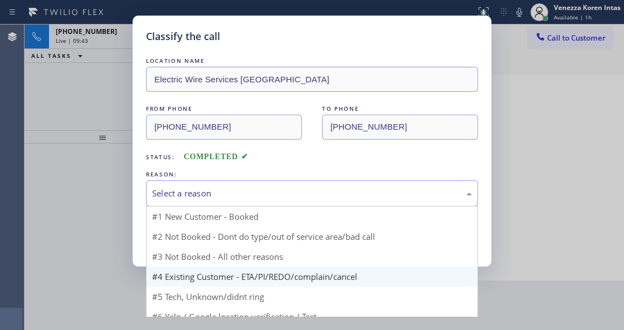
click at [243, 199] on div "Select a reason" at bounding box center [312, 193] width 320 height 13
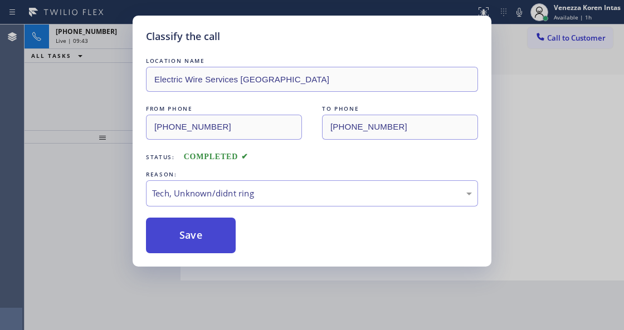
click at [224, 233] on button "Save" at bounding box center [191, 236] width 90 height 36
click at [210, 231] on button "Save" at bounding box center [191, 236] width 90 height 36
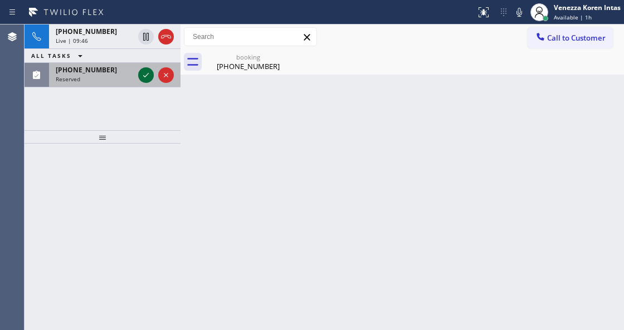
click at [145, 75] on icon at bounding box center [145, 75] width 13 height 13
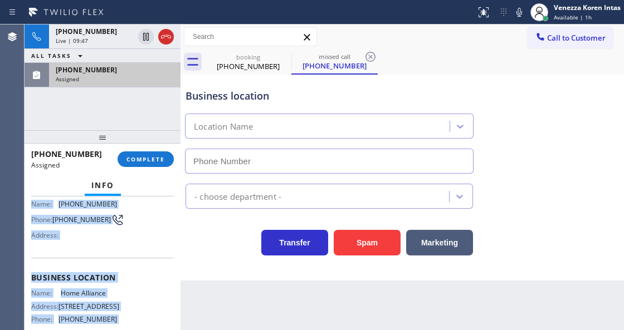
scroll to position [196, 0]
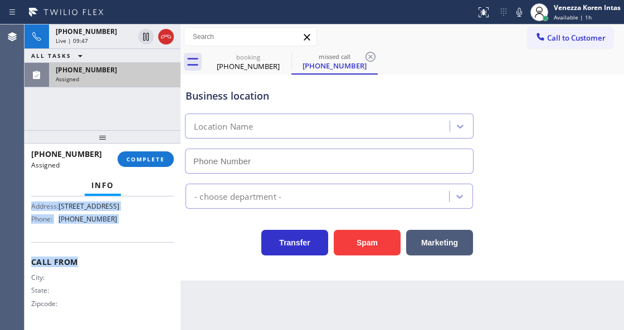
type input "(877) 777-0796"
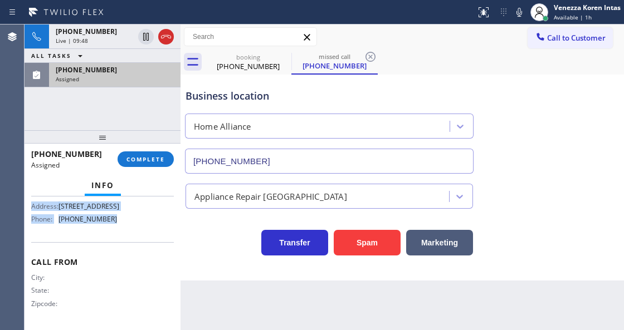
drag, startPoint x: 31, startPoint y: 276, endPoint x: 136, endPoint y: 232, distance: 113.8
click at [136, 232] on div "Context Queue: Appliance Repair High End Priority: 0 Task Age: Customer Name: (…" at bounding box center [102, 169] width 143 height 315
click at [168, 163] on button "COMPLETE" at bounding box center [146, 160] width 56 height 16
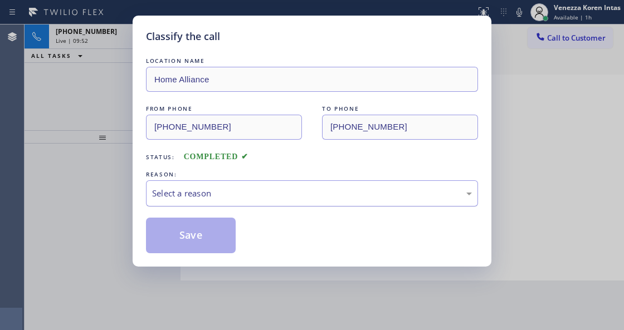
click at [258, 194] on div "Select a reason" at bounding box center [312, 193] width 320 height 13
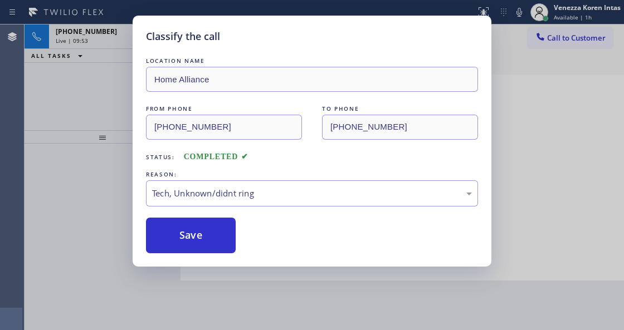
click at [223, 242] on button "Save" at bounding box center [191, 236] width 90 height 36
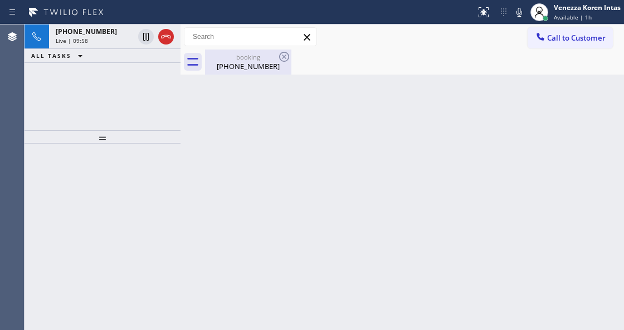
click at [235, 70] on div "(661) 643-0506" at bounding box center [248, 66] width 84 height 10
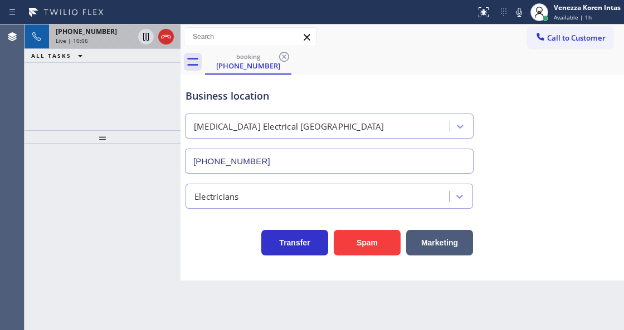
click at [107, 40] on div "Live | 10:06" at bounding box center [95, 41] width 78 height 8
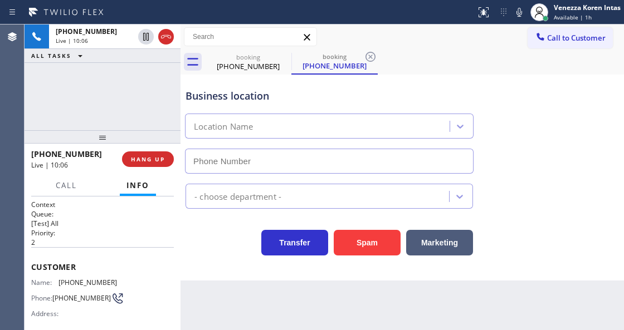
type input "(818) 918-2383"
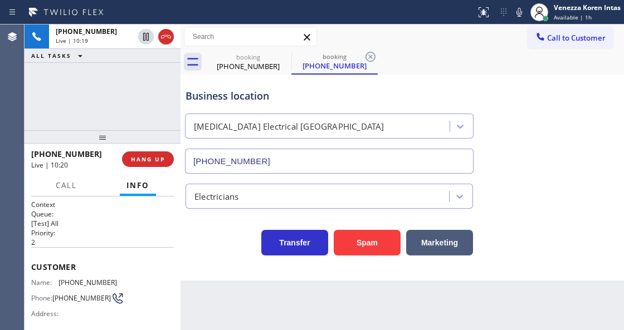
drag, startPoint x: 370, startPoint y: 56, endPoint x: 365, endPoint y: 62, distance: 7.5
click at [370, 56] on icon at bounding box center [370, 57] width 10 height 10
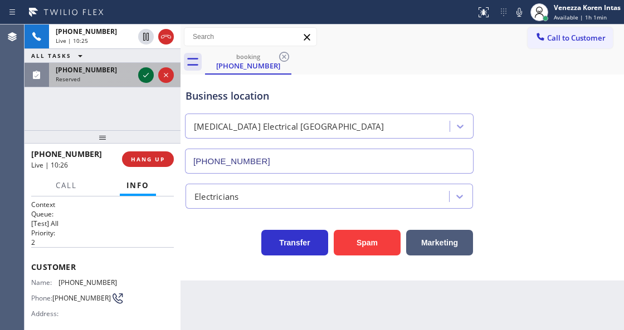
click at [144, 75] on icon at bounding box center [145, 75] width 13 height 13
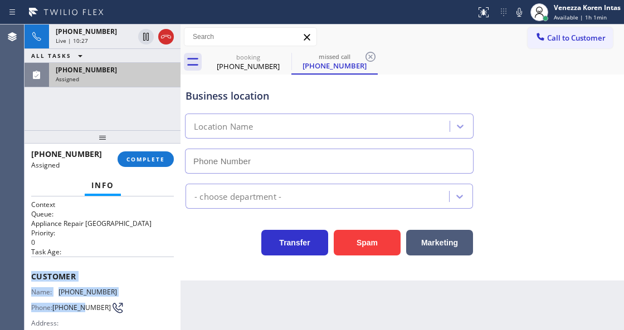
type input "(877) 777-0796"
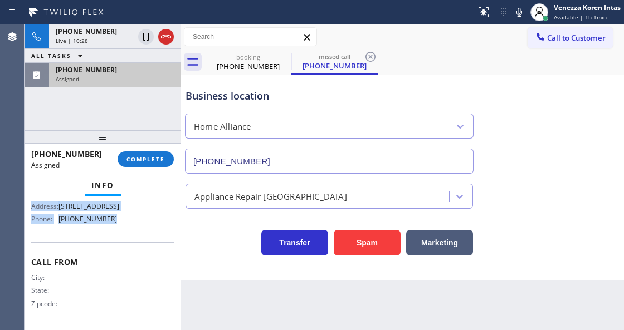
drag, startPoint x: 56, startPoint y: 284, endPoint x: 139, endPoint y: 240, distance: 94.7
click at [139, 240] on div "Context Queue: Appliance Repair High End Priority: 0 Task Age: Customer Name: (…" at bounding box center [103, 263] width 156 height 133
click at [161, 163] on button "COMPLETE" at bounding box center [146, 160] width 56 height 16
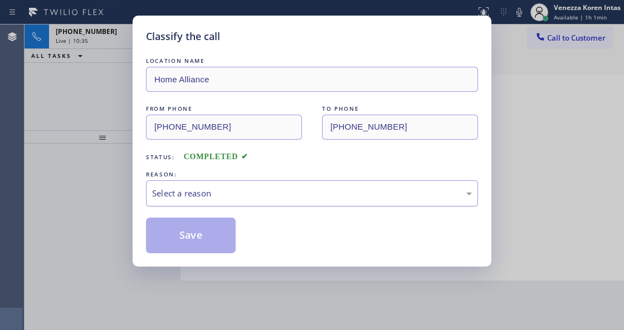
click at [248, 187] on div "Select a reason" at bounding box center [312, 193] width 332 height 26
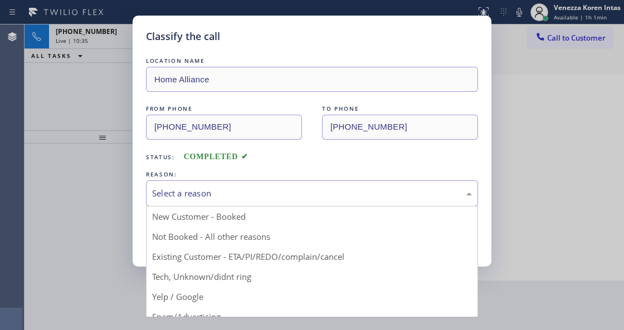
drag, startPoint x: 242, startPoint y: 281, endPoint x: 185, endPoint y: 236, distance: 72.6
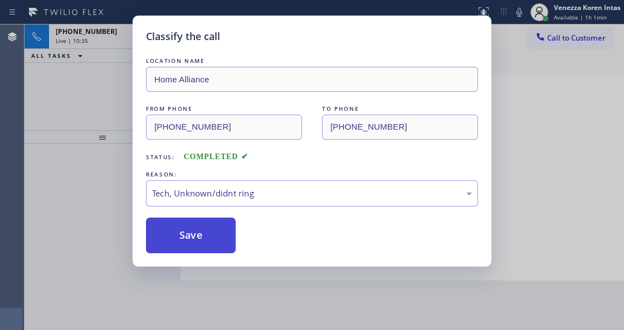
click at [185, 236] on button "Save" at bounding box center [191, 236] width 90 height 36
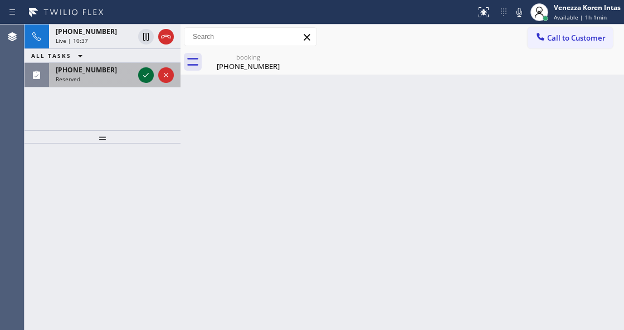
click at [145, 78] on icon at bounding box center [145, 75] width 13 height 13
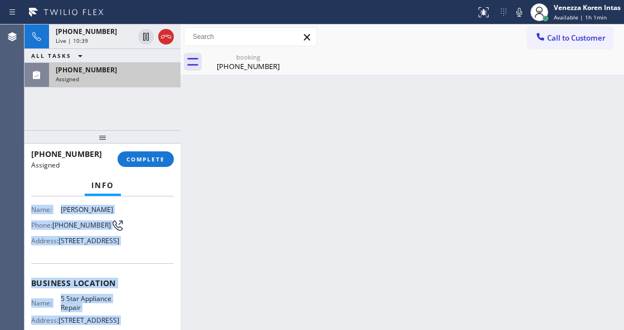
scroll to position [213, 0]
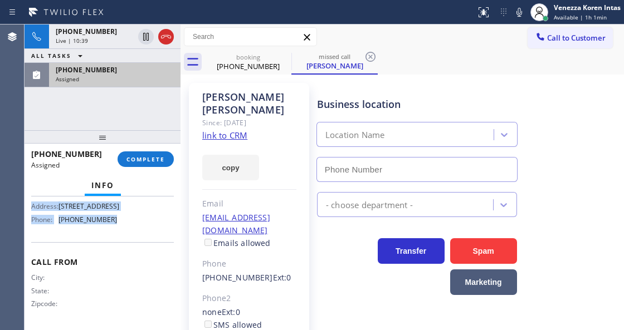
drag, startPoint x: 37, startPoint y: 284, endPoint x: 123, endPoint y: 238, distance: 96.9
click at [123, 238] on div "Context Queue: 5 Star Appliance Priority: 0 Task Age: Customer Name: Gary Conte…" at bounding box center [103, 263] width 156 height 133
type input "(855) 731-4952"
drag, startPoint x: 133, startPoint y: 155, endPoint x: 257, endPoint y: 189, distance: 128.8
click at [133, 155] on button "COMPLETE" at bounding box center [146, 160] width 56 height 16
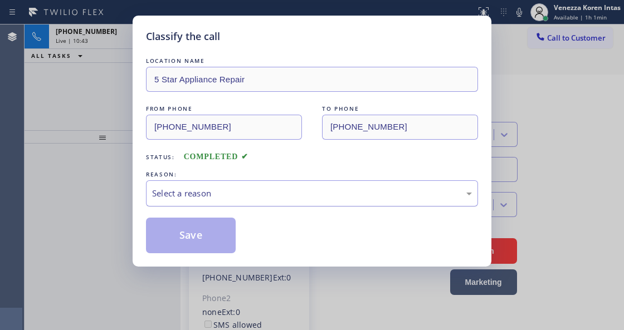
click at [265, 202] on div "Select a reason" at bounding box center [312, 193] width 332 height 26
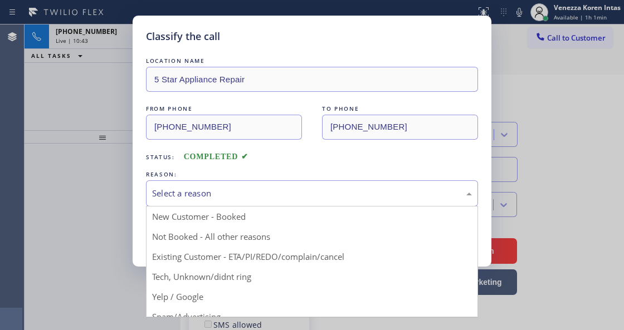
drag, startPoint x: 244, startPoint y: 284, endPoint x: 196, endPoint y: 234, distance: 69.3
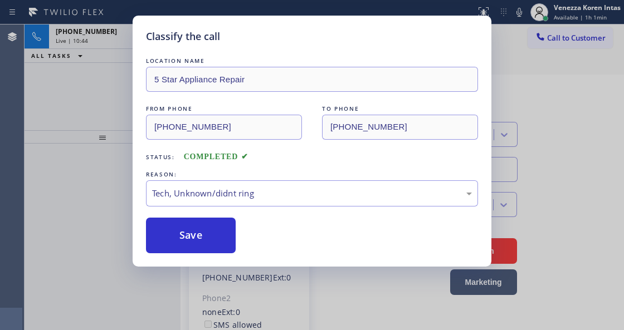
click at [196, 234] on button "Save" at bounding box center [191, 236] width 90 height 36
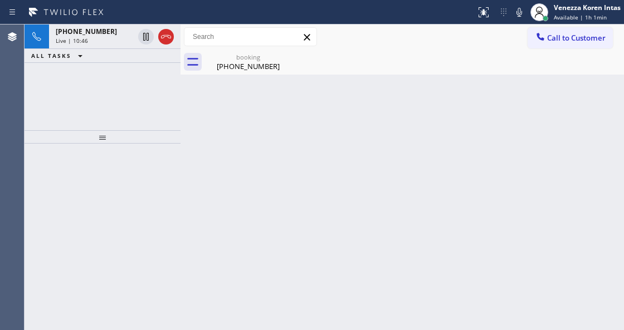
drag, startPoint x: 227, startPoint y: 61, endPoint x: 236, endPoint y: 76, distance: 17.8
click at [227, 61] on div "(661) 643-0506" at bounding box center [248, 66] width 84 height 10
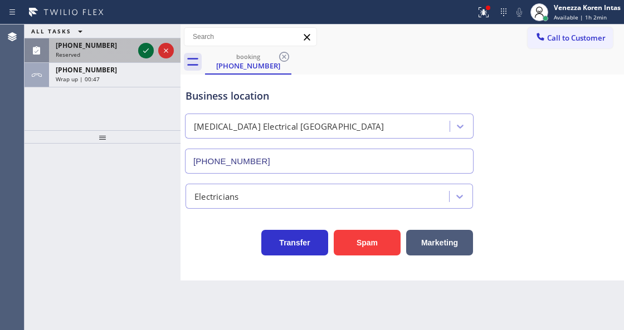
click at [149, 51] on icon at bounding box center [145, 50] width 13 height 13
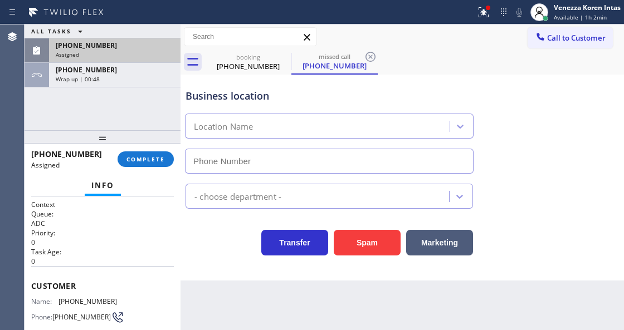
type input "(805) 266-7097"
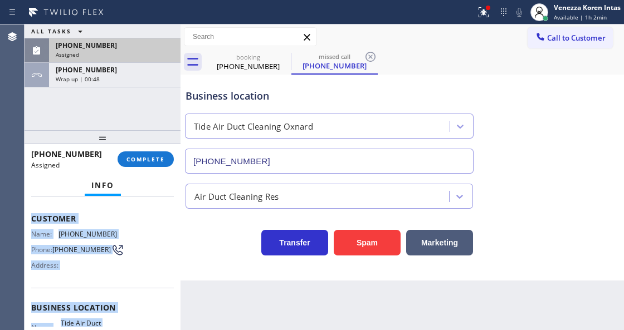
scroll to position [196, 0]
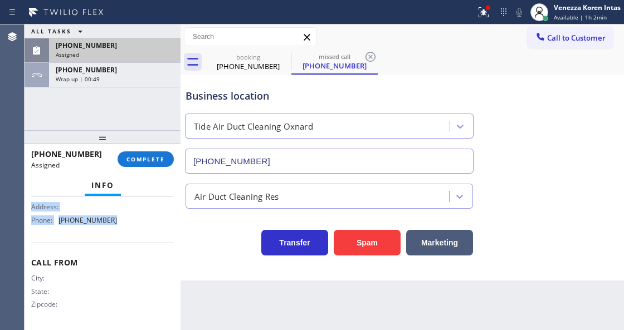
drag, startPoint x: 65, startPoint y: 299, endPoint x: 138, endPoint y: 236, distance: 96.0
click at [138, 236] on div "Context Queue: ADC Priority: 0 Task Age: Customer Name: (805) 433-1620 Phone: (…" at bounding box center [103, 263] width 156 height 133
click at [153, 156] on span "COMPLETE" at bounding box center [145, 159] width 38 height 8
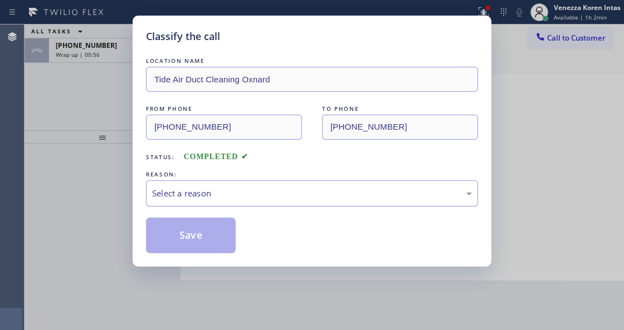
click at [251, 196] on div "Select a reason" at bounding box center [312, 193] width 320 height 13
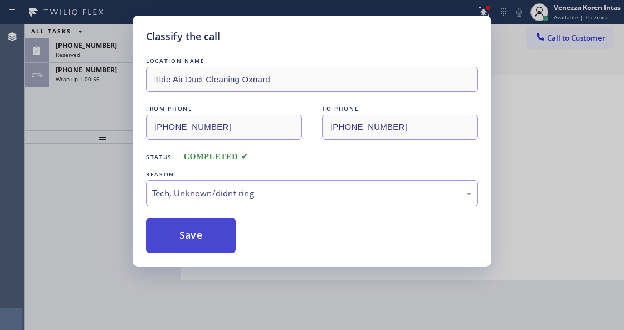
click at [203, 237] on button "Save" at bounding box center [191, 236] width 90 height 36
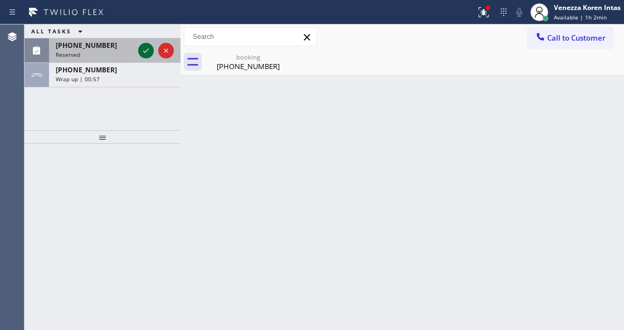
click at [145, 51] on icon at bounding box center [145, 50] width 13 height 13
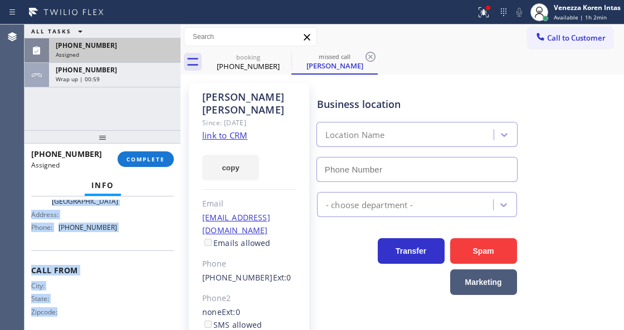
type input "(720) 815-3004"
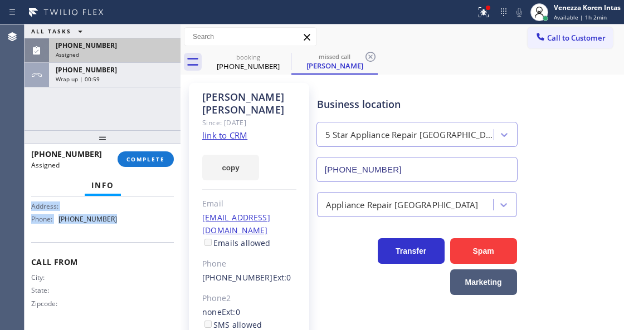
drag, startPoint x: 33, startPoint y: 276, endPoint x: 127, endPoint y: 240, distance: 100.5
click at [127, 240] on div "Context Queue: Appliance Repair High End Priority: 0 Task Age: Customer Name: G…" at bounding box center [102, 160] width 143 height 332
click at [133, 163] on button "COMPLETE" at bounding box center [146, 160] width 56 height 16
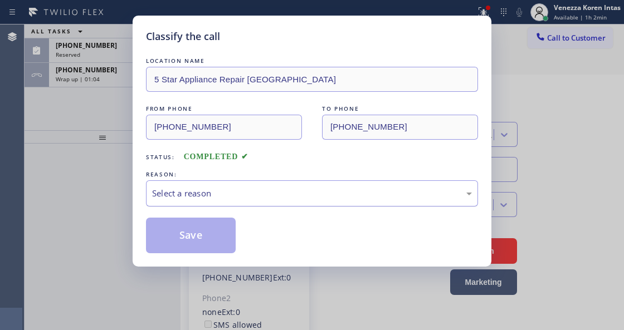
click at [221, 197] on div "Select a reason" at bounding box center [312, 193] width 320 height 13
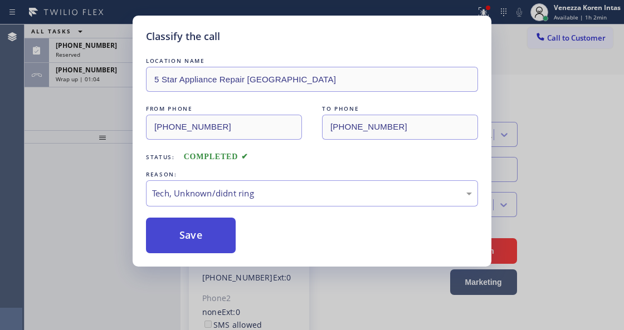
click at [208, 236] on button "Save" at bounding box center [191, 236] width 90 height 36
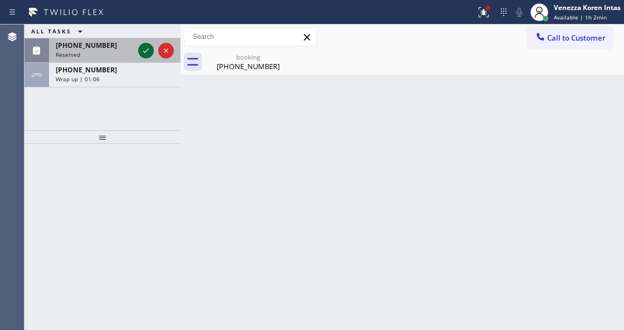
click at [147, 52] on icon at bounding box center [145, 50] width 13 height 13
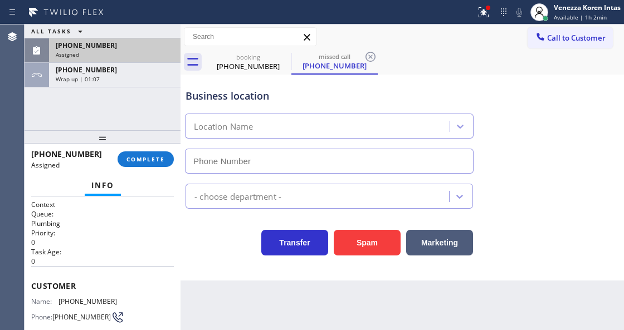
type input "(415) 212-6304"
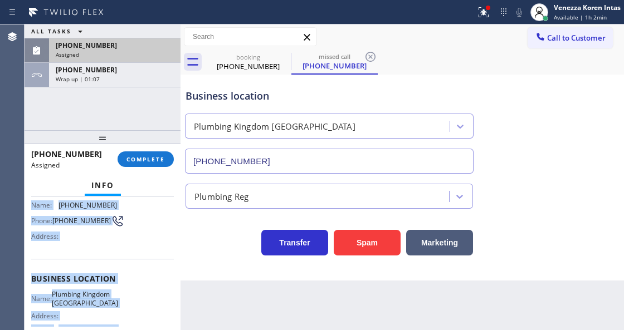
scroll to position [204, 0]
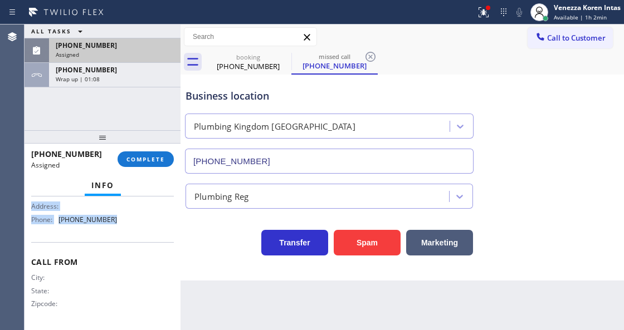
drag, startPoint x: 53, startPoint y: 290, endPoint x: 135, endPoint y: 239, distance: 95.8
click at [135, 239] on div "Context Queue: Plumbing Priority: 0 Task Age: Customer Name: (415) 625-6665 Pho…" at bounding box center [102, 164] width 143 height 323
click at [137, 52] on div "Assigned" at bounding box center [115, 55] width 118 height 8
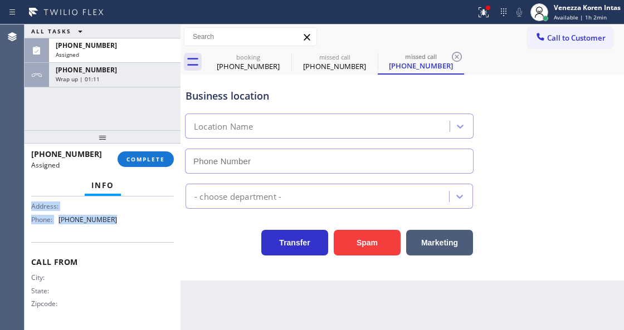
type input "(415) 212-6304"
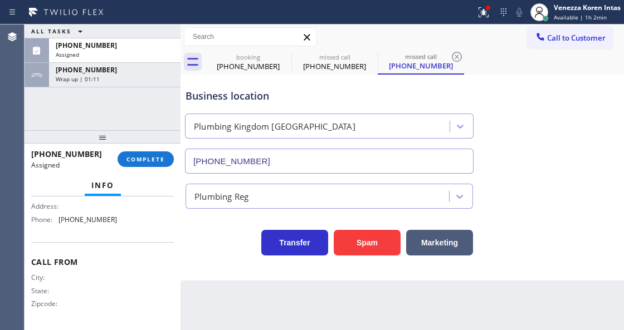
click at [149, 149] on div "(415) 625-6665 Assigned COMPLETE" at bounding box center [102, 159] width 143 height 29
click at [160, 157] on span "COMPLETE" at bounding box center [145, 159] width 38 height 8
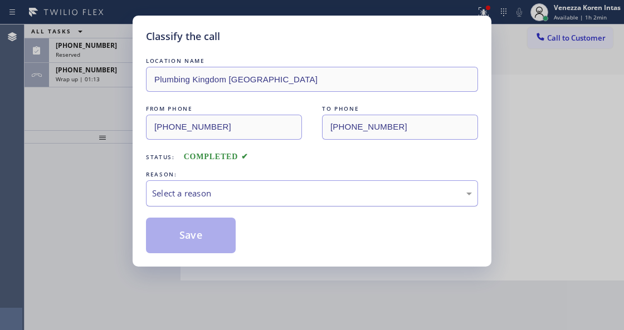
click at [240, 203] on div "Select a reason" at bounding box center [312, 193] width 332 height 26
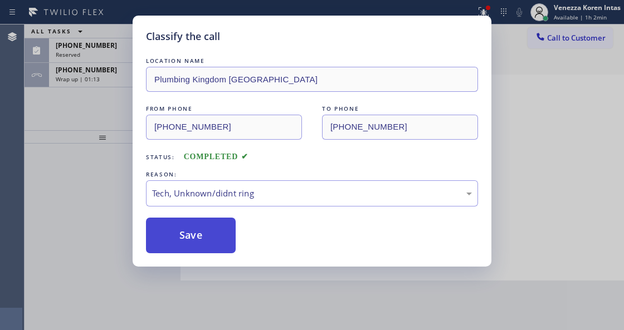
click at [224, 246] on button "Save" at bounding box center [191, 236] width 90 height 36
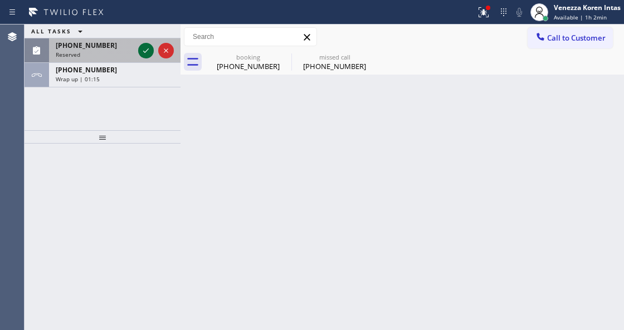
click at [141, 50] on icon at bounding box center [145, 50] width 13 height 13
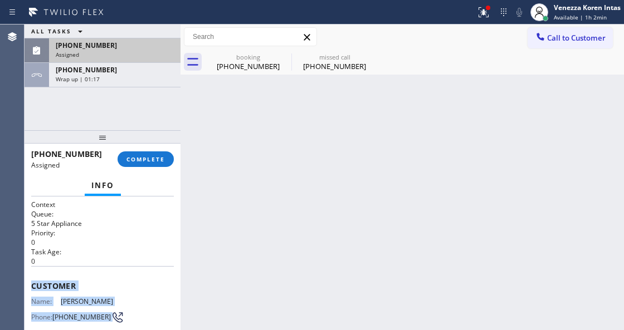
scroll to position [213, 0]
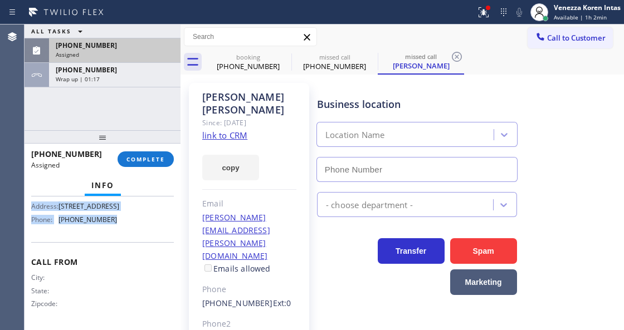
type input "(855) 731-4952"
drag, startPoint x: 52, startPoint y: 295, endPoint x: 133, endPoint y: 236, distance: 99.6
click at [133, 236] on div "Context Queue: 5 Star Appliance Priority: 0 Task Age: Customer Name: Martha Chr…" at bounding box center [103, 263] width 156 height 133
click at [148, 153] on button "COMPLETE" at bounding box center [146, 160] width 56 height 16
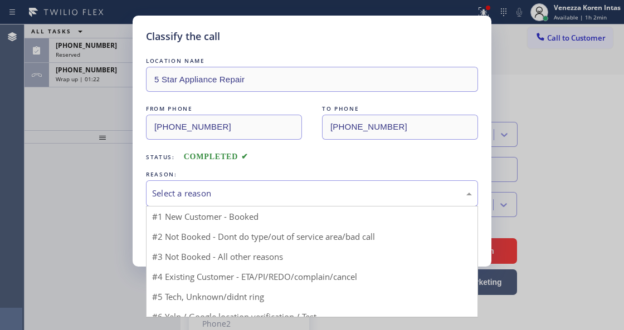
click at [262, 201] on div "Select a reason" at bounding box center [312, 193] width 332 height 26
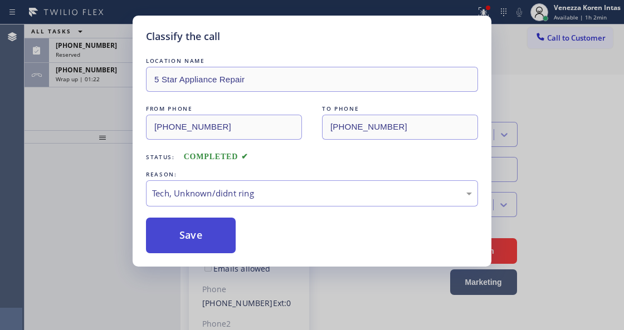
click at [210, 230] on button "Save" at bounding box center [191, 236] width 90 height 36
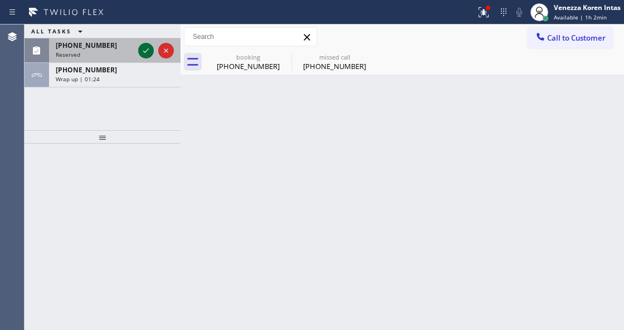
click at [141, 53] on icon at bounding box center [145, 50] width 13 height 13
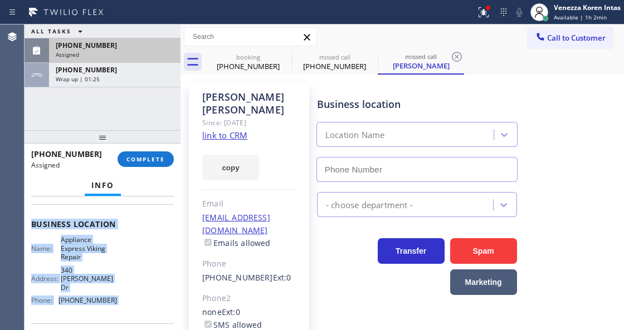
scroll to position [231, 0]
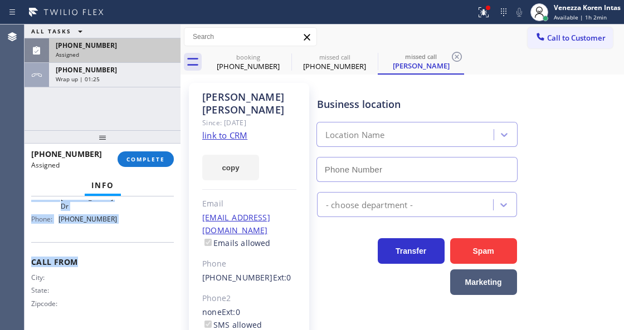
type input "(650) 397-9810"
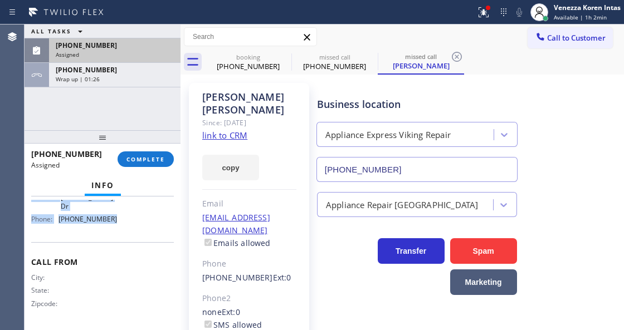
drag, startPoint x: 37, startPoint y: 276, endPoint x: 149, endPoint y: 240, distance: 117.8
click at [149, 240] on div "Context Queue: Appliance Repair High End Priority: 0 Task Age: Customer Name: J…" at bounding box center [102, 151] width 143 height 349
click at [144, 160] on span "COMPLETE" at bounding box center [145, 159] width 38 height 8
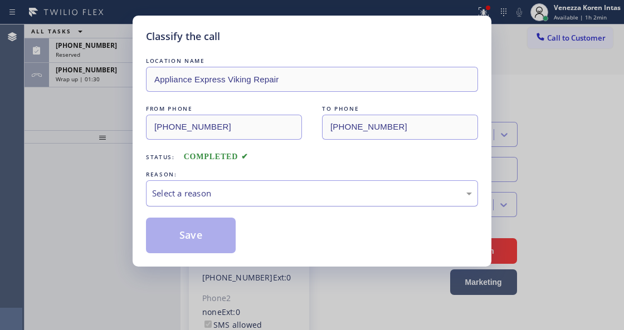
click at [254, 196] on div "Select a reason" at bounding box center [312, 193] width 320 height 13
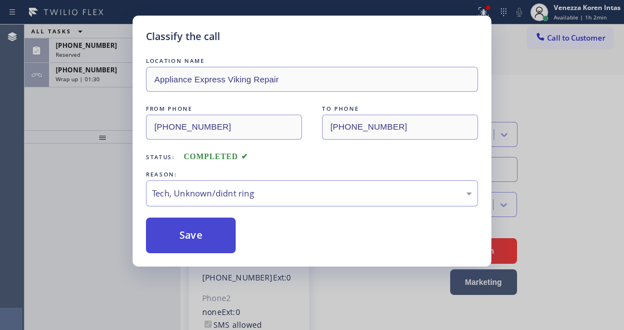
click at [220, 252] on button "Save" at bounding box center [191, 236] width 90 height 36
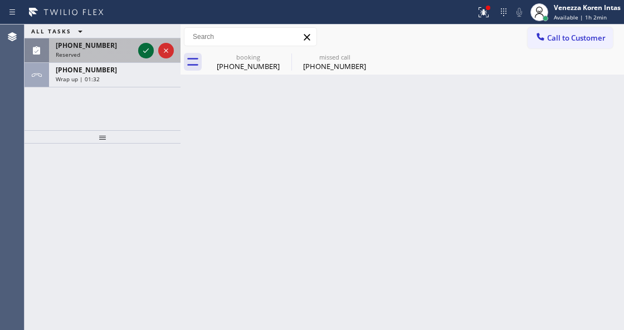
click at [147, 52] on icon at bounding box center [145, 50] width 13 height 13
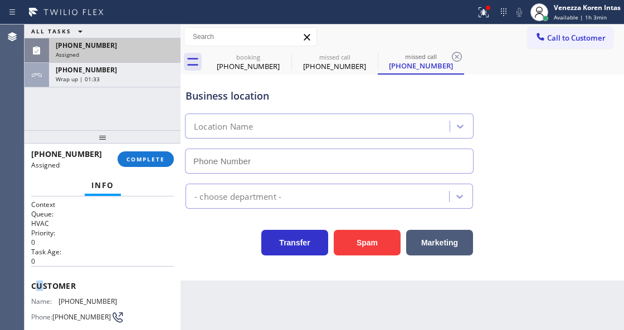
type input "(626) 507-9646"
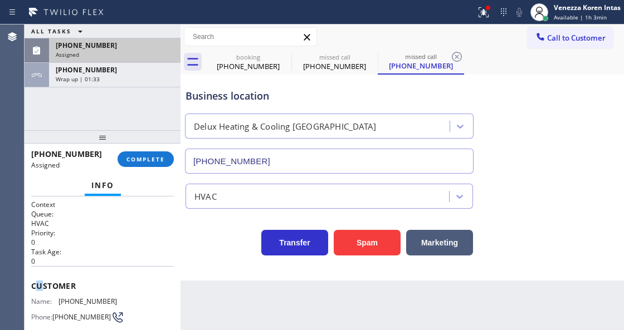
drag, startPoint x: 35, startPoint y: 279, endPoint x: 42, endPoint y: 281, distance: 7.6
click at [42, 281] on div "Customer Name: (626) 591-8062 Phone: (626) 591-8062 Address:" at bounding box center [102, 310] width 143 height 89
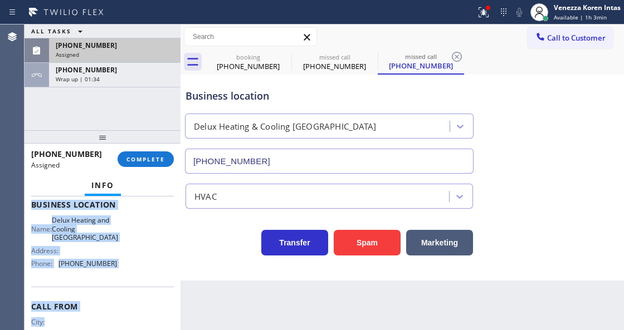
scroll to position [173, 0]
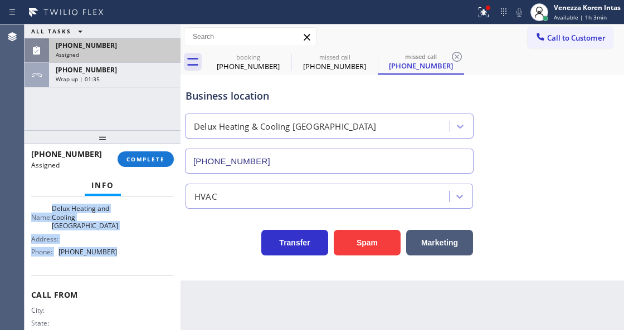
drag, startPoint x: 31, startPoint y: 272, endPoint x: 129, endPoint y: 250, distance: 100.4
click at [129, 250] on div "Context Queue: HVAC Priority: 0 Task Age: Customer Name: (626) 591-8062 Phone: …" at bounding box center [103, 263] width 156 height 133
click at [157, 157] on span "COMPLETE" at bounding box center [145, 159] width 38 height 8
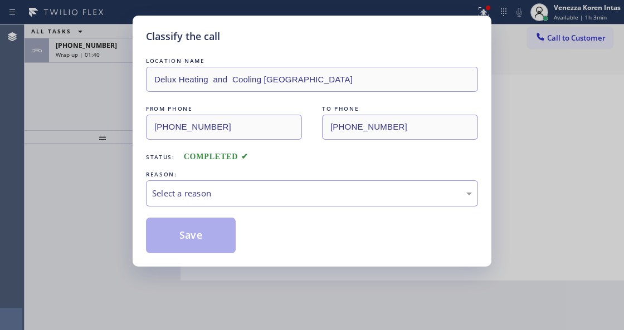
click at [257, 189] on div "Select a reason" at bounding box center [312, 193] width 320 height 13
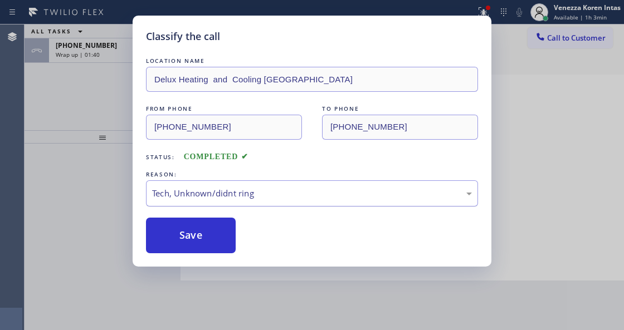
drag, startPoint x: 207, startPoint y: 246, endPoint x: 431, endPoint y: 199, distance: 229.3
click at [207, 246] on button "Save" at bounding box center [191, 236] width 90 height 36
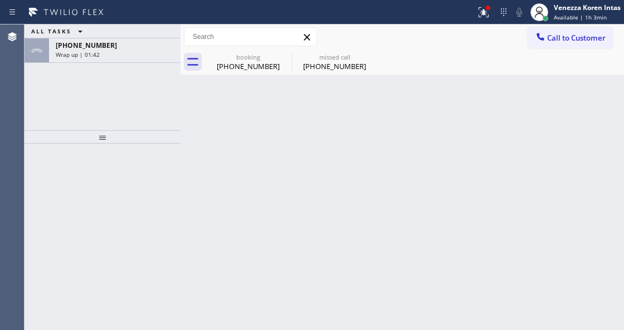
click at [560, 18] on span "Available | 1h 3min" at bounding box center [580, 17] width 53 height 8
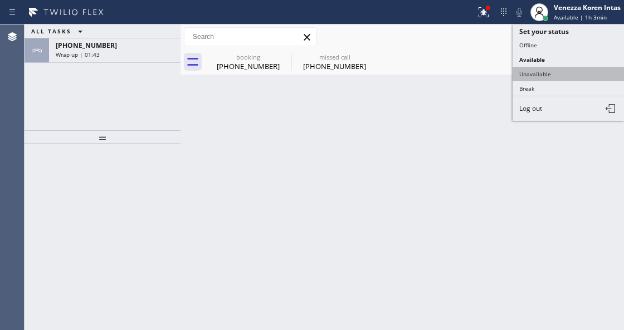
click at [543, 68] on button "Unavailable" at bounding box center [567, 74] width 111 height 14
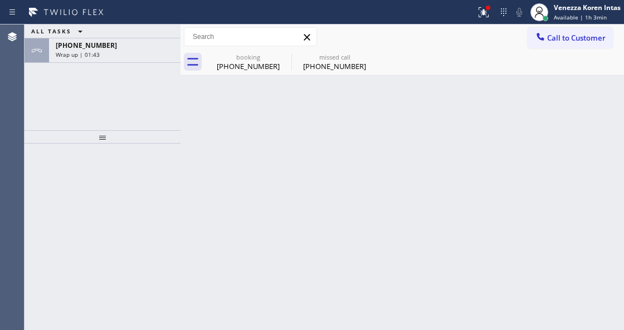
click at [480, 8] on icon at bounding box center [483, 12] width 13 height 13
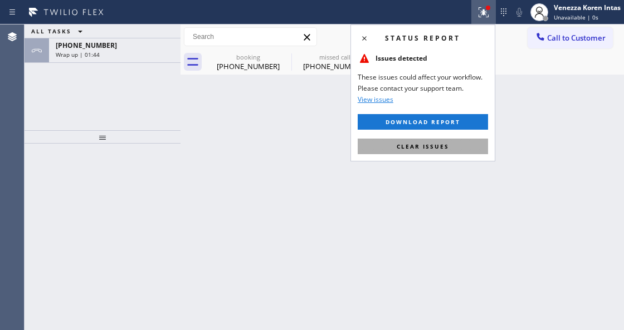
click at [458, 148] on button "Clear issues" at bounding box center [423, 147] width 130 height 16
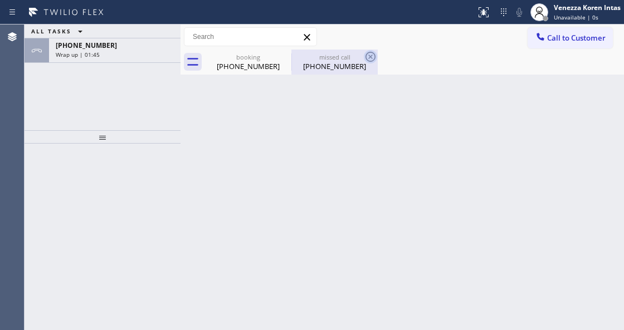
click at [367, 53] on icon at bounding box center [370, 57] width 10 height 10
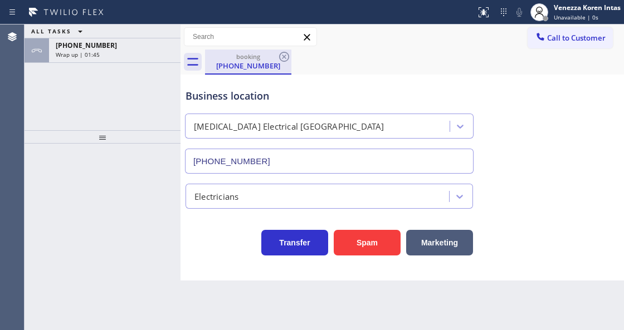
click at [257, 65] on div "(661) 643-0506" at bounding box center [248, 66] width 84 height 10
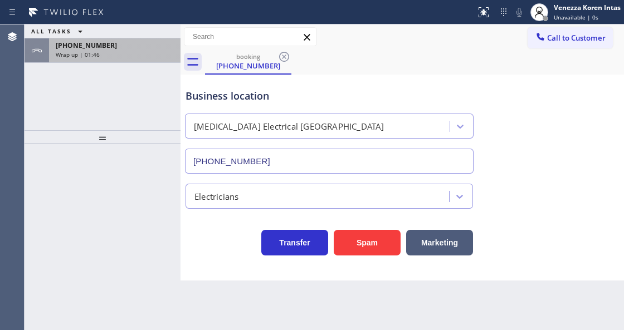
click at [129, 51] on div "Wrap up | 01:46" at bounding box center [115, 55] width 118 height 8
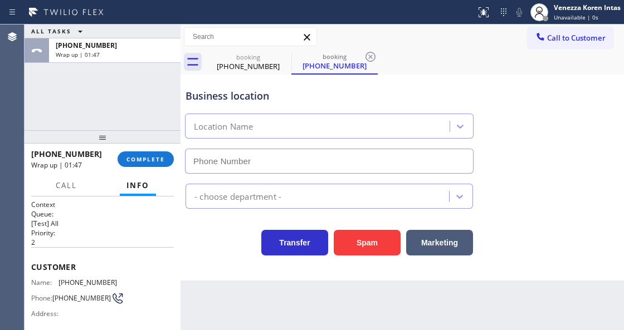
type input "(818) 918-2383"
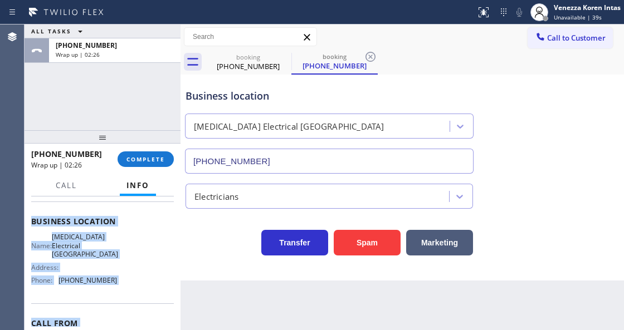
scroll to position [196, 0]
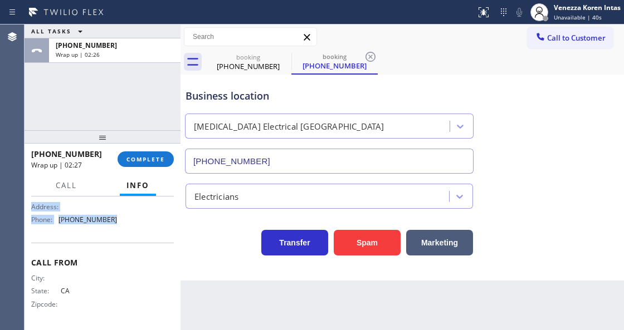
drag, startPoint x: 25, startPoint y: 260, endPoint x: 128, endPoint y: 231, distance: 107.4
click at [128, 231] on div "Context Queue: [Test] All Priority: 2 Customer Name: (661) 643-0506 Phone: (661…" at bounding box center [103, 263] width 156 height 133
drag, startPoint x: 145, startPoint y: 164, endPoint x: 248, endPoint y: 203, distance: 110.9
click at [145, 164] on button "COMPLETE" at bounding box center [146, 160] width 56 height 16
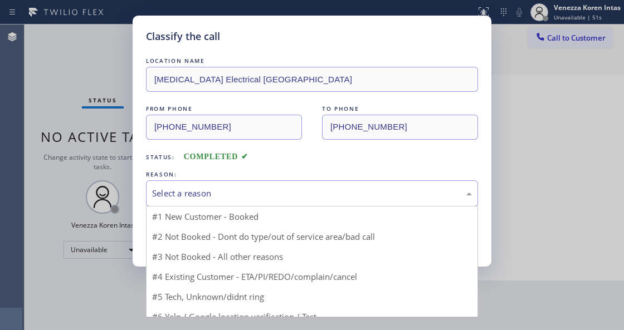
click at [251, 201] on div "Select a reason" at bounding box center [312, 193] width 332 height 26
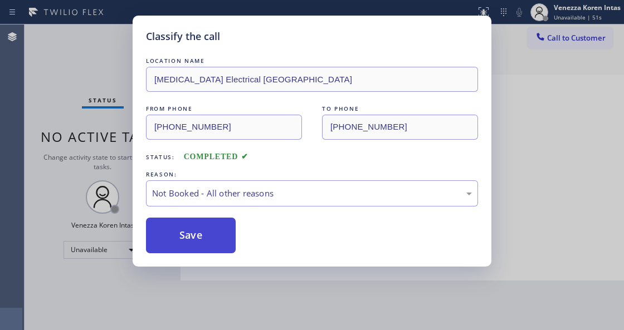
click at [235, 242] on button "Save" at bounding box center [191, 236] width 90 height 36
click at [227, 242] on button "Save" at bounding box center [191, 236] width 90 height 36
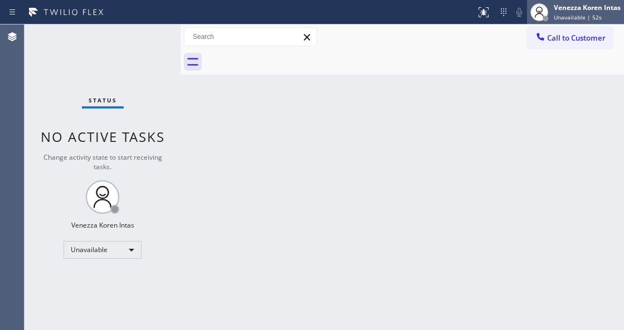
click at [555, 12] on div "Venezza Koren Intas Unavailable | 52s" at bounding box center [587, 11] width 72 height 19
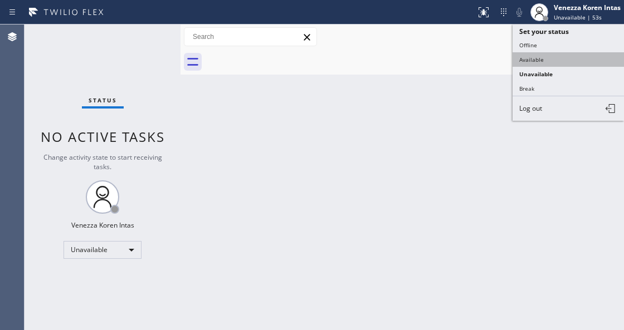
click at [546, 55] on button "Available" at bounding box center [567, 59] width 111 height 14
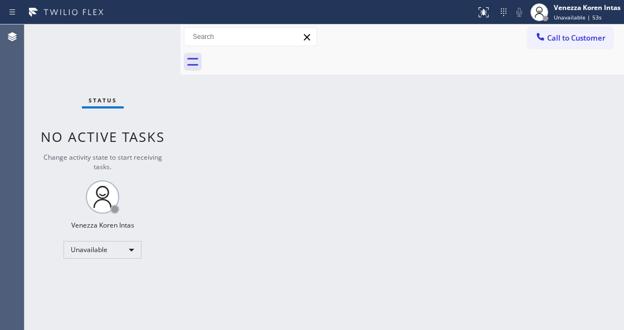
click at [413, 145] on div "Back to Dashboard Change Sender ID Customers Technicians Select a contact Outbo…" at bounding box center [401, 178] width 443 height 306
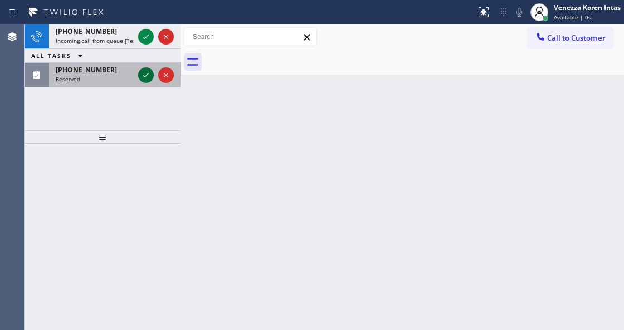
click at [145, 75] on icon at bounding box center [145, 75] width 13 height 13
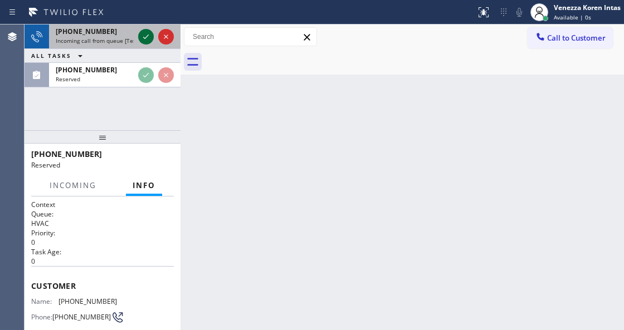
click at [145, 36] on icon at bounding box center [145, 36] width 13 height 13
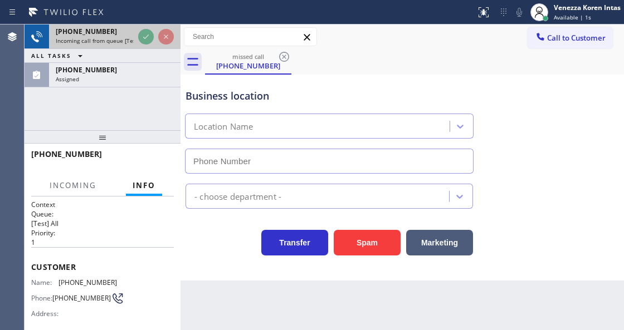
type input "(415) 322-7664"
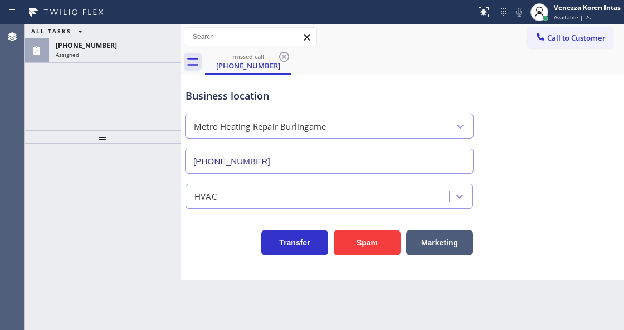
click at [145, 36] on div "ALL TASKS ALL TASKS ACTIVE TASKS TASKS IN WRAP UP (415) 216-2053 Assigned" at bounding box center [103, 44] width 156 height 38
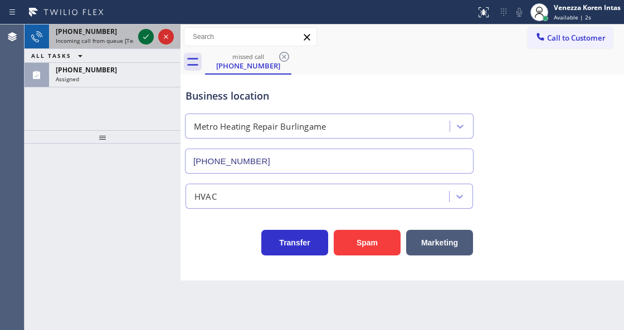
click at [140, 41] on icon at bounding box center [145, 36] width 13 height 13
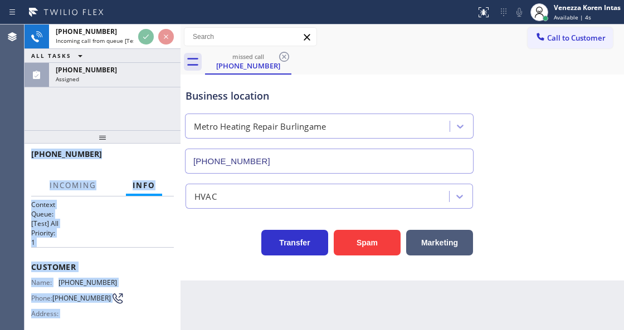
click at [135, 159] on div "+13159269560" at bounding box center [102, 159] width 143 height 29
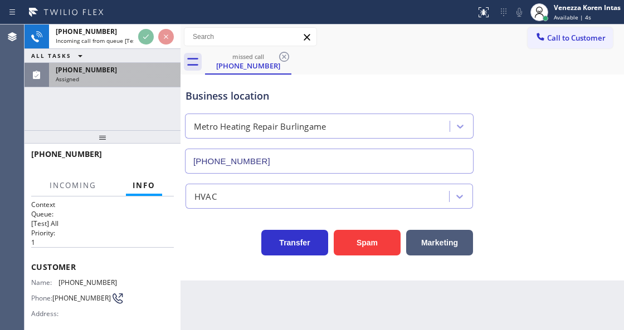
click at [115, 77] on div "Assigned" at bounding box center [115, 79] width 118 height 8
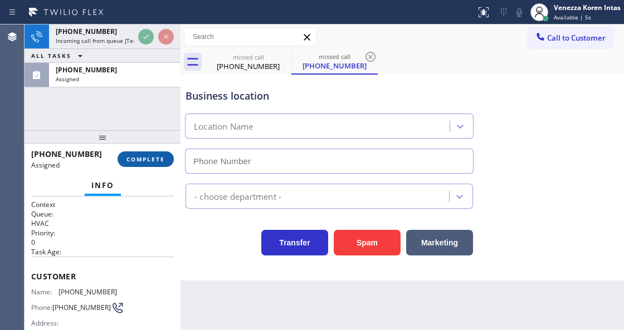
type input "(415) 322-7664"
click at [154, 160] on span "COMPLETE" at bounding box center [145, 159] width 38 height 8
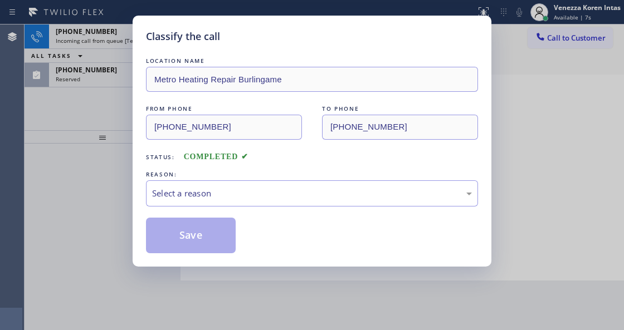
click at [230, 178] on div "REASON:" at bounding box center [312, 175] width 332 height 12
click at [231, 189] on div "Select a reason" at bounding box center [312, 193] width 320 height 13
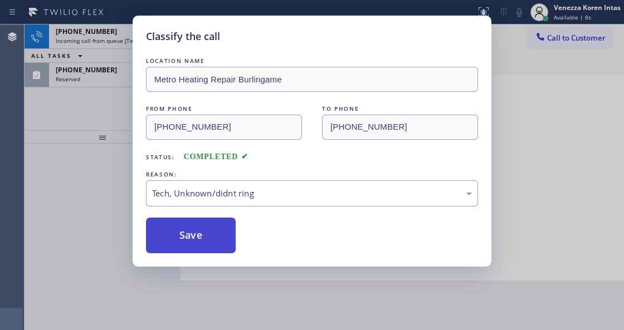
click at [215, 233] on button "Save" at bounding box center [191, 236] width 90 height 36
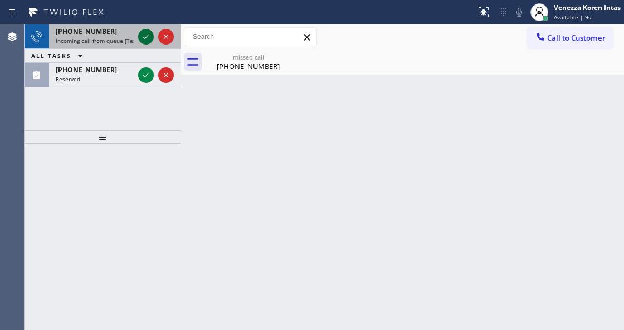
click at [145, 37] on icon at bounding box center [145, 36] width 13 height 13
click at [137, 35] on div at bounding box center [156, 37] width 40 height 25
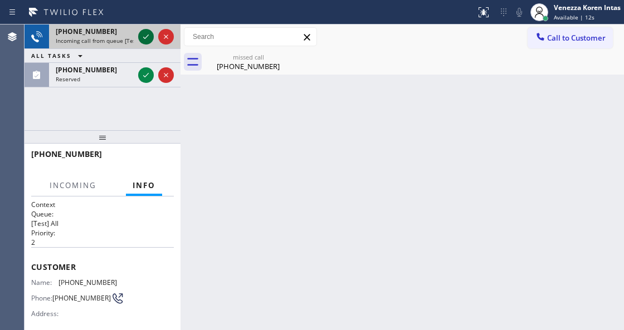
click at [145, 40] on icon at bounding box center [145, 36] width 13 height 13
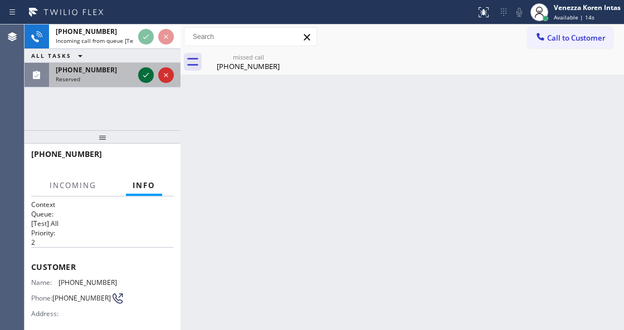
click at [147, 75] on icon at bounding box center [146, 75] width 6 height 4
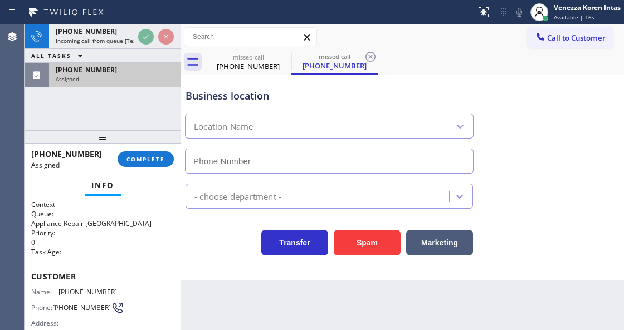
type input "(267) 727-3121"
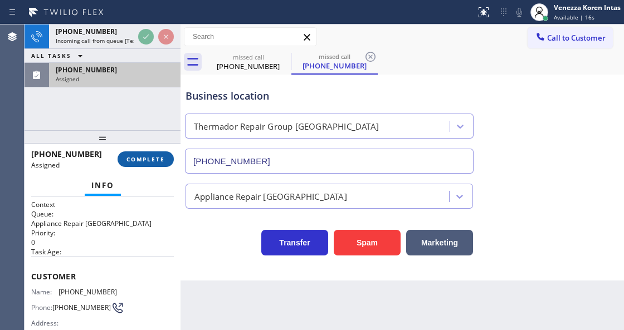
click at [150, 160] on span "COMPLETE" at bounding box center [145, 159] width 38 height 8
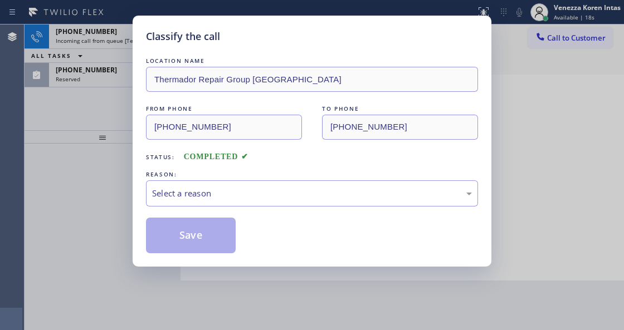
click at [241, 210] on div "LOCATION NAME Thermador Repair Group Glenside FROM PHONE (267) 994-3540 TO PHON…" at bounding box center [312, 154] width 332 height 198
click at [242, 197] on div "Select a reason" at bounding box center [312, 193] width 320 height 13
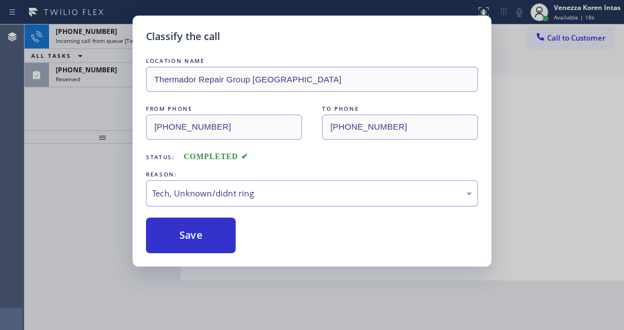
click at [219, 201] on div "Tech, Unknown/didnt ring" at bounding box center [312, 193] width 332 height 26
click at [216, 231] on button "Save" at bounding box center [191, 236] width 90 height 36
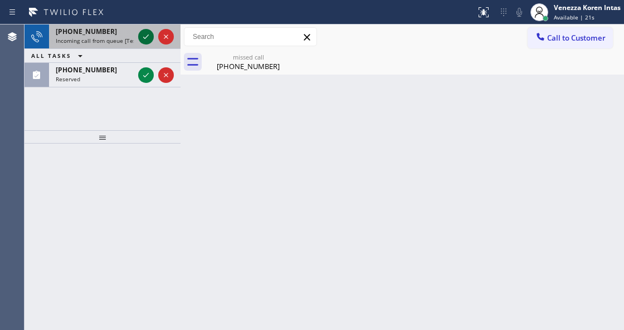
click at [145, 35] on icon at bounding box center [145, 36] width 13 height 13
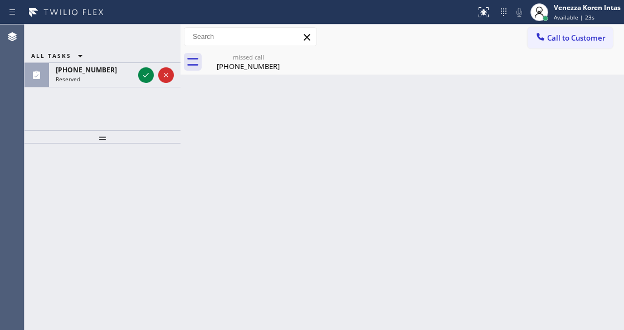
click at [145, 35] on div "ALL TASKS ALL TASKS ACTIVE TASKS TASKS IN WRAP UP (626) 923-1665 Reserved" at bounding box center [103, 44] width 156 height 38
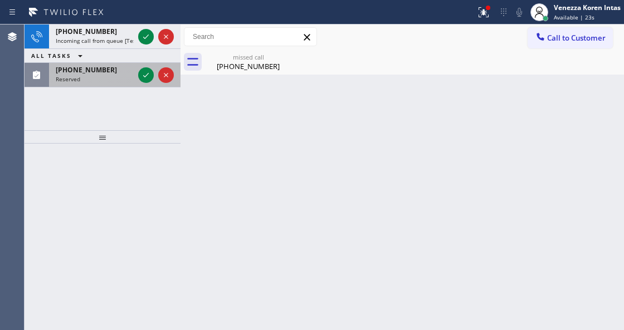
click at [138, 72] on div at bounding box center [156, 75] width 40 height 25
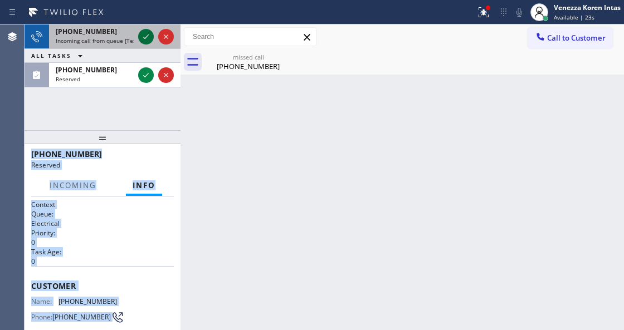
click at [144, 36] on icon at bounding box center [145, 36] width 13 height 13
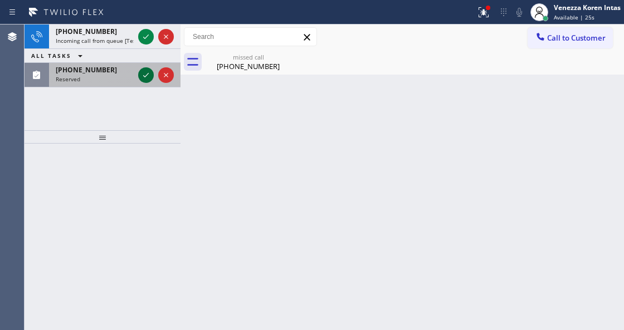
click at [147, 77] on icon at bounding box center [145, 75] width 13 height 13
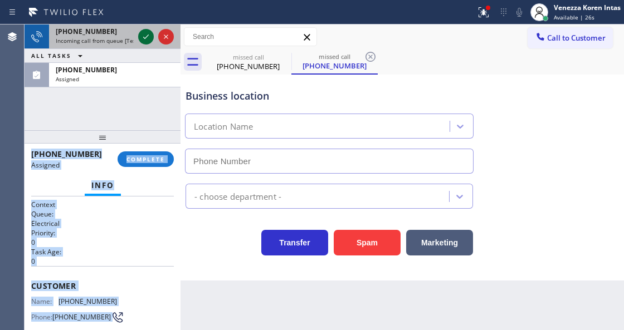
click at [147, 35] on icon at bounding box center [145, 36] width 13 height 13
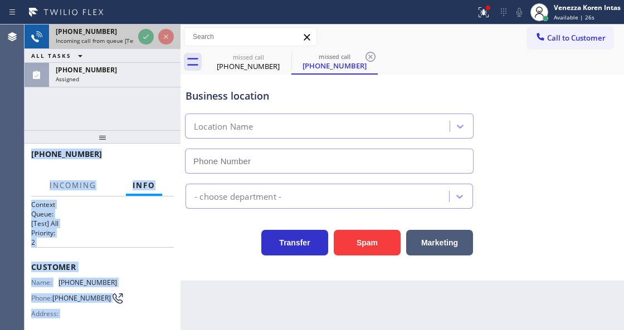
type input "(626) 550-4844"
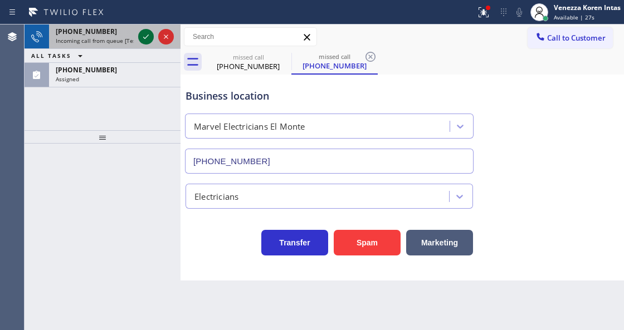
click at [145, 42] on icon at bounding box center [145, 36] width 13 height 13
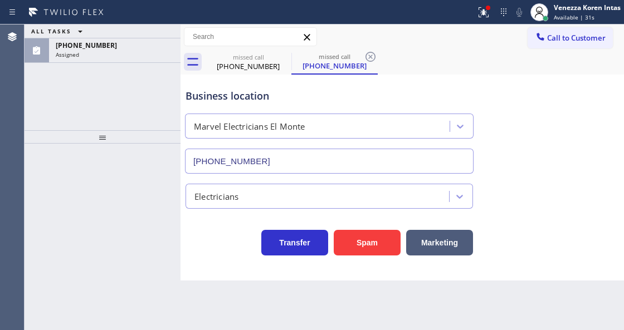
drag, startPoint x: 148, startPoint y: 48, endPoint x: 164, endPoint y: 145, distance: 98.8
click at [148, 48] on div "(626) 923-1665" at bounding box center [115, 45] width 118 height 9
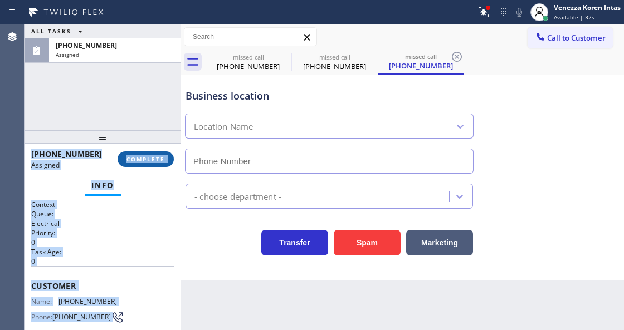
click at [160, 165] on button "COMPLETE" at bounding box center [146, 160] width 56 height 16
type input "(626) 550-4844"
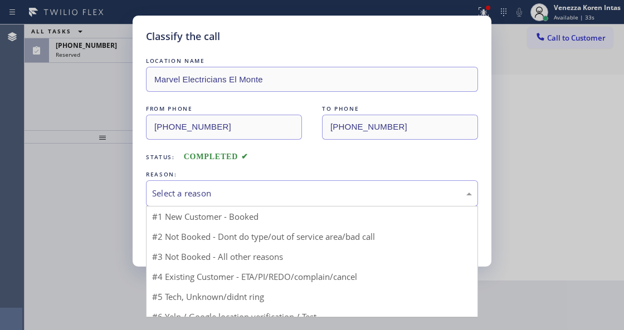
click at [219, 194] on div "Select a reason" at bounding box center [312, 193] width 320 height 13
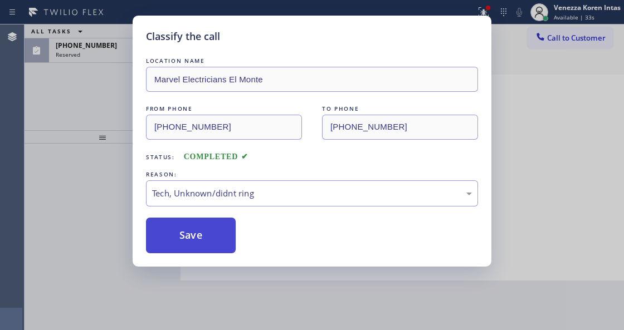
click at [201, 228] on button "Save" at bounding box center [191, 236] width 90 height 36
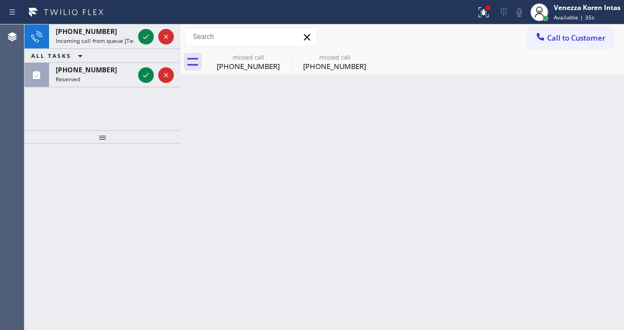
click at [145, 53] on div "ALL TASKS ALL TASKS ACTIVE TASKS TASKS IN WRAP UP" at bounding box center [103, 56] width 156 height 14
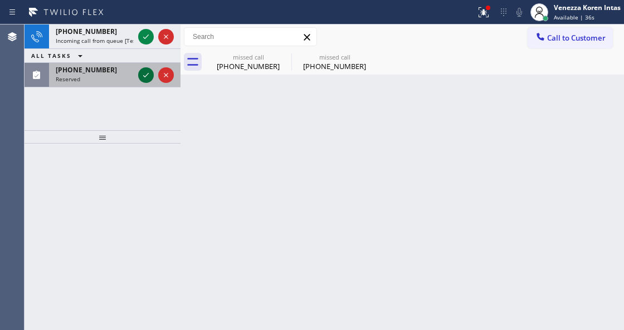
click at [147, 78] on icon at bounding box center [145, 75] width 13 height 13
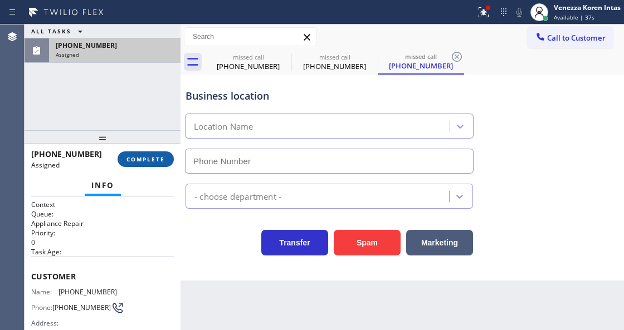
drag, startPoint x: 156, startPoint y: 143, endPoint x: 160, endPoint y: 158, distance: 16.2
click at [156, 144] on div at bounding box center [103, 136] width 156 height 13
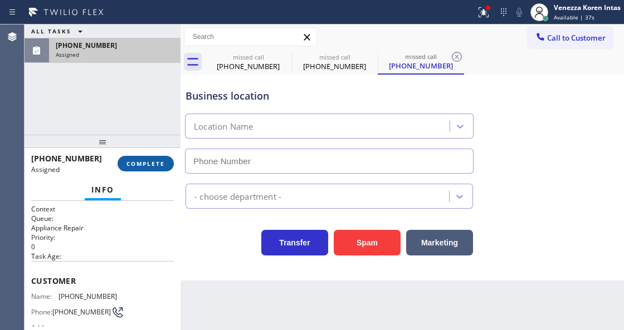
click at [160, 158] on button "COMPLETE" at bounding box center [146, 164] width 56 height 16
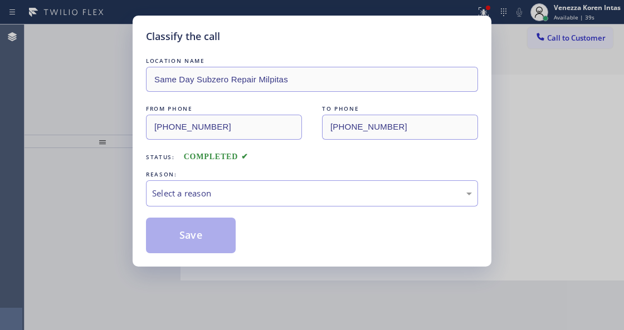
click at [232, 191] on div "Select a reason" at bounding box center [312, 193] width 320 height 13
type input "(408) 722-3535"
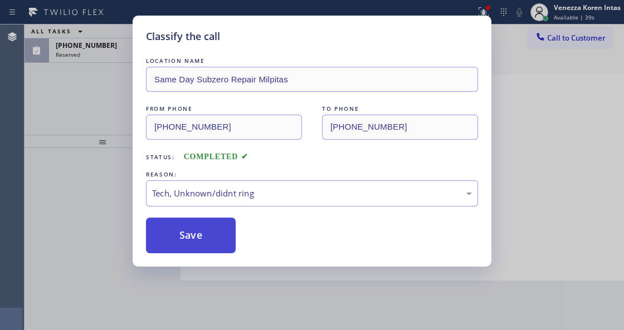
click at [205, 237] on button "Save" at bounding box center [191, 236] width 90 height 36
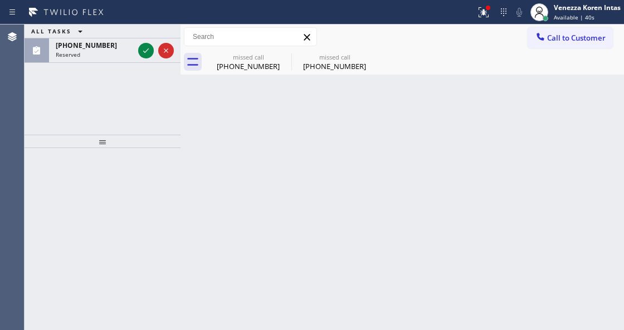
click at [145, 52] on icon at bounding box center [146, 50] width 6 height 4
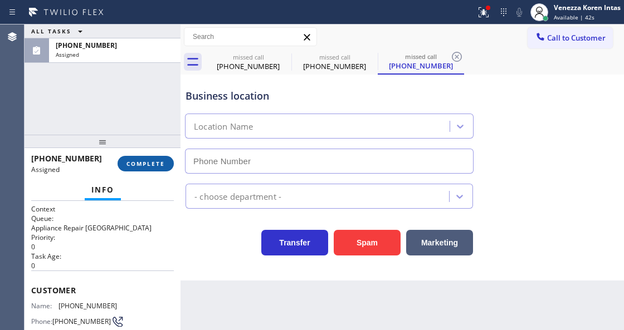
click at [162, 164] on span "COMPLETE" at bounding box center [145, 164] width 38 height 8
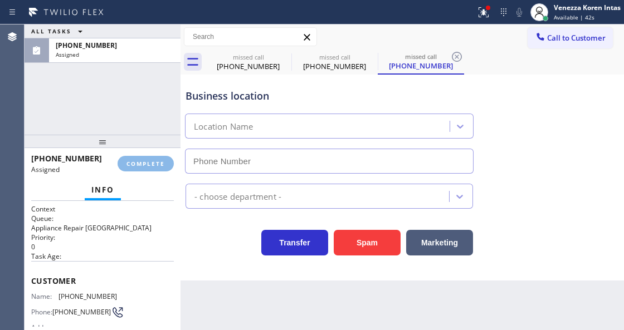
type input "(626) 603-8363"
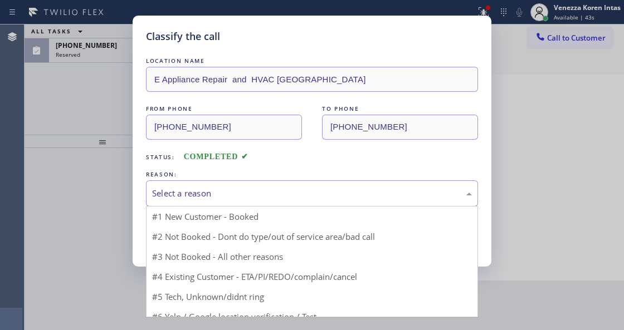
click at [235, 206] on div "Select a reason" at bounding box center [312, 193] width 332 height 26
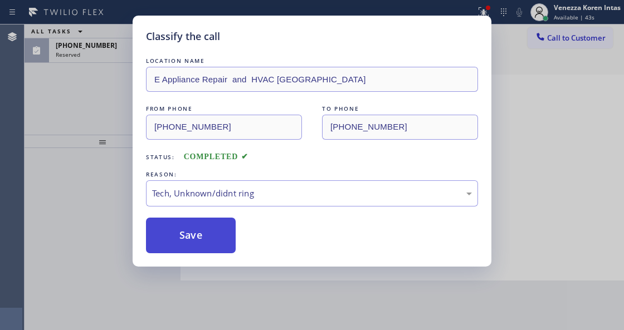
click at [208, 232] on button "Save" at bounding box center [191, 236] width 90 height 36
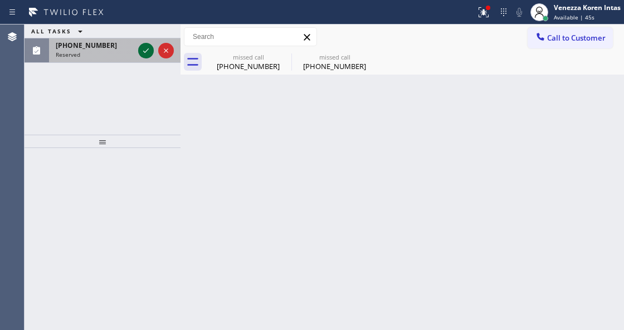
click at [139, 51] on icon at bounding box center [145, 50] width 13 height 13
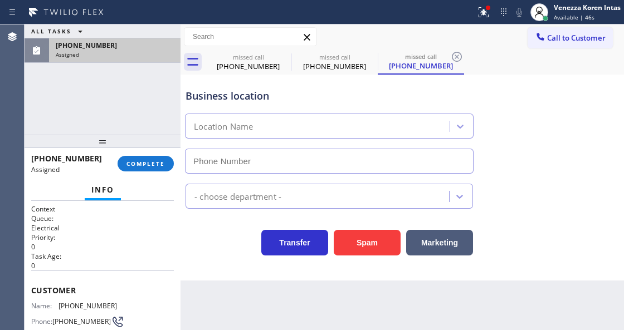
type input "(760) 388-9774"
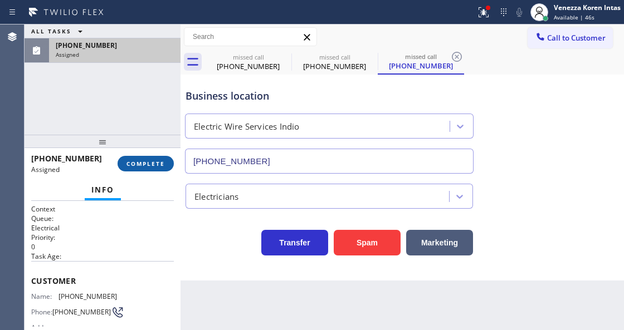
click at [165, 169] on button "COMPLETE" at bounding box center [146, 164] width 56 height 16
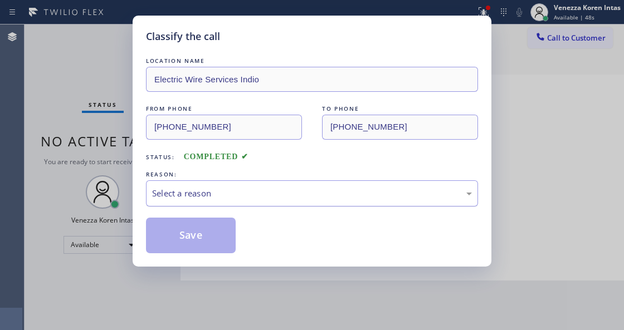
click at [253, 200] on div "Select a reason" at bounding box center [312, 193] width 320 height 13
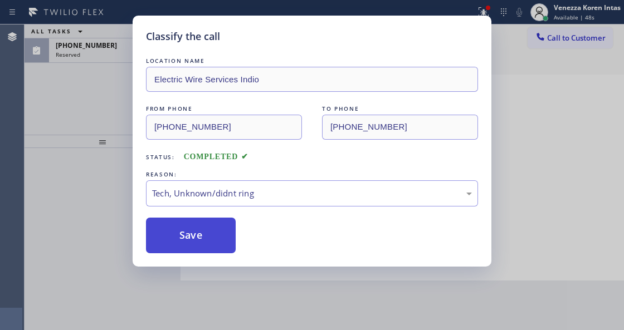
click at [214, 231] on button "Save" at bounding box center [191, 236] width 90 height 36
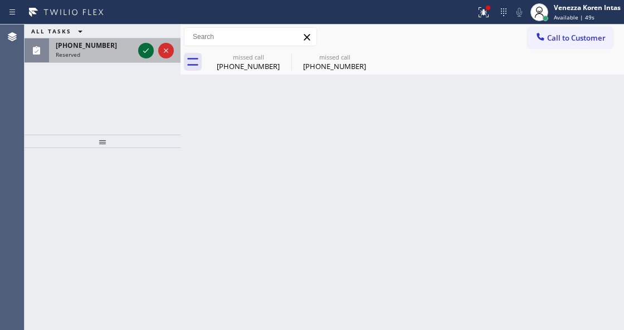
click at [143, 53] on icon at bounding box center [145, 50] width 13 height 13
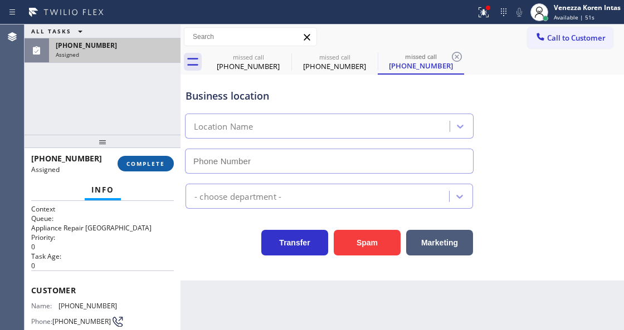
type input "(347) 215-3289"
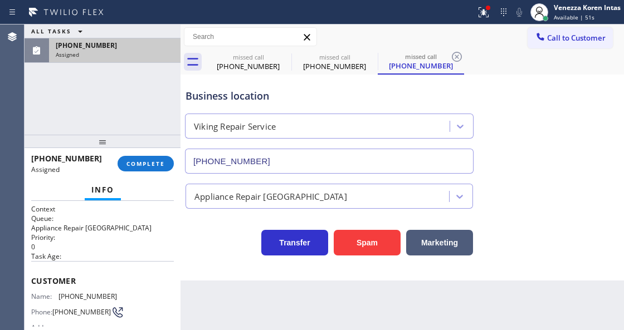
drag, startPoint x: 164, startPoint y: 169, endPoint x: 202, endPoint y: 183, distance: 40.4
click at [164, 168] on button "COMPLETE" at bounding box center [146, 164] width 56 height 16
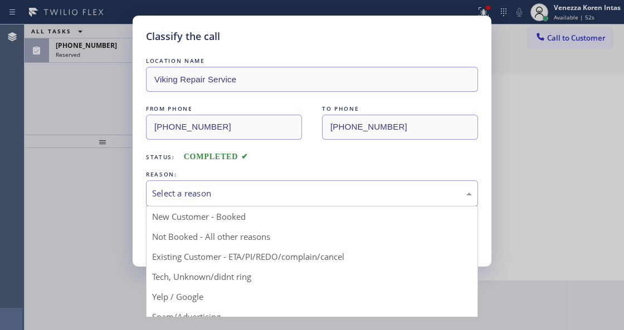
click at [239, 196] on div "Select a reason" at bounding box center [312, 193] width 320 height 13
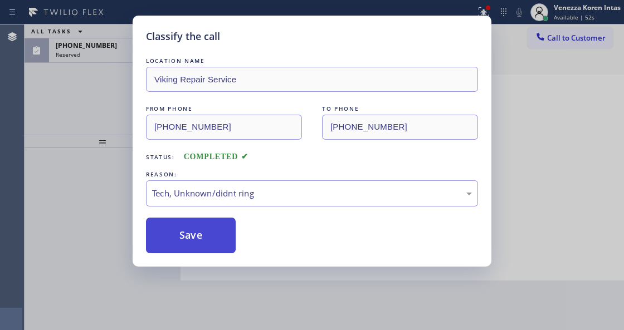
click at [203, 242] on button "Save" at bounding box center [191, 236] width 90 height 36
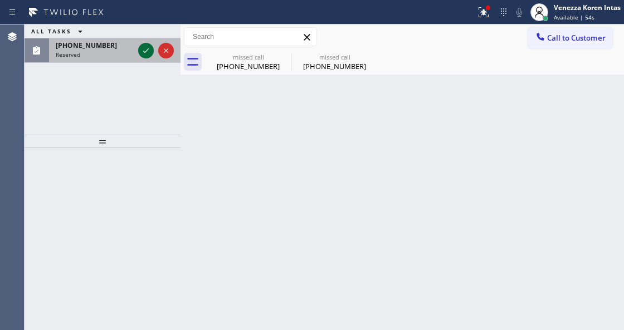
click at [145, 52] on icon at bounding box center [146, 50] width 6 height 4
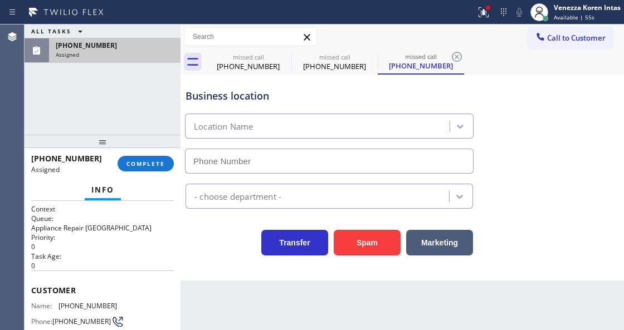
type input "(424) 396-6126"
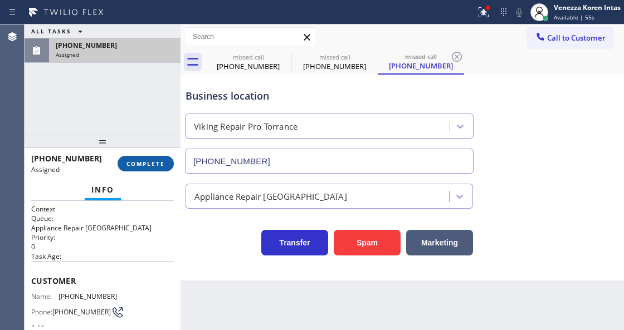
click at [154, 167] on span "COMPLETE" at bounding box center [145, 164] width 38 height 8
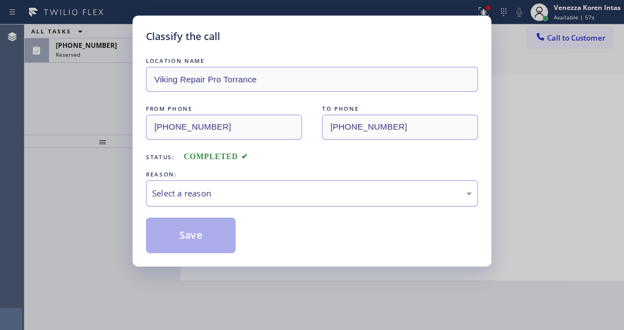
click at [231, 201] on div "Select a reason" at bounding box center [312, 193] width 332 height 26
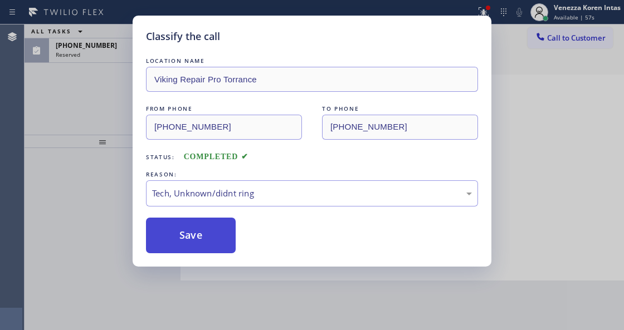
click at [211, 245] on button "Save" at bounding box center [191, 236] width 90 height 36
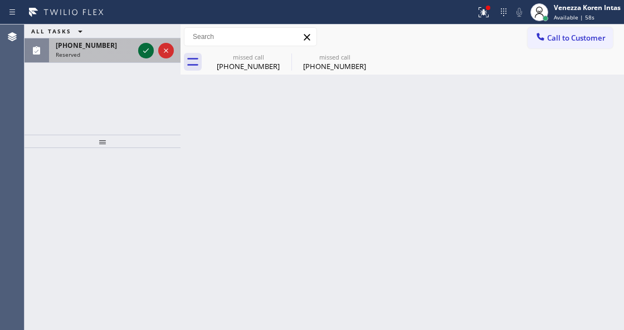
click at [149, 52] on icon at bounding box center [145, 50] width 13 height 13
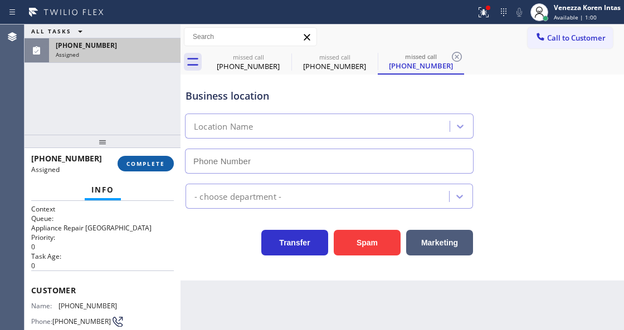
type input "(312) 872-4892"
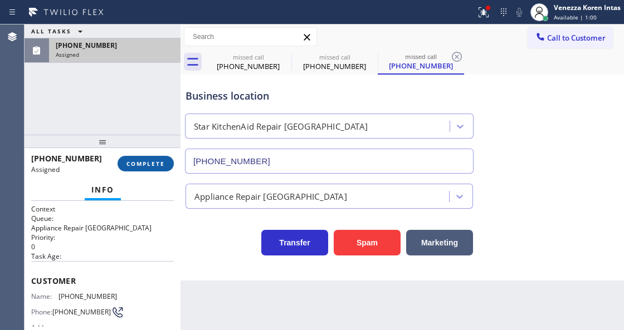
click at [164, 158] on button "COMPLETE" at bounding box center [146, 164] width 56 height 16
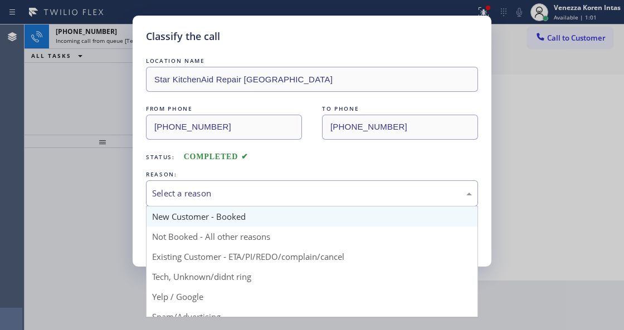
drag, startPoint x: 227, startPoint y: 194, endPoint x: 226, endPoint y: 212, distance: 17.9
click at [227, 194] on div "Select a reason" at bounding box center [312, 193] width 320 height 13
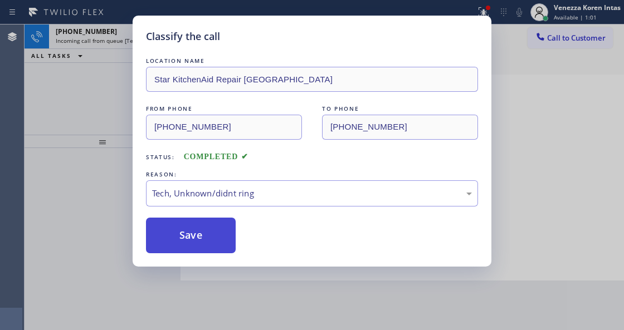
click at [201, 235] on button "Save" at bounding box center [191, 236] width 90 height 36
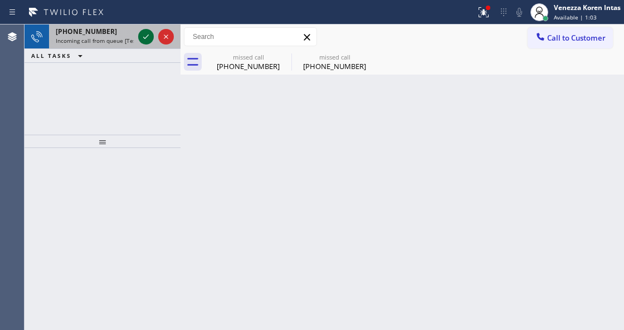
click at [144, 37] on icon at bounding box center [145, 36] width 13 height 13
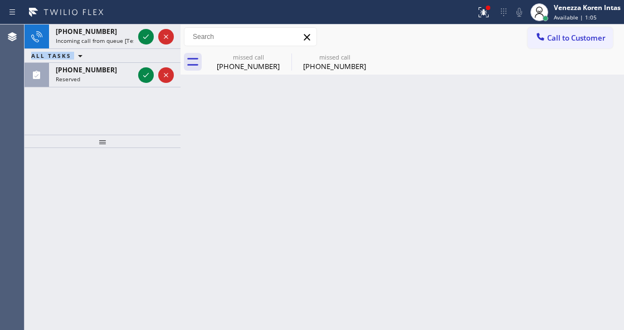
click at [144, 37] on div "+17147584540 Incoming call from queue [Test] All ALL TASKS ALL TASKS ACTIVE TAS…" at bounding box center [103, 56] width 156 height 63
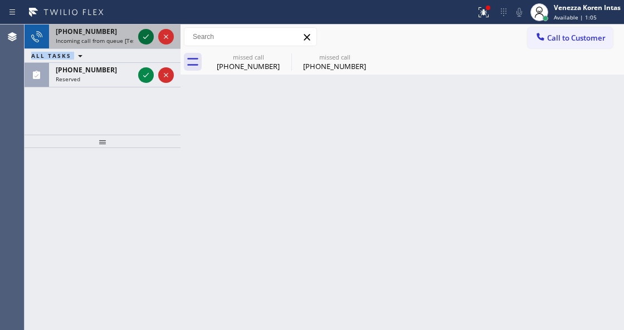
click at [144, 39] on icon at bounding box center [145, 36] width 13 height 13
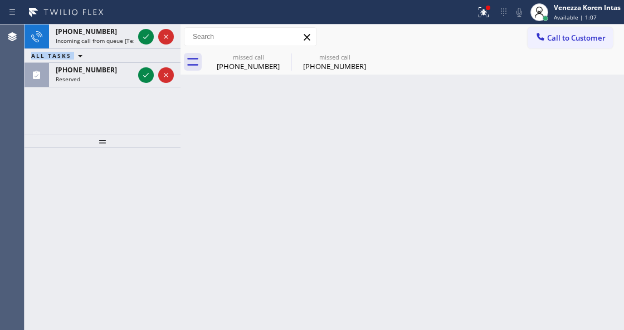
click at [144, 39] on icon at bounding box center [145, 36] width 13 height 13
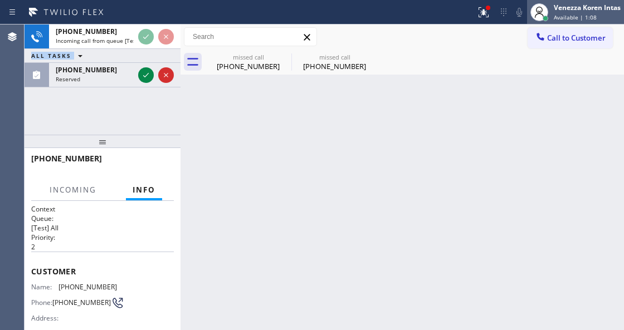
click at [554, 4] on div "Venezza Koren Intas" at bounding box center [587, 7] width 67 height 9
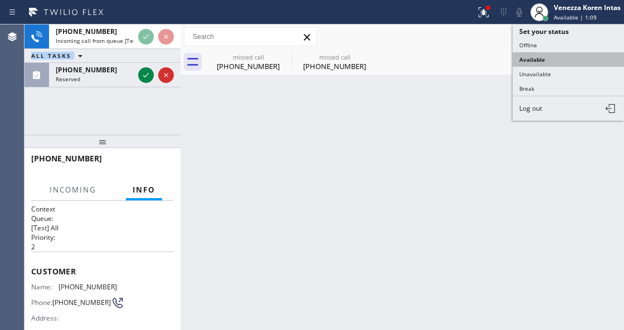
click at [537, 64] on button "Available" at bounding box center [567, 59] width 111 height 14
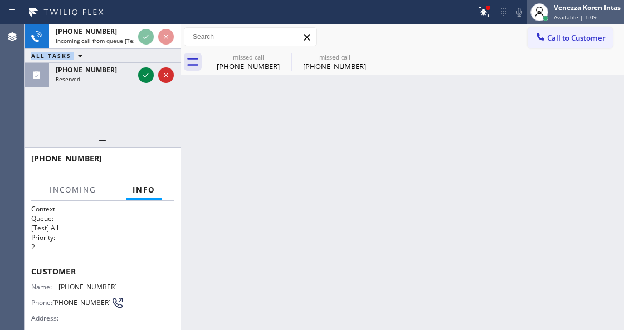
click at [551, 23] on div "Venezza Koren Intas Available | 1:09" at bounding box center [575, 12] width 97 height 25
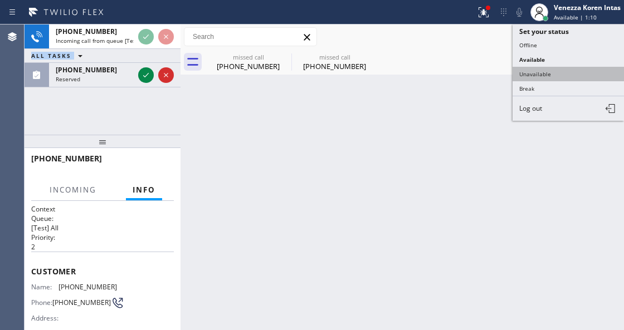
click at [544, 76] on button "Unavailable" at bounding box center [567, 74] width 111 height 14
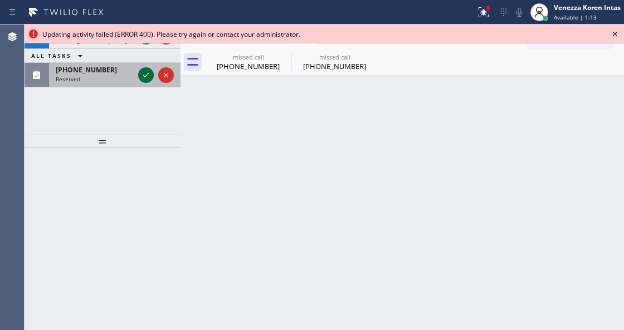
click at [143, 71] on icon at bounding box center [145, 75] width 13 height 13
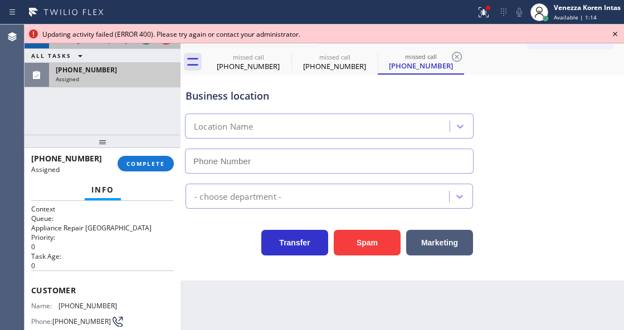
click at [145, 46] on div at bounding box center [156, 37] width 40 height 25
click at [145, 45] on div at bounding box center [156, 37] width 40 height 25
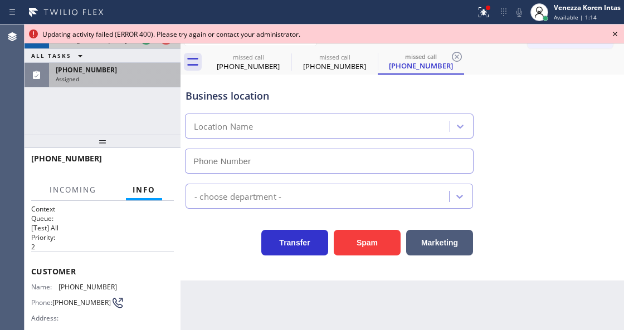
click at [145, 45] on div at bounding box center [156, 37] width 40 height 25
type input "(408) 665-7825"
click at [145, 45] on div at bounding box center [156, 37] width 40 height 25
click at [145, 43] on button at bounding box center [146, 37] width 16 height 16
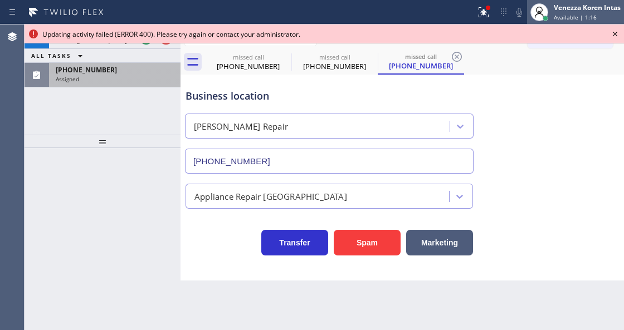
click at [600, 16] on div "Available | 1:16" at bounding box center [587, 17] width 67 height 8
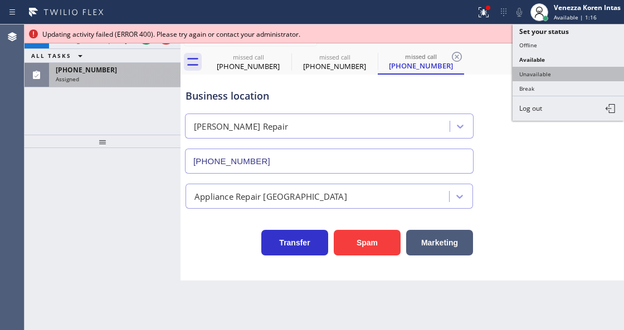
click at [562, 77] on button "Unavailable" at bounding box center [567, 74] width 111 height 14
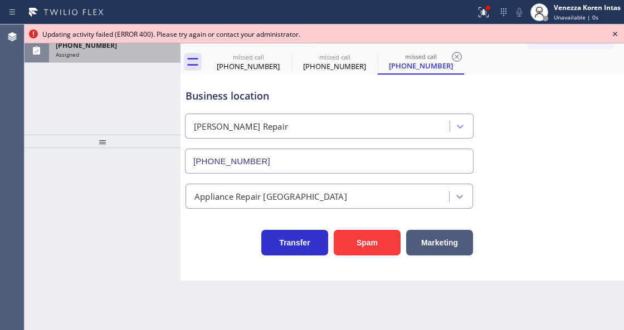
click at [466, 19] on div at bounding box center [237, 12] width 467 height 18
drag, startPoint x: 483, startPoint y: 18, endPoint x: 471, endPoint y: 107, distance: 89.3
click at [483, 20] on button at bounding box center [483, 12] width 25 height 25
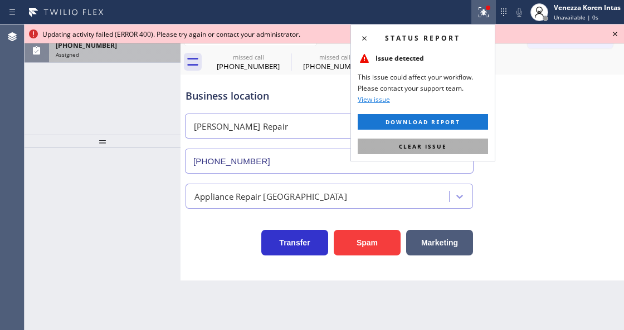
click at [461, 141] on button "Clear issue" at bounding box center [423, 147] width 130 height 16
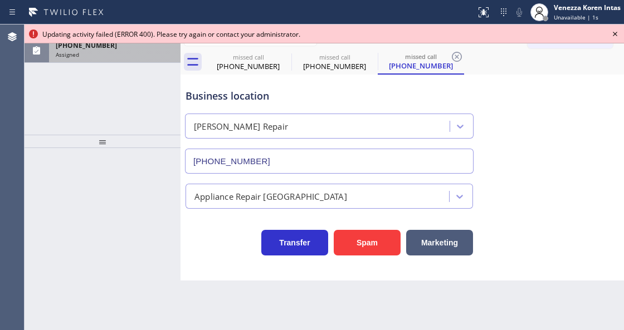
click at [117, 59] on div "(719) 293-6494 Assigned" at bounding box center [112, 50] width 127 height 25
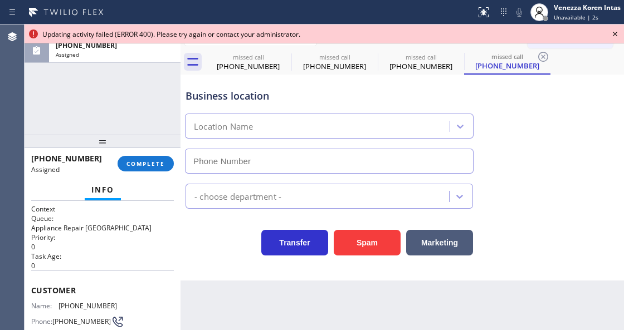
type input "(408) 665-7825"
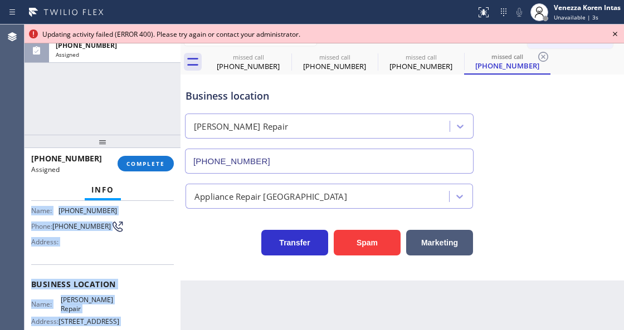
scroll to position [209, 0]
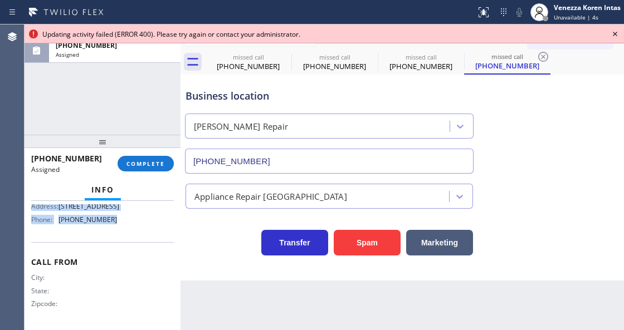
drag, startPoint x: 28, startPoint y: 283, endPoint x: 139, endPoint y: 234, distance: 121.7
click at [139, 234] on div "Context Queue: Appliance Repair High End Priority: 0 Task Age: Customer Name: (…" at bounding box center [103, 265] width 156 height 129
click at [169, 174] on div "(719) 293-6494 Assigned COMPLETE" at bounding box center [102, 163] width 143 height 29
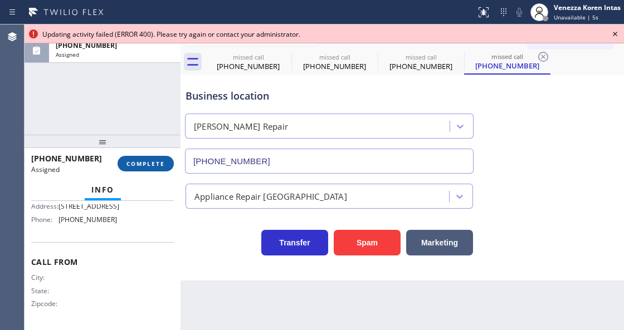
click at [165, 170] on button "COMPLETE" at bounding box center [146, 164] width 56 height 16
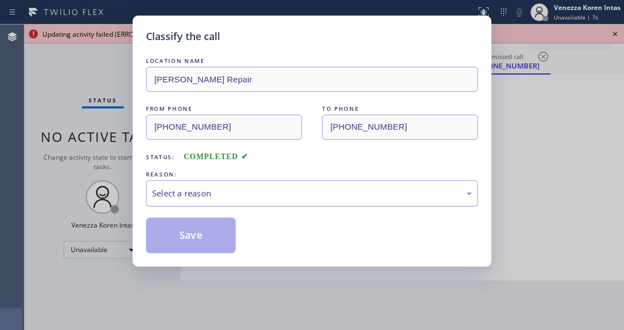
click at [274, 201] on div "Select a reason" at bounding box center [312, 193] width 332 height 26
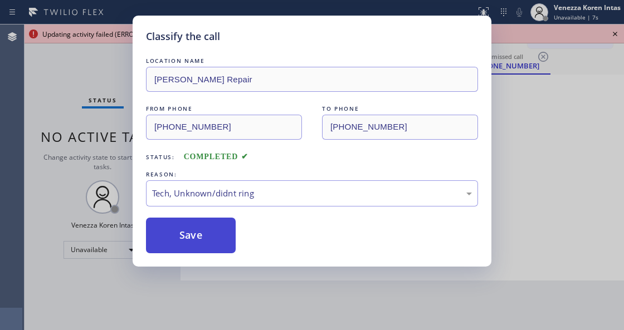
click at [217, 243] on button "Save" at bounding box center [191, 236] width 90 height 36
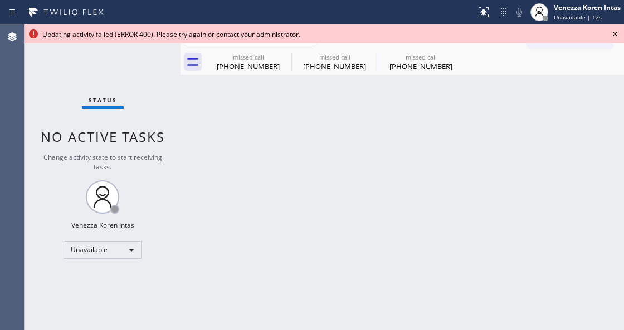
click at [188, 176] on div "Back to Dashboard Change Sender ID Customers Technicians Select a contact Outbo…" at bounding box center [401, 178] width 443 height 306
click at [615, 38] on icon at bounding box center [614, 33] width 13 height 13
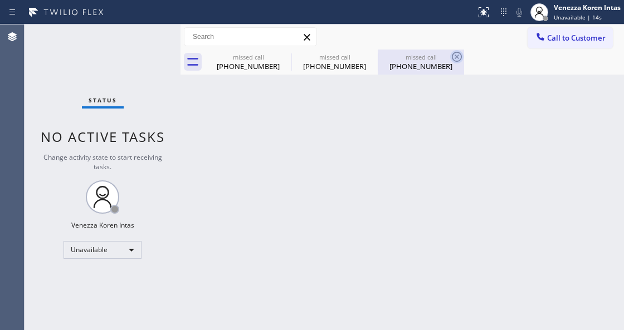
click at [452, 54] on icon at bounding box center [456, 56] width 13 height 13
click at [452, 54] on div "missed call (415) 216-2053 missed call (626) 923-1665 missed call (719) 293-6494" at bounding box center [414, 62] width 419 height 25
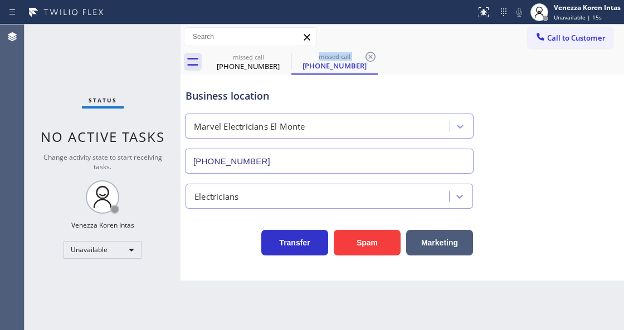
drag, startPoint x: 452, startPoint y: 54, endPoint x: 393, endPoint y: 58, distance: 59.7
click at [449, 56] on div "missed call (415) 216-2053 missed call (626) 923-1665" at bounding box center [414, 62] width 419 height 25
click at [369, 58] on icon at bounding box center [370, 56] width 13 height 13
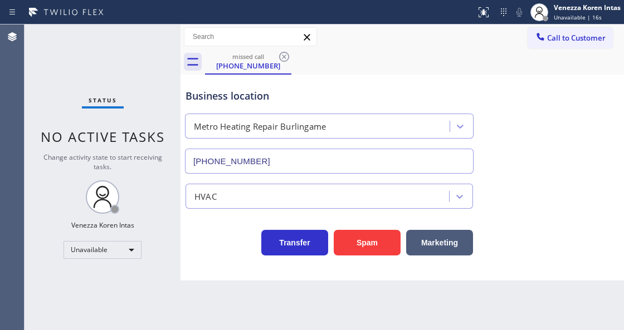
click at [369, 57] on div "missed call (415) 216-2053" at bounding box center [414, 62] width 419 height 25
click at [284, 56] on icon at bounding box center [284, 57] width 10 height 10
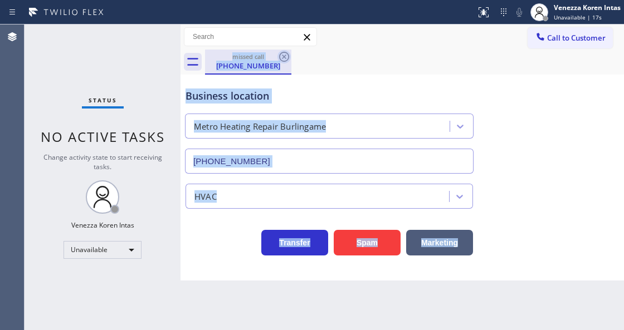
click at [284, 56] on div "missed call (415) 216-2053" at bounding box center [414, 62] width 419 height 25
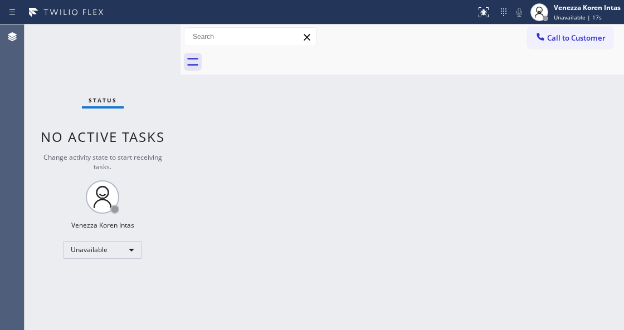
click at [311, 78] on div "Back to Dashboard Change Sender ID Customers Technicians Select a contact Outbo…" at bounding box center [401, 178] width 443 height 306
click at [318, 189] on div "Back to Dashboard Change Sender ID Customers Technicians Select a contact Outbo…" at bounding box center [401, 178] width 443 height 306
click at [249, 128] on div "Back to Dashboard Change Sender ID Customers Technicians Select a contact Outbo…" at bounding box center [401, 178] width 443 height 306
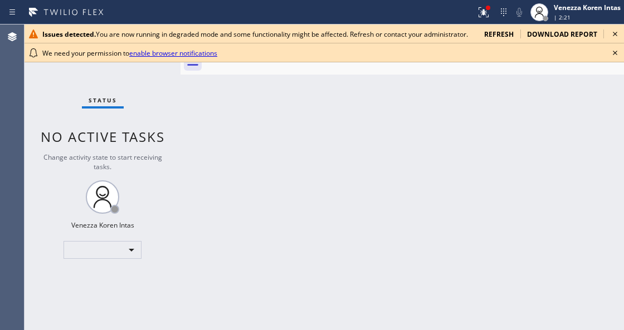
click at [614, 54] on icon at bounding box center [614, 52] width 13 height 13
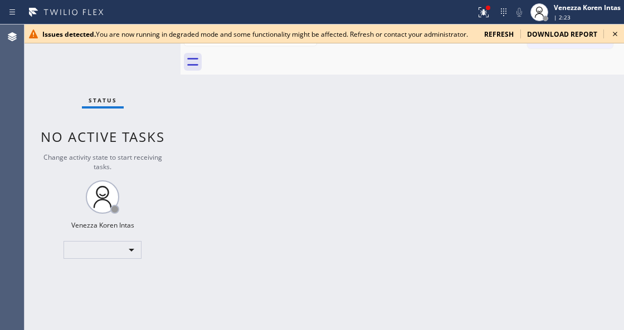
click at [616, 36] on icon at bounding box center [614, 33] width 13 height 13
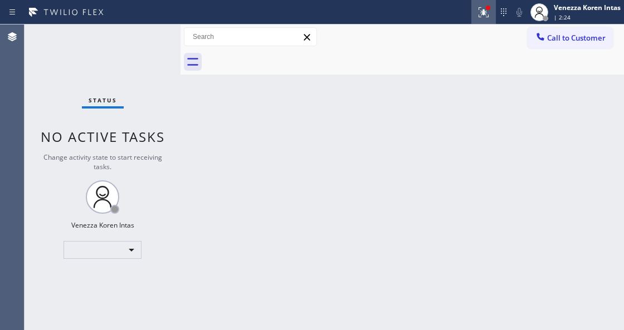
click at [482, 12] on icon at bounding box center [482, 11] width 7 height 8
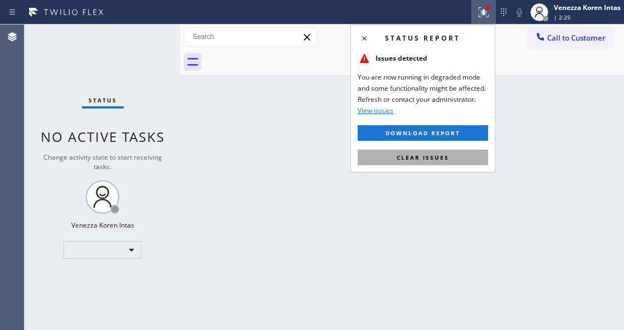
click at [453, 159] on button "Clear issues" at bounding box center [423, 158] width 130 height 16
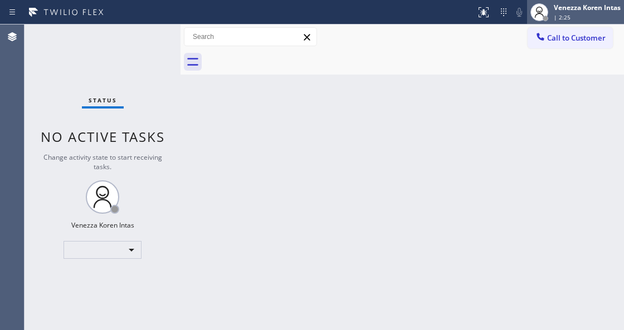
click at [582, 20] on div "| 2:25" at bounding box center [587, 17] width 67 height 8
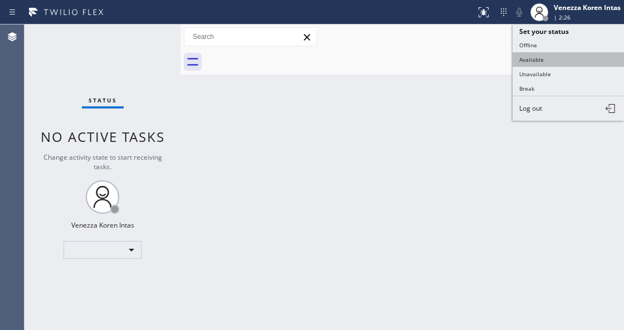
click at [562, 56] on button "Available" at bounding box center [567, 59] width 111 height 14
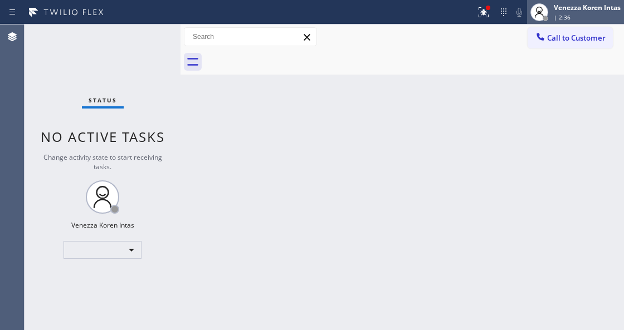
click at [576, 11] on div "Venezza Koren Intas" at bounding box center [587, 7] width 67 height 9
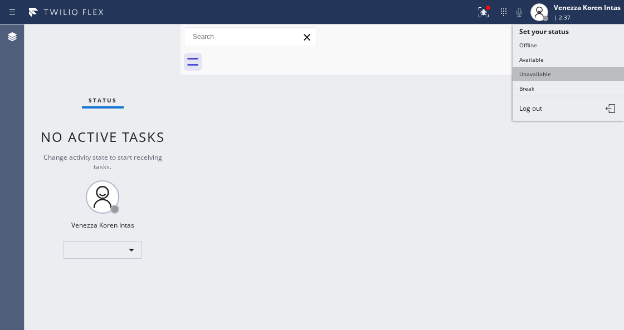
click at [538, 75] on button "Unavailable" at bounding box center [567, 74] width 111 height 14
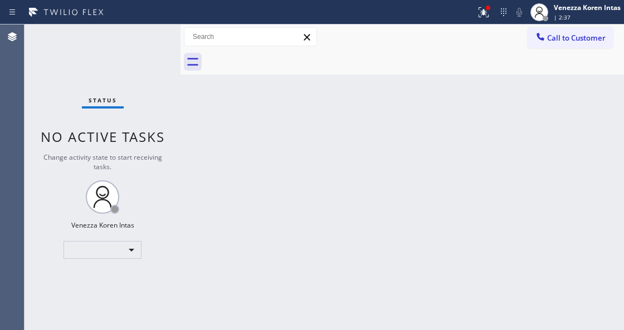
click at [487, 114] on div "Back to Dashboard Change Sender ID Customers Technicians Select a contact Outbo…" at bounding box center [401, 178] width 443 height 306
click at [485, 4] on button at bounding box center [483, 12] width 25 height 25
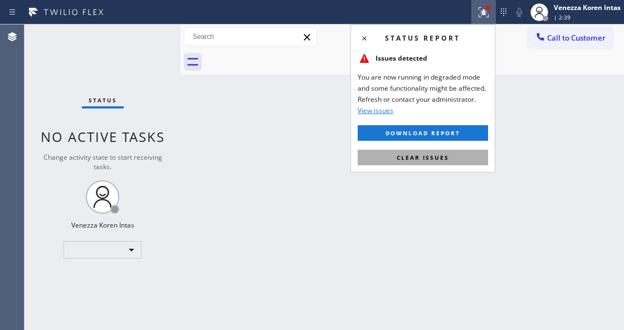
click at [461, 153] on button "Clear issues" at bounding box center [423, 158] width 130 height 16
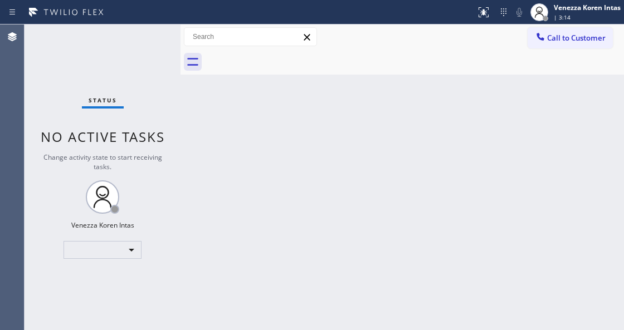
click at [327, 89] on div "Back to Dashboard Change Sender ID Customers Technicians Select a contact Outbo…" at bounding box center [401, 178] width 443 height 306
click at [583, 17] on div "| 3:15" at bounding box center [587, 17] width 67 height 8
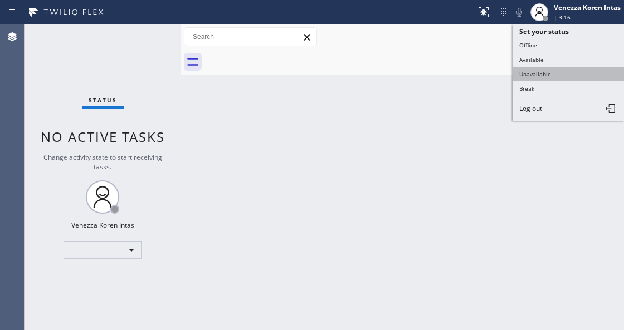
click at [546, 75] on button "Unavailable" at bounding box center [567, 74] width 111 height 14
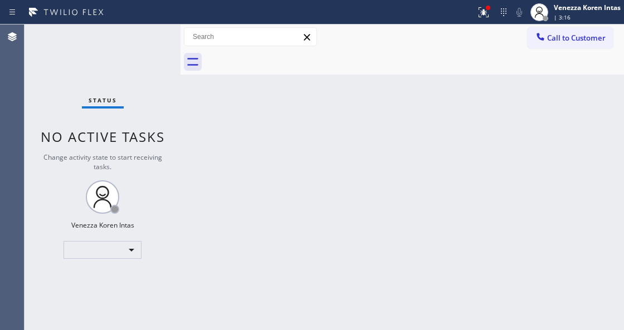
click at [405, 114] on div "Back to Dashboard Change Sender ID Customers Technicians Select a contact Outbo…" at bounding box center [401, 178] width 443 height 306
click at [486, 14] on icon at bounding box center [483, 12] width 13 height 13
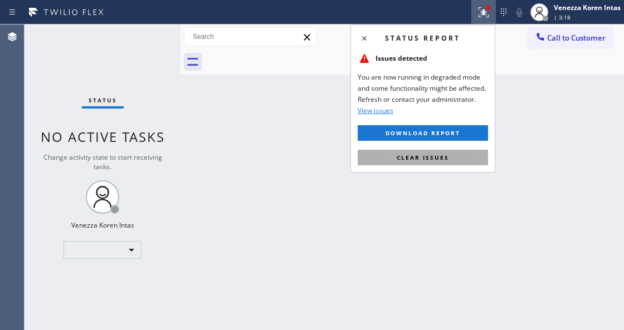
click at [447, 154] on span "Clear issues" at bounding box center [423, 158] width 52 height 8
